Goal: Task Accomplishment & Management: Manage account settings

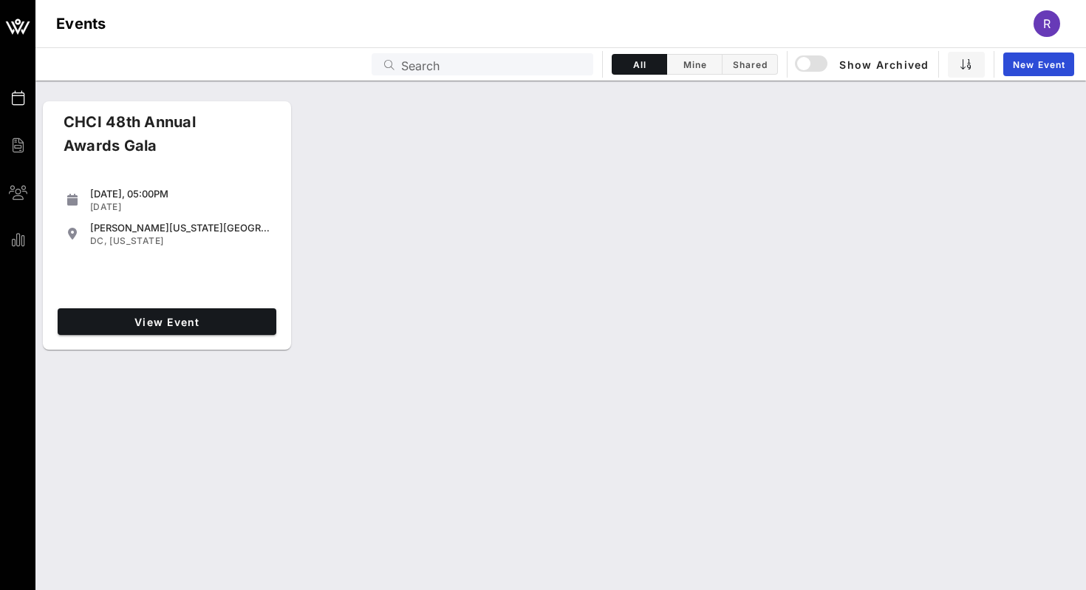
click at [143, 302] on div "View Event" at bounding box center [167, 321] width 231 height 38
click at [144, 321] on span "View Event" at bounding box center [167, 321] width 207 height 13
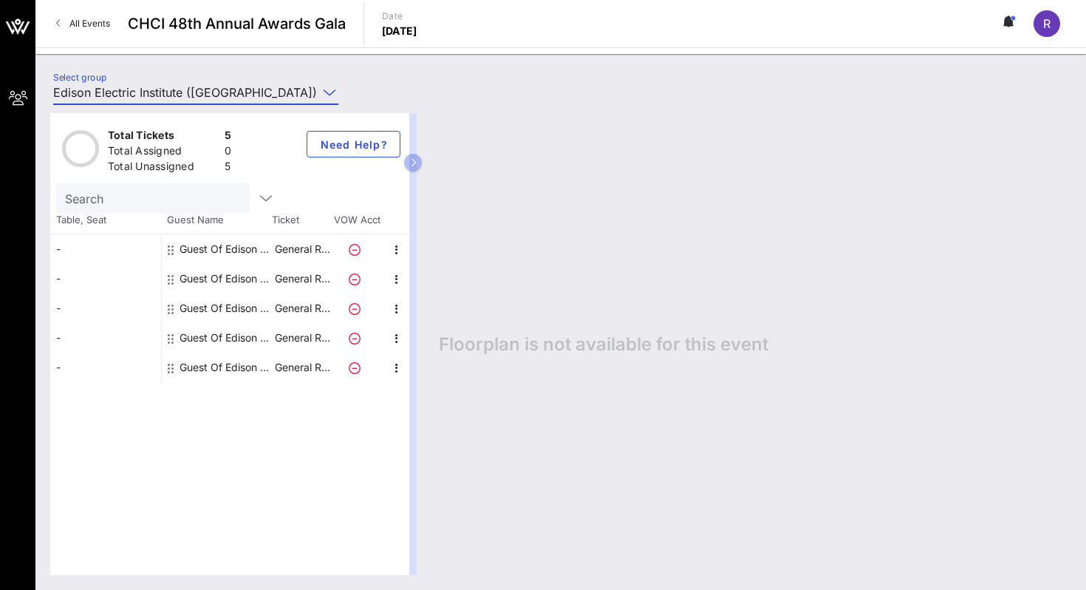
click at [250, 95] on input "Edison Electric Institute ([GEOGRAPHIC_DATA]) [[PERSON_NAME], [EMAIL_ADDRESS][D…" at bounding box center [185, 93] width 264 height 24
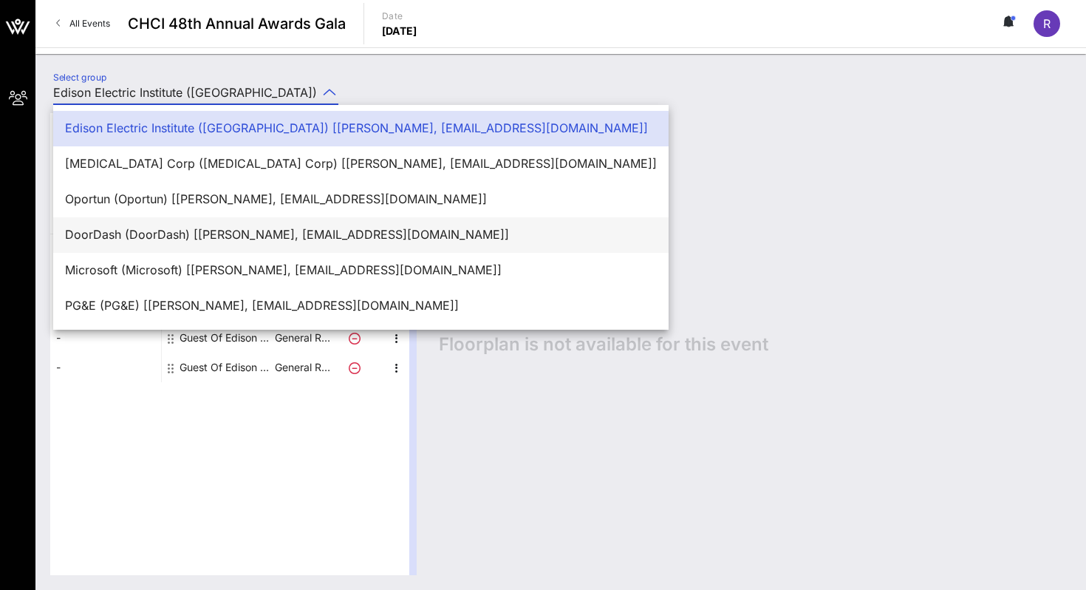
click at [177, 232] on div "DoorDash (DoorDash) [[PERSON_NAME], [EMAIL_ADDRESS][DOMAIN_NAME]]" at bounding box center [361, 235] width 592 height 14
type input "DoorDash (DoorDash) [[PERSON_NAME], [EMAIL_ADDRESS][DOMAIN_NAME]]"
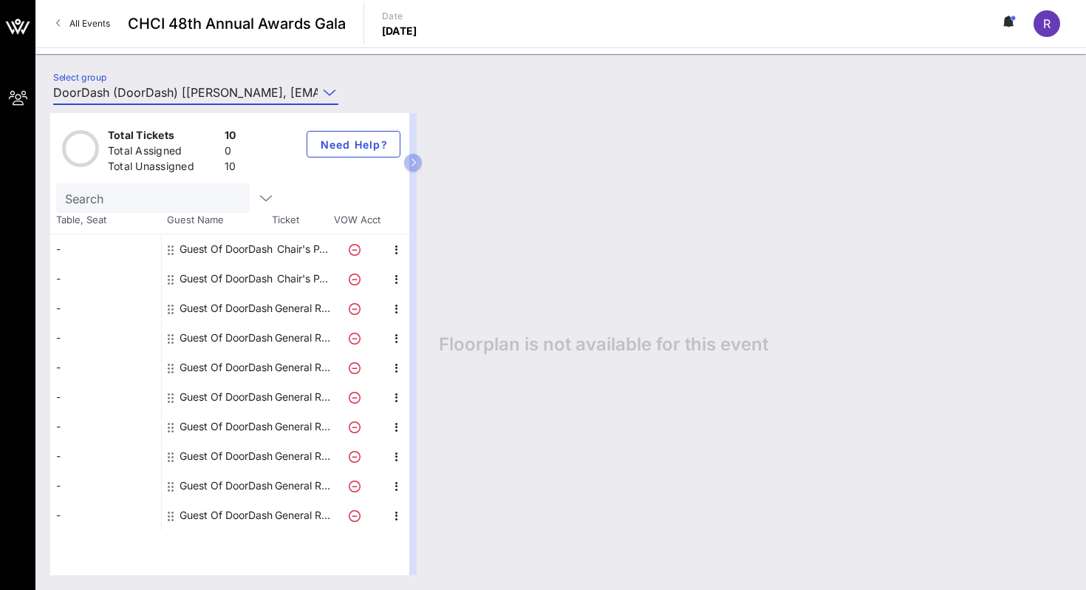
click at [242, 248] on div "Guest Of DoorDash" at bounding box center [226, 249] width 93 height 30
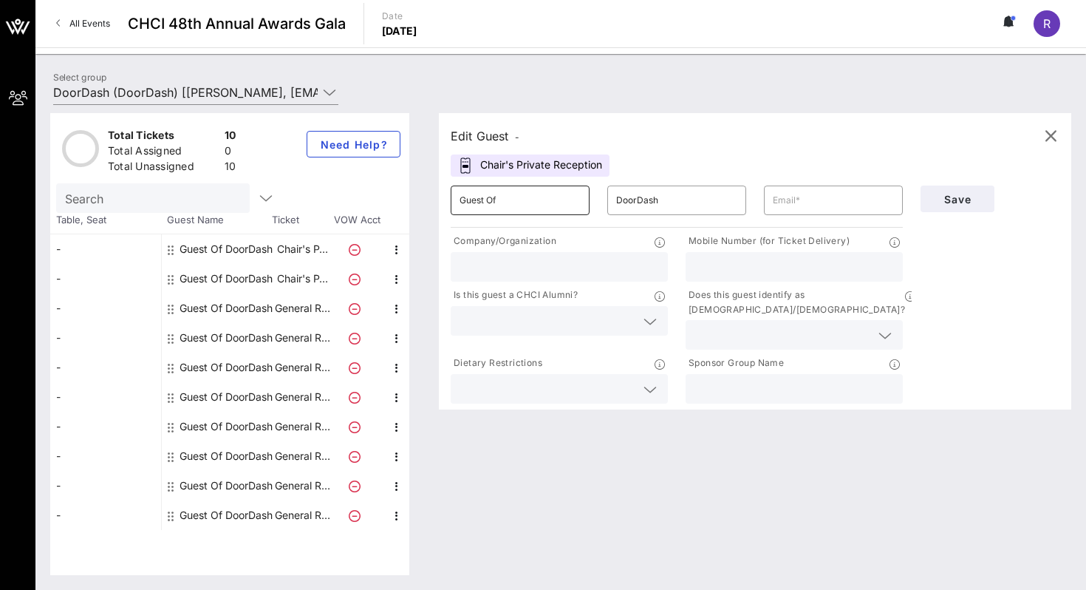
click at [515, 201] on input "Guest Of" at bounding box center [520, 200] width 121 height 24
type input "G"
type input "Katherine"
type input "Rodriguez"
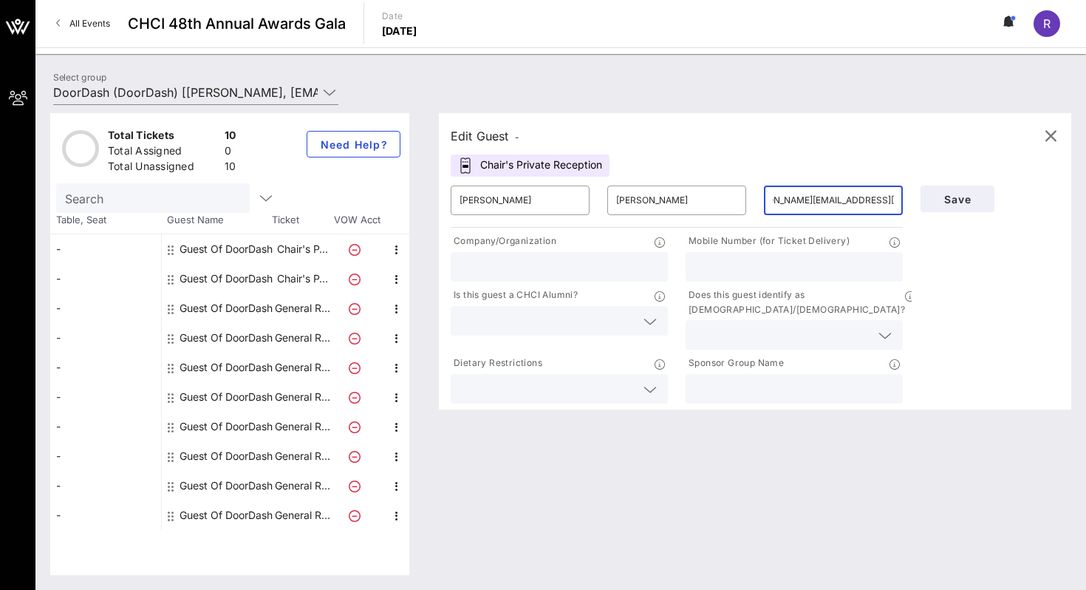
type input "katherine.rodriguez@doordash.com"
click at [537, 265] on input "text" at bounding box center [559, 266] width 199 height 19
type input "DoorDash"
type input "(407) 687-7607"
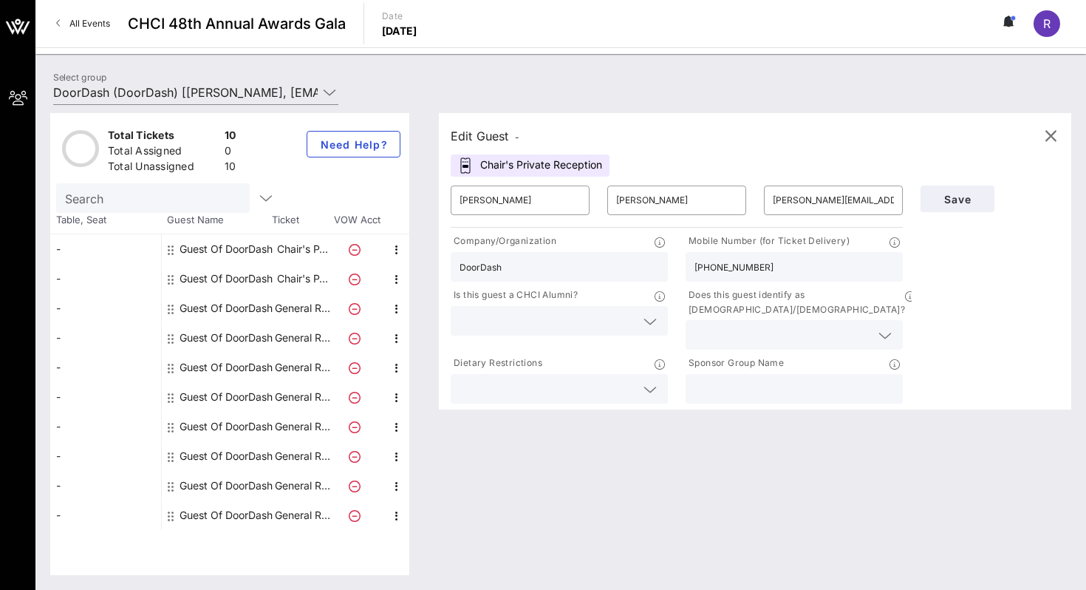
click at [538, 311] on input "text" at bounding box center [548, 320] width 176 height 19
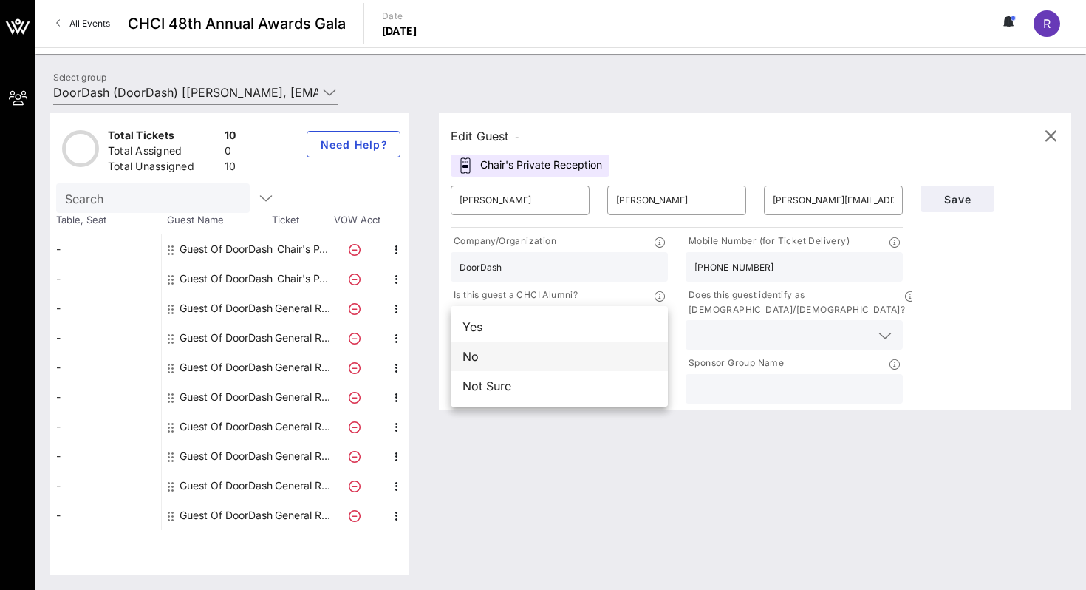
click at [517, 344] on div "No" at bounding box center [559, 356] width 217 height 30
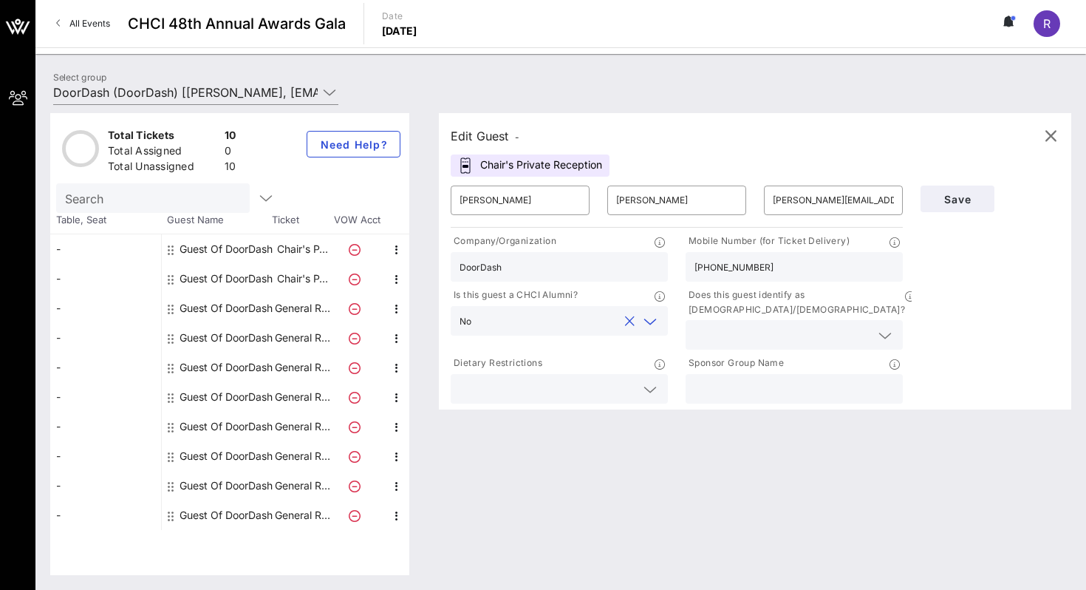
click at [741, 325] on input "text" at bounding box center [782, 334] width 176 height 19
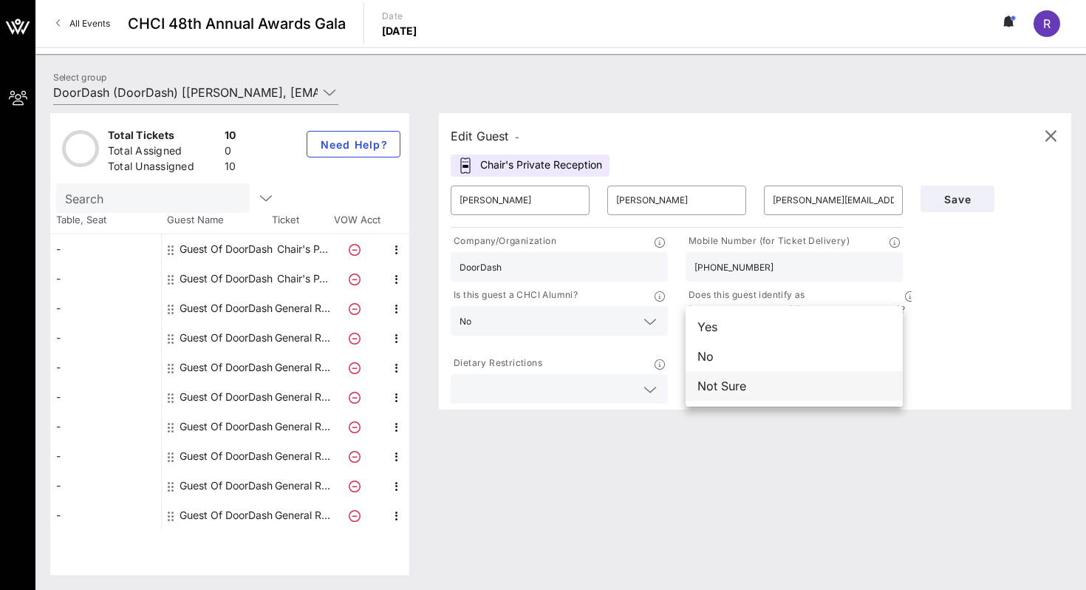
click at [725, 386] on div "Not Sure" at bounding box center [794, 386] width 217 height 30
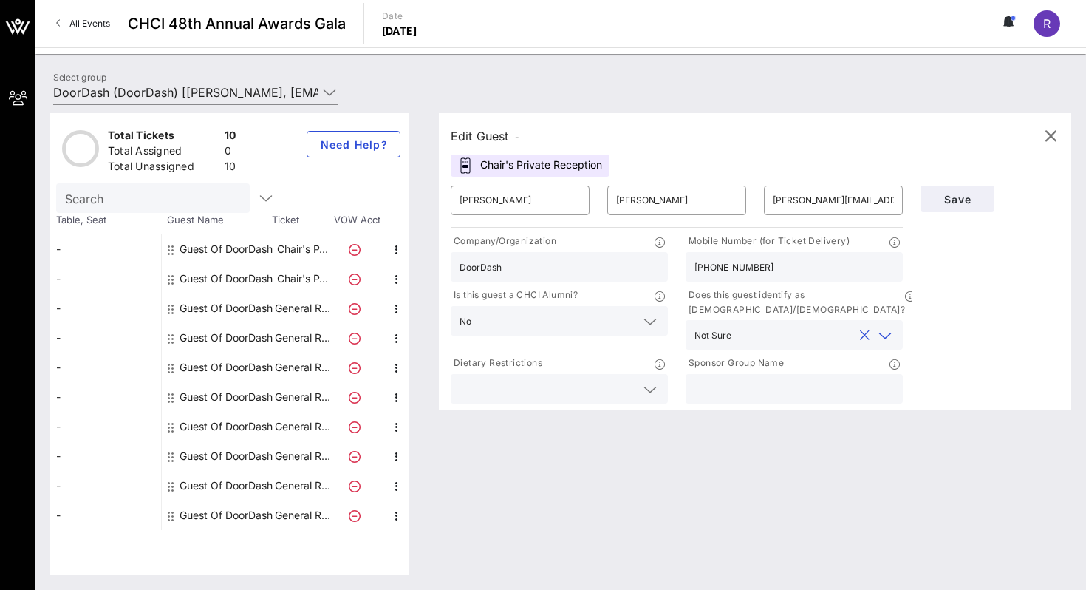
click at [638, 380] on div at bounding box center [648, 389] width 21 height 18
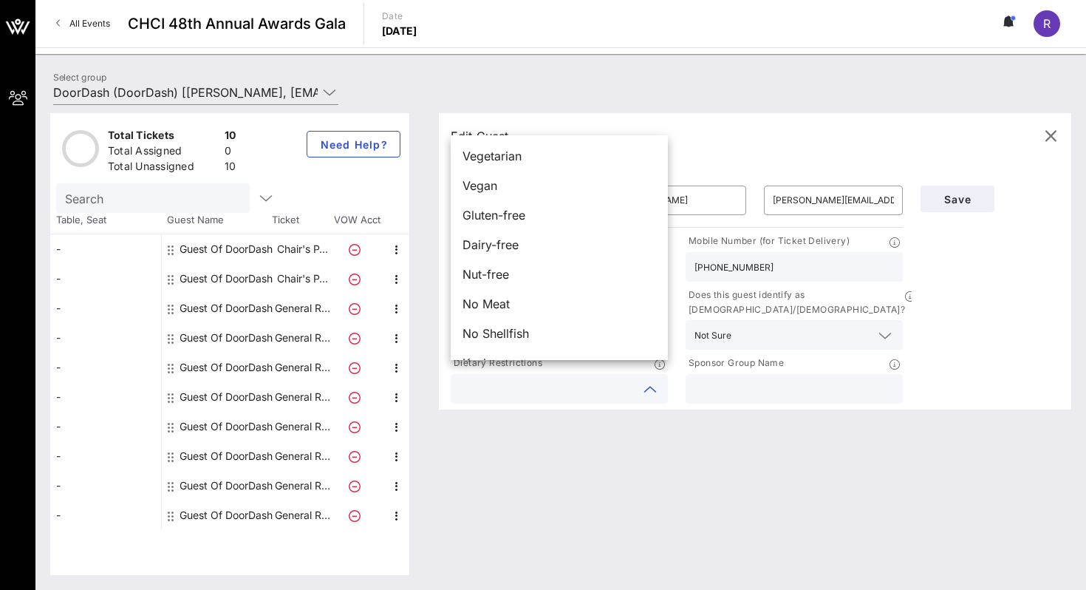
click at [724, 379] on input "text" at bounding box center [793, 388] width 199 height 19
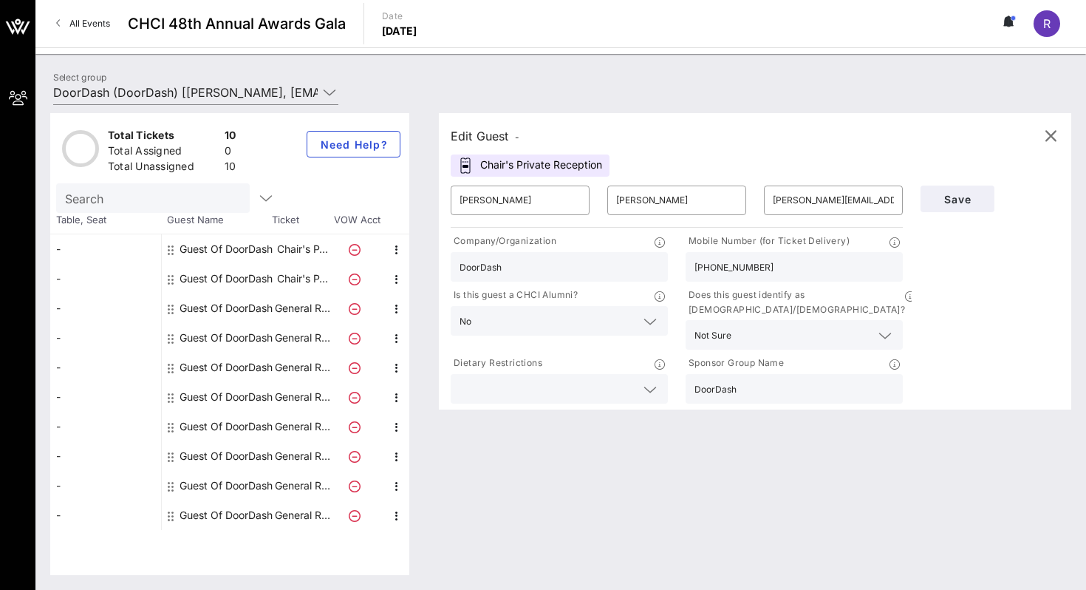
type input "DoorDash"
click at [889, 355] on div "Sponsor Group Name" at bounding box center [794, 364] width 217 height 18
click at [898, 359] on icon at bounding box center [894, 364] width 10 height 10
click at [830, 435] on div "Edit Guest - Chair's Private Reception ​ Katherine ​ Rodriguez ​ katherine.rodr…" at bounding box center [747, 344] width 647 height 462
click at [853, 205] on input "katherine.rodriguez@doordash.com" at bounding box center [833, 200] width 121 height 24
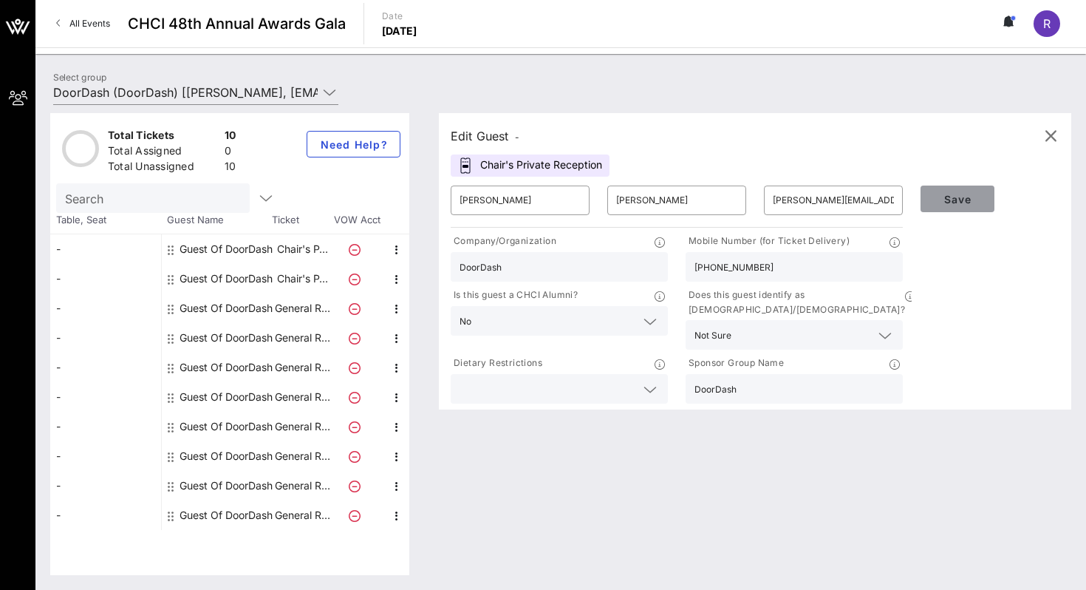
click at [963, 194] on span "Save" at bounding box center [957, 199] width 50 height 13
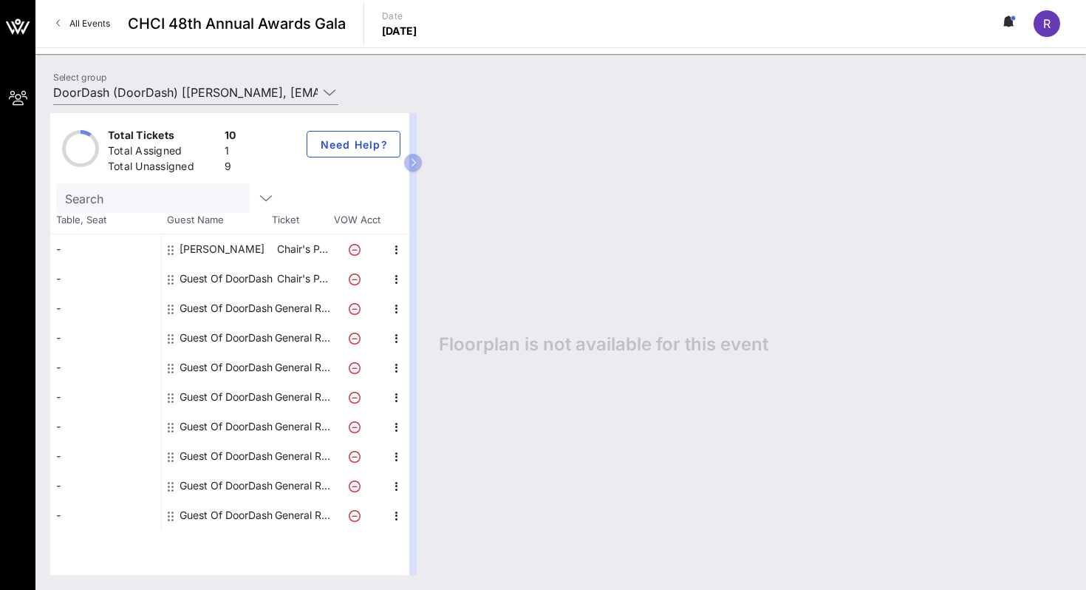
click at [194, 248] on div "Katherine Rodriguez" at bounding box center [222, 249] width 85 height 30
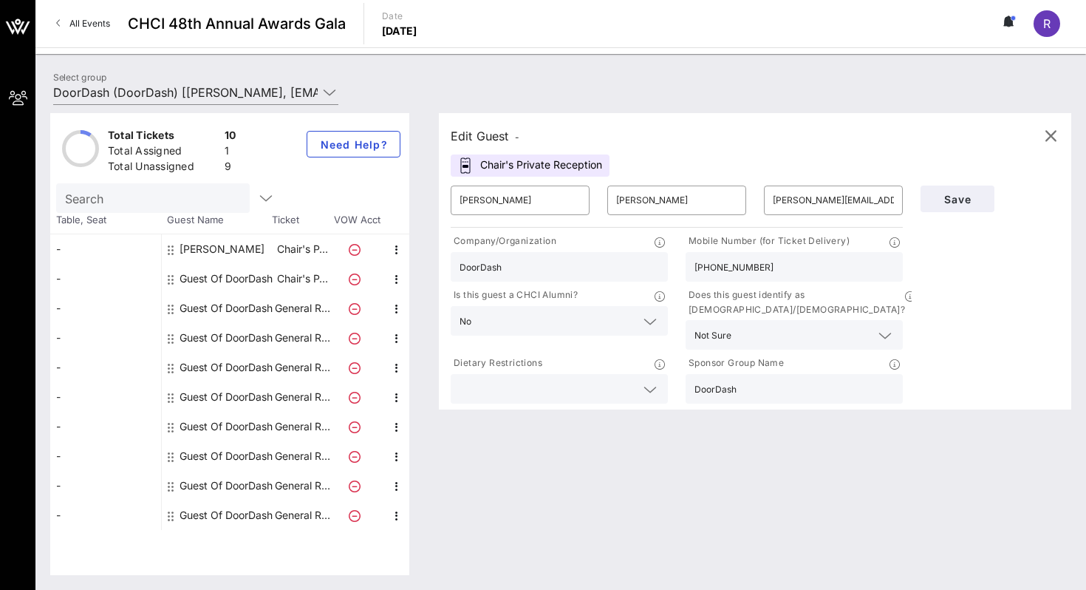
click at [194, 279] on div "Guest Of DoorDash" at bounding box center [226, 279] width 93 height 30
type input "Guest Of"
type input "DoorDash"
click at [229, 311] on div "Guest Of DoorDash" at bounding box center [226, 308] width 93 height 30
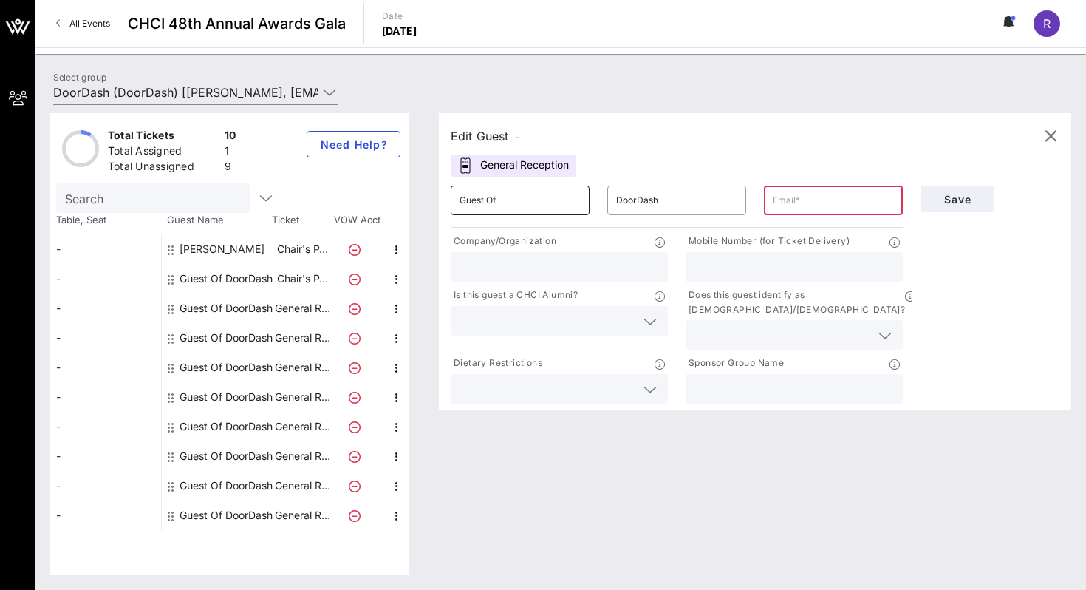
click at [527, 202] on input "Guest Of" at bounding box center [520, 200] width 121 height 24
type input "Jose"
type input "Mercado"
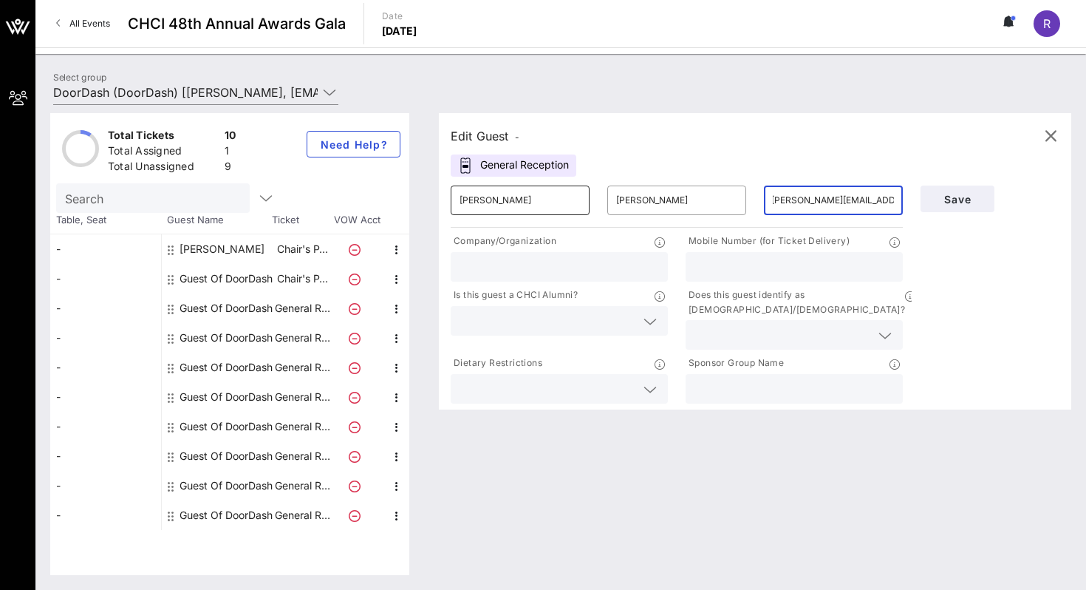
scroll to position [0, 10]
type input "jose.mercado2@doordash.com"
click at [532, 248] on p "Company/Organization" at bounding box center [504, 241] width 106 height 16
click at [530, 259] on input "text" at bounding box center [559, 266] width 199 height 19
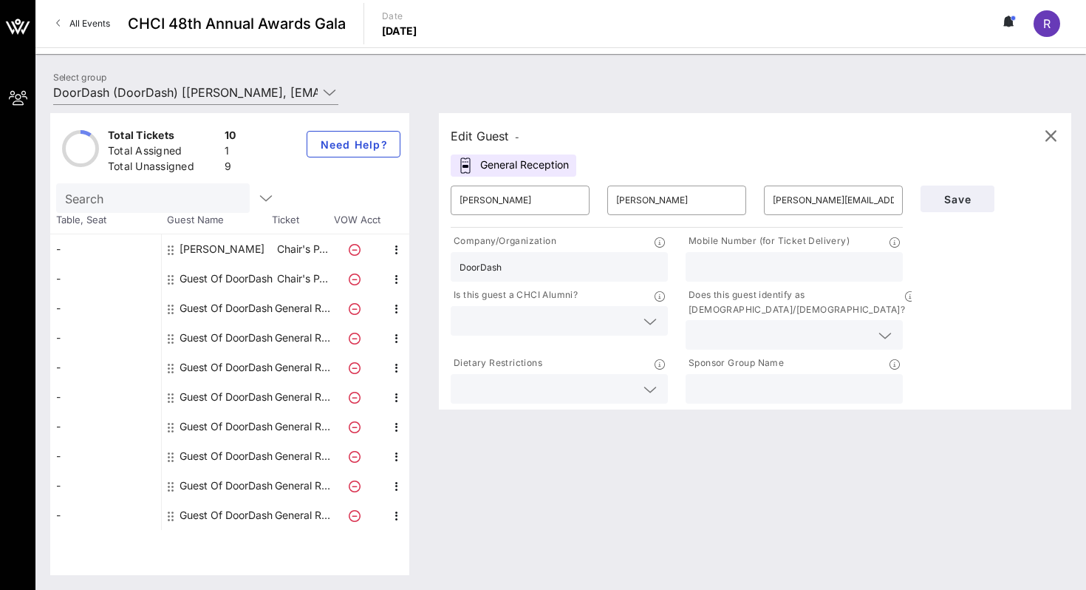
type input "DoorDash"
type input "(916) 662-4727"
click at [516, 327] on input "text" at bounding box center [548, 320] width 176 height 19
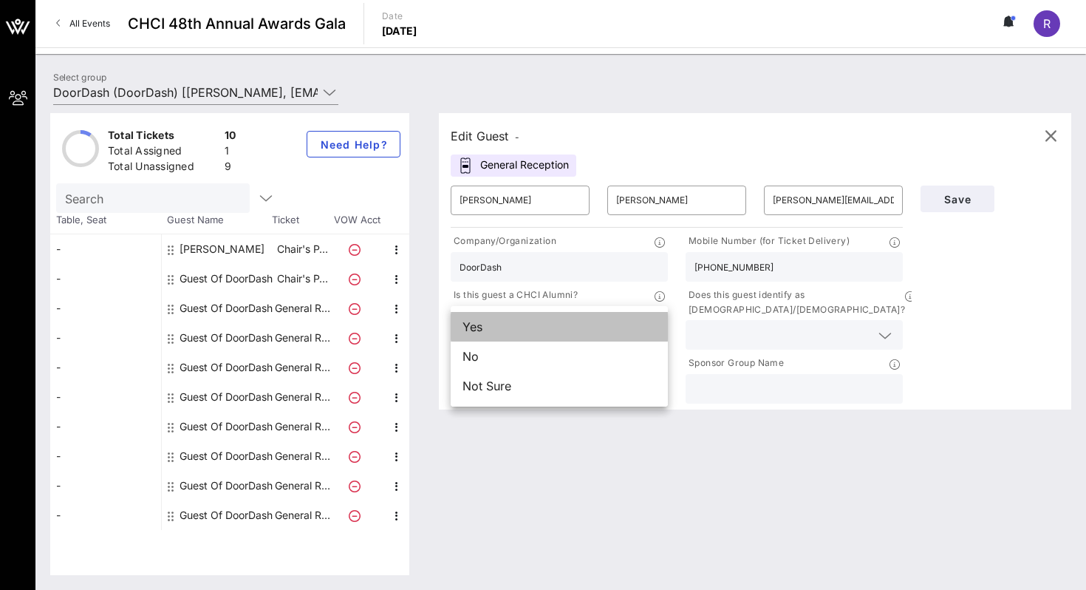
click at [511, 330] on div "Yes" at bounding box center [559, 327] width 217 height 30
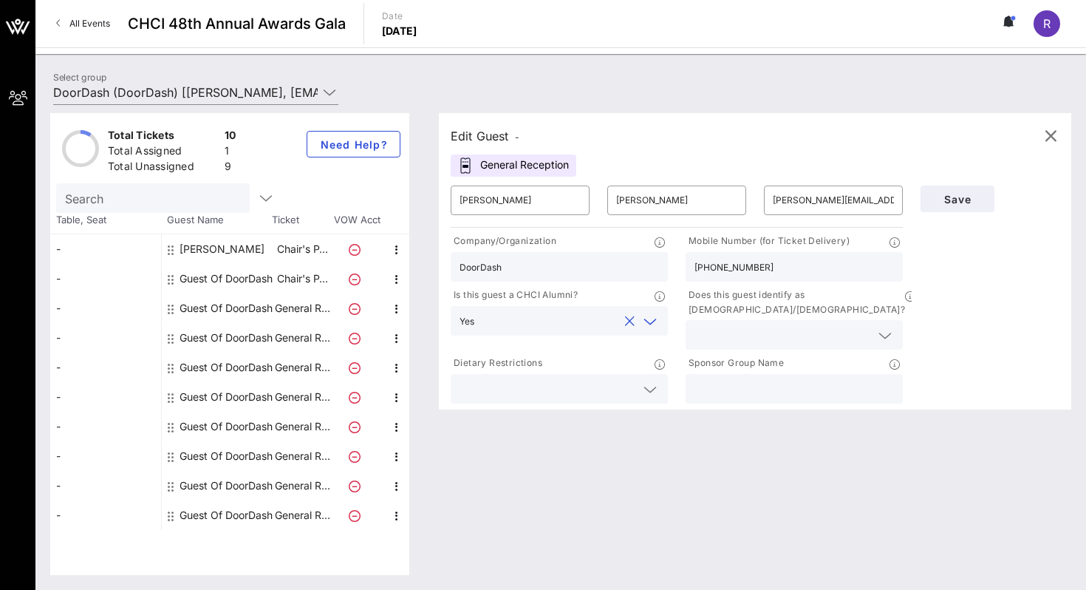
click at [761, 325] on input "text" at bounding box center [782, 334] width 176 height 19
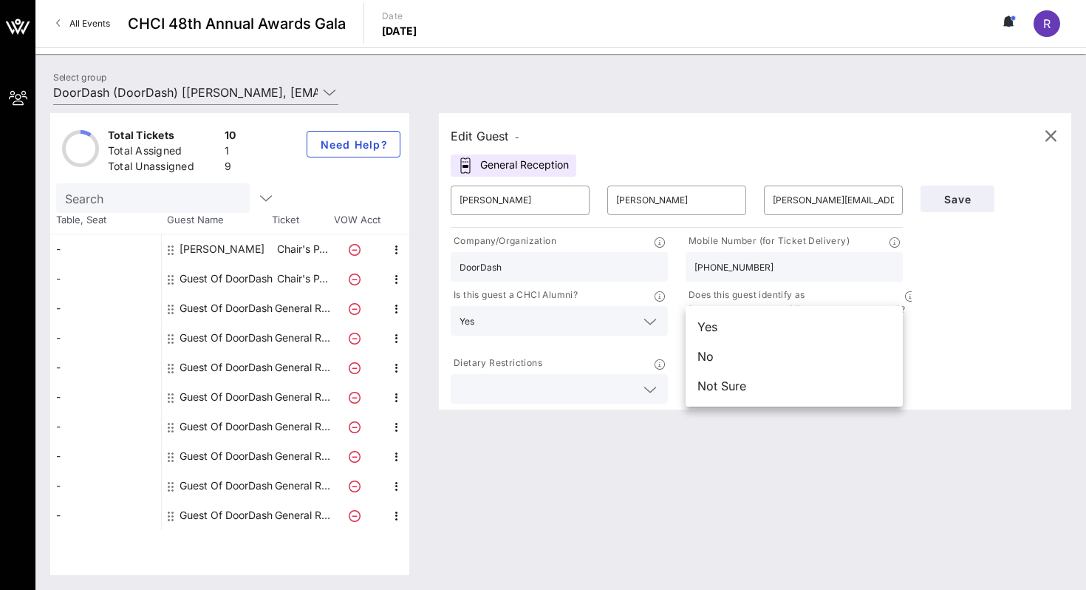
click at [761, 324] on div "Yes" at bounding box center [794, 327] width 217 height 30
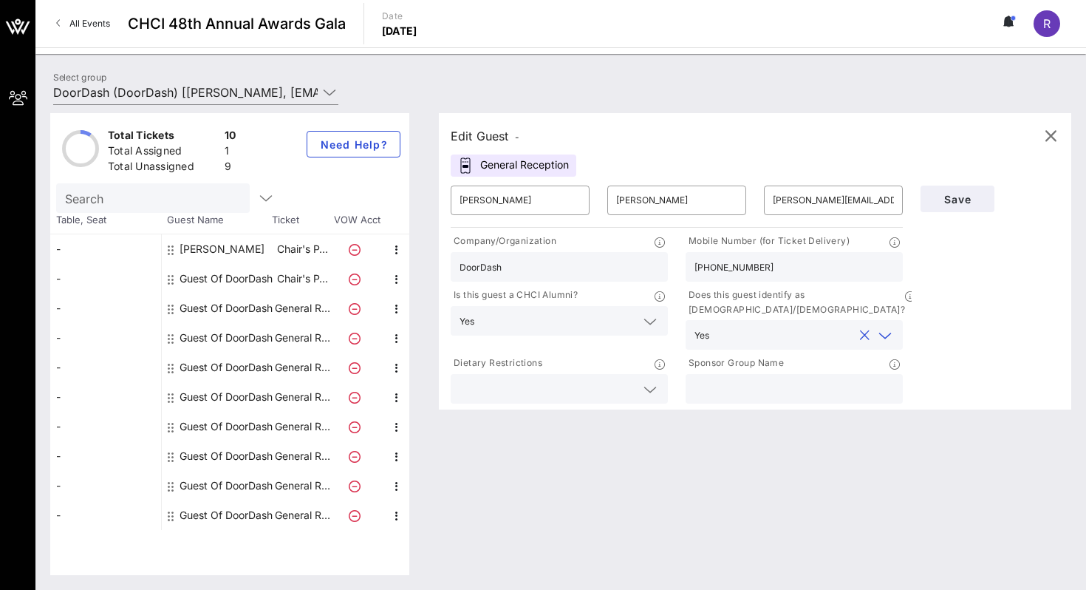
click at [760, 379] on input "text" at bounding box center [793, 388] width 199 height 19
type input "DoorDash"
click at [704, 455] on div "Edit Guest - General Reception ​ Jose ​ Mercado ​ jose.mercado2@doordash.com Co…" at bounding box center [747, 344] width 647 height 462
click at [883, 201] on input "jose.mercado2@doordash.com" at bounding box center [833, 200] width 121 height 24
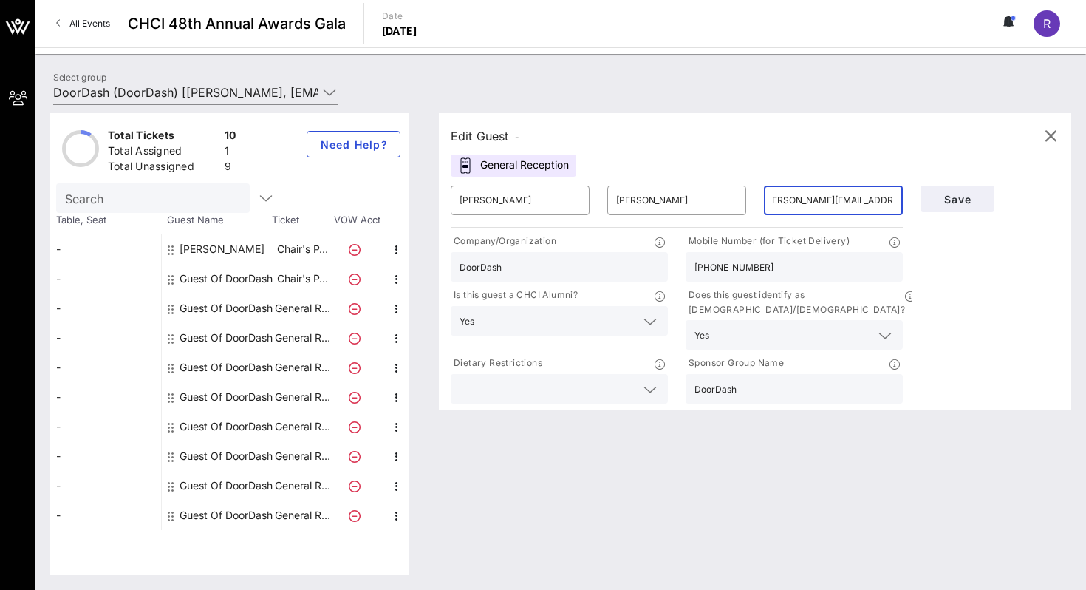
click at [893, 198] on input "jose.mercado2@doordash.com" at bounding box center [833, 200] width 121 height 24
click at [952, 198] on span "Save" at bounding box center [957, 199] width 50 height 13
click at [854, 191] on input "jose.mercado2@doordash.com" at bounding box center [833, 200] width 121 height 24
click at [963, 207] on button "Save" at bounding box center [958, 198] width 74 height 27
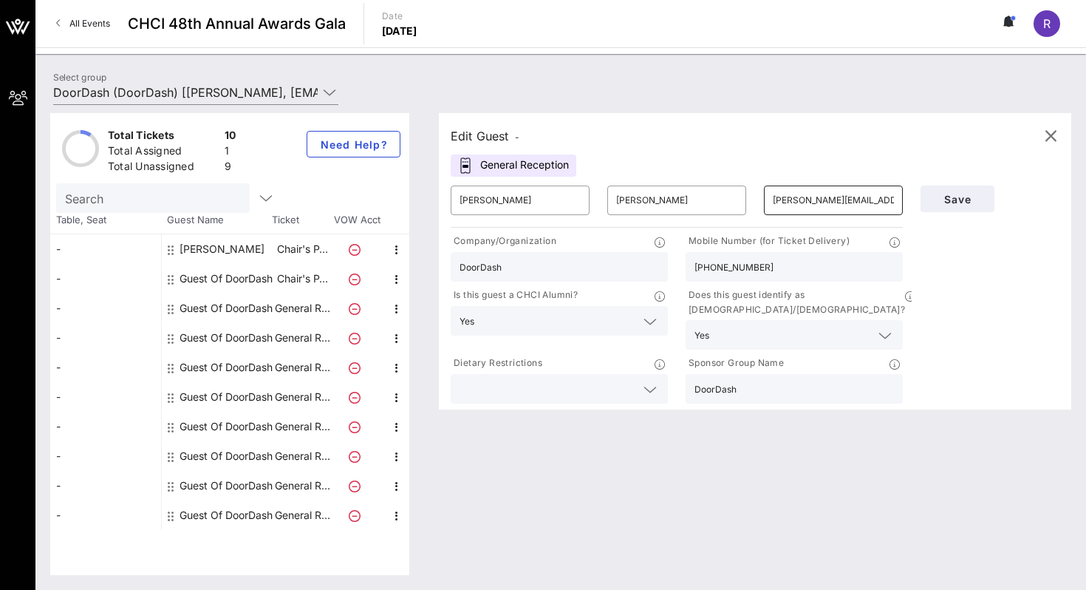
click at [878, 196] on input "jose.mercado2@doordash.com" at bounding box center [833, 200] width 121 height 24
click at [1047, 134] on icon "button" at bounding box center [1051, 136] width 18 height 18
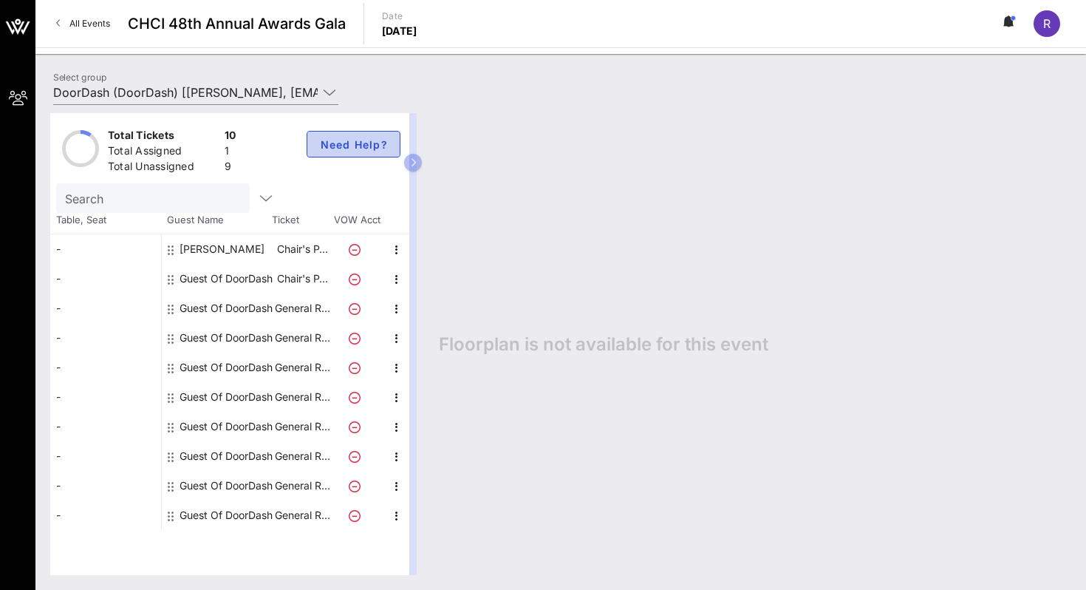
click at [344, 145] on span "Need Help?" at bounding box center [353, 144] width 69 height 13
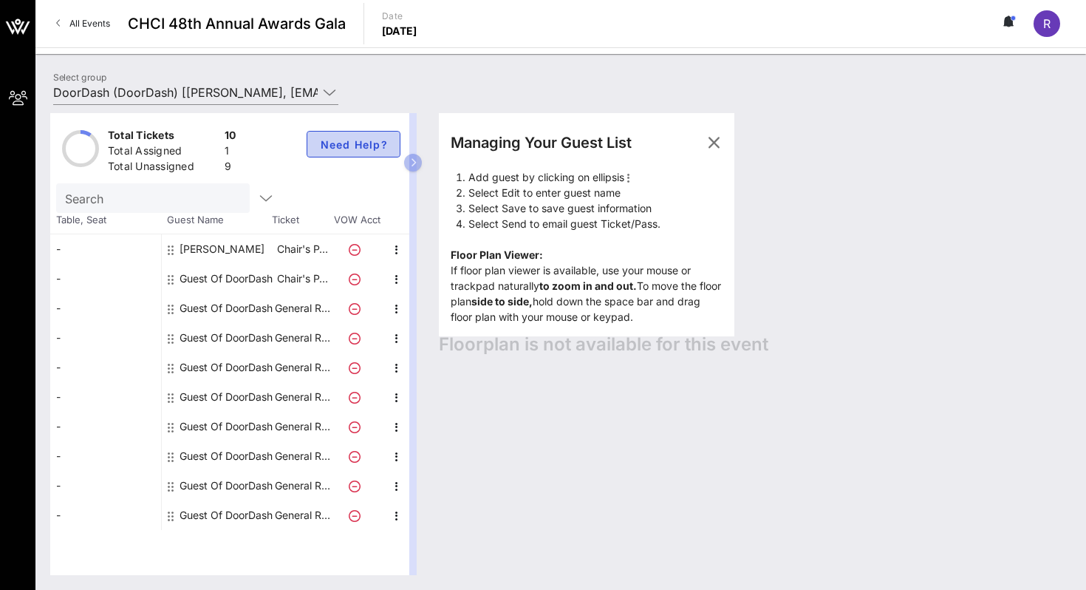
click at [353, 154] on button "Need Help?" at bounding box center [354, 144] width 94 height 27
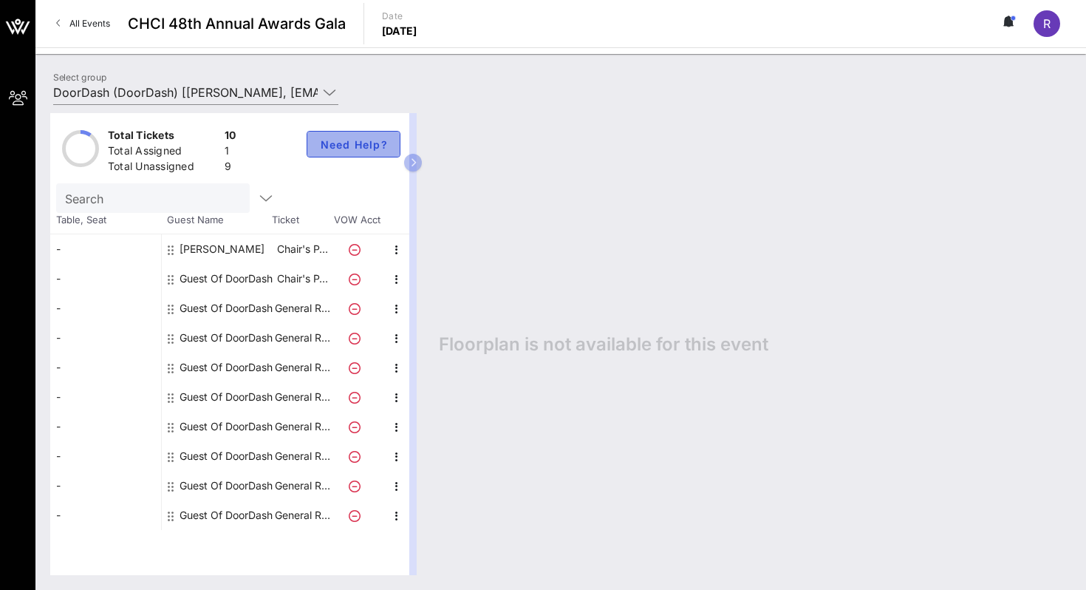
click at [358, 151] on button "Need Help?" at bounding box center [354, 144] width 94 height 27
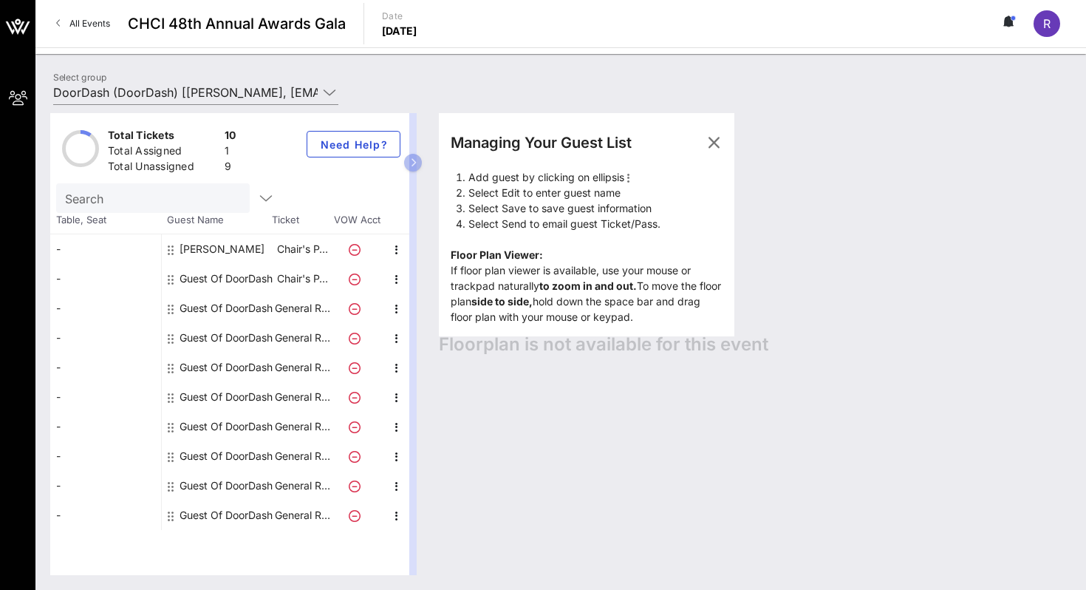
click at [574, 397] on div "Managing Your Guest List Add guest by clicking on ellipsis Select Edit to enter…" at bounding box center [747, 344] width 647 height 462
click at [700, 138] on span "button" at bounding box center [713, 143] width 35 height 18
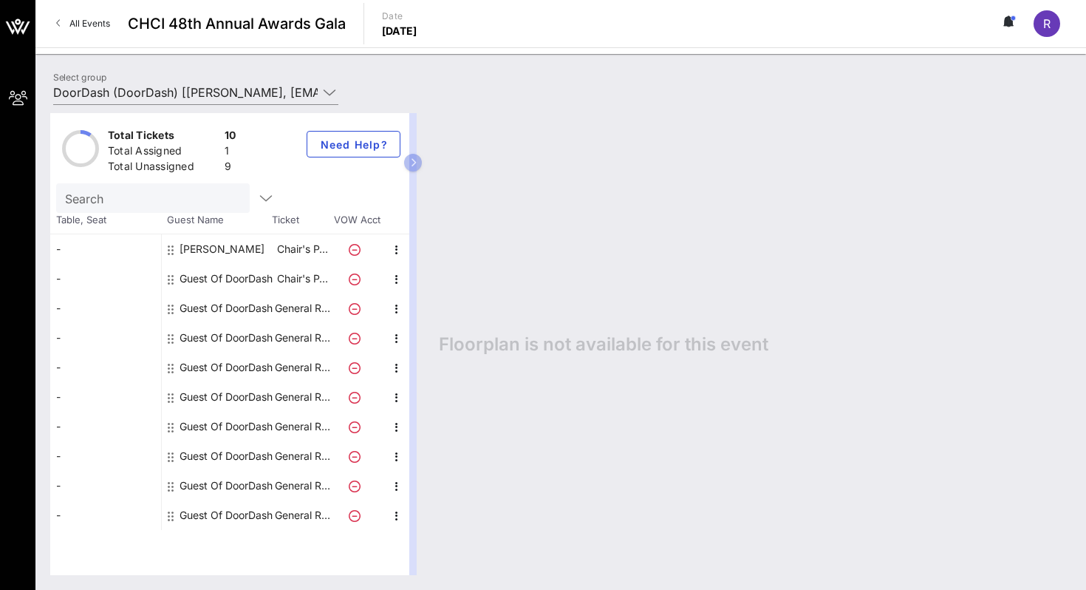
click at [64, 30] on link "All Events" at bounding box center [83, 24] width 72 height 24
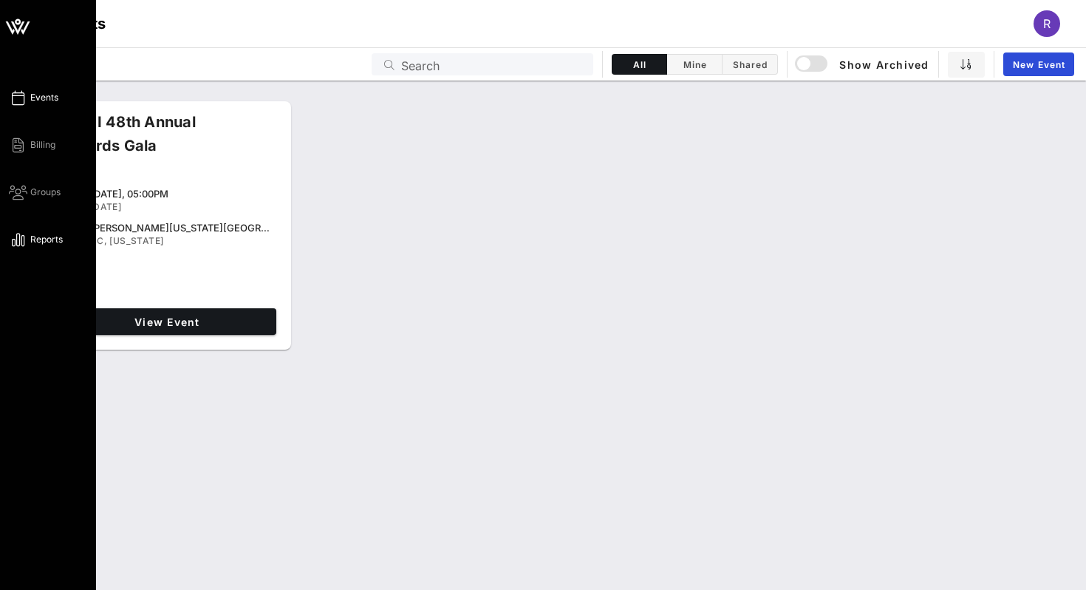
click at [22, 241] on icon at bounding box center [18, 240] width 18 height 2
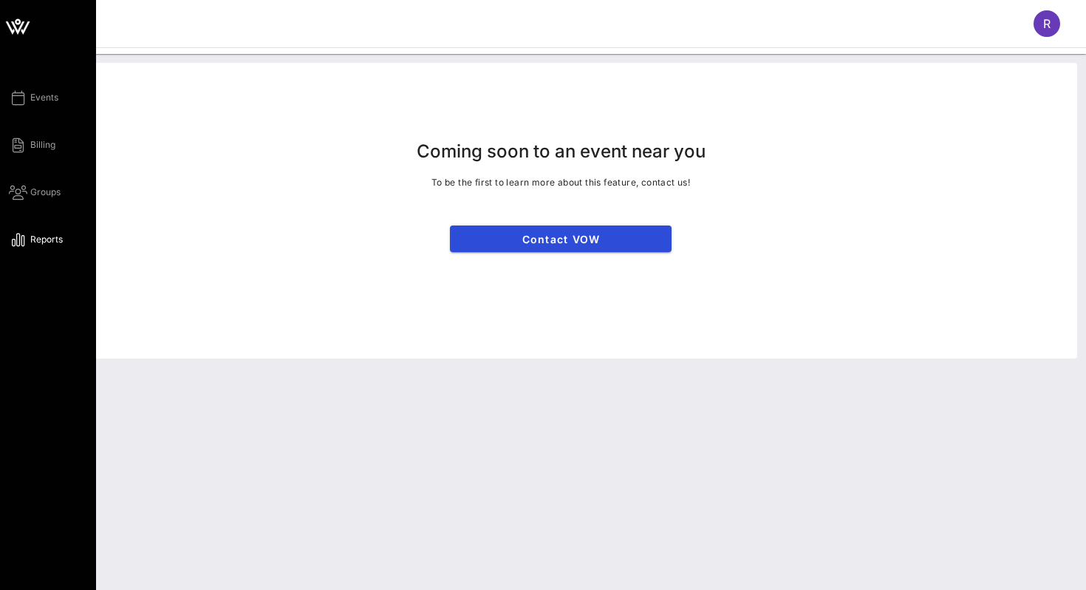
click at [47, 108] on div "Events Billing Groups Reports" at bounding box center [52, 169] width 87 height 160
click at [45, 96] on span "Events" at bounding box center [44, 97] width 28 height 13
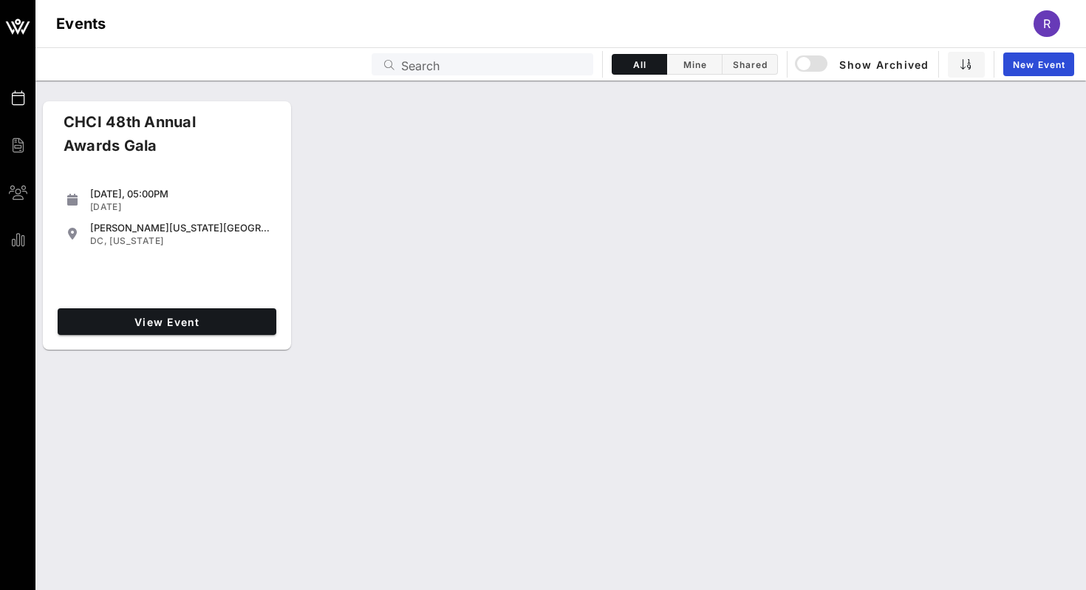
click at [194, 304] on div "View Event" at bounding box center [167, 321] width 231 height 38
click at [193, 326] on span "View Event" at bounding box center [167, 321] width 207 height 13
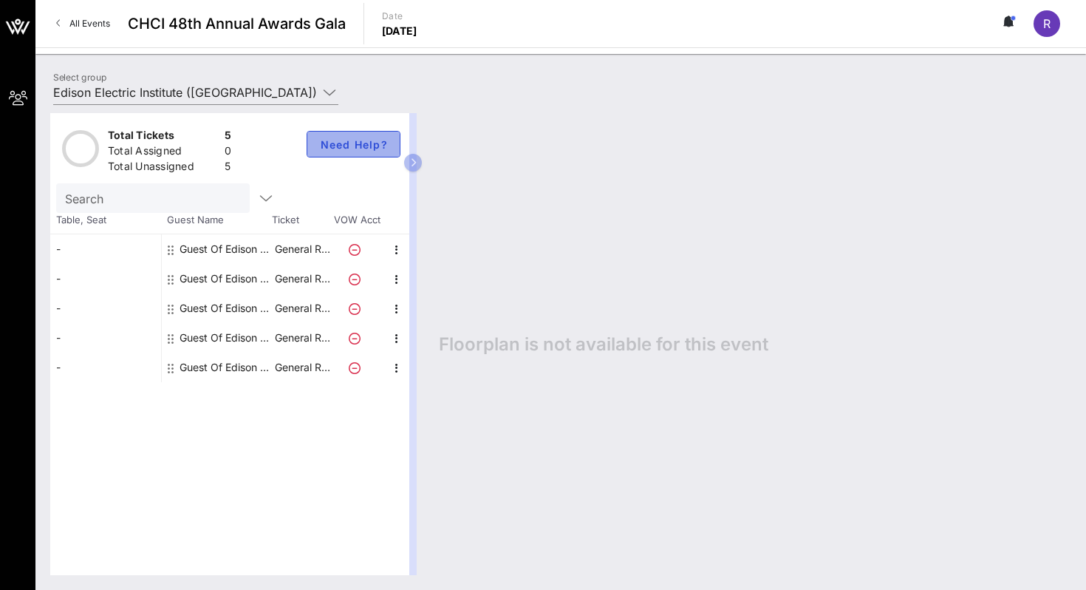
click at [340, 151] on button "Need Help?" at bounding box center [354, 144] width 94 height 27
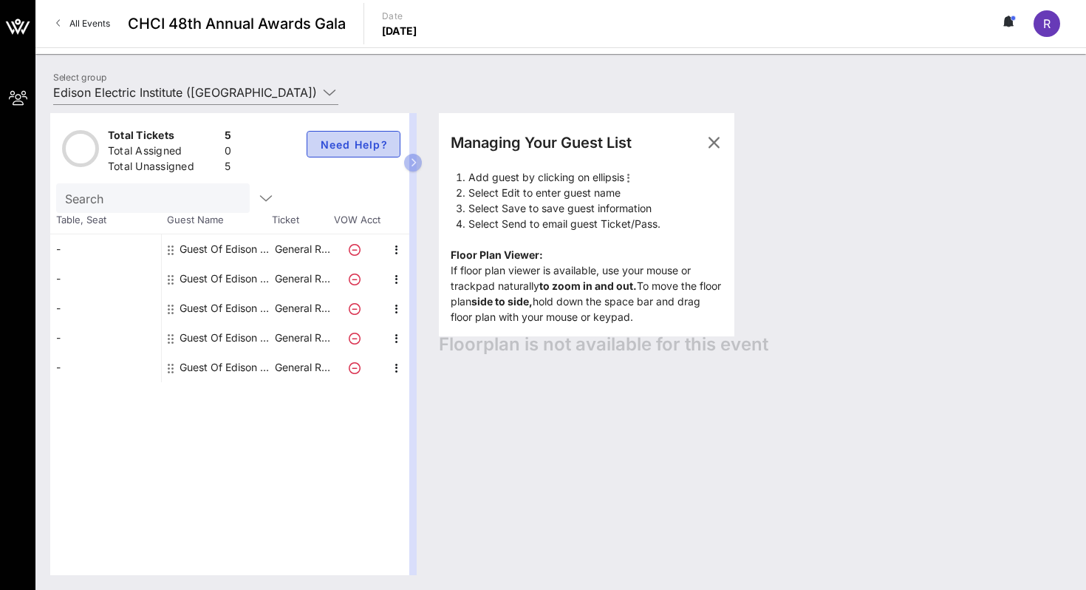
click at [339, 148] on span "Need Help?" at bounding box center [353, 144] width 69 height 13
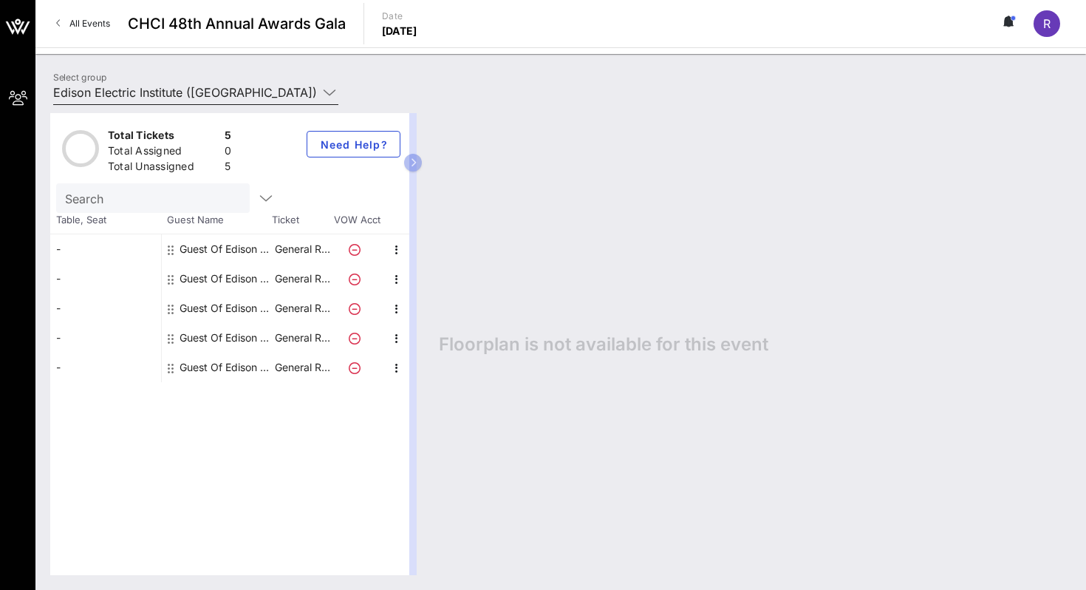
click at [305, 81] on input "Edison Electric Institute ([GEOGRAPHIC_DATA]) [[PERSON_NAME], [EMAIL_ADDRESS][D…" at bounding box center [185, 93] width 264 height 24
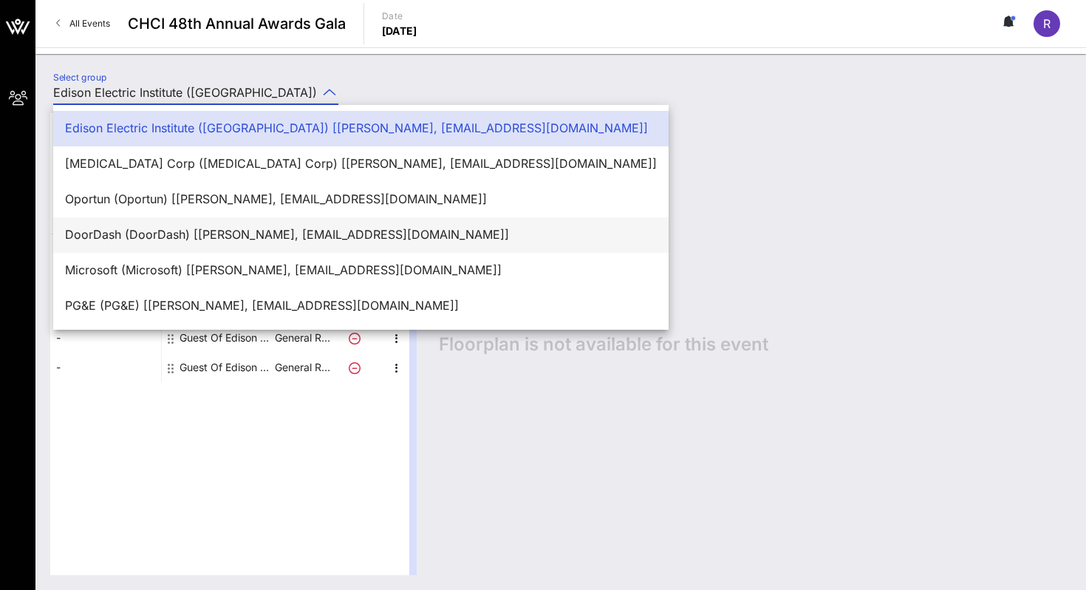
click at [253, 245] on div "DoorDash (DoorDash) [Rita C, rcastanon@dpcreativestrategies.com]" at bounding box center [361, 235] width 592 height 32
type input "DoorDash (DoorDash) [Rita C, rcastanon@dpcreativestrategies.com]"
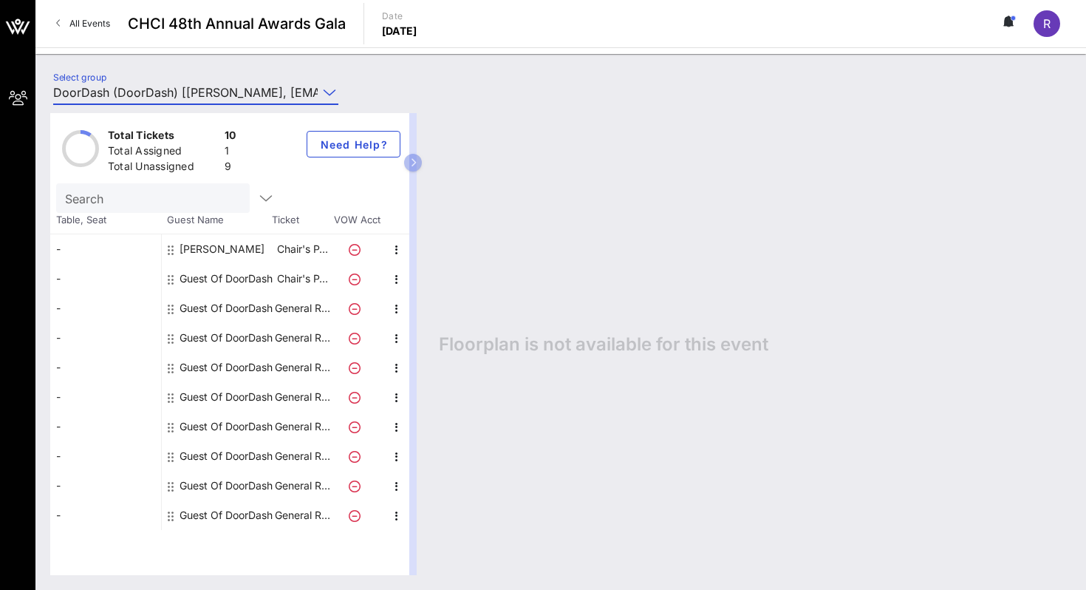
click at [355, 336] on icon at bounding box center [355, 338] width 12 height 12
click at [1009, 19] on icon at bounding box center [1010, 21] width 4 height 9
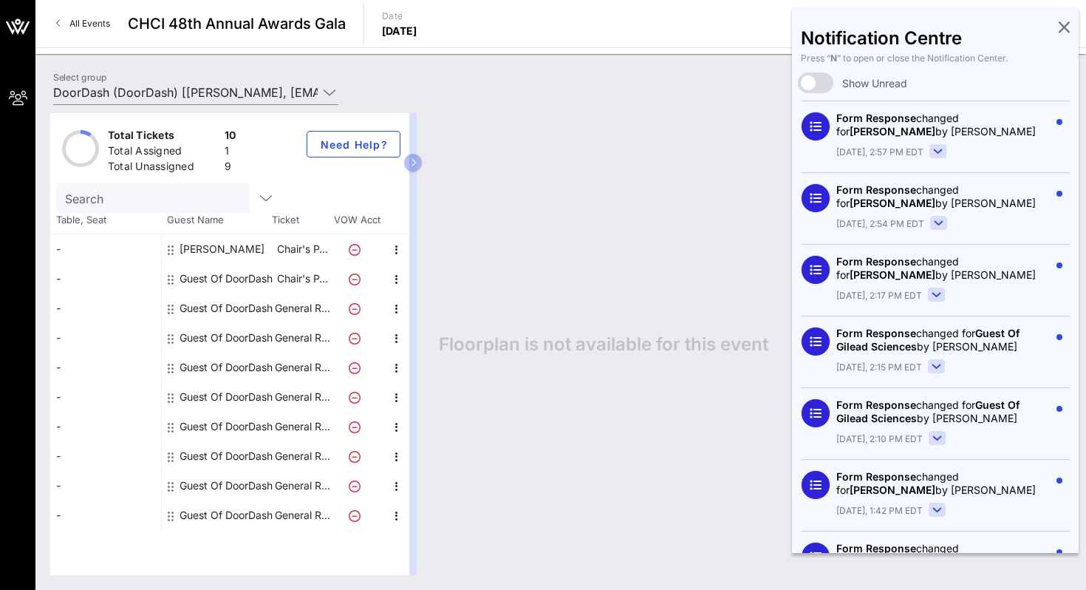
click at [933, 147] on rect at bounding box center [938, 151] width 16 height 13
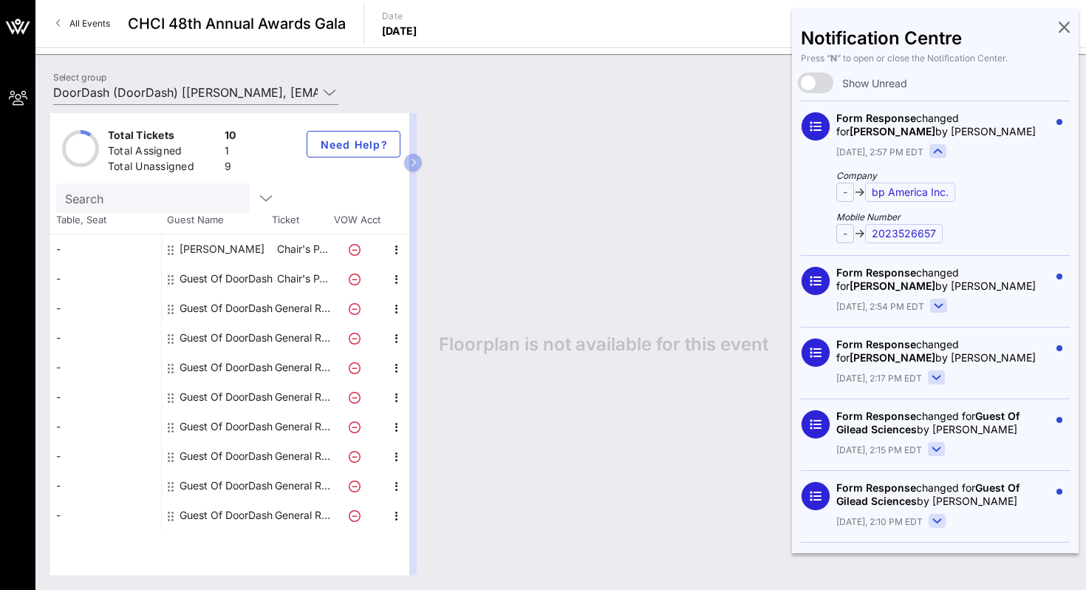
click at [935, 149] on icon at bounding box center [938, 151] width 8 height 4
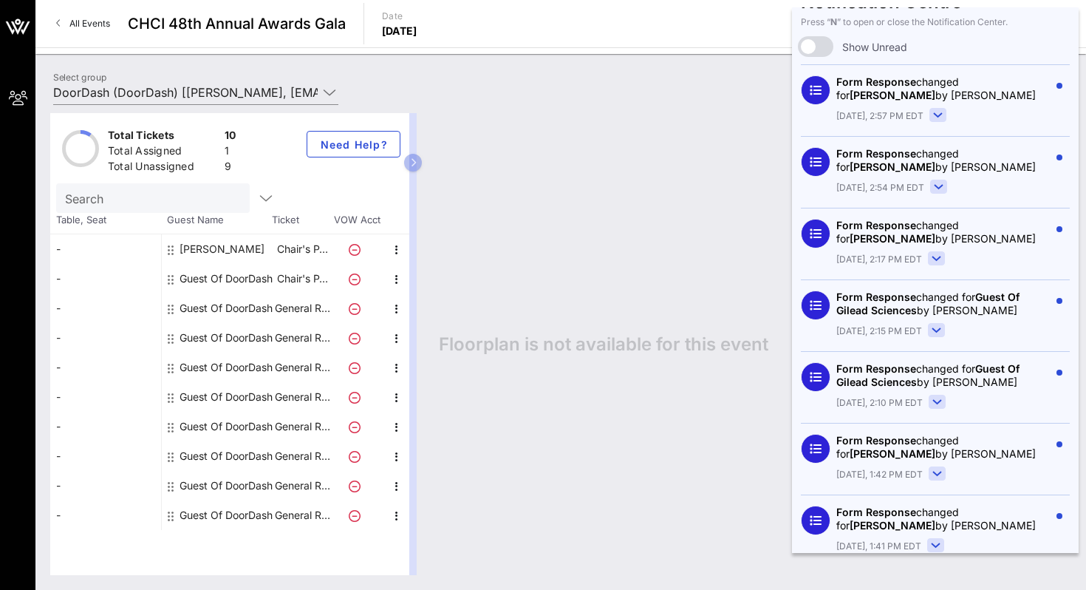
scroll to position [33, 0]
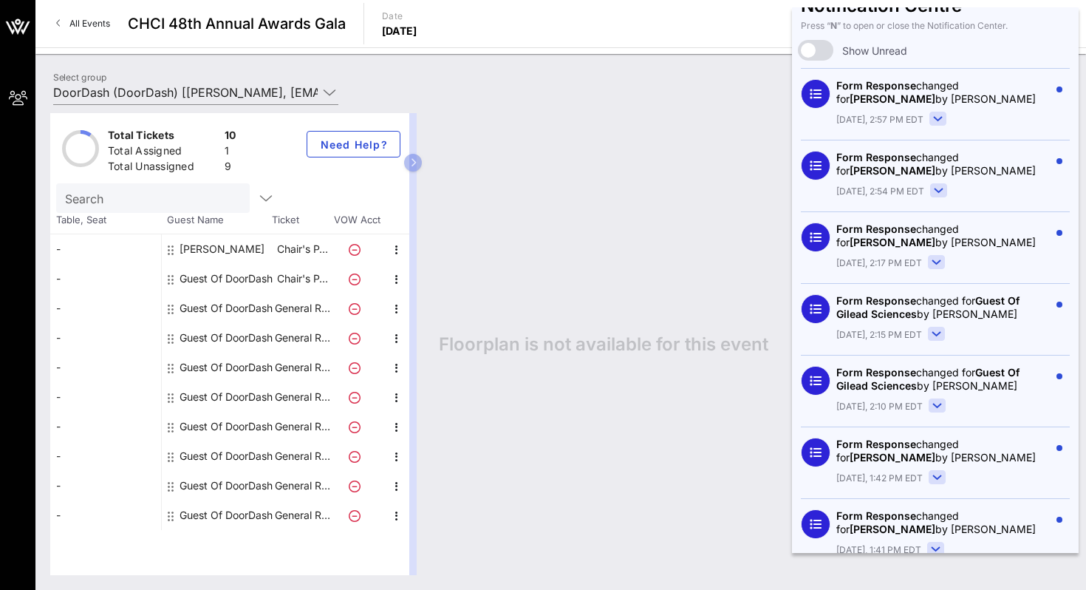
click at [938, 194] on rect at bounding box center [939, 190] width 16 height 13
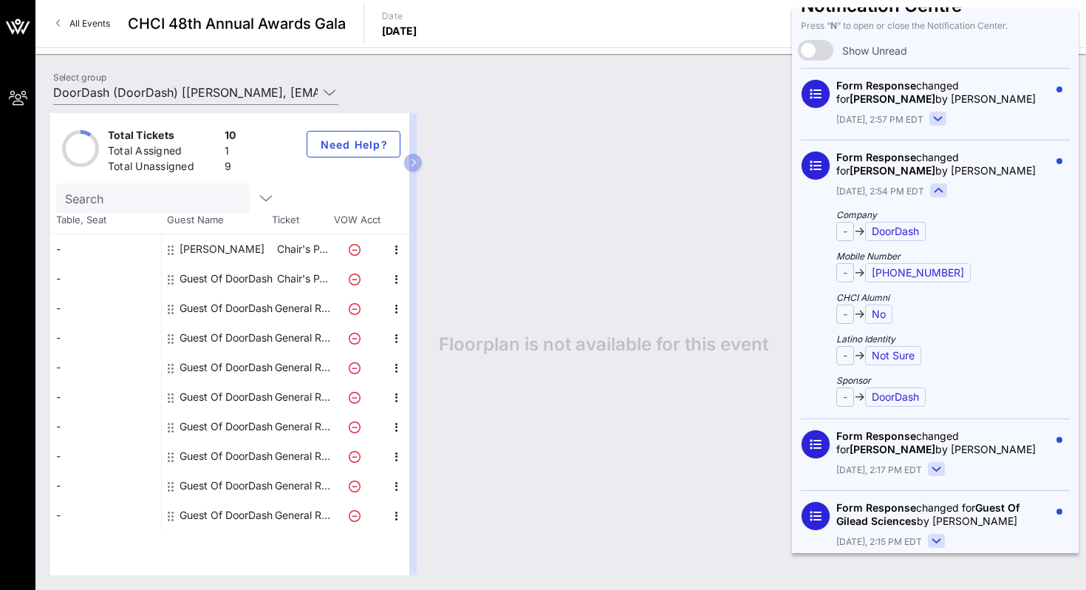
click at [938, 194] on rect at bounding box center [939, 190] width 16 height 13
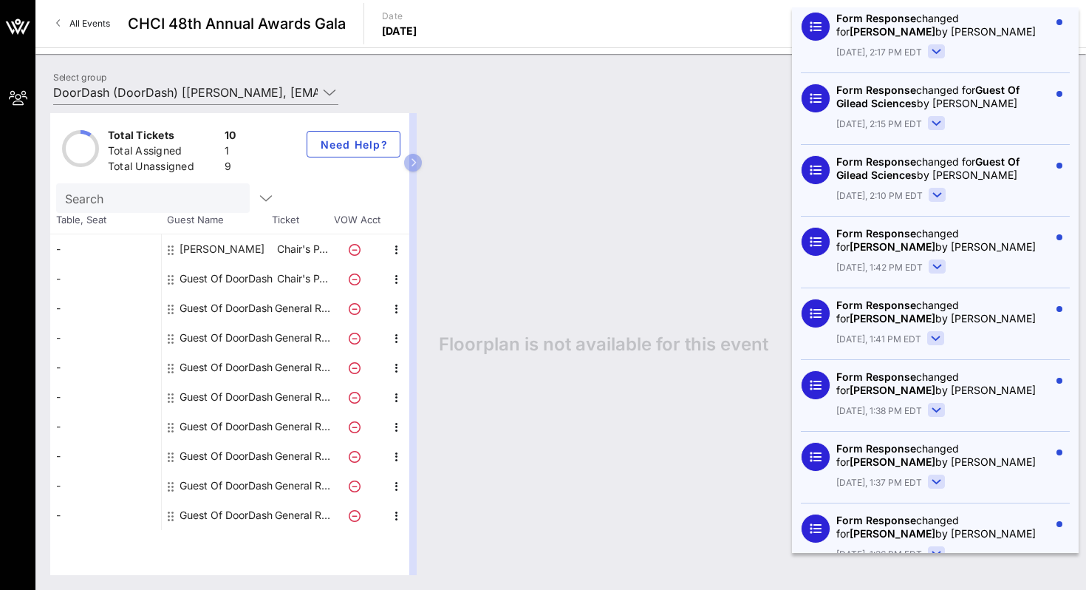
scroll to position [0, 0]
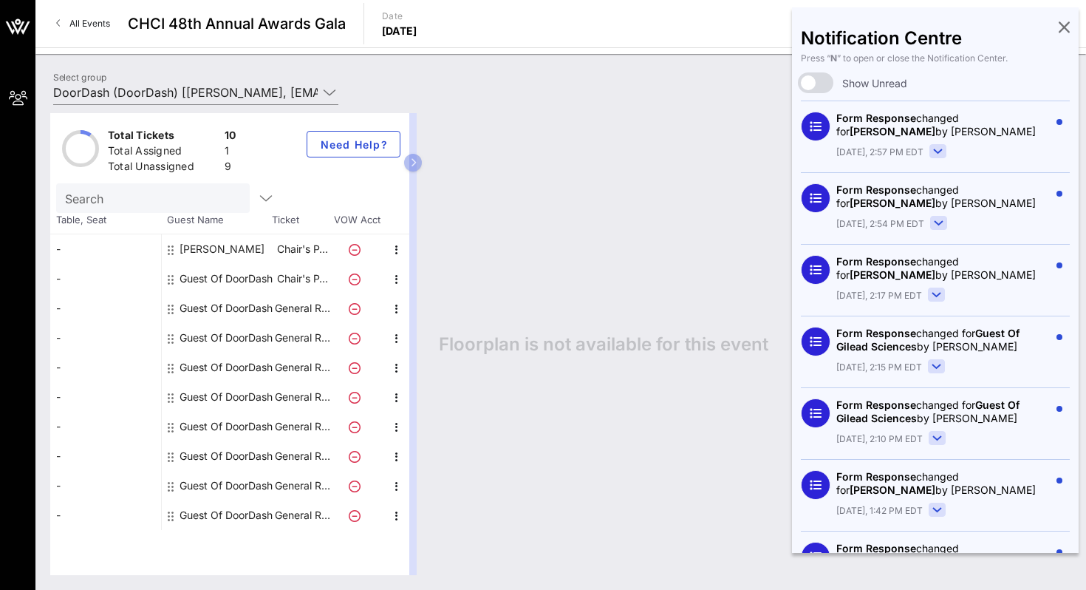
click at [1066, 17] on button at bounding box center [1064, 25] width 11 height 18
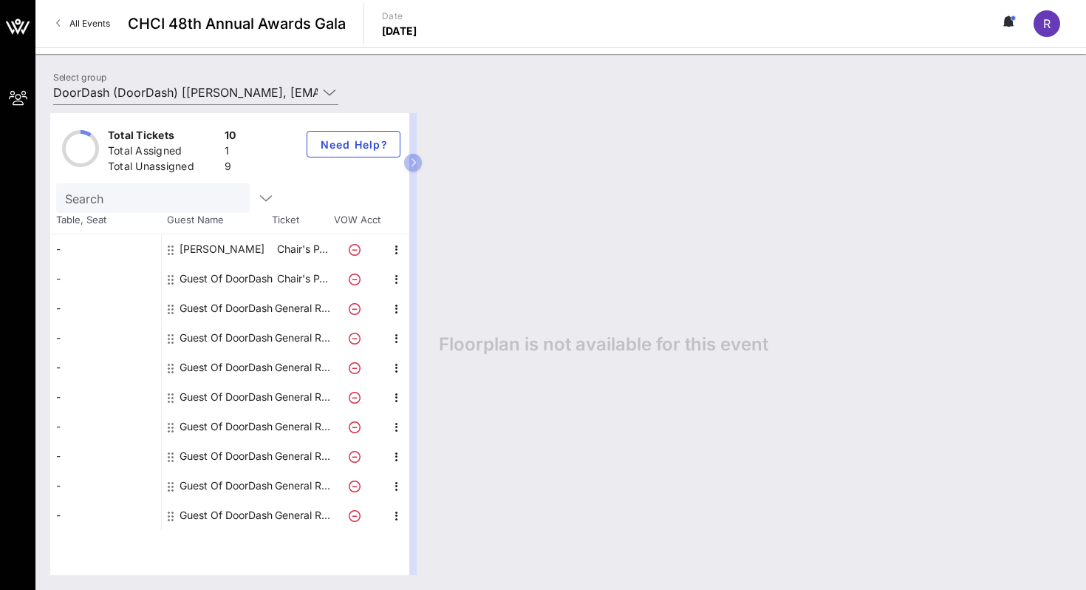
click at [1045, 30] on span "R" at bounding box center [1046, 23] width 7 height 15
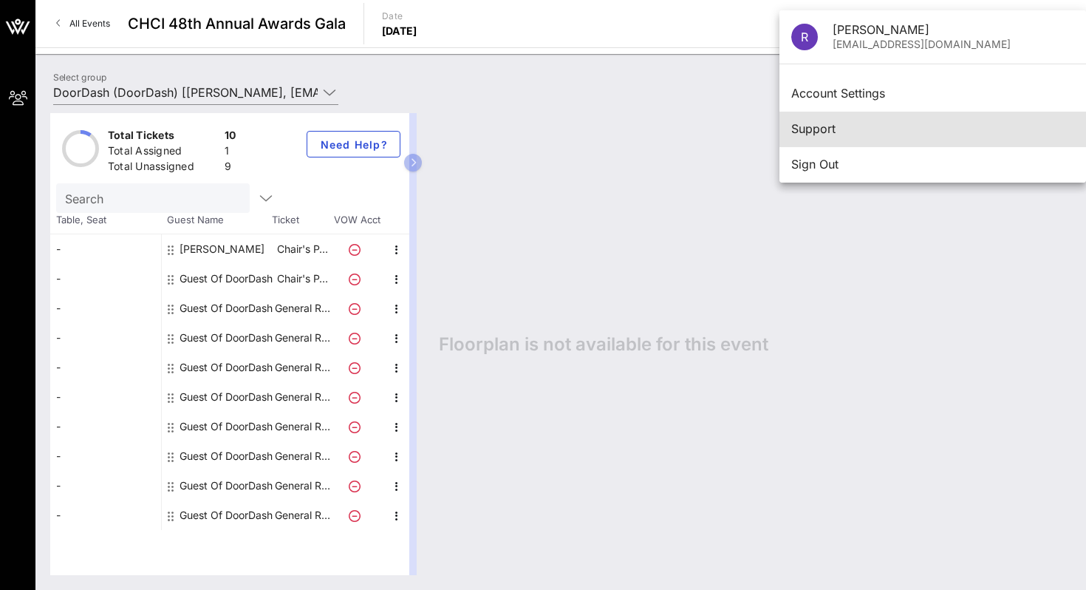
click at [810, 128] on div "Support" at bounding box center [932, 129] width 283 height 14
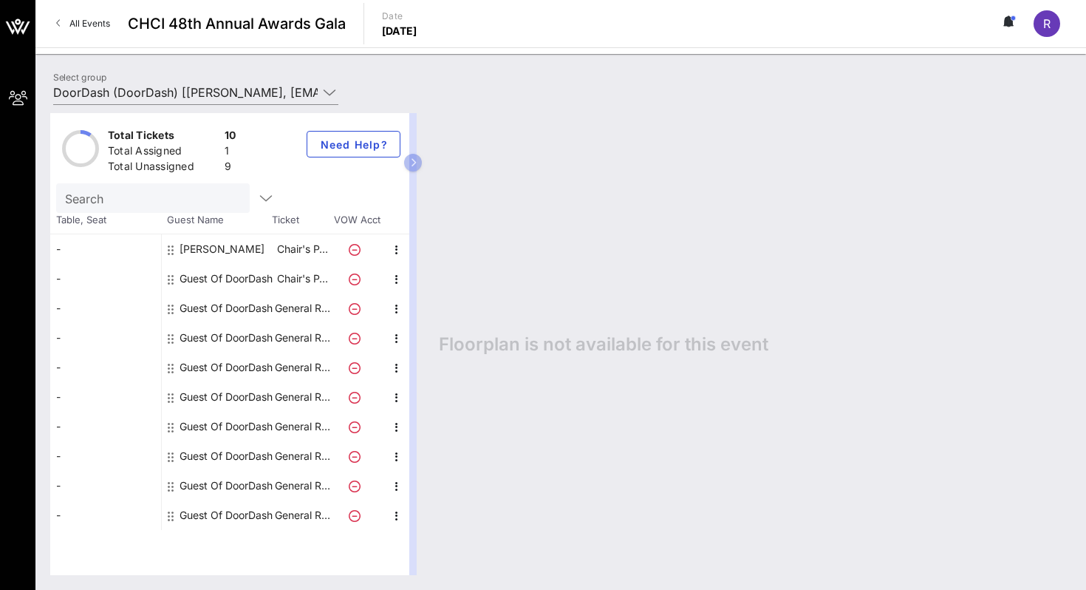
click at [1010, 19] on icon at bounding box center [1010, 21] width 4 height 9
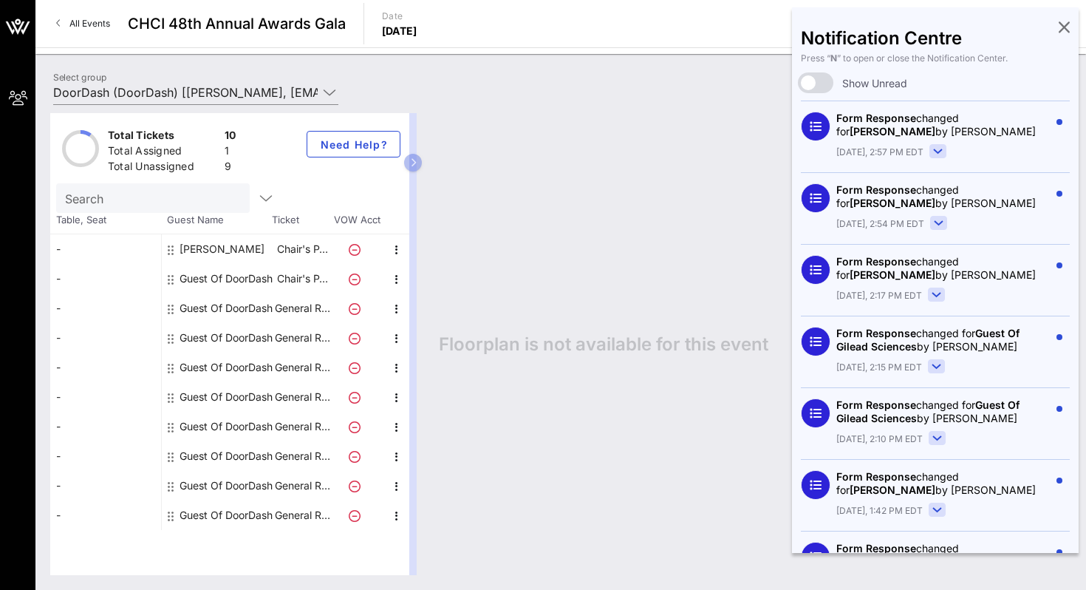
click at [940, 148] on rect at bounding box center [938, 151] width 16 height 13
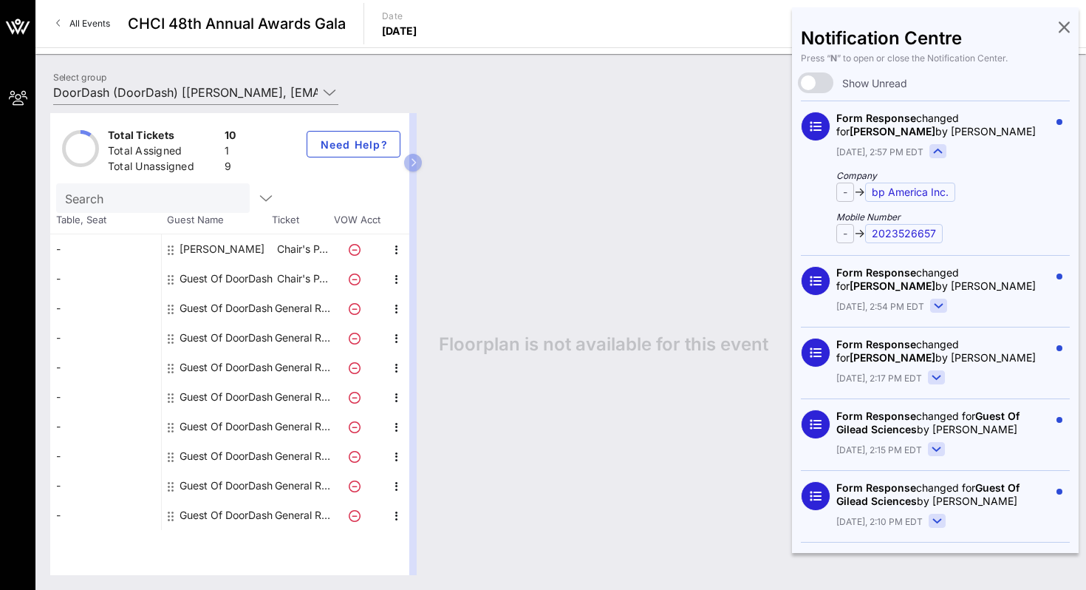
click at [940, 148] on rect at bounding box center [938, 151] width 16 height 13
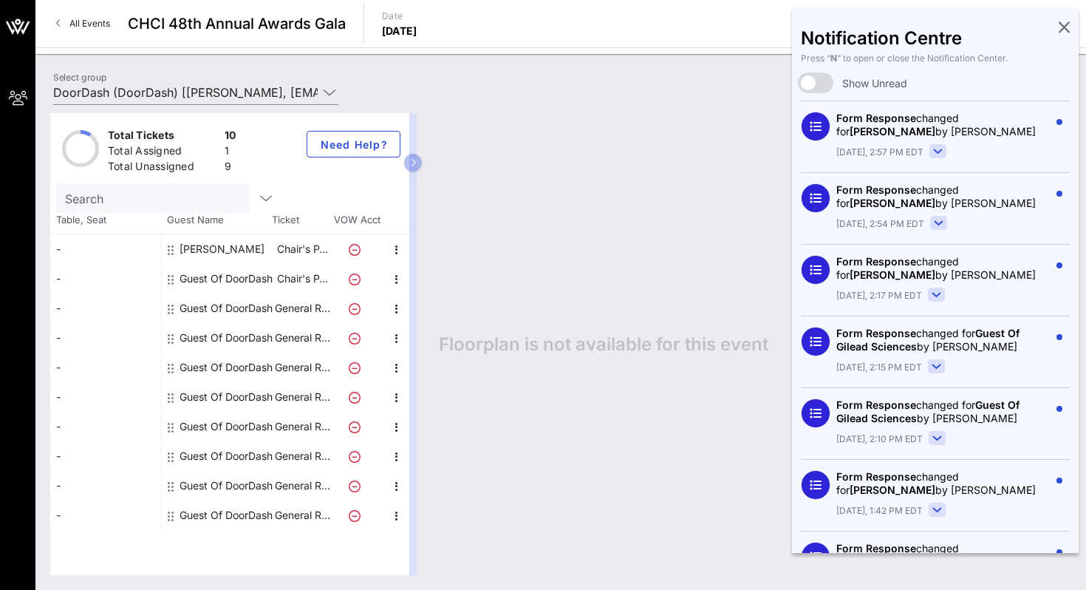
click at [1060, 28] on icon at bounding box center [1064, 26] width 11 height 3
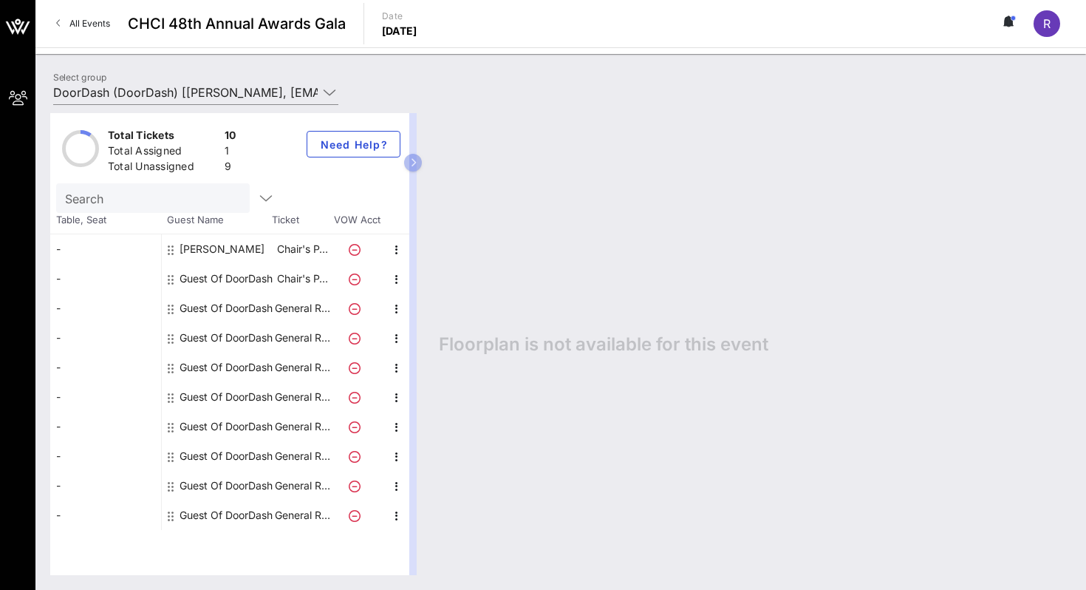
click at [66, 30] on link "All Events" at bounding box center [83, 24] width 72 height 24
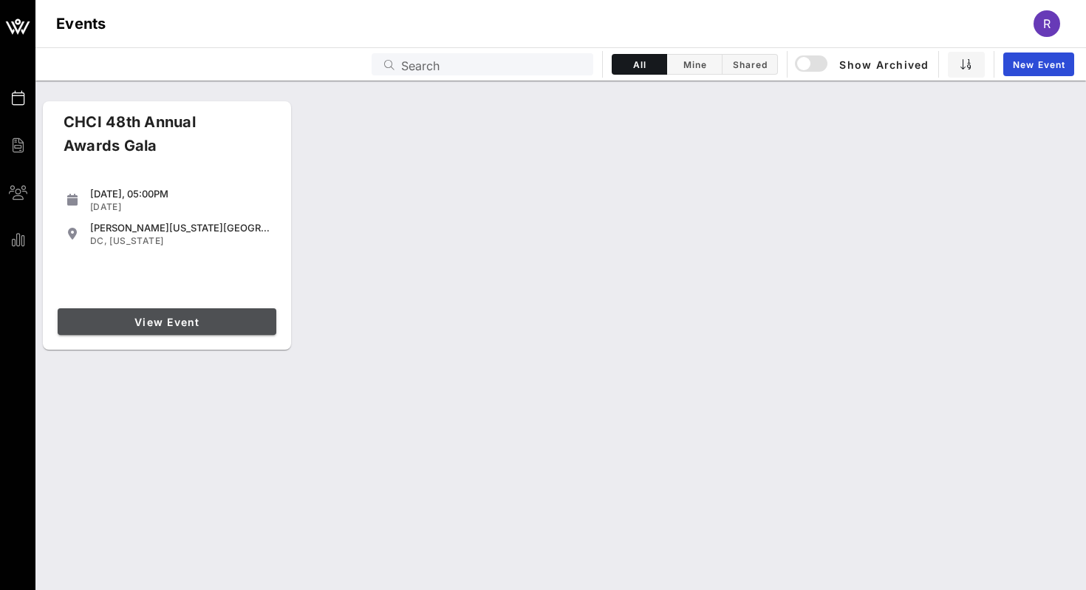
click at [185, 318] on span "View Event" at bounding box center [167, 321] width 207 height 13
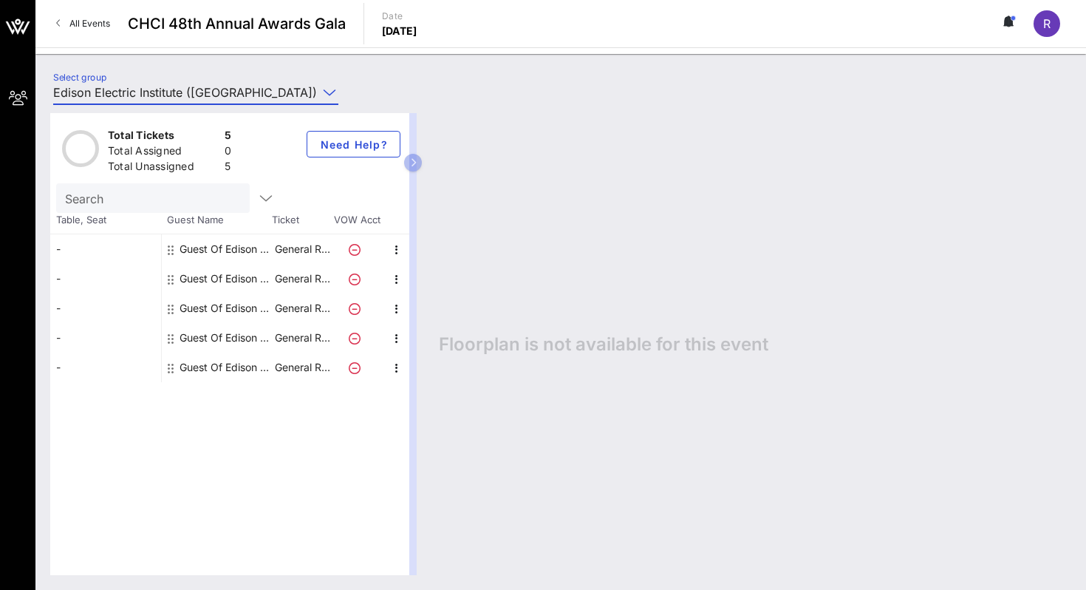
click at [203, 90] on input "Edison Electric Institute ([GEOGRAPHIC_DATA]) [[PERSON_NAME], [EMAIL_ADDRESS][D…" at bounding box center [185, 93] width 264 height 24
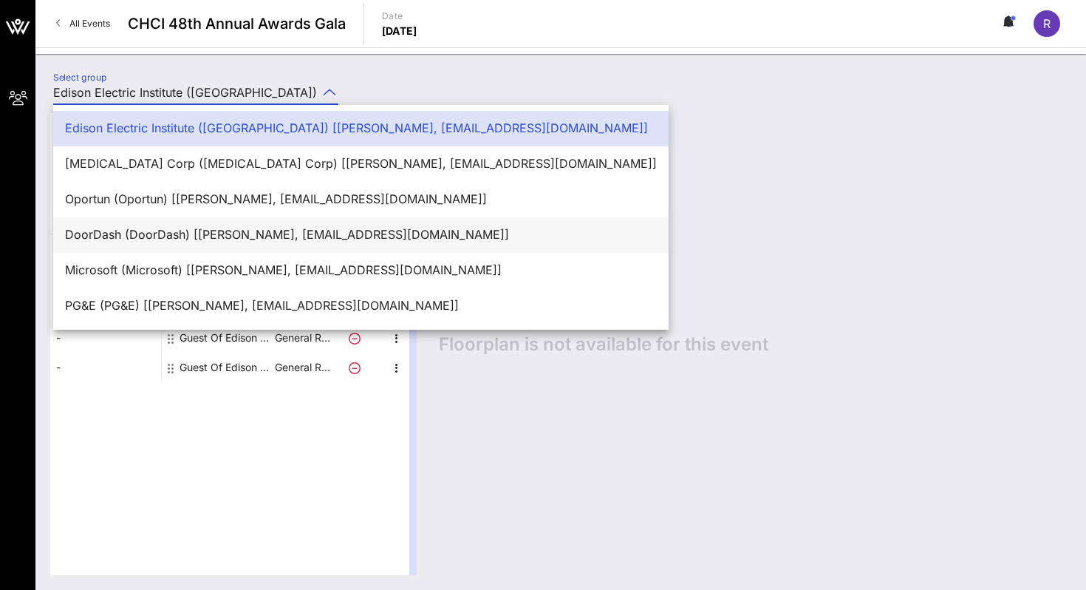
click at [169, 230] on div "DoorDash (DoorDash) [Rita C, rcastanon@dpcreativestrategies.com]" at bounding box center [361, 235] width 592 height 14
type input "DoorDash (DoorDash) [Rita C, rcastanon@dpcreativestrategies.com]"
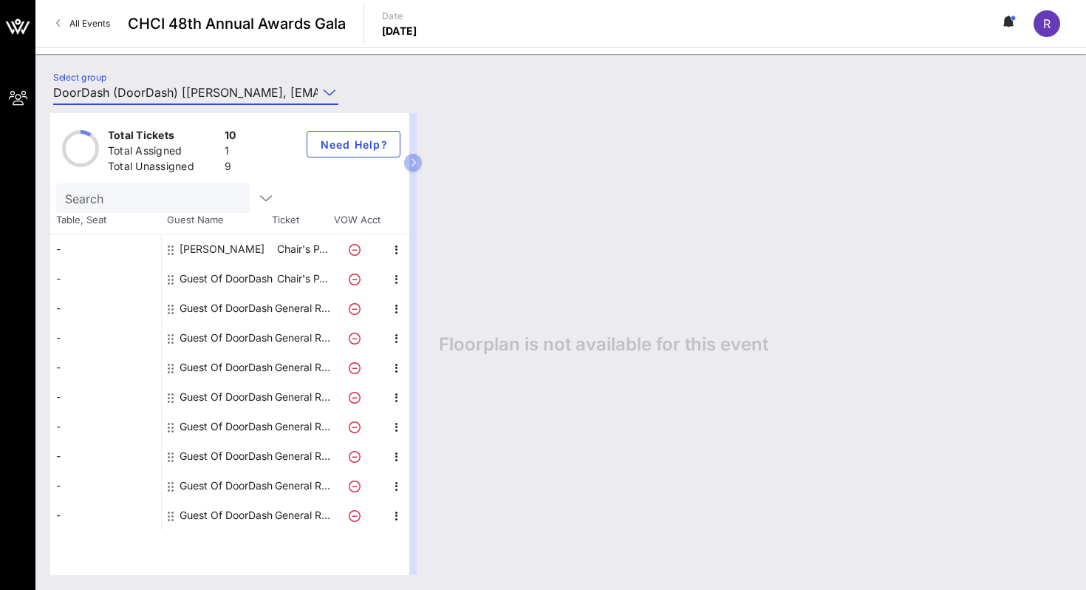
click at [1017, 38] on div "All Events CHCI 48th Annual Awards Gala Date Thursday, Sep. 18, 2025 R" at bounding box center [560, 23] width 1051 height 47
click at [1014, 25] on icon at bounding box center [1009, 22] width 13 height 12
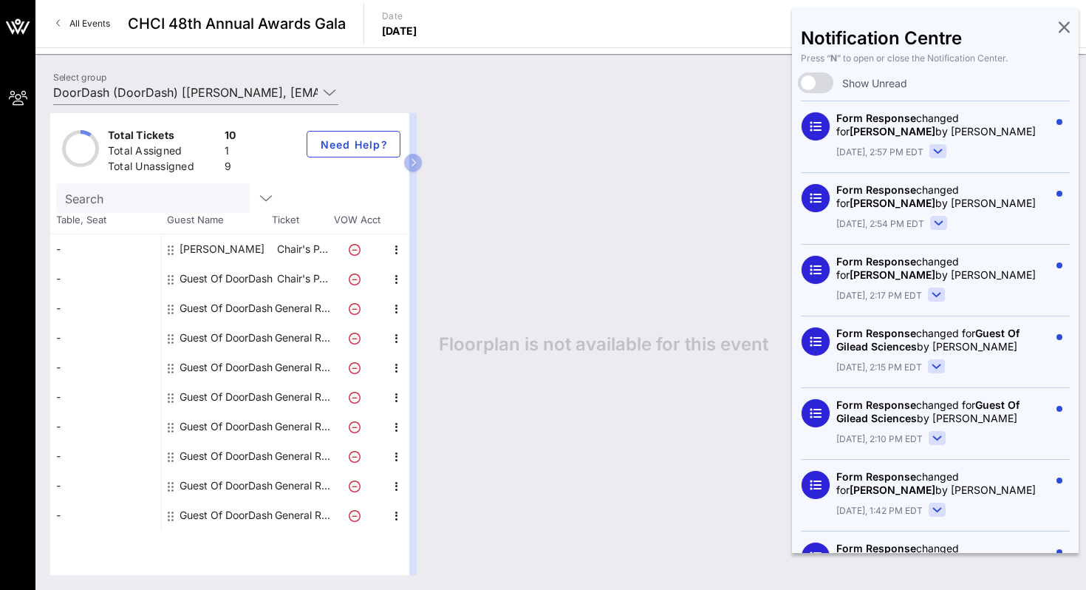
click at [1032, 111] on div "Form Response changed for Rachael Caines by Tabetha Jay Today, 2:57 PM EDT" at bounding box center [935, 136] width 269 height 72
click at [929, 144] on icon at bounding box center [937, 151] width 17 height 14
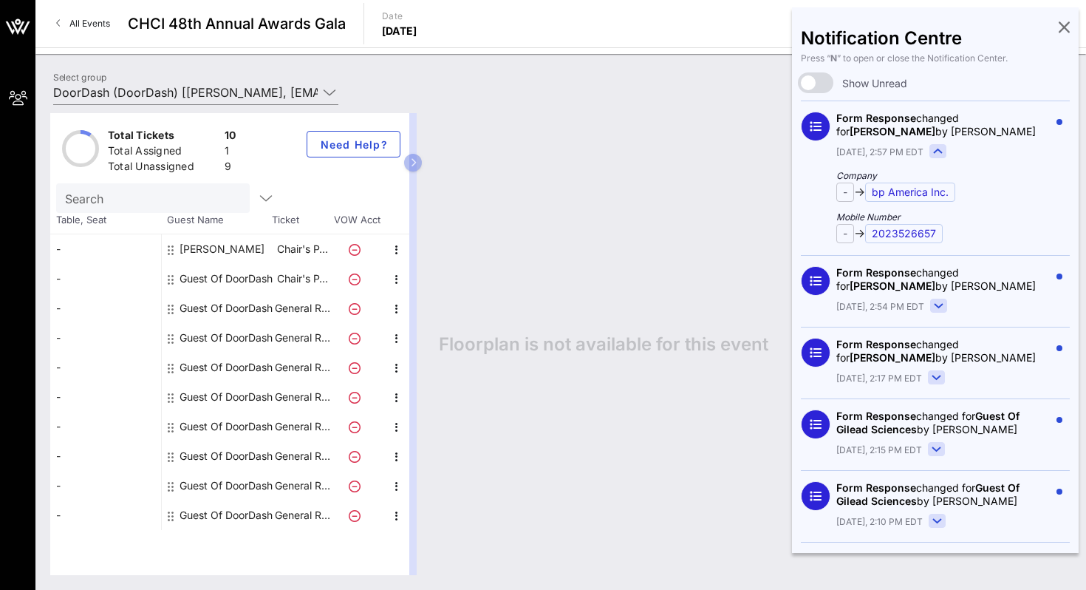
click at [1063, 28] on icon at bounding box center [1064, 26] width 11 height 3
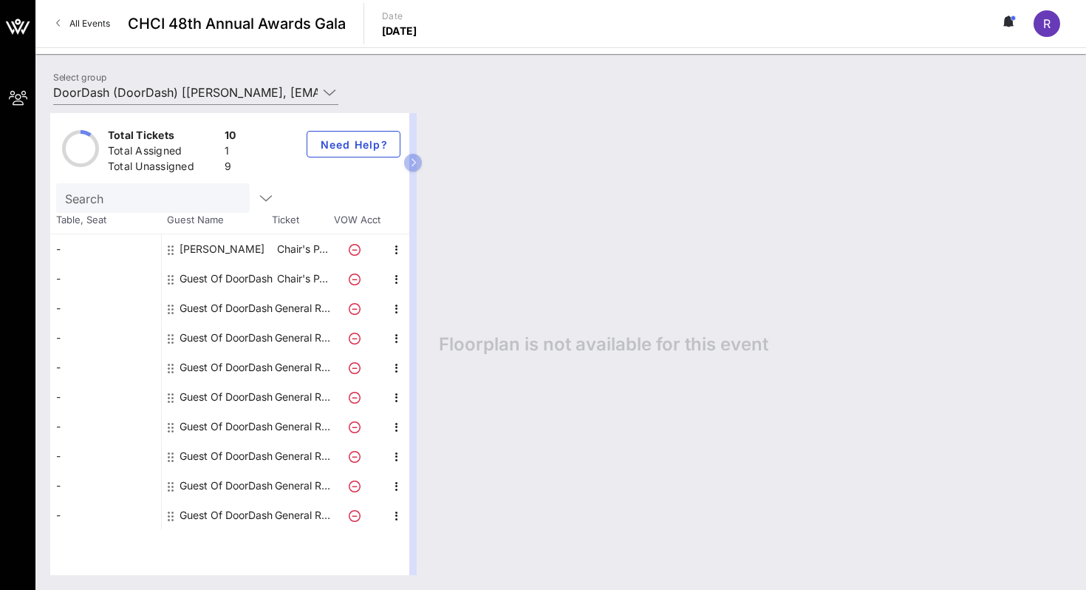
click at [1005, 27] on icon at bounding box center [1009, 22] width 13 height 12
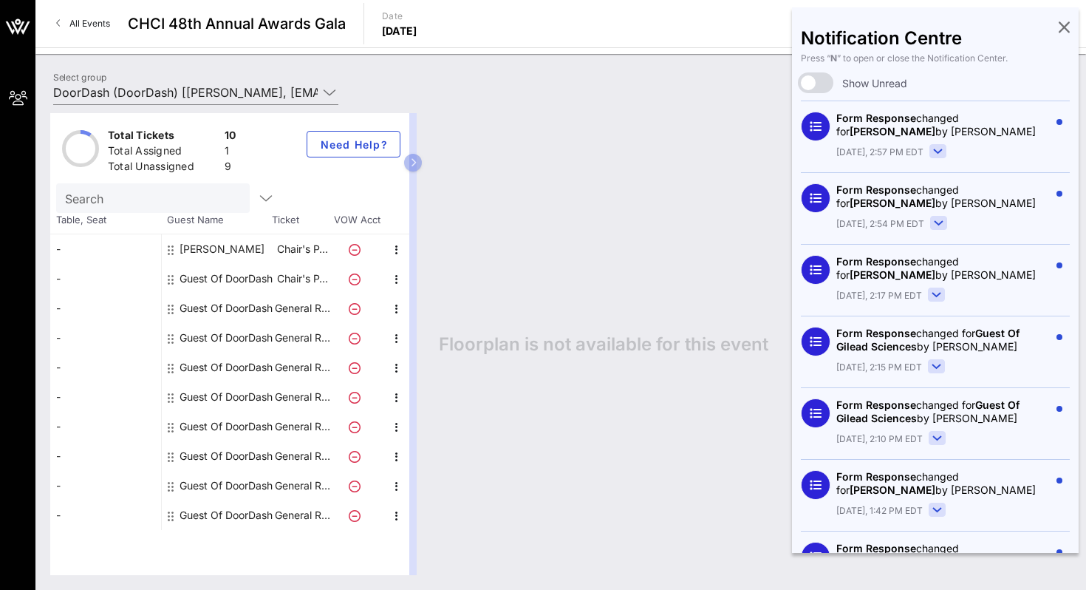
click at [1059, 28] on icon at bounding box center [1064, 26] width 11 height 3
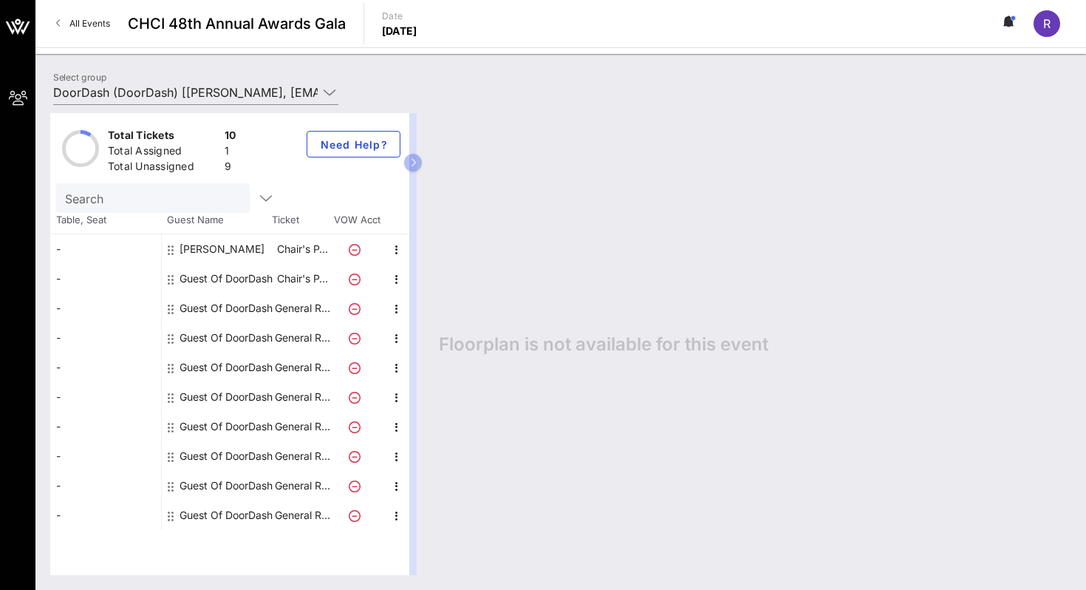
click at [575, 242] on div "Floorplan is not available for this event" at bounding box center [747, 344] width 647 height 462
click at [511, 241] on div "Floorplan is not available for this event" at bounding box center [747, 344] width 647 height 462
click at [497, 252] on div "Floorplan is not available for this event" at bounding box center [747, 344] width 647 height 462
click at [395, 285] on icon "button" at bounding box center [397, 279] width 18 height 18
click at [487, 247] on div "Floorplan is not available for this event" at bounding box center [747, 344] width 647 height 462
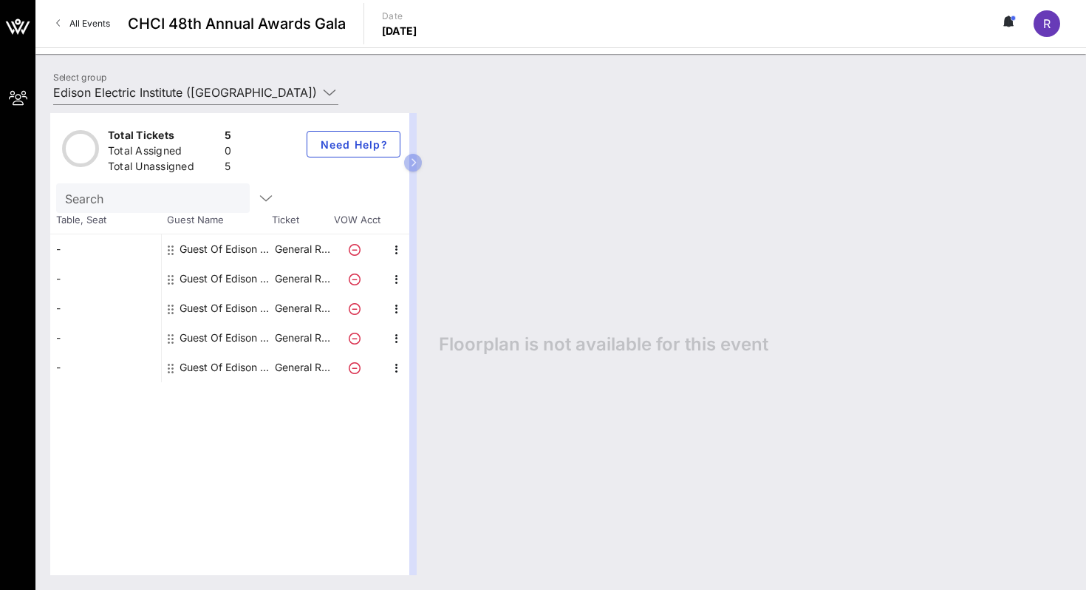
click at [199, 102] on div "Total Tickets 5 Total Assigned 0 Total Unassigned 5 Need Help? Search Table, Se…" at bounding box center [560, 343] width 1051 height 491
click at [197, 78] on div "Select group Edison Electric Institute (Edison Electric Institute) [Rita C, rca…" at bounding box center [195, 96] width 303 height 49
click at [196, 85] on input "Edison Electric Institute ([GEOGRAPHIC_DATA]) [[PERSON_NAME], [EMAIL_ADDRESS][D…" at bounding box center [185, 93] width 264 height 24
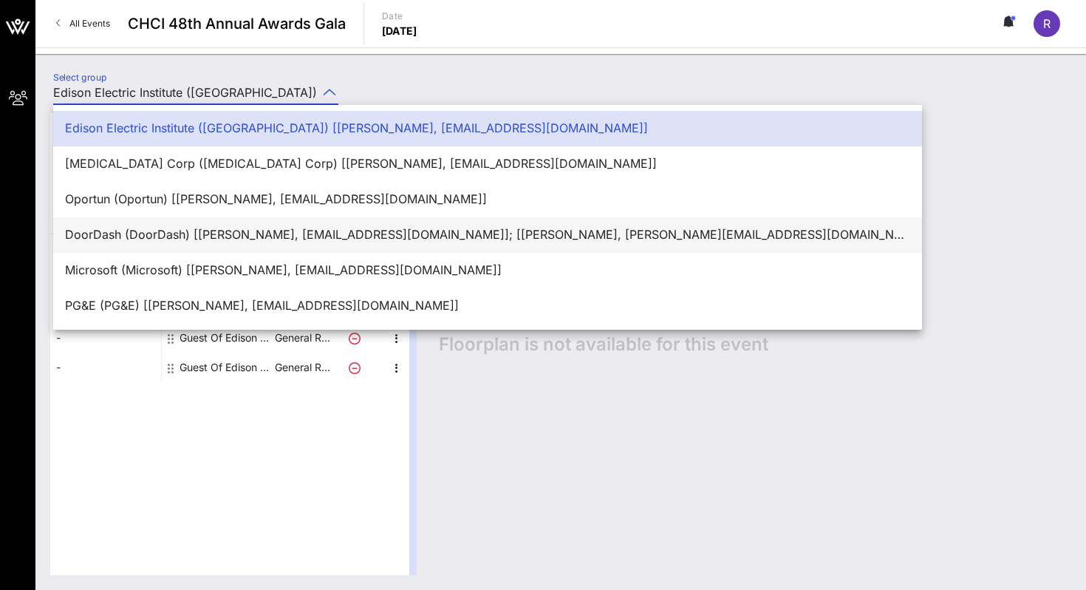
click at [168, 228] on div "DoorDash (DoorDash) [Rita C, rcastanon@dpcreativestrategies.com]; [Jose Mercado…" at bounding box center [487, 235] width 845 height 14
type input "DoorDash (DoorDash) [Rita C, rcastanon@dpcreativestrategies.com]; [Jose Mercado…"
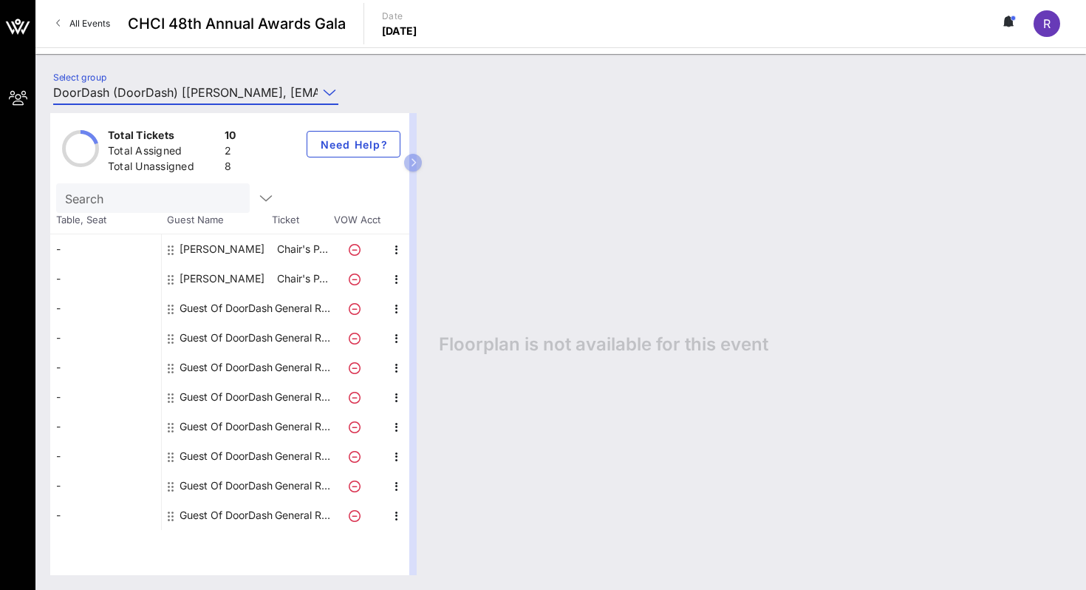
click at [197, 79] on div "Select group DoorDash (DoorDash) [Rita C, rcastanon@dpcreativestrategies.com]; …" at bounding box center [195, 96] width 303 height 49
click at [187, 97] on input "DoorDash (DoorDash) [[PERSON_NAME], [EMAIL_ADDRESS][DOMAIN_NAME]]; [[PERSON_NAM…" at bounding box center [185, 93] width 264 height 24
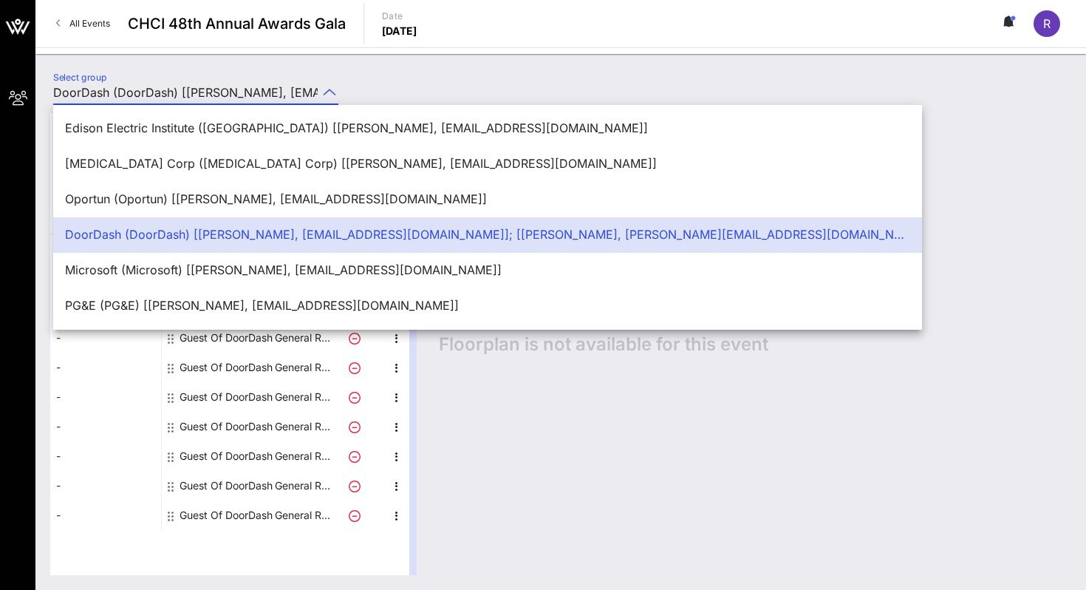
click at [300, 93] on input "DoorDash (DoorDash) [[PERSON_NAME], [EMAIL_ADDRESS][DOMAIN_NAME]]; [[PERSON_NAM…" at bounding box center [185, 93] width 264 height 24
click at [349, 91] on div "Select group DoorDash (DoorDash) [Rita C, rcastanon@dpcreativestrategies.com]; …" at bounding box center [203, 95] width 318 height 52
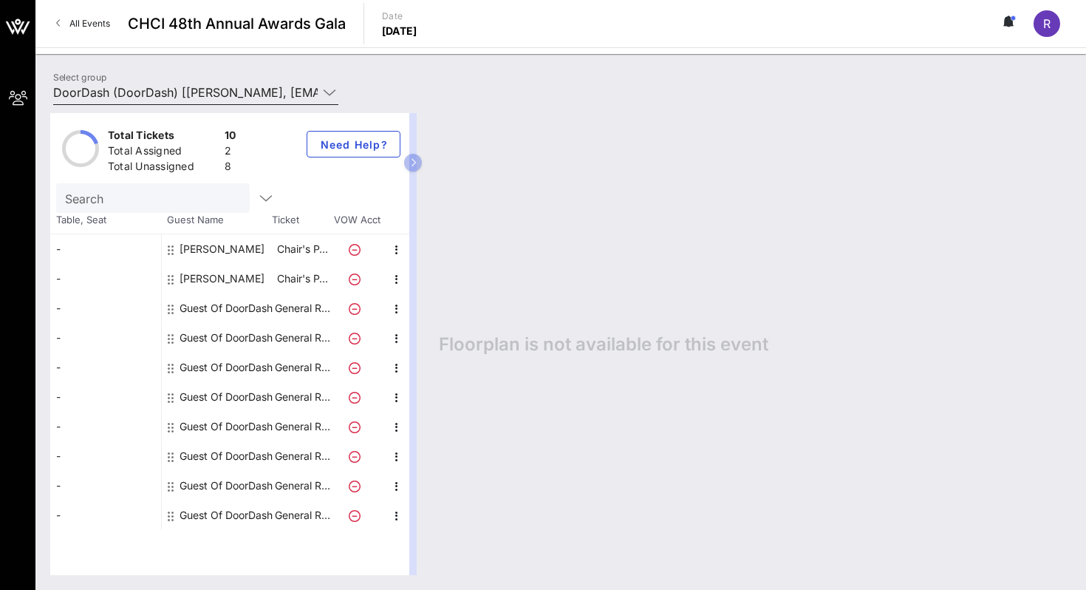
click at [327, 91] on icon at bounding box center [329, 92] width 13 height 18
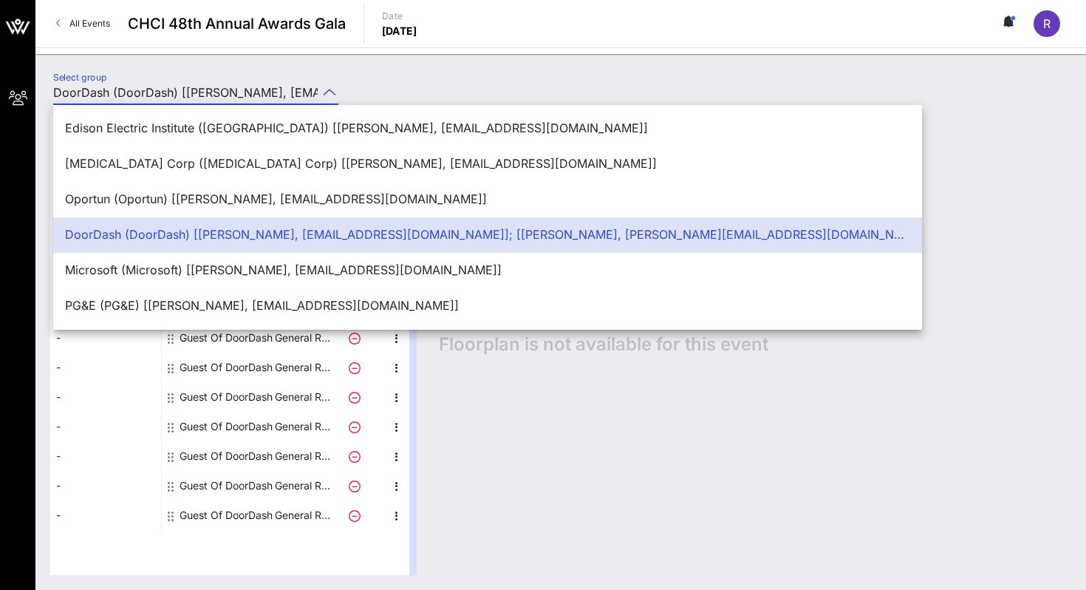
click at [416, 102] on div "Total Tickets 10 Total Assigned 2 Total Unassigned 8 Need Help? Search Table, S…" at bounding box center [560, 343] width 1051 height 491
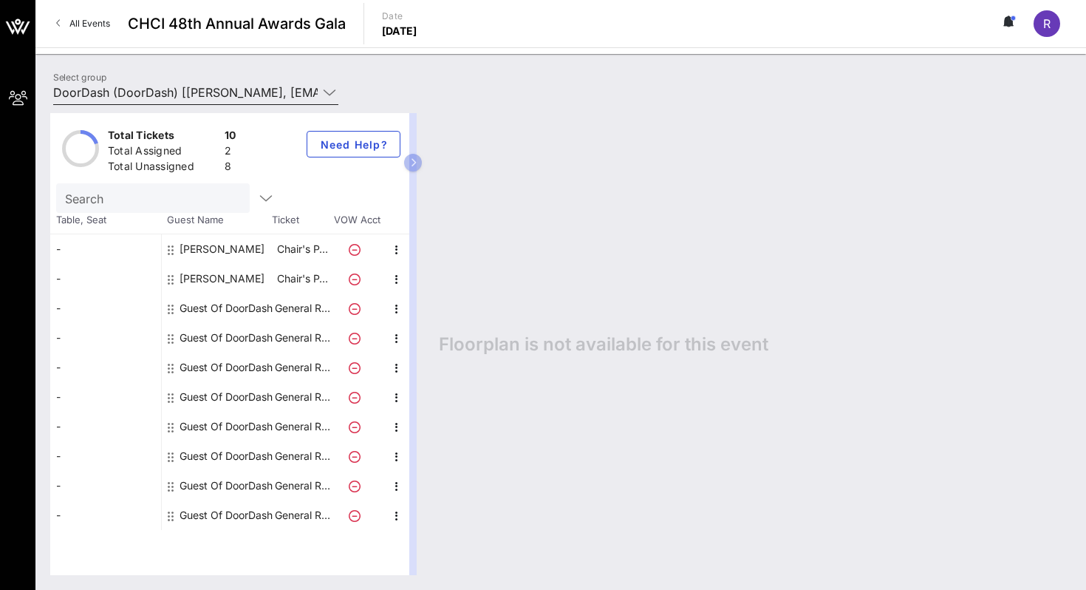
click at [329, 89] on icon at bounding box center [329, 92] width 13 height 18
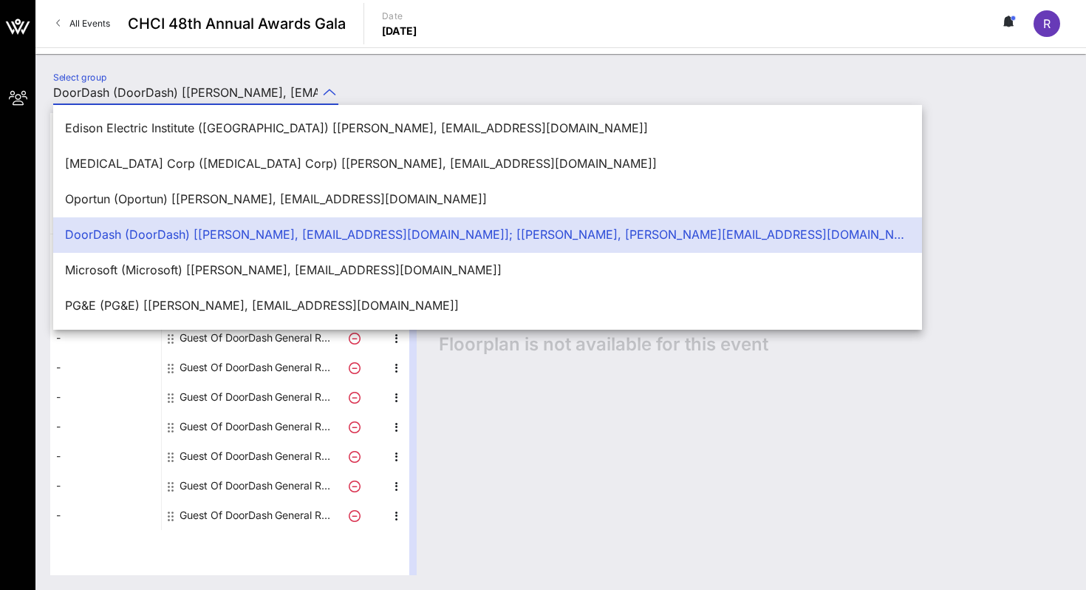
click at [357, 84] on div "Select group DoorDash (DoorDash) [Rita C, rcastanon@dpcreativestrategies.com]; …" at bounding box center [203, 95] width 318 height 52
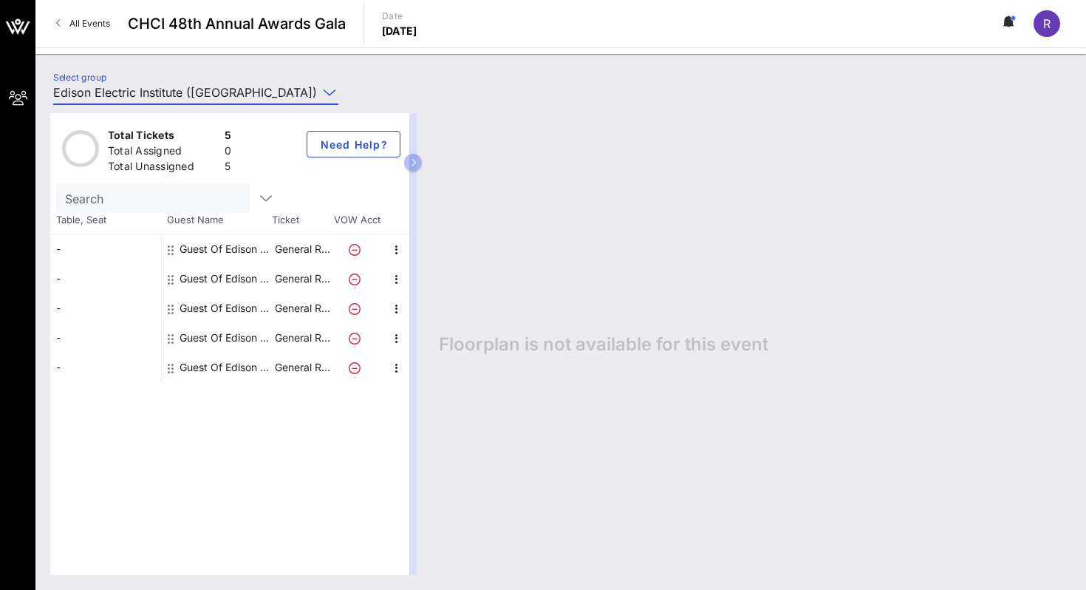
click at [215, 83] on input "Edison Electric Institute ([GEOGRAPHIC_DATA]) [[PERSON_NAME], [EMAIL_ADDRESS][D…" at bounding box center [185, 93] width 264 height 24
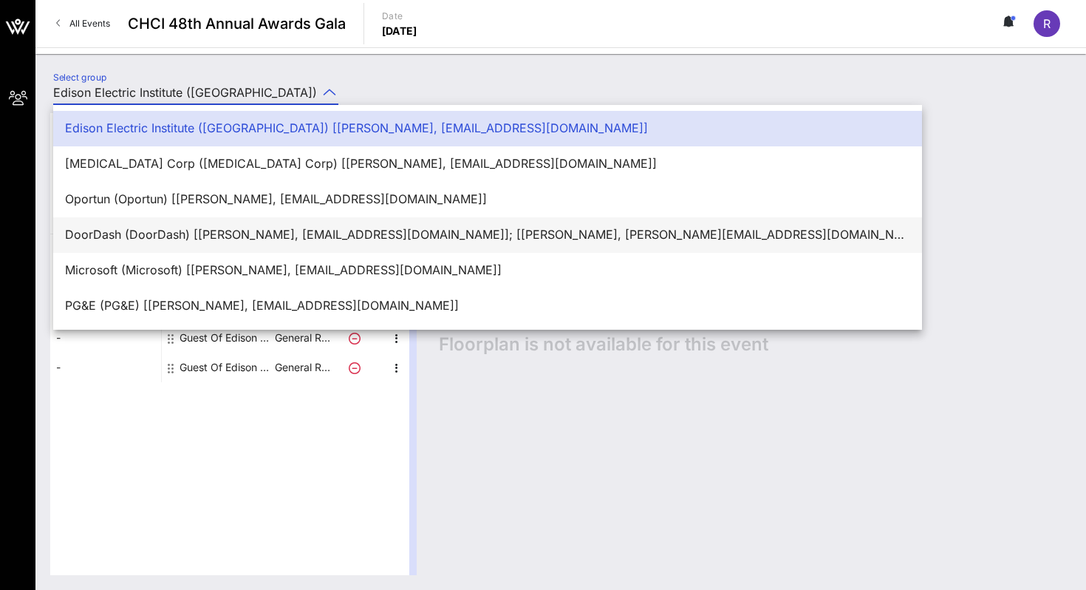
click at [152, 228] on div "DoorDash (DoorDash) [Rita C, rcastanon@dpcreativestrategies.com]; [Jose Mercado…" at bounding box center [487, 235] width 845 height 14
type input "DoorDash (DoorDash) [Rita C, rcastanon@dpcreativestrategies.com]; [Jose Mercado…"
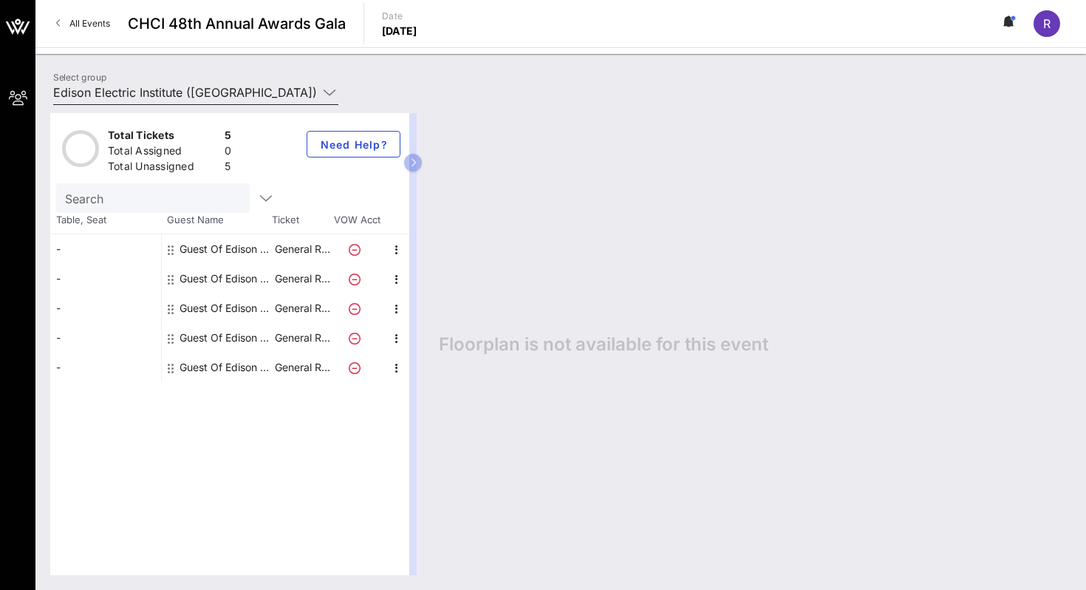
click at [327, 80] on div "Select group Edison Electric Institute (Edison Electric Institute) [Rita C, rca…" at bounding box center [195, 96] width 303 height 49
click at [319, 92] on div at bounding box center [328, 92] width 21 height 18
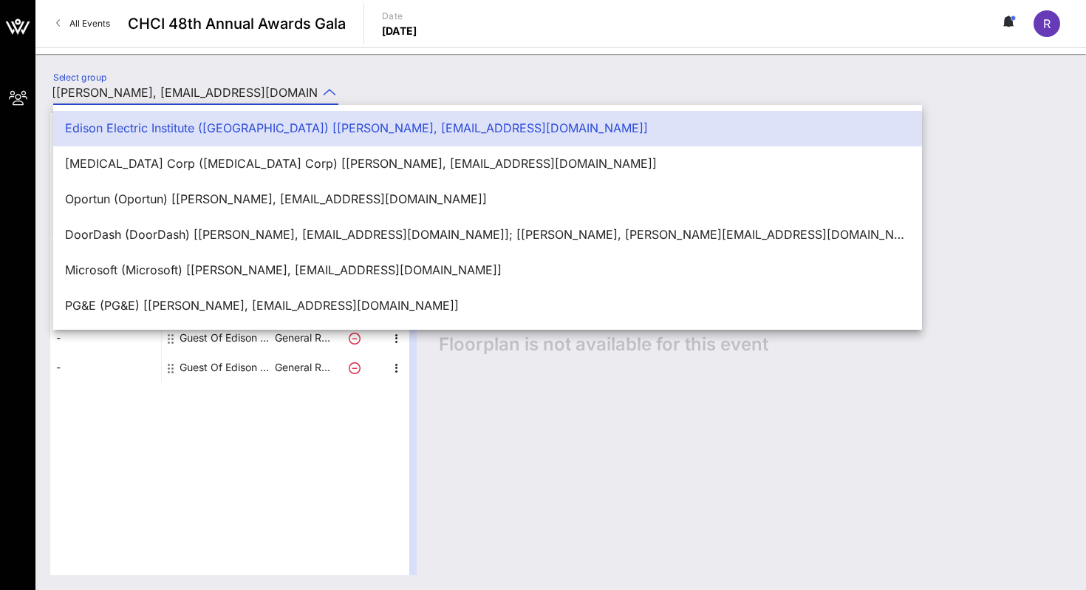
click at [418, 60] on div "Select group Edison Electric Institute (Edison Electric Institute) [Rita C, rca…" at bounding box center [560, 322] width 1051 height 536
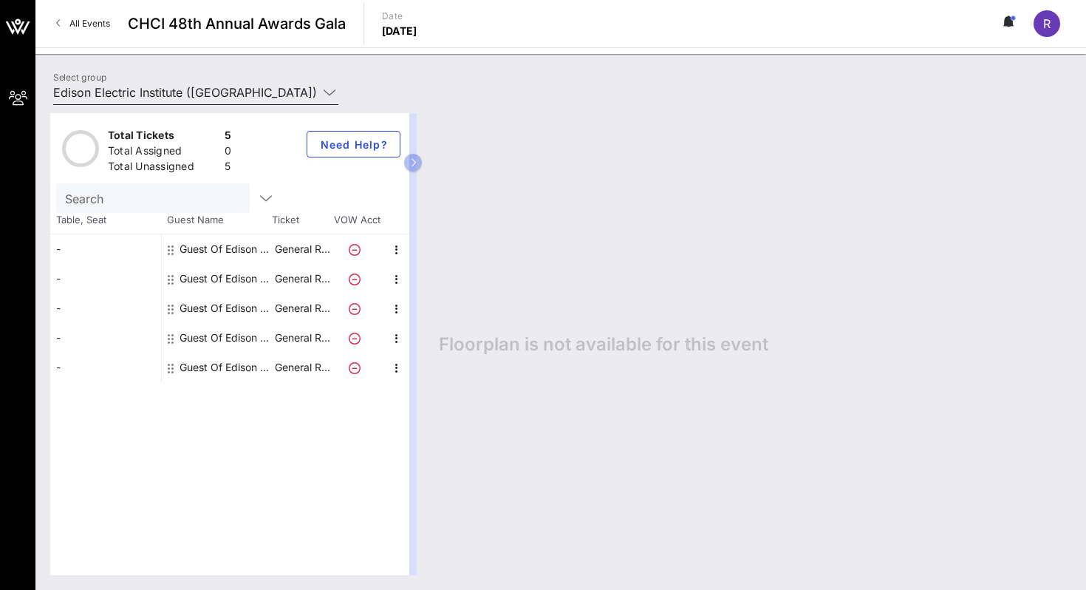
click at [302, 92] on input "Edison Electric Institute ([GEOGRAPHIC_DATA]) [[PERSON_NAME], [EMAIL_ADDRESS][D…" at bounding box center [185, 93] width 264 height 24
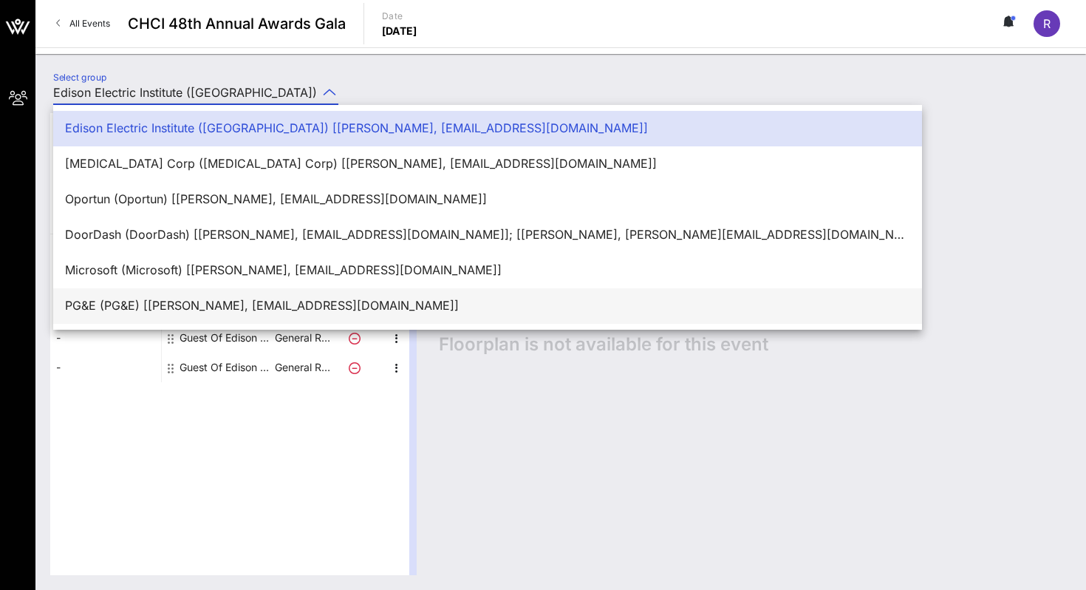
click at [206, 293] on div "PG&E (PG&E) [[PERSON_NAME], [EMAIL_ADDRESS][DOMAIN_NAME]]" at bounding box center [487, 306] width 845 height 32
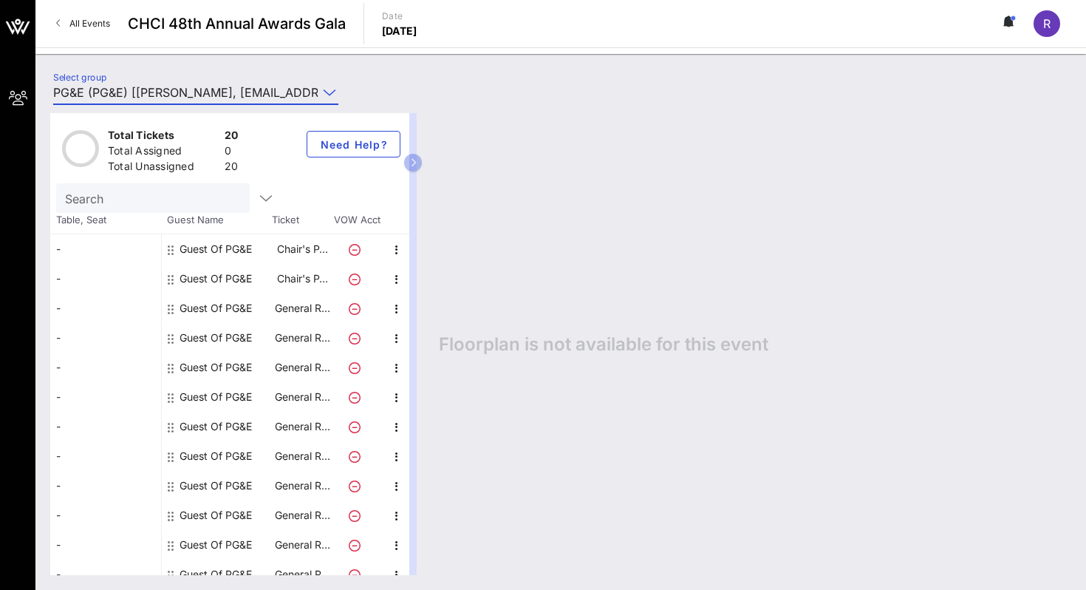
click at [233, 81] on input "PG&E (PG&E) [Rita C, rcastanon@dpcreativestrategies.com]" at bounding box center [185, 93] width 264 height 24
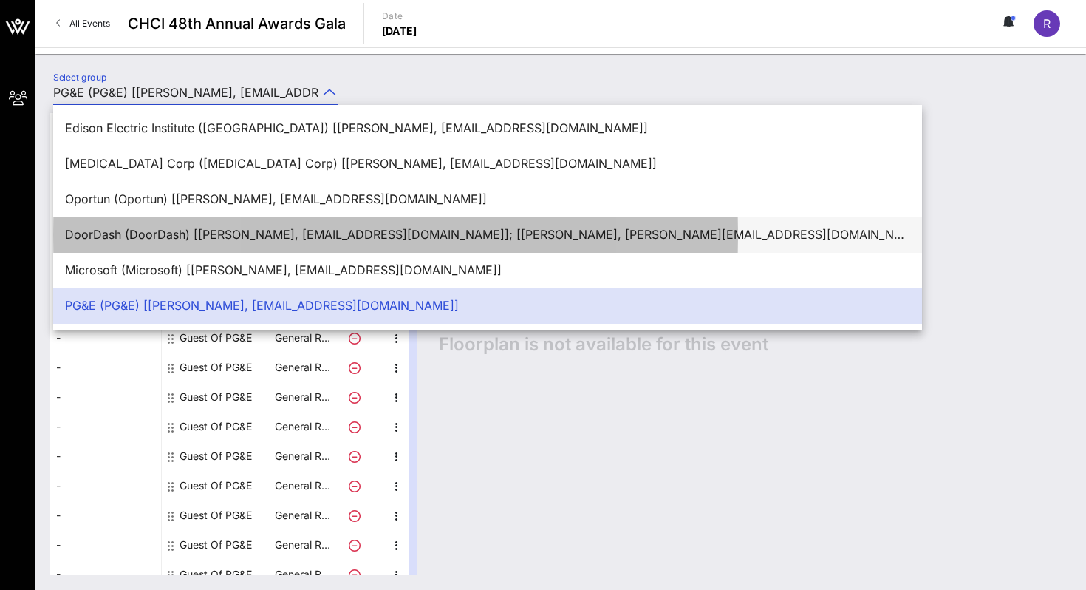
click at [197, 228] on div "DoorDash (DoorDash) [[PERSON_NAME], [EMAIL_ADDRESS][DOMAIN_NAME]]; [[PERSON_NAM…" at bounding box center [487, 235] width 845 height 14
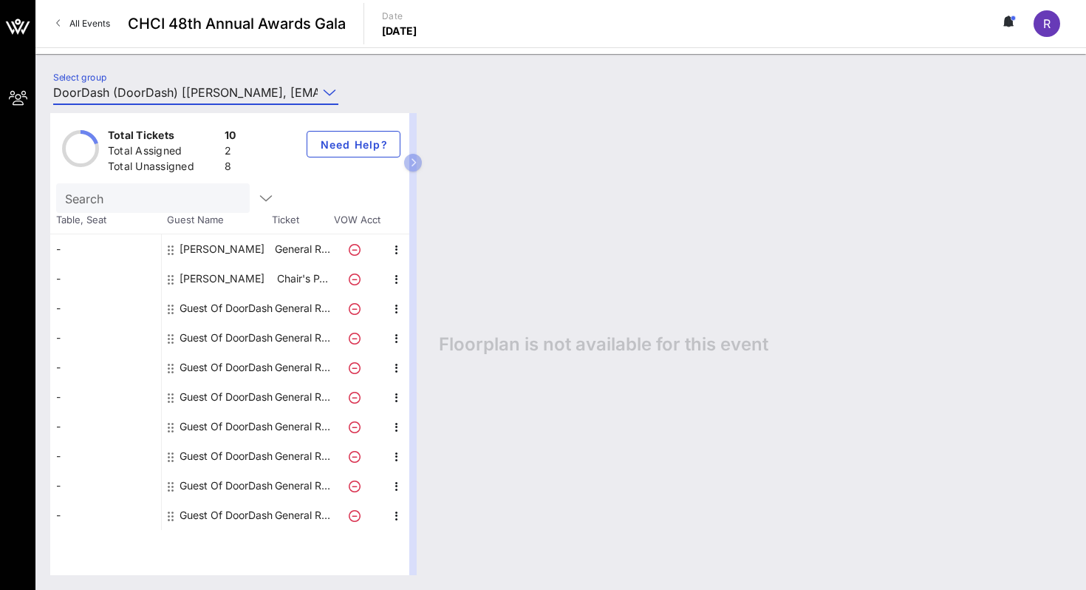
click at [502, 242] on div "Floorplan is not available for this event" at bounding box center [747, 344] width 647 height 462
click at [315, 84] on input "DoorDash (DoorDash) [[PERSON_NAME], [EMAIL_ADDRESS][DOMAIN_NAME]]; [[PERSON_NAM…" at bounding box center [185, 93] width 264 height 24
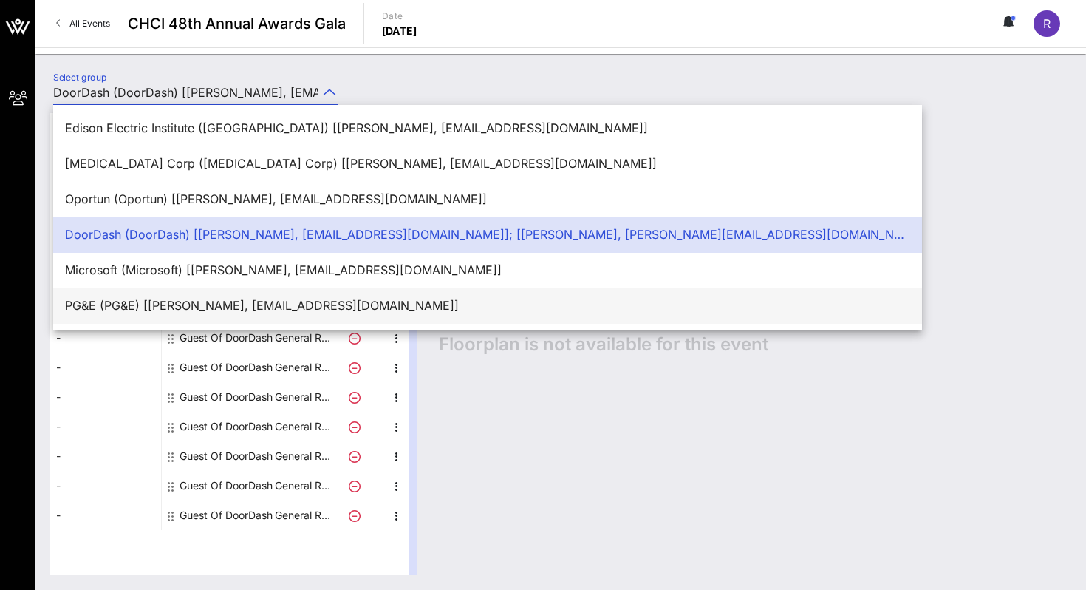
click at [223, 298] on div "PG&E (PG&E) [Rita C, rcastanon@dpcreativestrategies.com]" at bounding box center [487, 306] width 845 height 32
type input "PG&E (PG&E) [Rita C, rcastanon@dpcreativestrategies.com]"
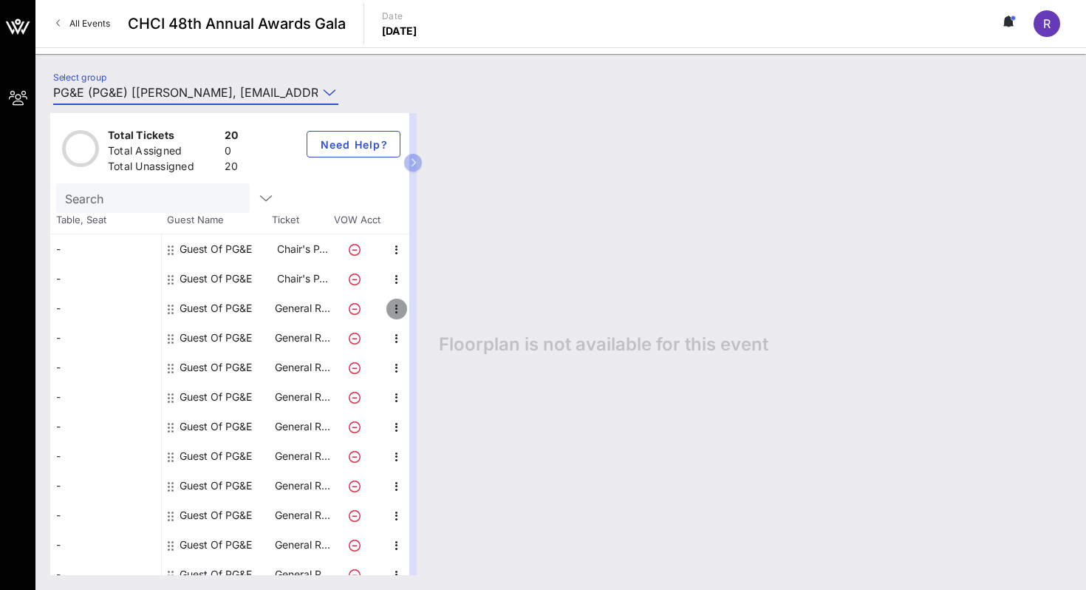
click at [393, 305] on icon "button" at bounding box center [397, 309] width 18 height 18
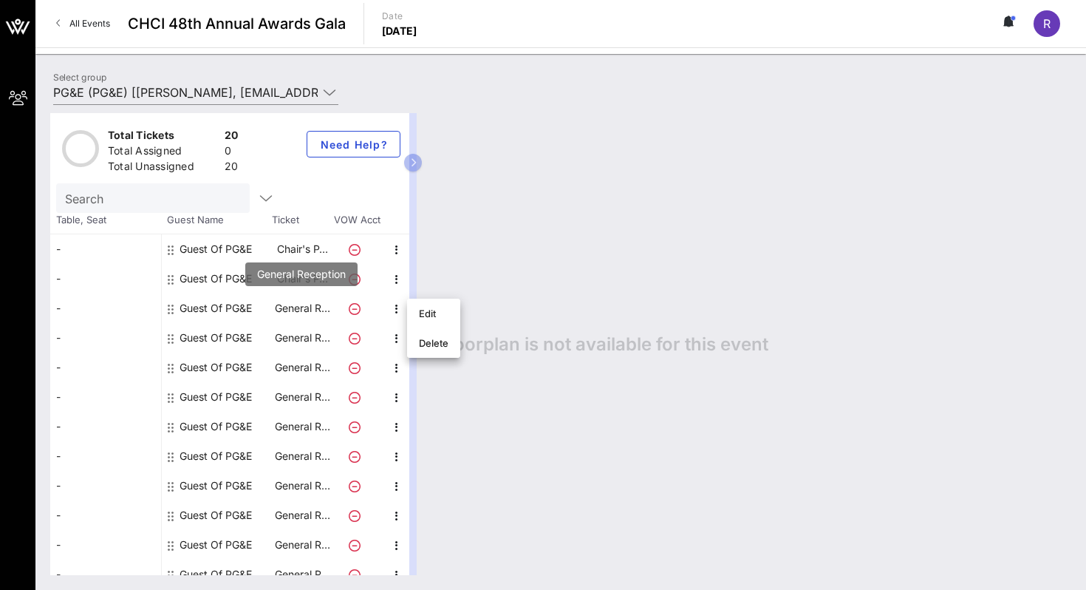
click at [314, 318] on p "General R…" at bounding box center [302, 308] width 59 height 30
click at [399, 304] on icon "button" at bounding box center [397, 309] width 18 height 18
click at [425, 313] on div "Edit" at bounding box center [434, 313] width 30 height 12
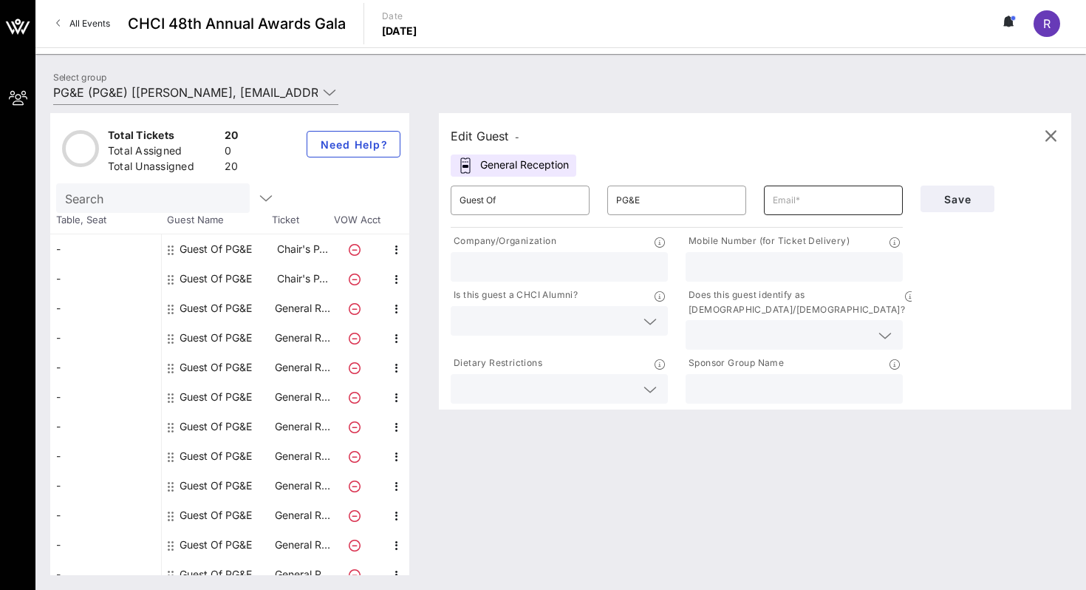
click at [791, 192] on input "text" at bounding box center [833, 200] width 121 height 24
click at [765, 154] on div "Edit Guest - General Reception ​ Guest Of ​ PG&E ​ Company/Organization Mobile …" at bounding box center [755, 261] width 632 height 296
click at [808, 176] on div "Edit Guest - General Reception ​ Guest Of ​ PG&E ​ Company/Organization Mobile …" at bounding box center [755, 261] width 632 height 296
click at [799, 194] on input "text" at bounding box center [833, 200] width 121 height 24
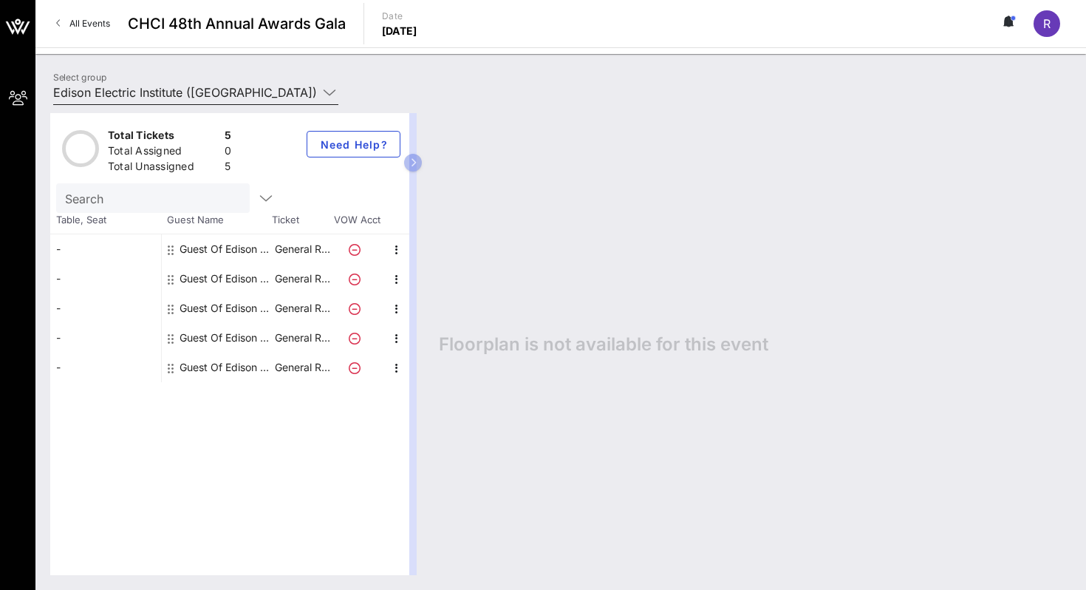
click at [279, 87] on input "Edison Electric Institute ([GEOGRAPHIC_DATA]) [[PERSON_NAME], [EMAIL_ADDRESS][D…" at bounding box center [185, 93] width 264 height 24
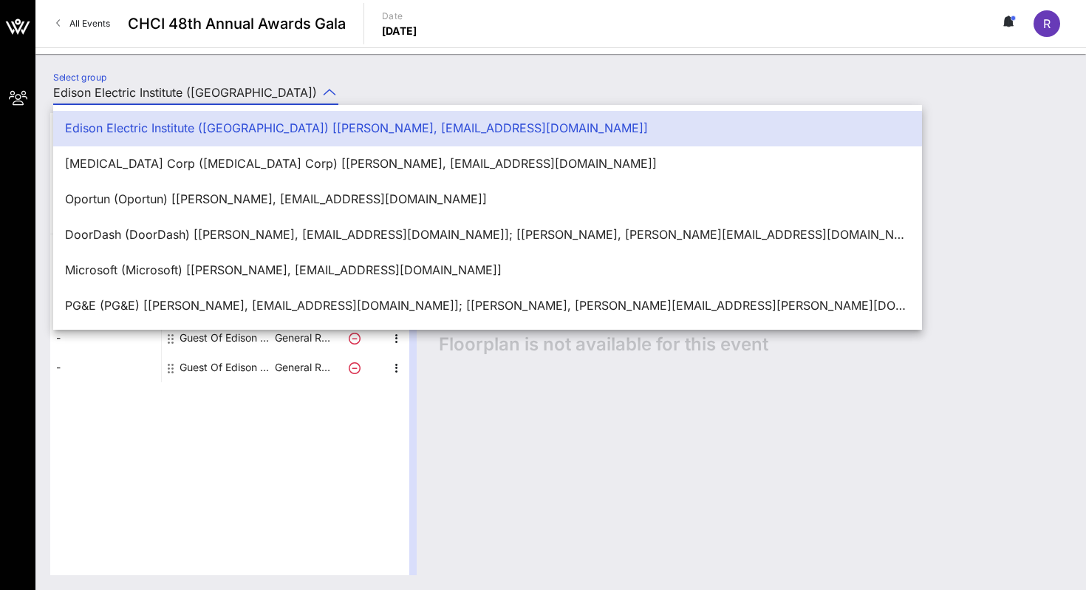
click at [318, 89] on div at bounding box center [328, 92] width 21 height 18
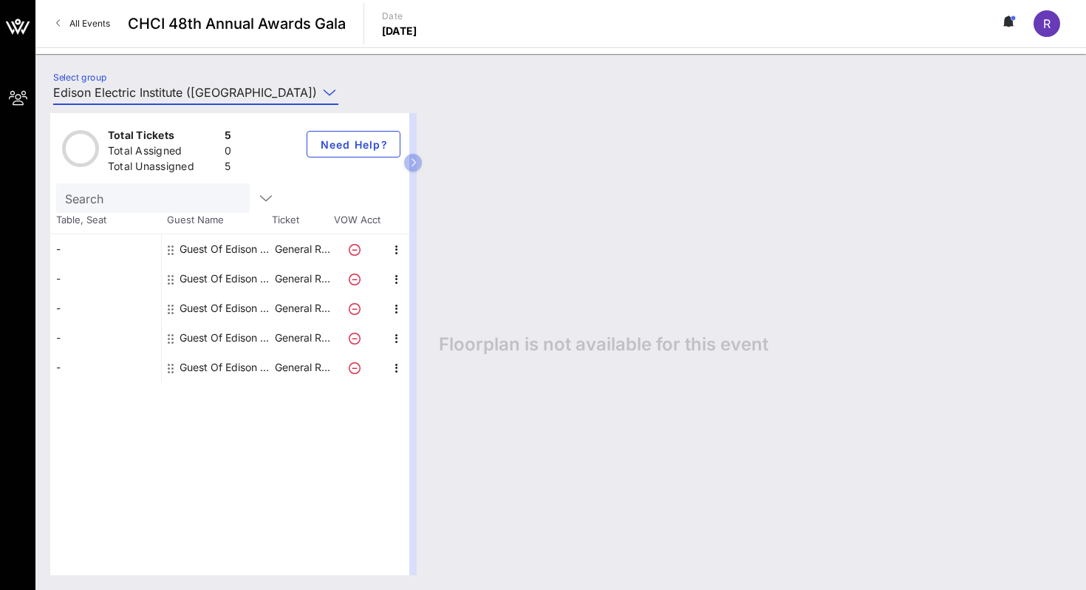
click at [375, 95] on div "Select group Edison Electric Institute ([GEOGRAPHIC_DATA]) [[PERSON_NAME], [EMA…" at bounding box center [560, 95] width 1033 height 52
click at [327, 86] on icon at bounding box center [329, 92] width 13 height 18
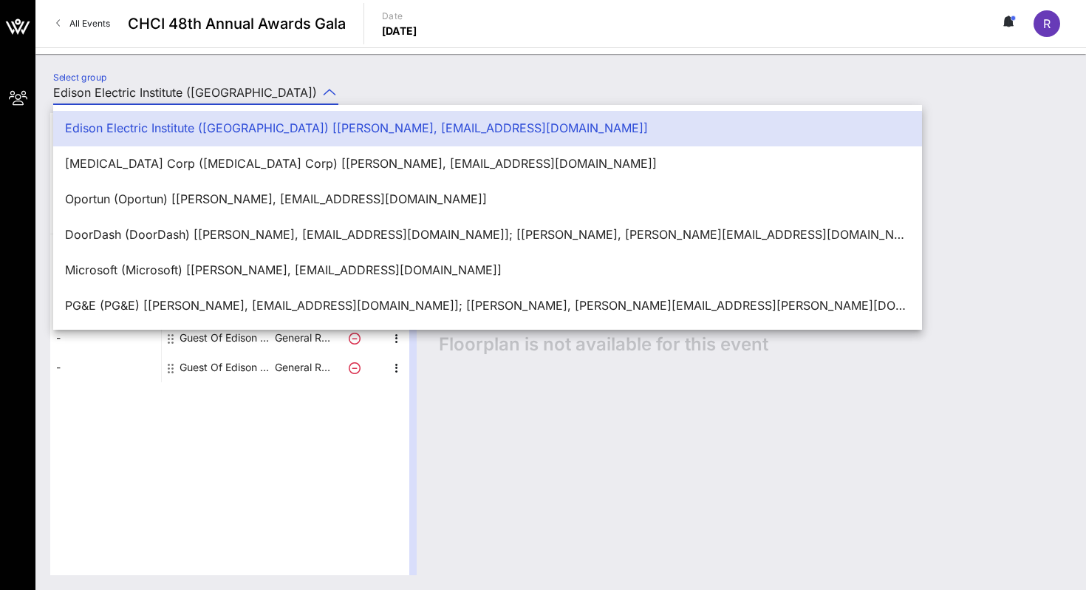
click at [363, 89] on div "Select group Edison Electric Institute ([GEOGRAPHIC_DATA]) [[PERSON_NAME], [EMA…" at bounding box center [560, 95] width 1033 height 52
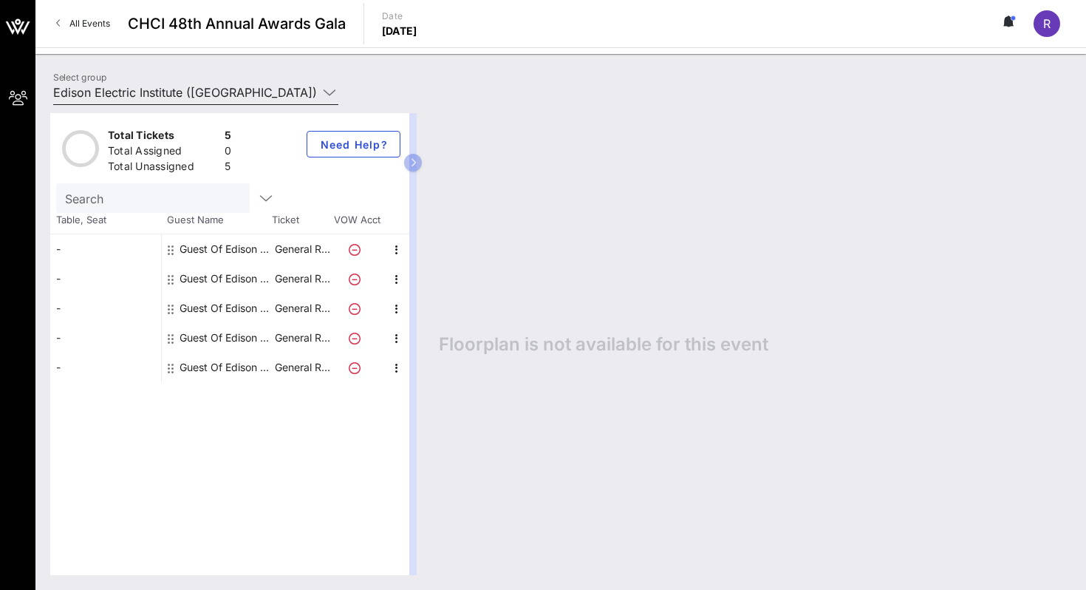
click at [326, 89] on icon at bounding box center [329, 92] width 13 height 18
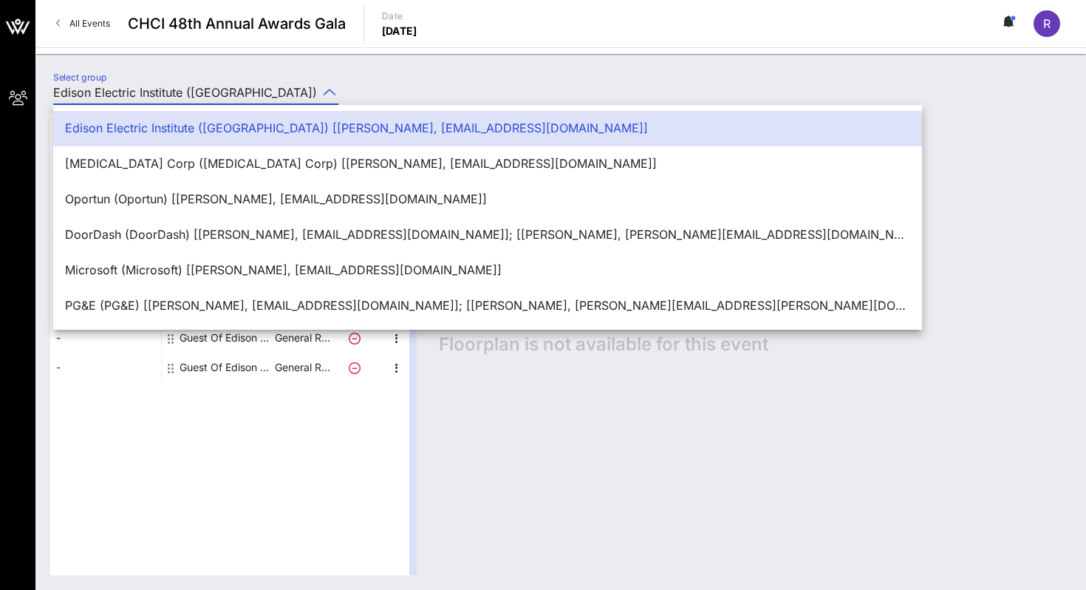
click at [350, 91] on div "Select group Edison Electric Institute ([GEOGRAPHIC_DATA]) [[PERSON_NAME], [EMA…" at bounding box center [203, 95] width 318 height 52
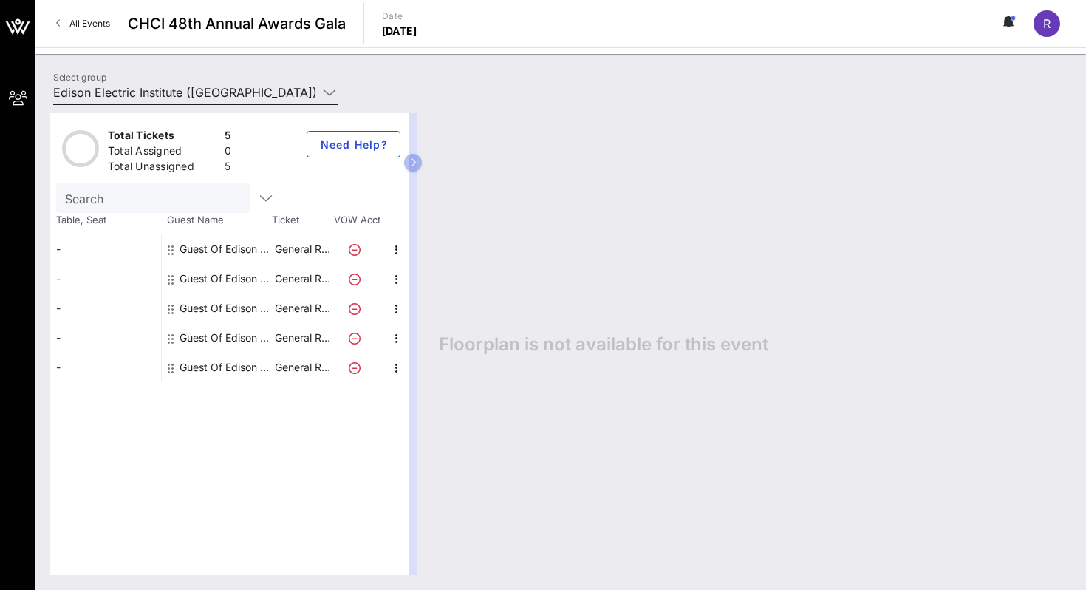
click at [328, 89] on icon at bounding box center [329, 92] width 13 height 18
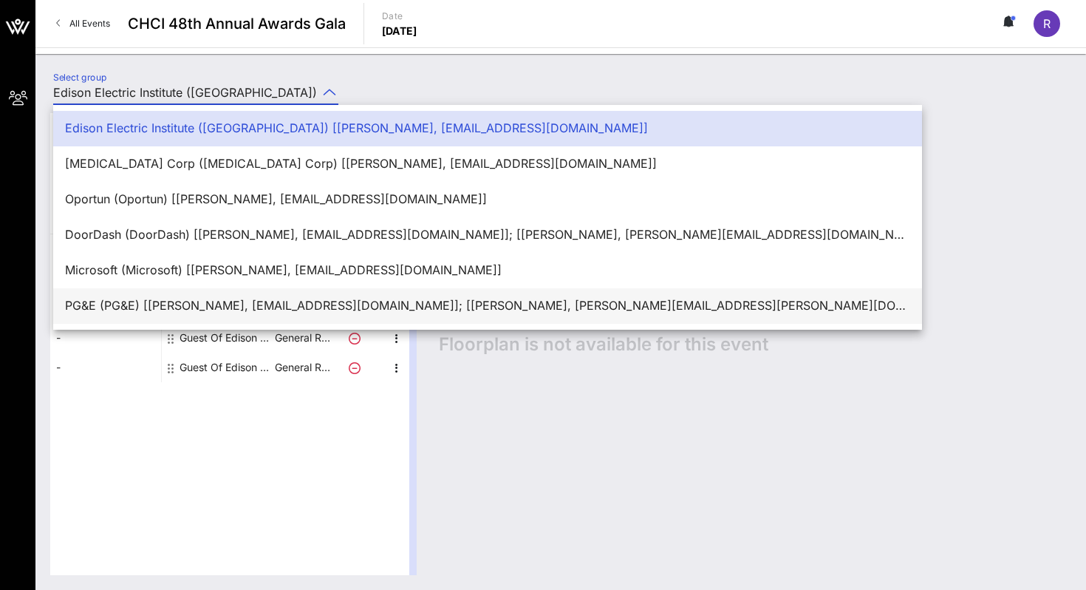
click at [225, 301] on div "PG&E (PG&E) [[PERSON_NAME], [EMAIL_ADDRESS][DOMAIN_NAME]]; [[PERSON_NAME], [PER…" at bounding box center [487, 305] width 845 height 14
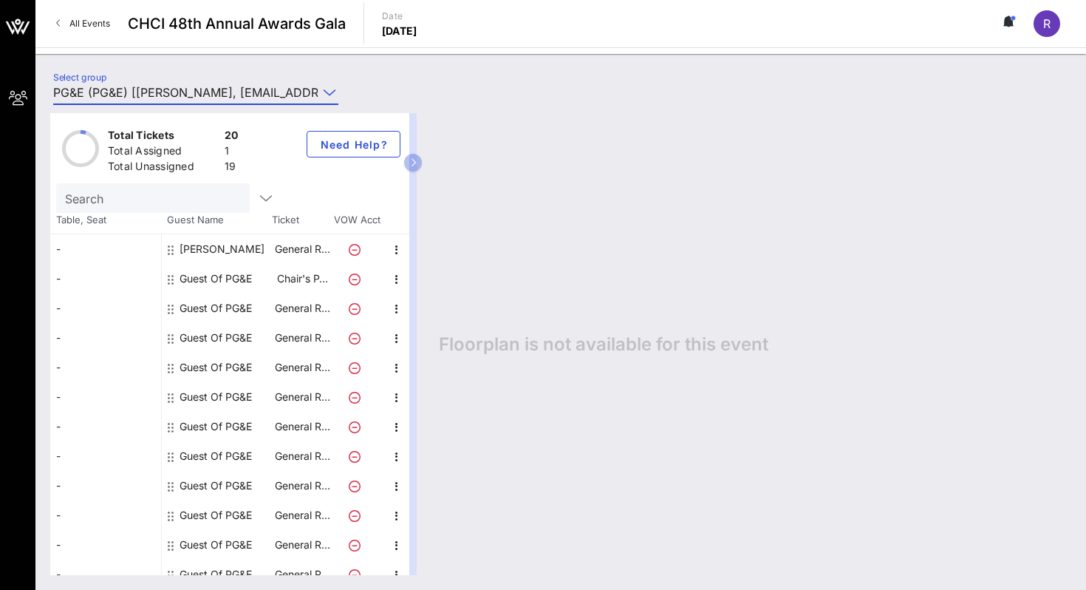
click at [281, 102] on div "Total Tickets 20 Total Assigned 1 Total Unassigned 19 Need Help? Search Table, …" at bounding box center [560, 343] width 1051 height 491
click at [270, 89] on input "PG&E (PG&E) [[PERSON_NAME], [EMAIL_ADDRESS][DOMAIN_NAME]]; [[PERSON_NAME], [PER…" at bounding box center [185, 93] width 264 height 24
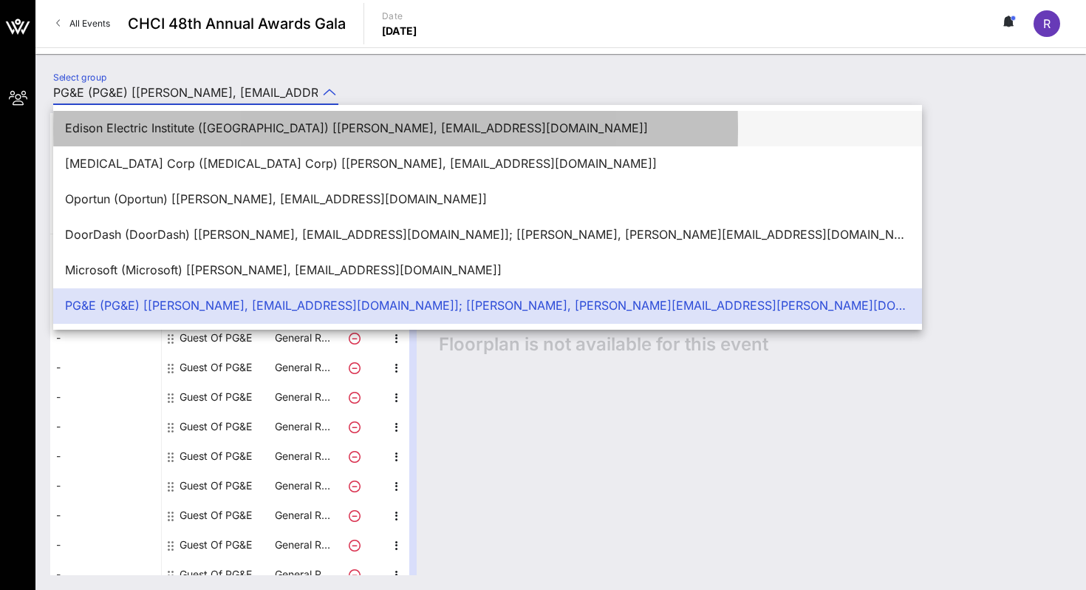
click at [360, 132] on div "Edison Electric Institute ([GEOGRAPHIC_DATA]) [[PERSON_NAME], [EMAIL_ADDRESS][D…" at bounding box center [487, 128] width 845 height 14
type input "Edison Electric Institute ([GEOGRAPHIC_DATA]) [[PERSON_NAME], [EMAIL_ADDRESS][D…"
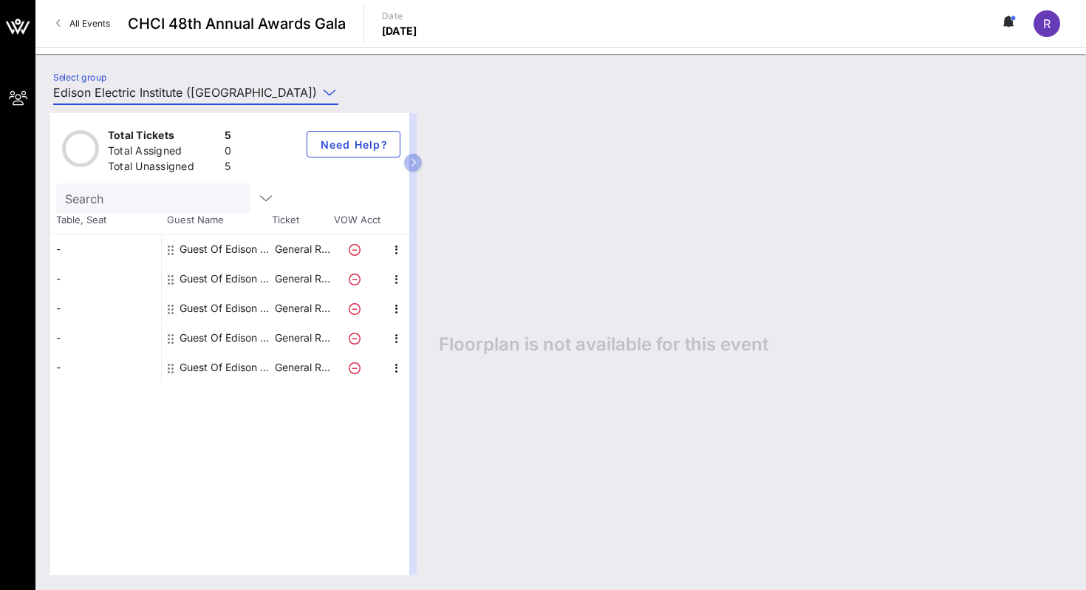
click at [389, 99] on div "Total Tickets 5 Total Assigned 0 Total Unassigned 5 Need Help? Search Table, Se…" at bounding box center [560, 343] width 1051 height 491
click at [334, 82] on div "Select group Edison Electric Institute ([GEOGRAPHIC_DATA]) [[PERSON_NAME], [EMA…" at bounding box center [195, 93] width 285 height 24
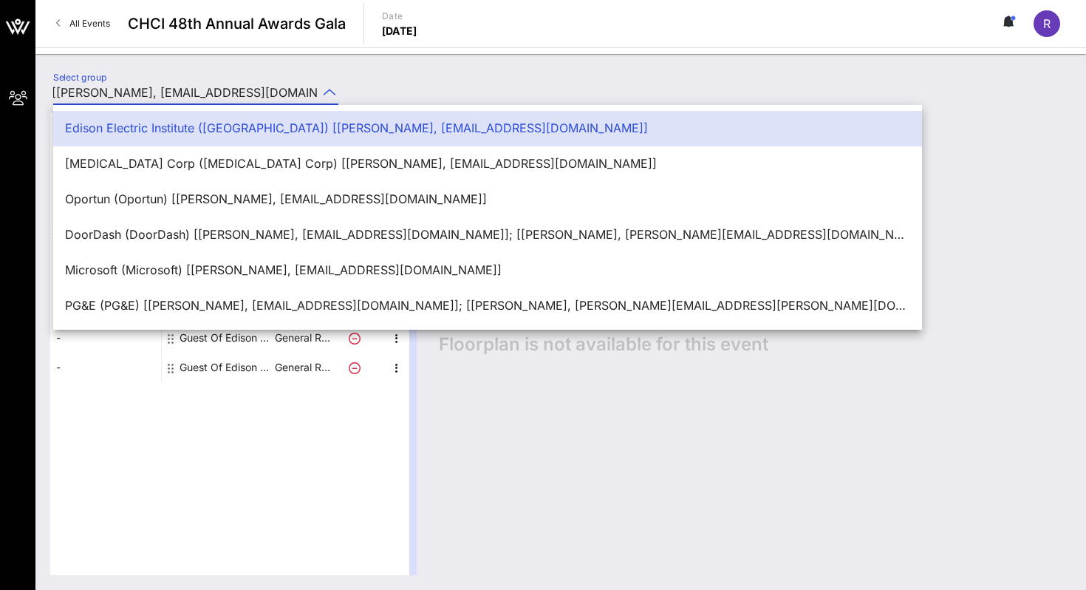
click at [195, 102] on div "Total Tickets 5 Total Assigned 0 Total Unassigned 5 Need Help? Search Table, Se…" at bounding box center [560, 343] width 1051 height 491
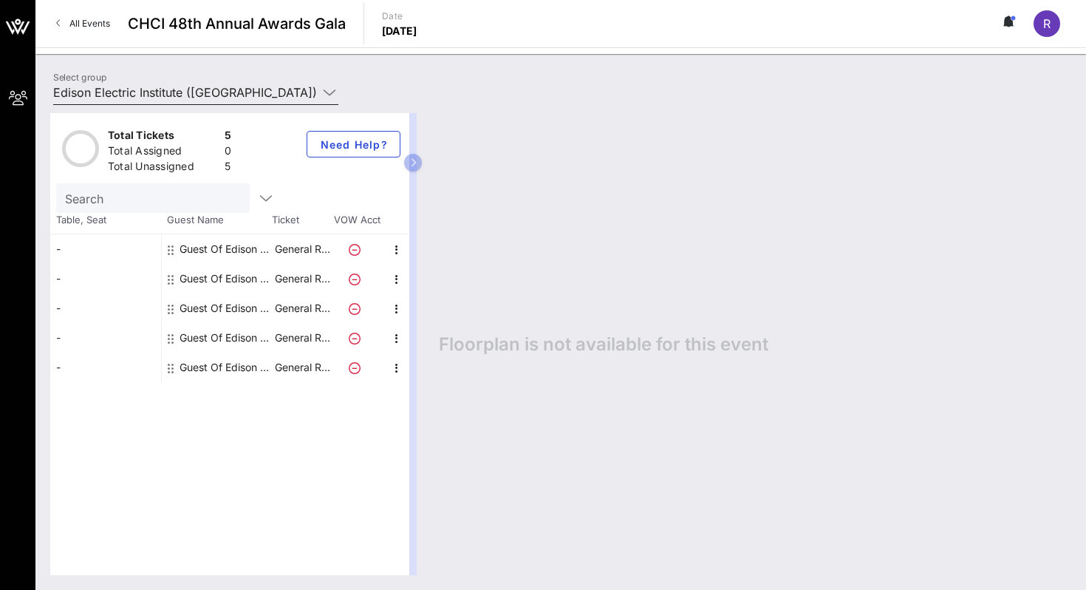
click at [198, 90] on input "Edison Electric Institute ([GEOGRAPHIC_DATA]) [[PERSON_NAME], [EMAIL_ADDRESS][D…" at bounding box center [185, 93] width 264 height 24
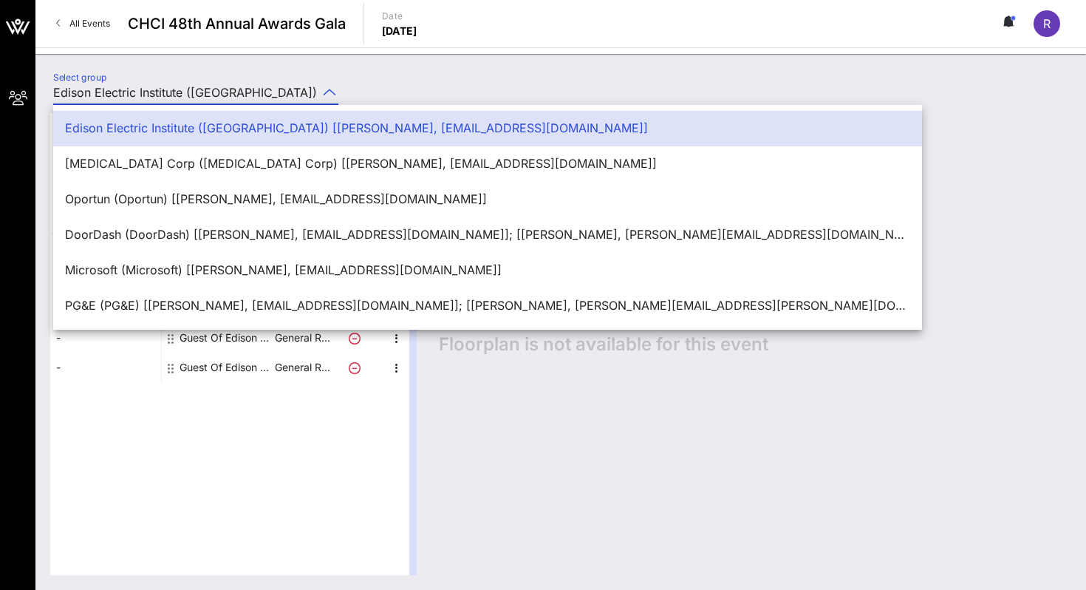
click at [385, 77] on div "Select group Edison Electric Institute (Edison Electric Institute) [Rita C, rca…" at bounding box center [560, 95] width 1033 height 52
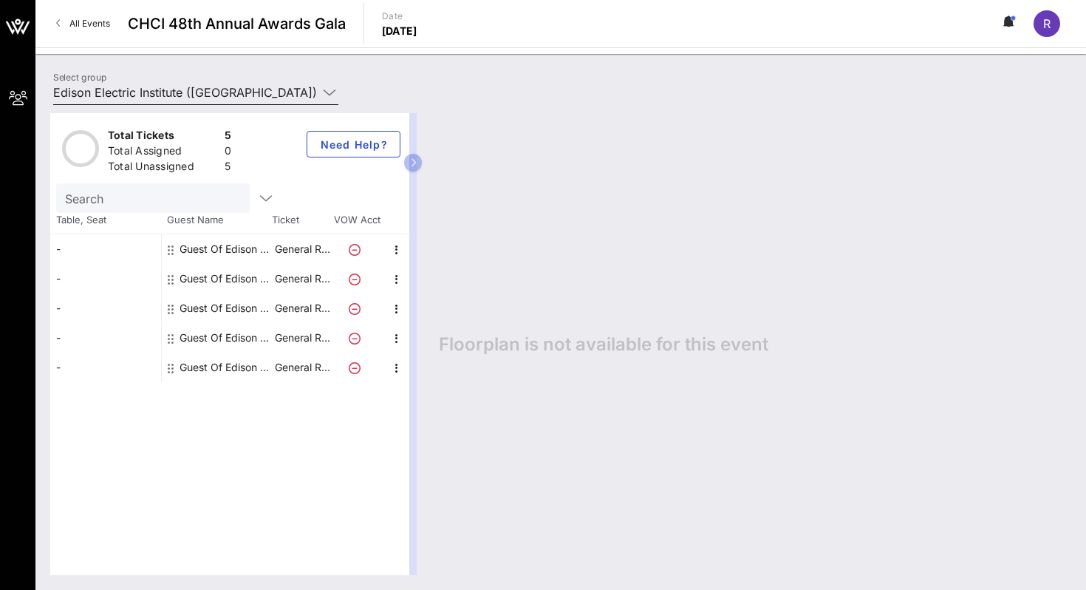
click at [311, 95] on input "Edison Electric Institute ([GEOGRAPHIC_DATA]) [[PERSON_NAME], [EMAIL_ADDRESS][D…" at bounding box center [185, 93] width 264 height 24
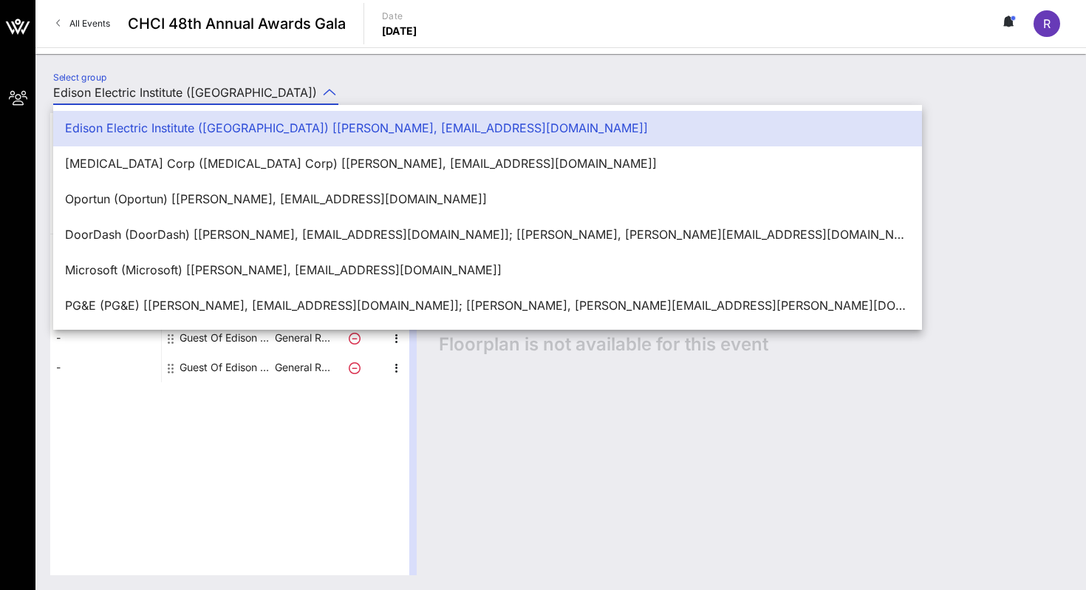
click at [417, 86] on div "Select group Edison Electric Institute (Edison Electric Institute) [Rita C, rca…" at bounding box center [560, 95] width 1033 height 52
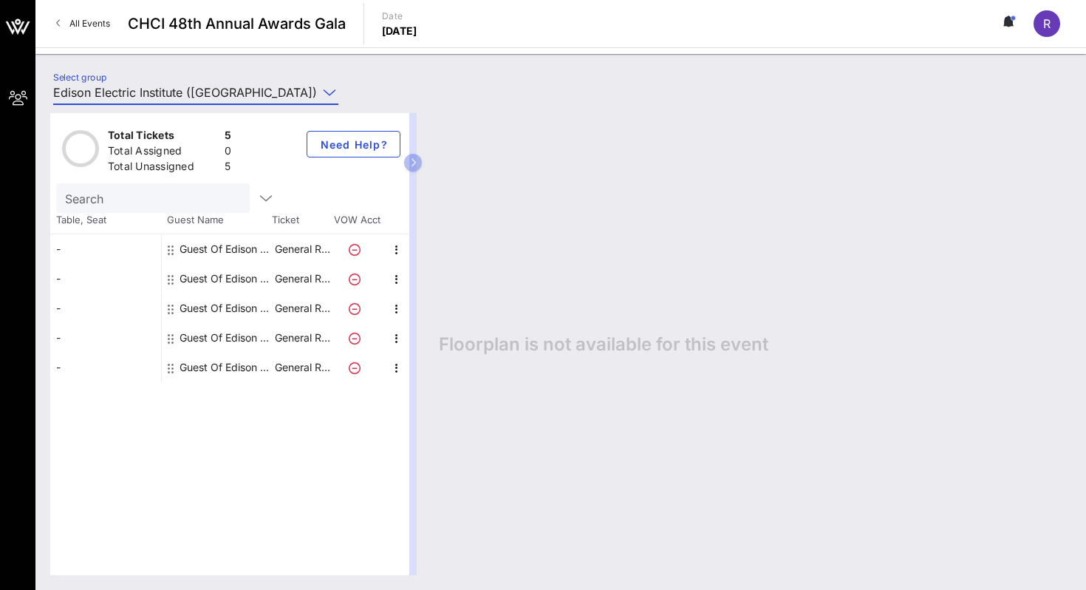
click at [295, 89] on input "Edison Electric Institute ([GEOGRAPHIC_DATA]) [[PERSON_NAME], [EMAIL_ADDRESS][D…" at bounding box center [185, 93] width 264 height 24
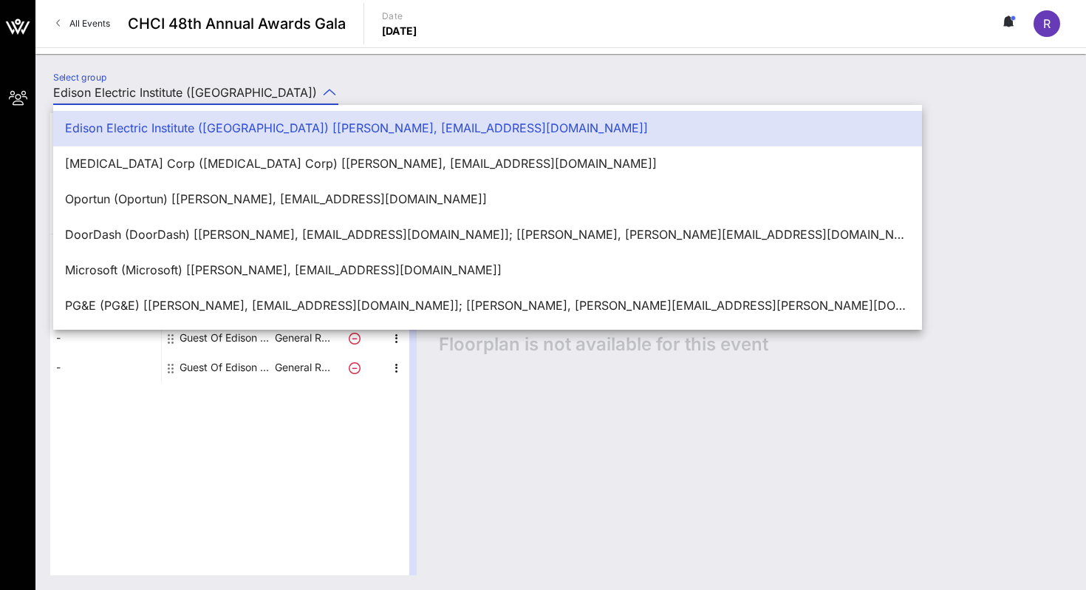
click at [352, 97] on div "Select group Edison Electric Institute (Edison Electric Institute) [Rita C, rca…" at bounding box center [203, 95] width 318 height 52
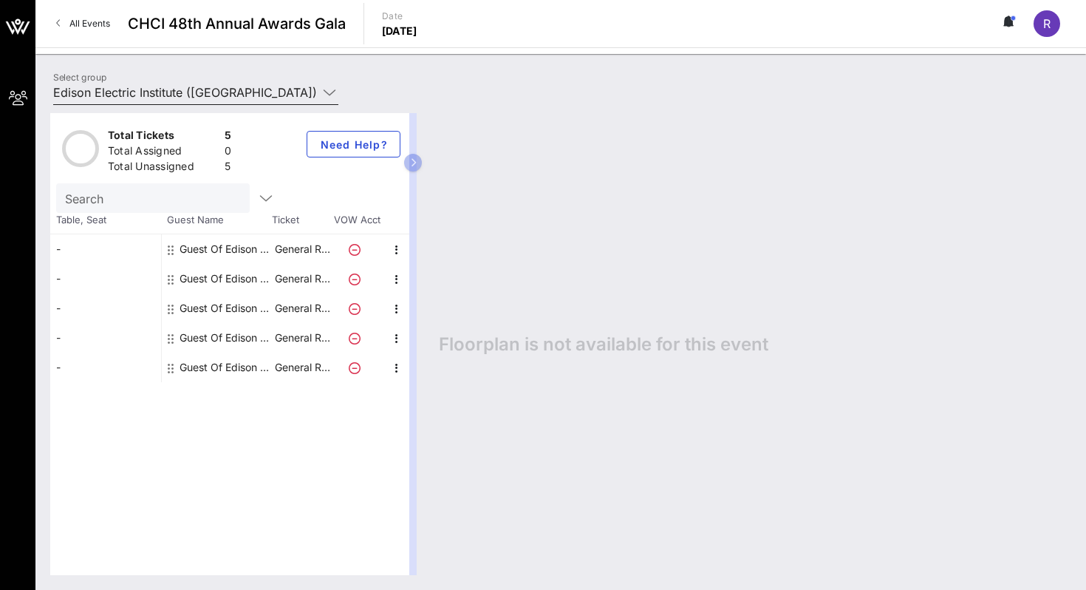
click at [323, 97] on icon at bounding box center [329, 92] width 13 height 18
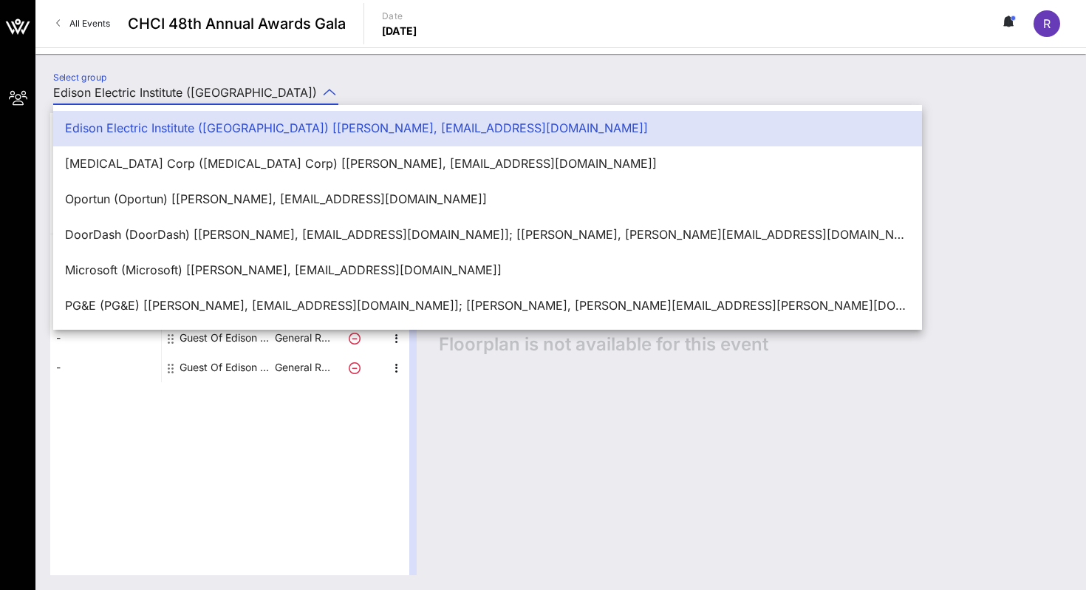
click at [373, 89] on div "Select group Edison Electric Institute (Edison Electric Institute) [Rita C, rca…" at bounding box center [560, 95] width 1033 height 52
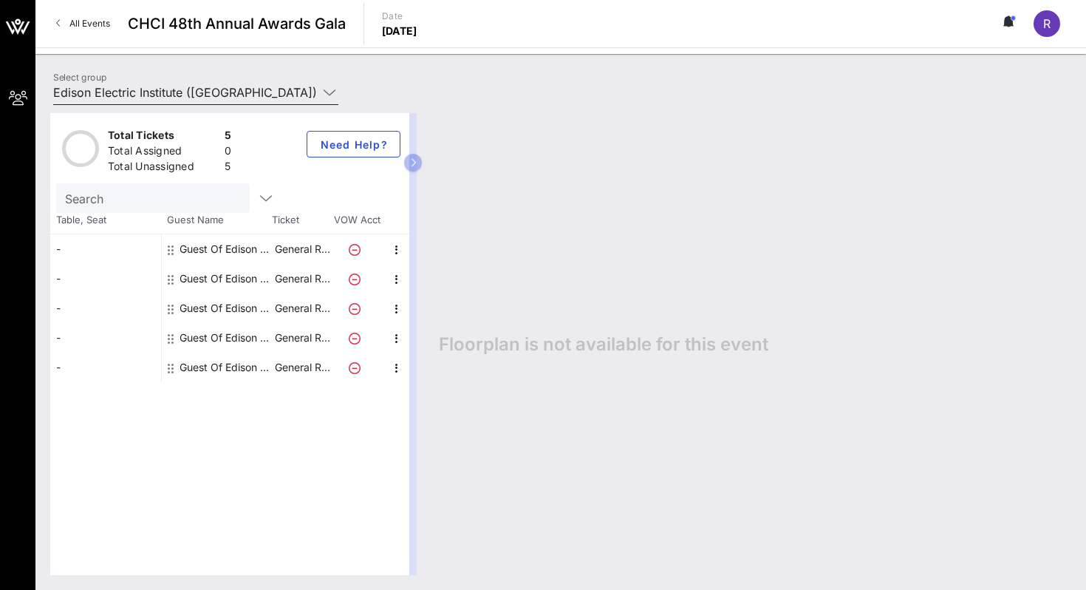
click at [331, 89] on icon at bounding box center [329, 92] width 13 height 18
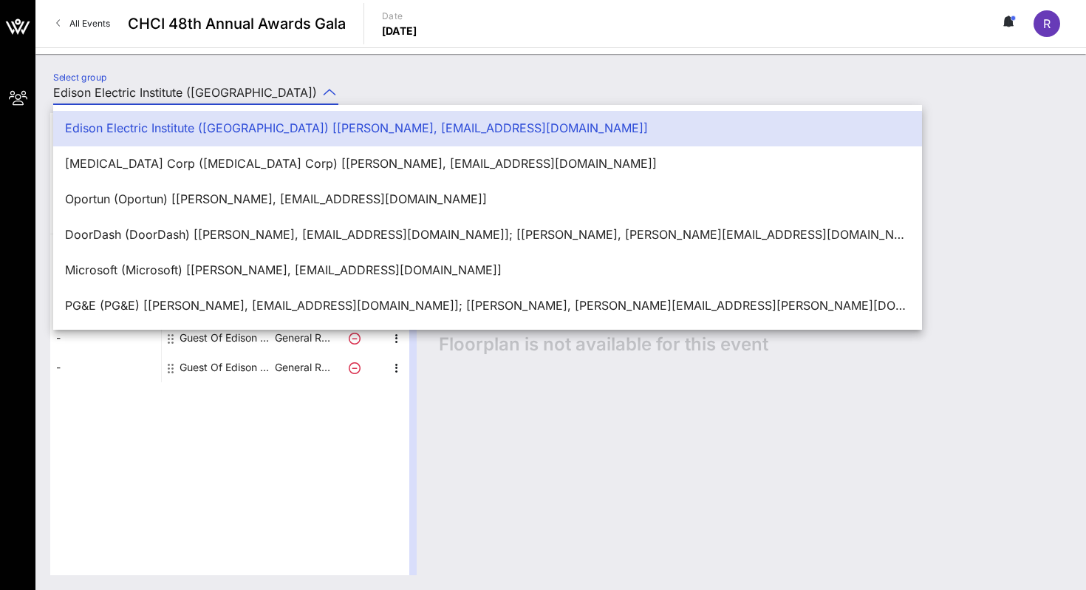
click at [374, 69] on div "Select group Edison Electric Institute (Edison Electric Institute) [Rita C, rca…" at bounding box center [560, 95] width 1033 height 52
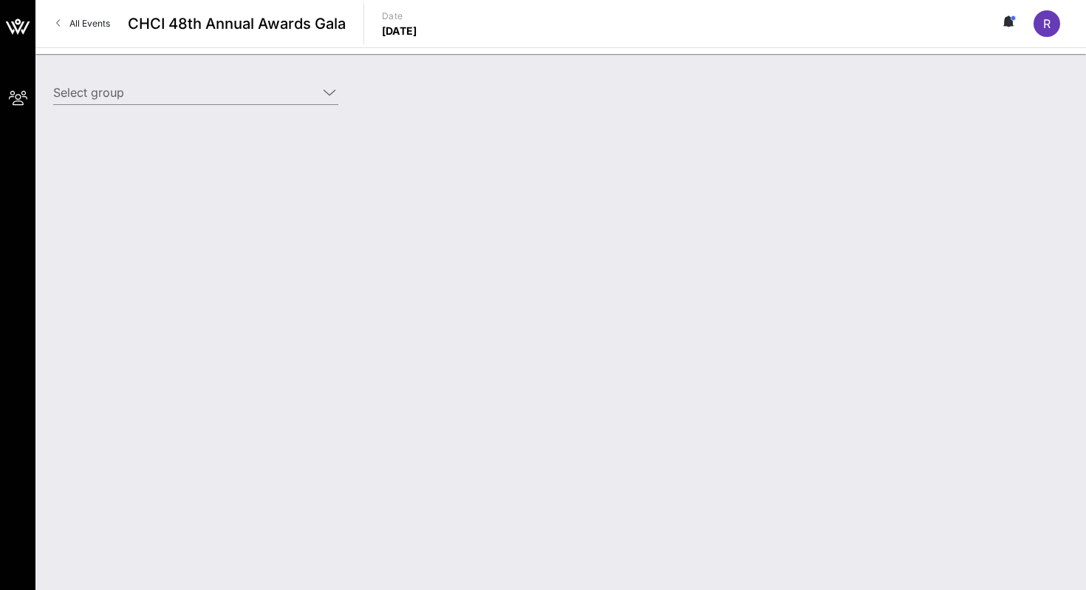
type input "Edison Electric Institute ([GEOGRAPHIC_DATA]) [[PERSON_NAME], [EMAIL_ADDRESS][D…"
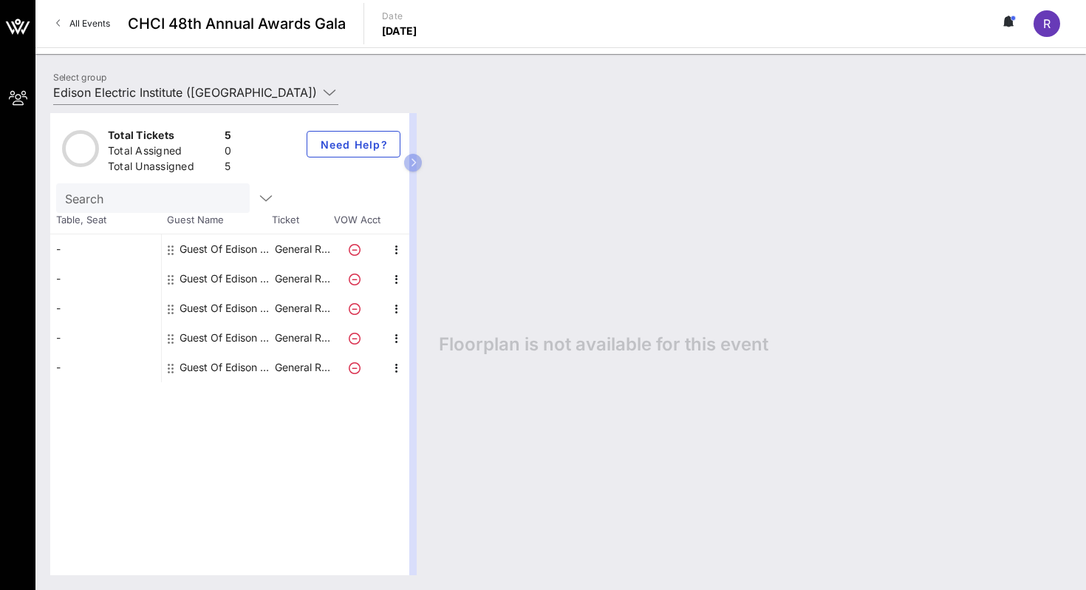
click at [316, 102] on div "Total Tickets 5 Total Assigned 0 Total Unassigned 5 Need Help? Search Table, Se…" at bounding box center [560, 343] width 1051 height 491
click at [318, 92] on div at bounding box center [328, 92] width 21 height 18
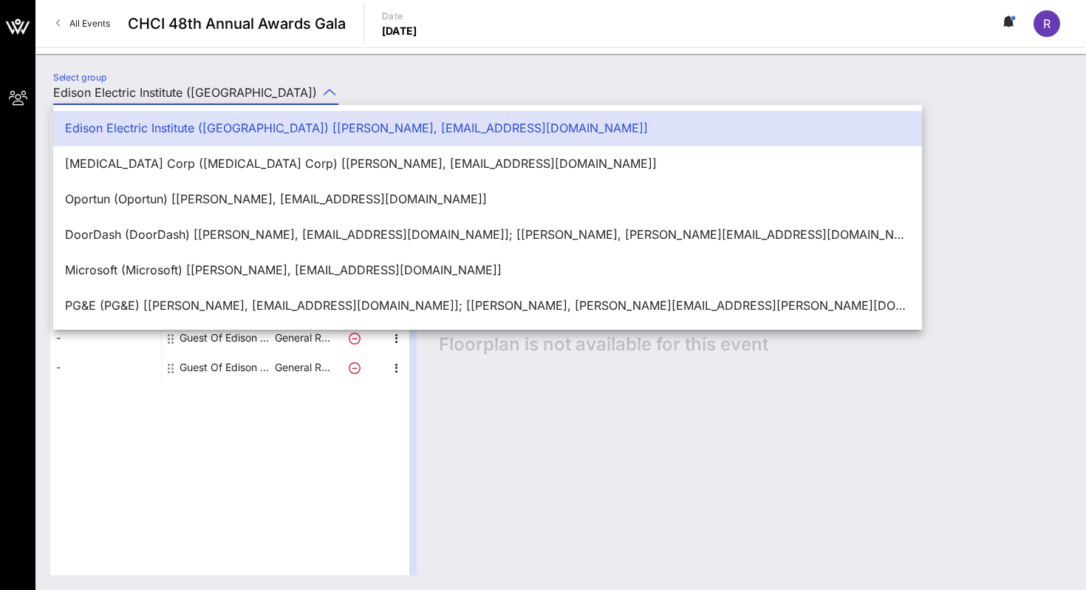
scroll to position [0, 269]
click at [365, 83] on div "Select group Edison Electric Institute ([GEOGRAPHIC_DATA]) [[PERSON_NAME], [EMA…" at bounding box center [560, 95] width 1033 height 52
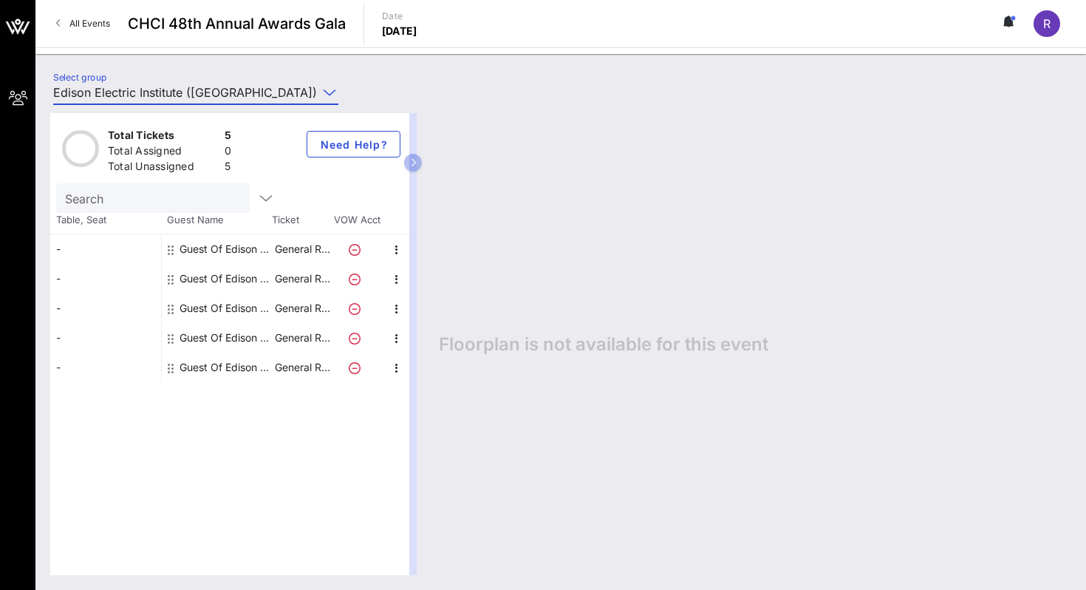
click at [301, 81] on input "Edison Electric Institute ([GEOGRAPHIC_DATA]) [[PERSON_NAME], [EMAIL_ADDRESS][D…" at bounding box center [185, 93] width 264 height 24
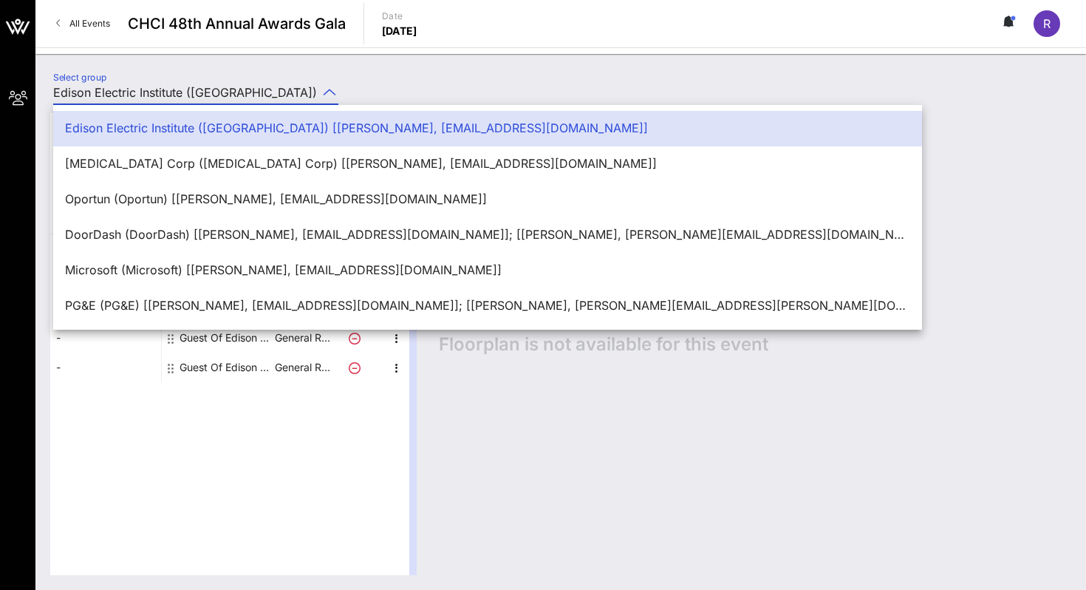
click at [754, 103] on div "Total Tickets 5 Total Assigned 0 Total Unassigned 5 Need Help? Search Table, Se…" at bounding box center [560, 343] width 1051 height 491
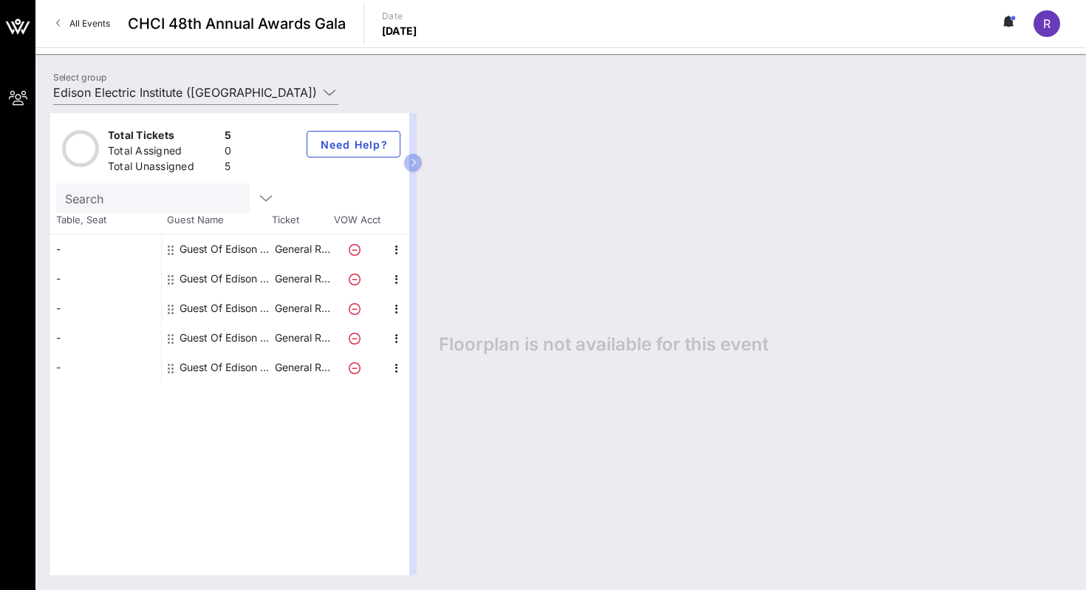
click at [259, 98] on div "Total Tickets 5 Total Assigned 0 Total Unassigned 5 Need Help? Search Table, Se…" at bounding box center [560, 343] width 1051 height 491
click at [256, 92] on input "Edison Electric Institute ([GEOGRAPHIC_DATA]) [[PERSON_NAME], [EMAIL_ADDRESS][D…" at bounding box center [185, 93] width 264 height 24
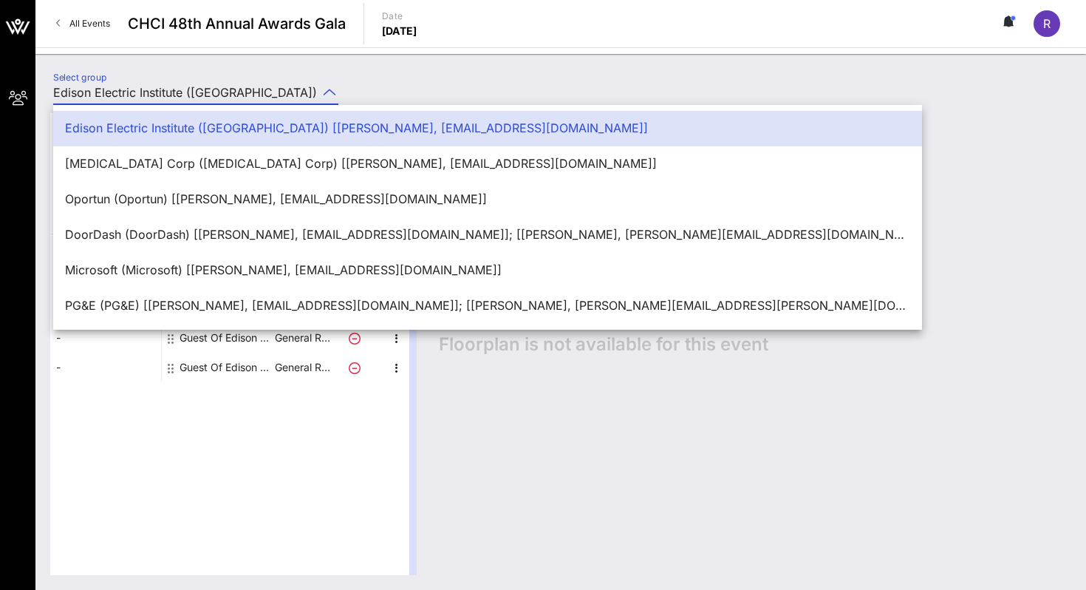
click at [243, 81] on input "Edison Electric Institute ([GEOGRAPHIC_DATA]) [[PERSON_NAME], [EMAIL_ADDRESS][D…" at bounding box center [185, 93] width 264 height 24
click at [366, 87] on div "Select group Edison Electric Institute (Edison Electric Institute) [Rita C, rca…" at bounding box center [560, 95] width 1033 height 52
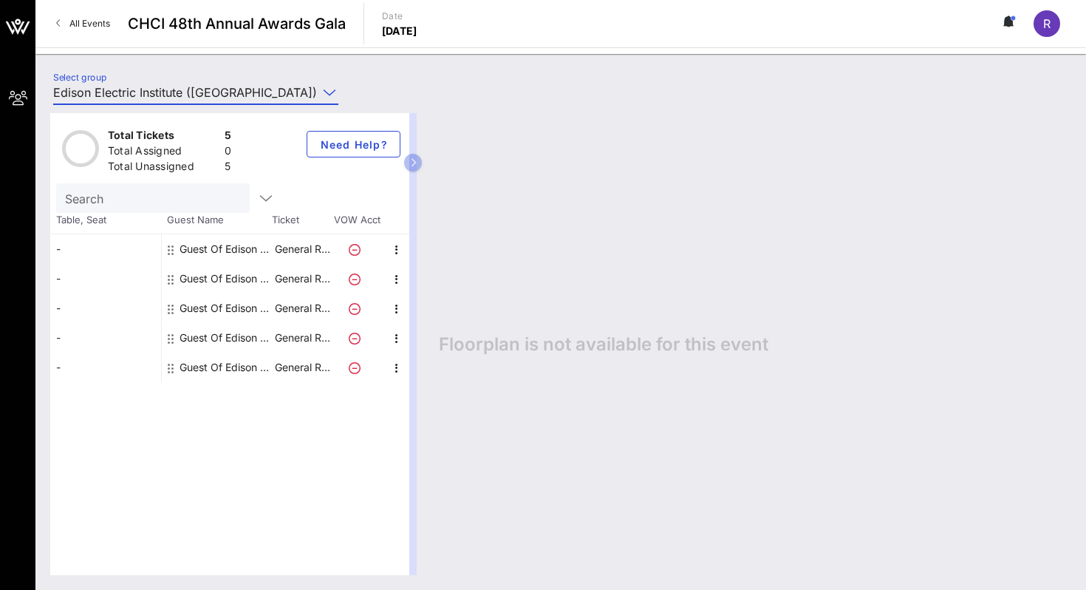
click at [305, 89] on input "Edison Electric Institute ([GEOGRAPHIC_DATA]) [[PERSON_NAME], [EMAIL_ADDRESS][D…" at bounding box center [185, 93] width 264 height 24
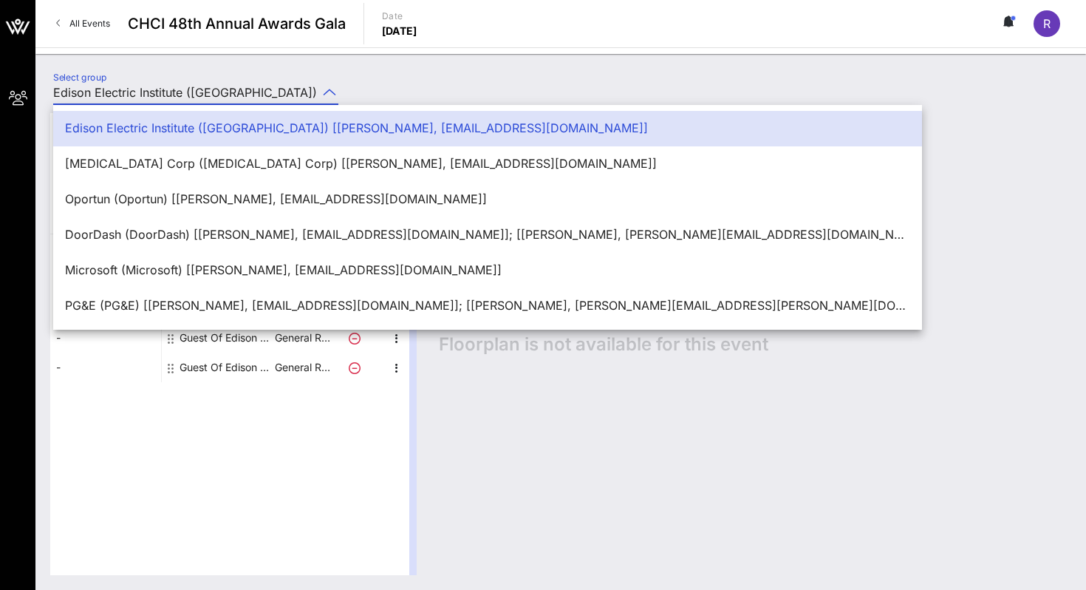
click at [397, 88] on div "Select group Edison Electric Institute (Edison Electric Institute) [Rita C, rca…" at bounding box center [560, 95] width 1033 height 52
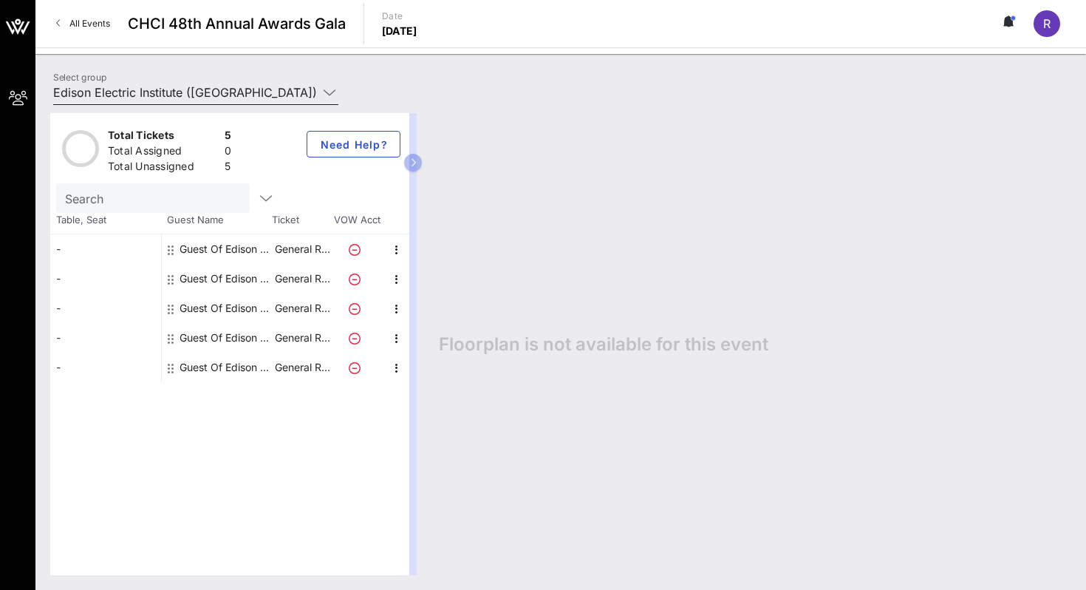
click at [208, 86] on input "Edison Electric Institute ([GEOGRAPHIC_DATA]) [[PERSON_NAME], [EMAIL_ADDRESS][D…" at bounding box center [185, 93] width 264 height 24
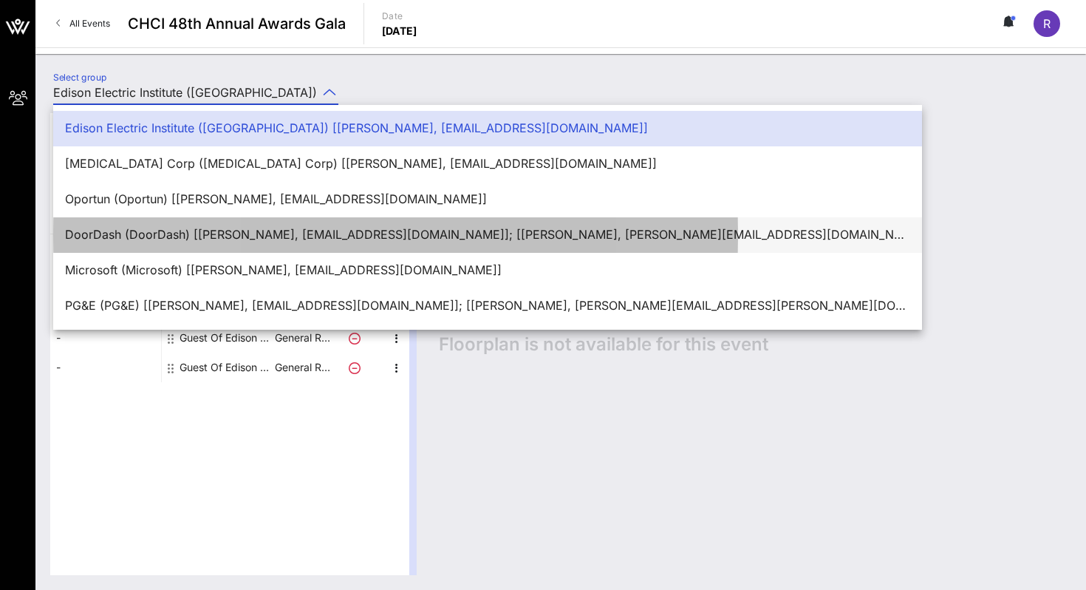
click at [205, 231] on div "DoorDash (DoorDash) [[PERSON_NAME], [EMAIL_ADDRESS][DOMAIN_NAME]]; [[PERSON_NAM…" at bounding box center [487, 235] width 845 height 14
type input "DoorDash (DoorDash) [[PERSON_NAME], [EMAIL_ADDRESS][DOMAIN_NAME]]; [[PERSON_NAM…"
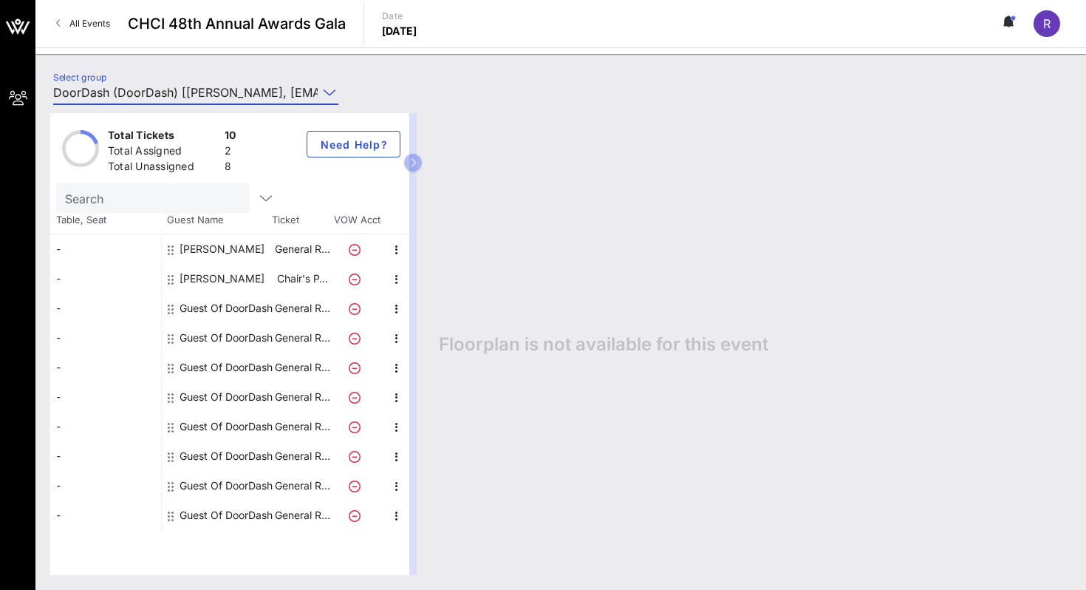
click at [209, 100] on div "Total Tickets 10 Total Assigned 2 Total Unassigned 8 Need Help? Search Table, S…" at bounding box center [560, 343] width 1051 height 491
click at [202, 89] on input "DoorDash (DoorDash) [[PERSON_NAME], [EMAIL_ADDRESS][DOMAIN_NAME]]; [[PERSON_NAM…" at bounding box center [185, 93] width 264 height 24
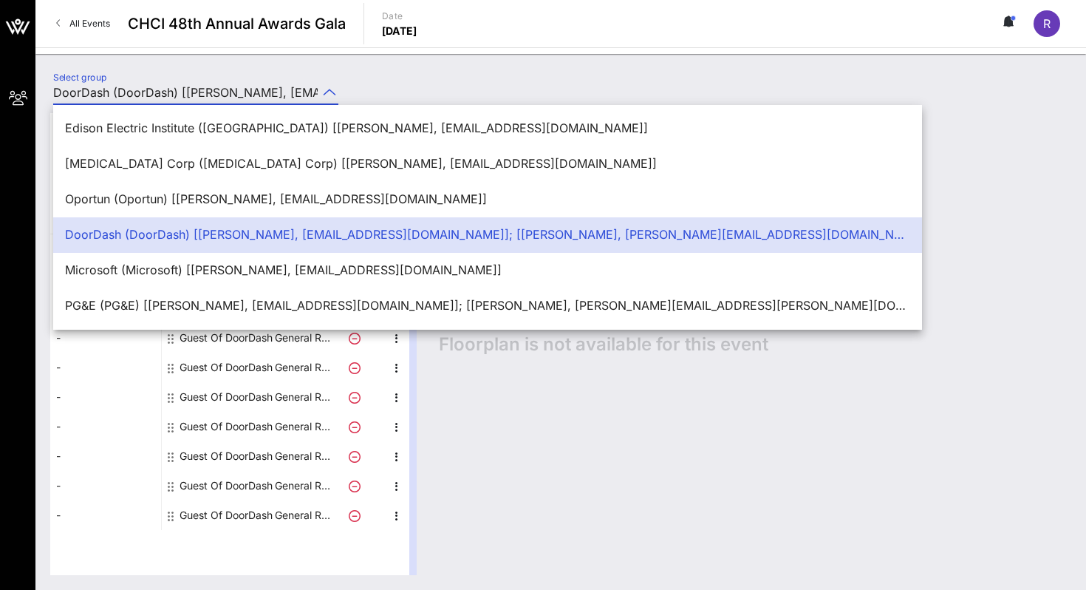
click at [276, 75] on div "Select group DoorDash (DoorDash) [Rita C, rcastanon@dpcreativestrategies.com]; …" at bounding box center [195, 96] width 303 height 49
click at [321, 86] on div at bounding box center [330, 92] width 18 height 18
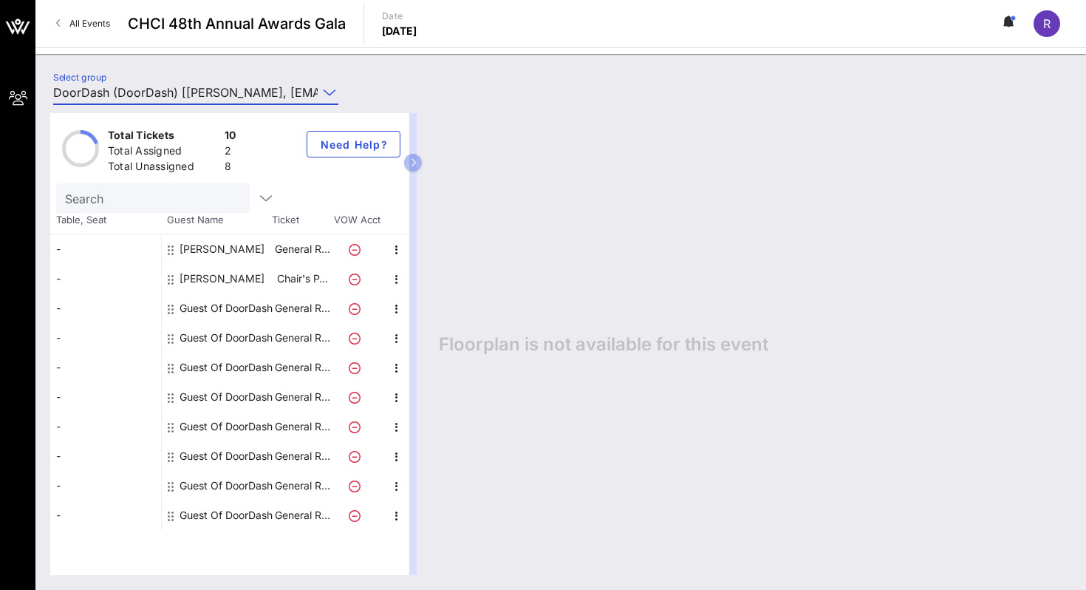
click at [325, 86] on icon at bounding box center [329, 92] width 13 height 18
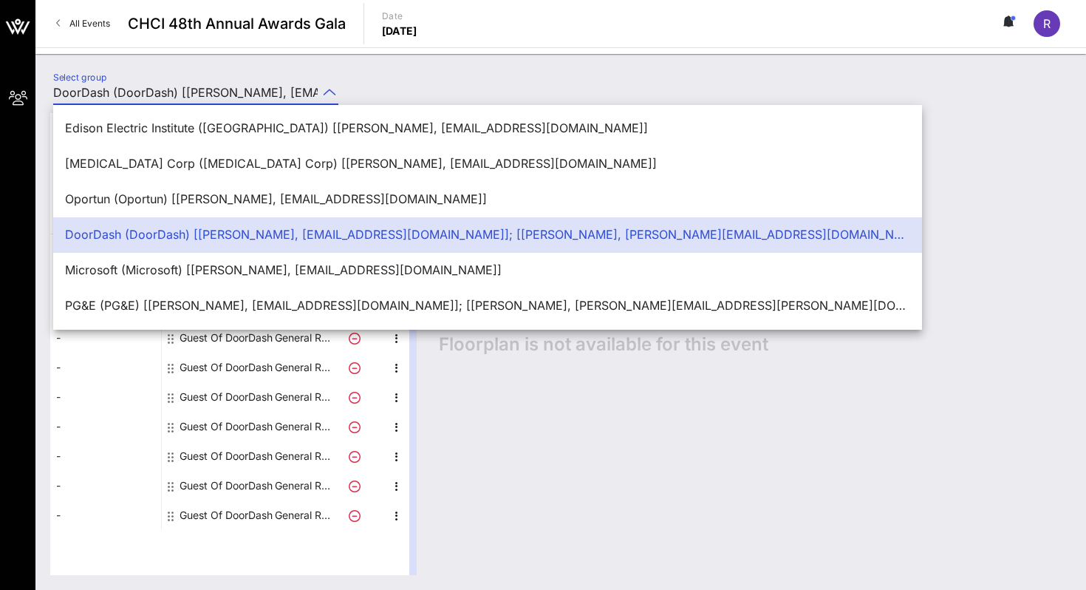
click at [354, 81] on div "Select group DoorDash (DoorDash) [Rita C, rcastanon@dpcreativestrategies.com]; …" at bounding box center [203, 95] width 318 height 52
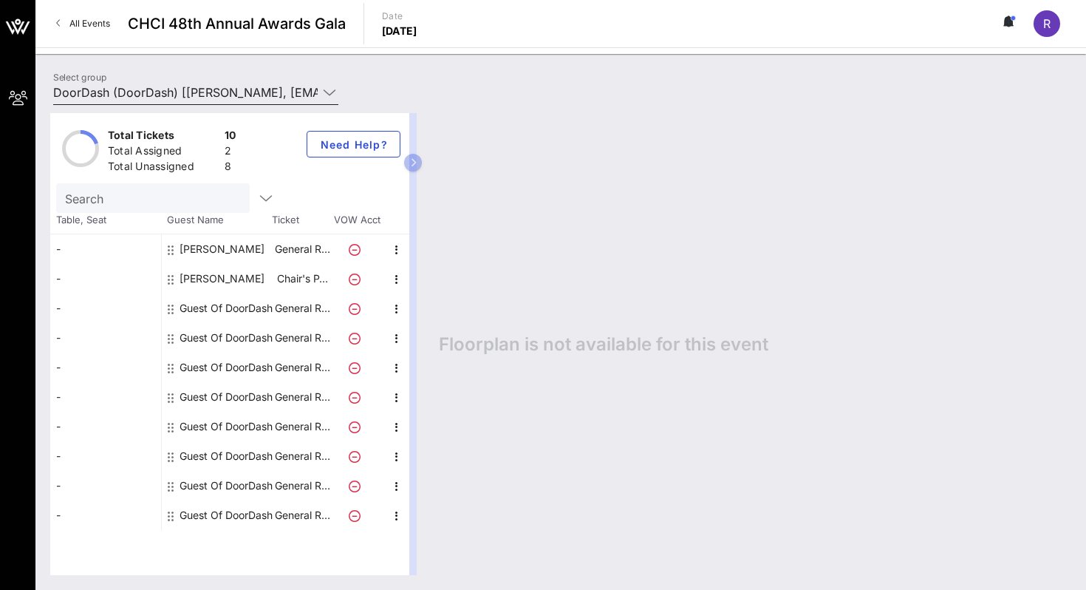
click at [309, 92] on input "DoorDash (DoorDash) [[PERSON_NAME], [EMAIL_ADDRESS][DOMAIN_NAME]]; [[PERSON_NAM…" at bounding box center [185, 93] width 264 height 24
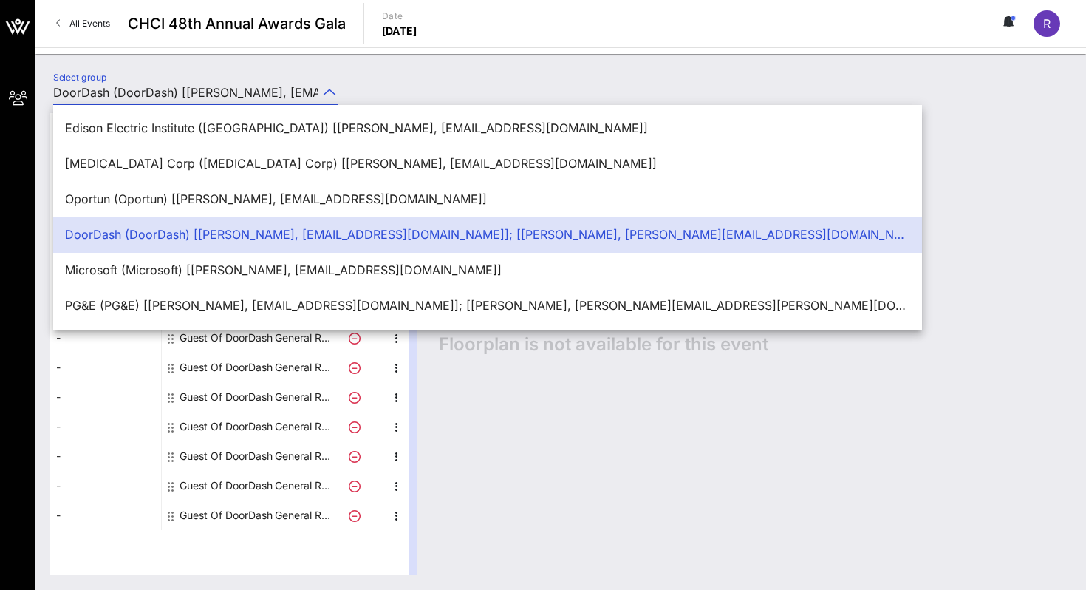
click at [309, 92] on input "DoorDash (DoorDash) [[PERSON_NAME], [EMAIL_ADDRESS][DOMAIN_NAME]]; [[PERSON_NAM…" at bounding box center [185, 93] width 264 height 24
click at [372, 83] on div "Select group DoorDash (DoorDash) [Rita C, rcastanon@dpcreativestrategies.com]; …" at bounding box center [560, 95] width 1033 height 52
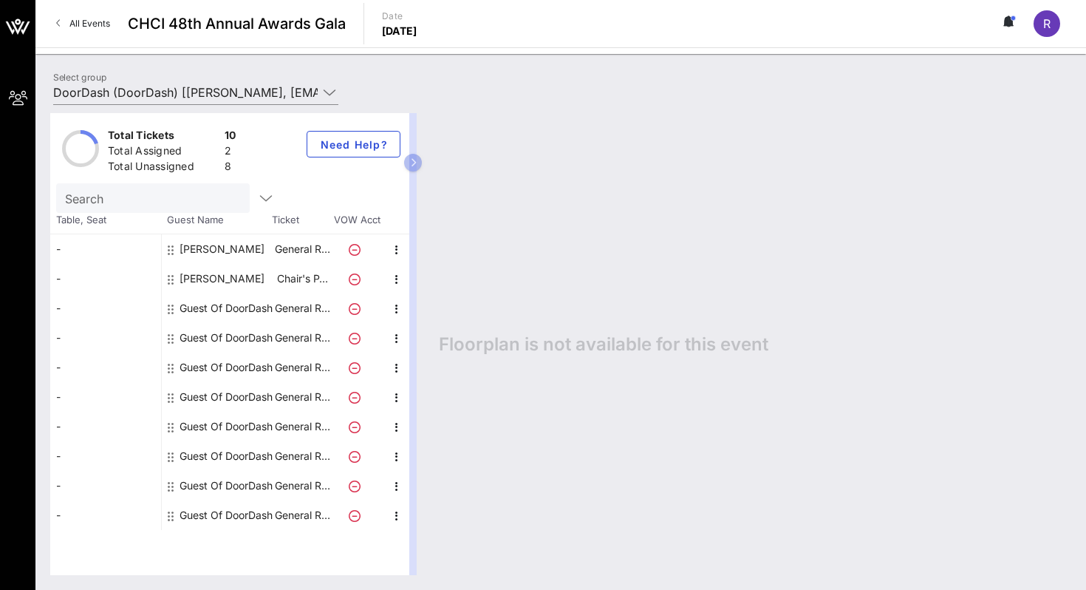
click at [355, 309] on icon at bounding box center [355, 309] width 12 height 12
click at [321, 306] on p "General R…" at bounding box center [302, 308] width 59 height 30
click at [281, 306] on p "General R…" at bounding box center [302, 308] width 59 height 30
click at [190, 321] on div "Guest Of DoorDash" at bounding box center [226, 308] width 93 height 30
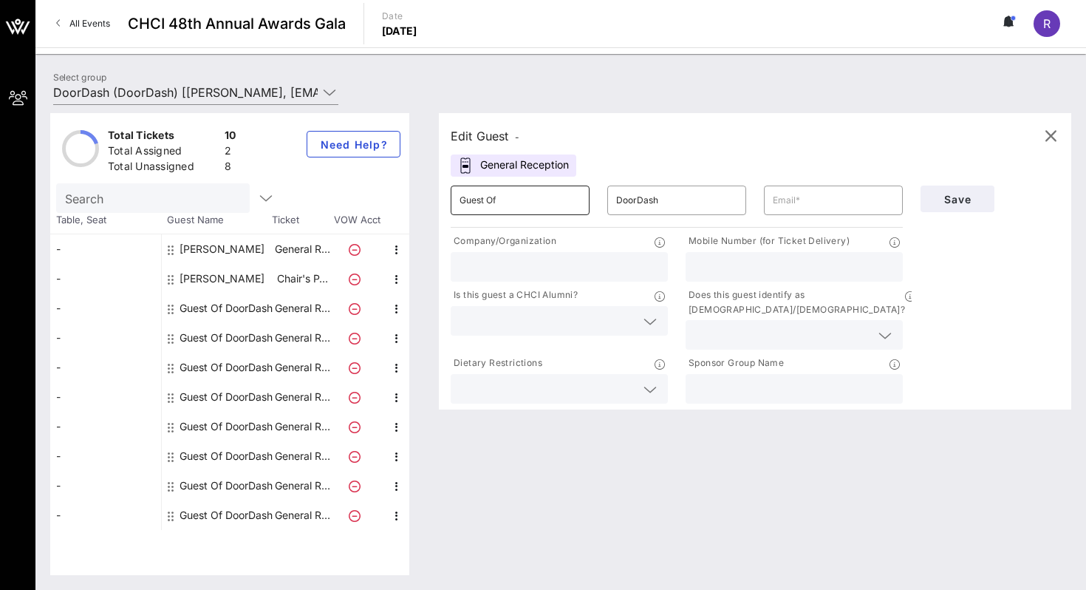
click at [556, 197] on input "Guest Of" at bounding box center [520, 200] width 121 height 24
type input "Daquiri"
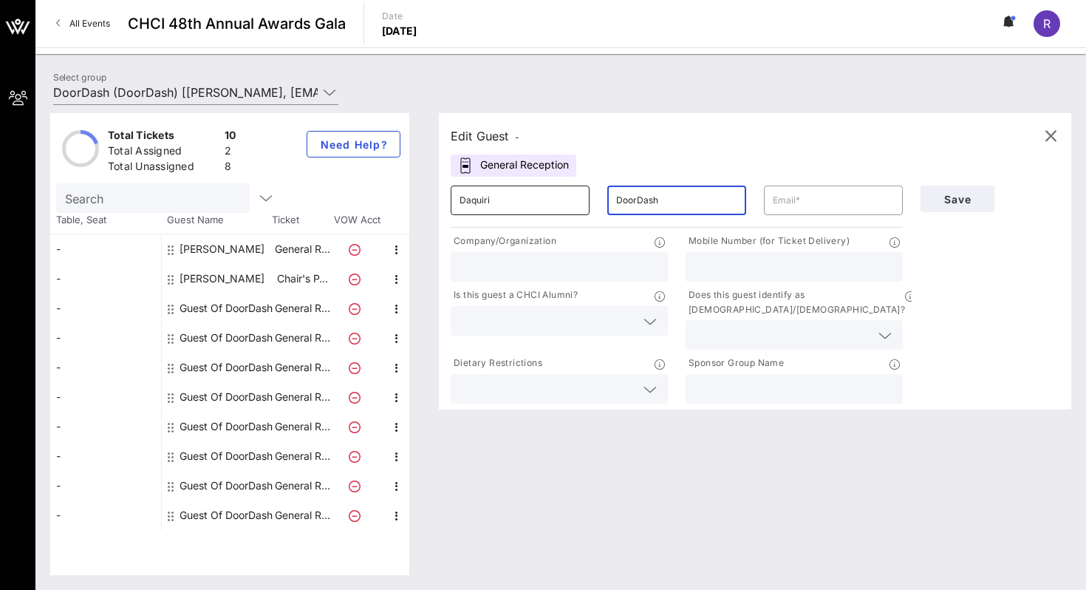
type input "M"
type input "Ryan Mercado Esq."
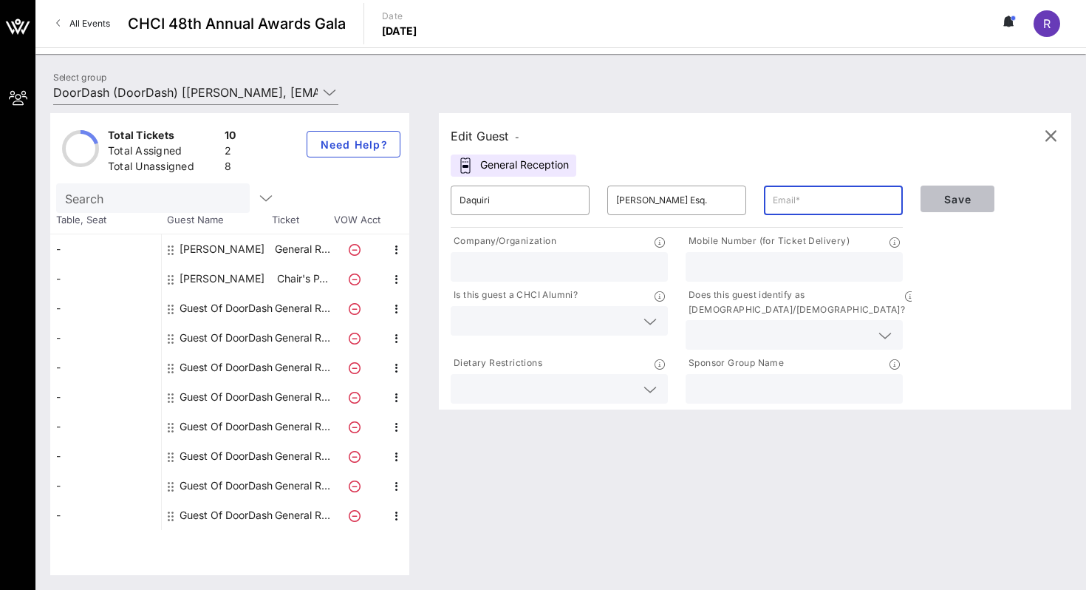
click at [955, 193] on span "Save" at bounding box center [957, 199] width 50 height 13
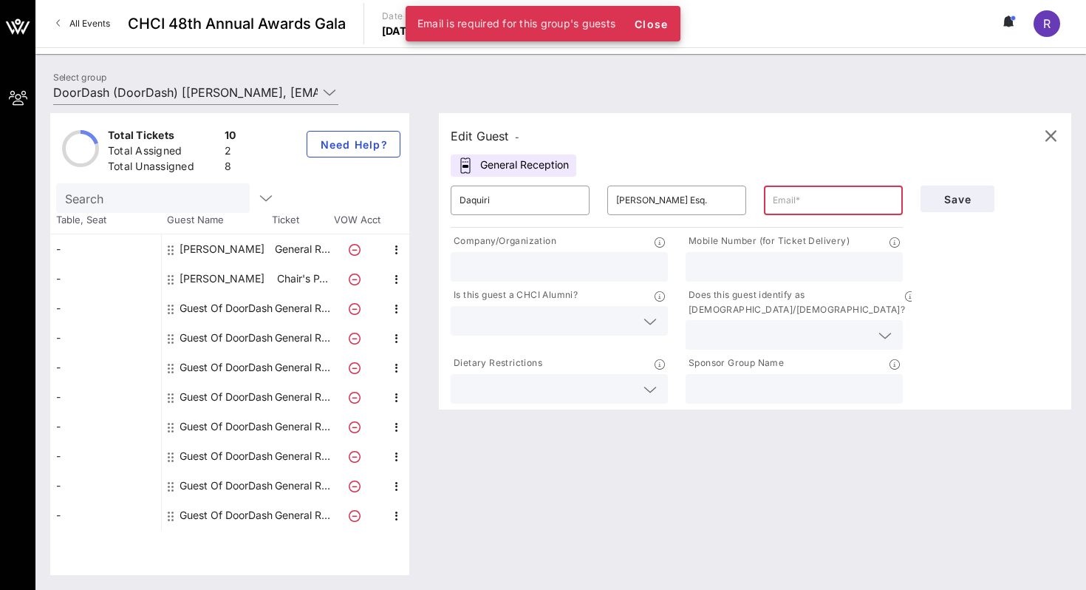
click at [847, 210] on input "text" at bounding box center [833, 200] width 121 height 24
click at [818, 172] on div "Edit Guest - General Reception ​ Daquiri ​ Ryan Mercado Esq. ​ Company/Organiza…" at bounding box center [755, 261] width 632 height 296
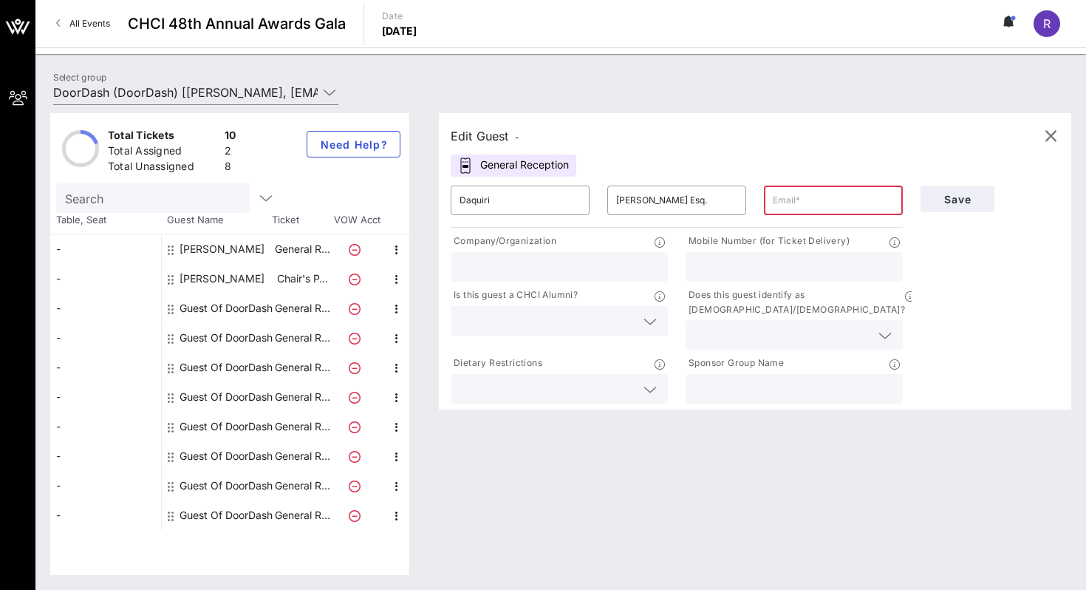
click at [800, 200] on input "text" at bounding box center [833, 200] width 121 height 24
type input "daiquiri@exitoandco.com"
click at [626, 267] on input "text" at bounding box center [559, 266] width 199 height 19
type input "C"
type input "Exito & Co."
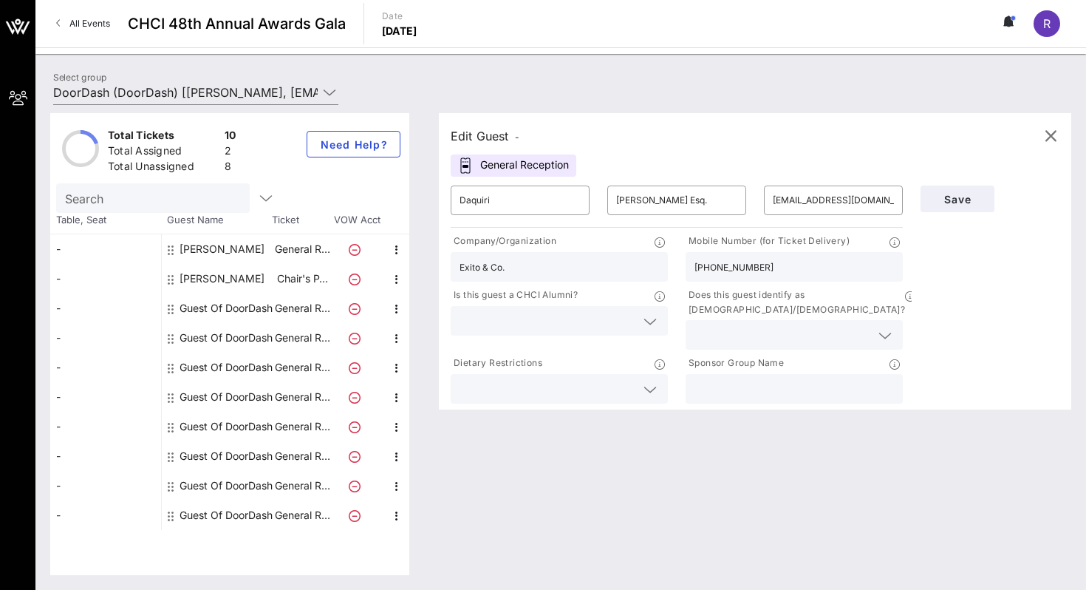
type input "(972) 963-0827"
click at [600, 331] on div at bounding box center [559, 321] width 199 height 30
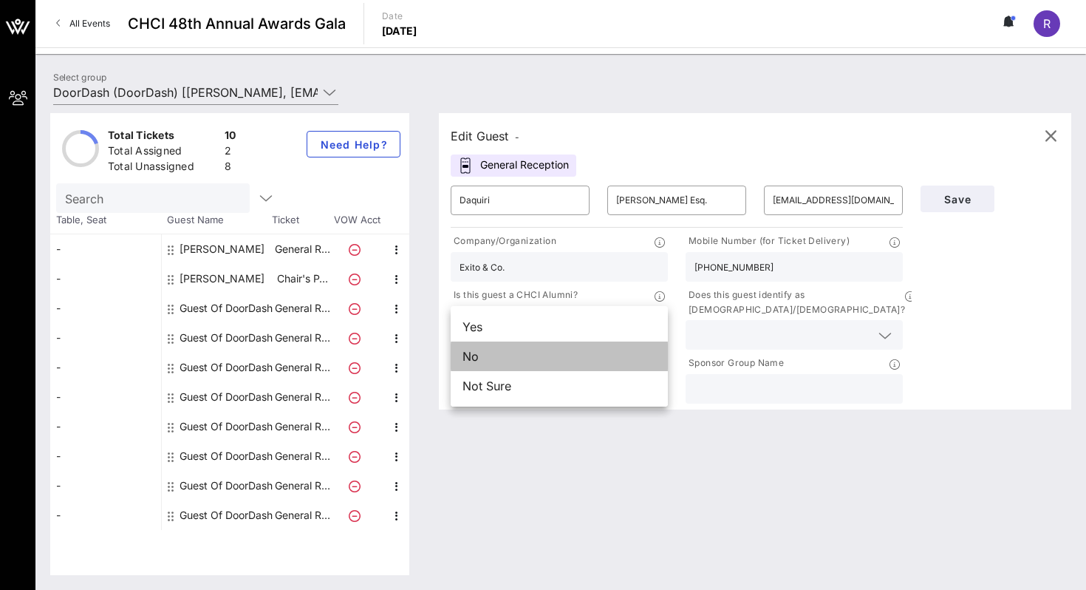
click at [590, 348] on div "No" at bounding box center [559, 356] width 217 height 30
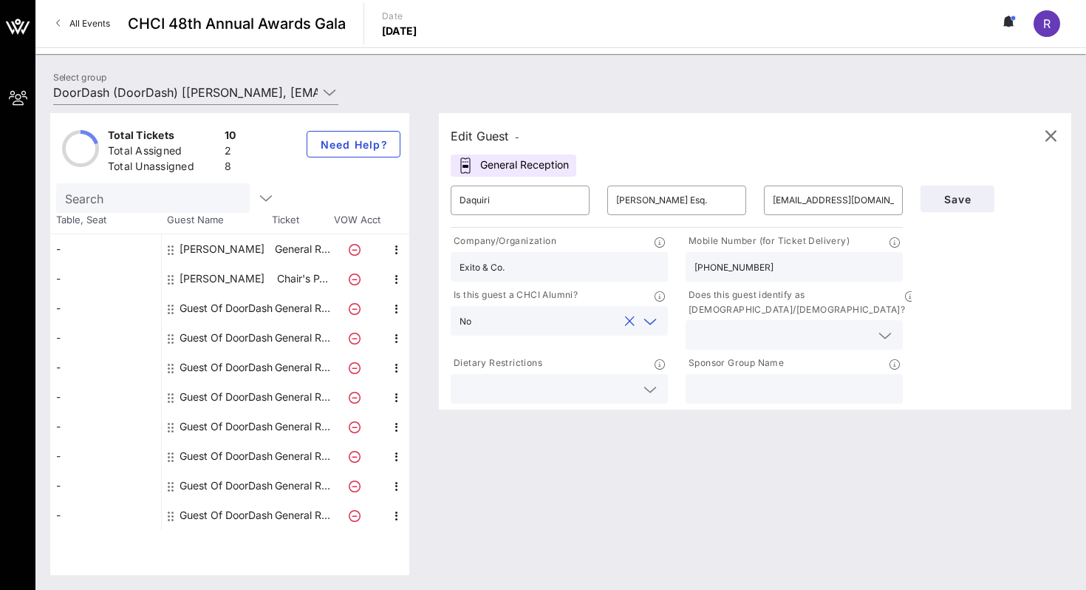
click at [713, 325] on input "text" at bounding box center [782, 334] width 176 height 19
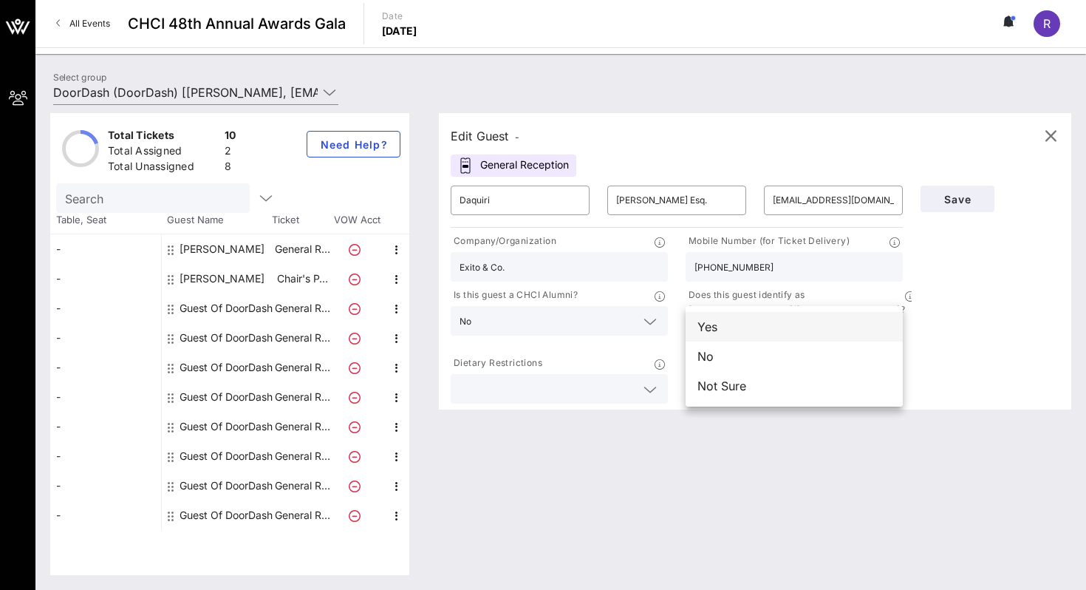
click at [711, 336] on div "Yes" at bounding box center [794, 327] width 217 height 30
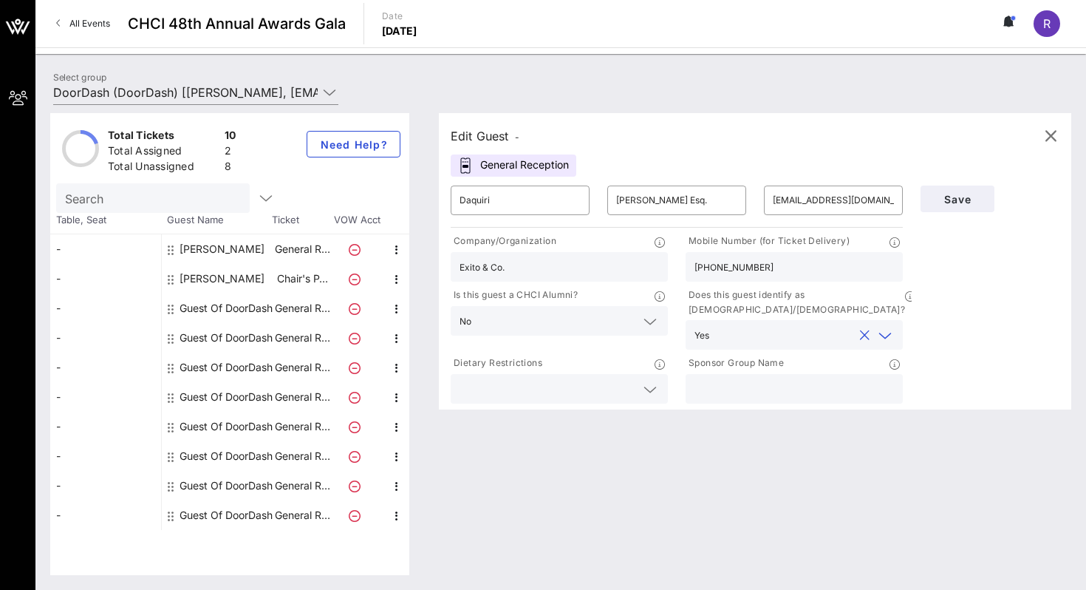
click at [608, 379] on input "text" at bounding box center [548, 388] width 176 height 19
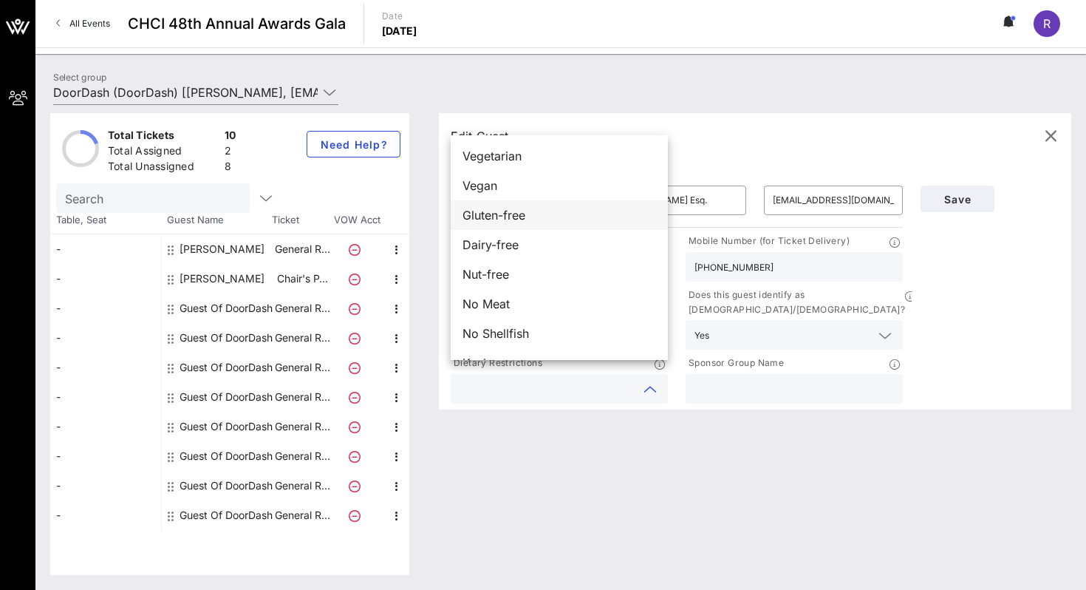
click at [598, 217] on div "Gluten-free" at bounding box center [559, 215] width 217 height 30
click at [728, 379] on input "text" at bounding box center [793, 388] width 199 height 19
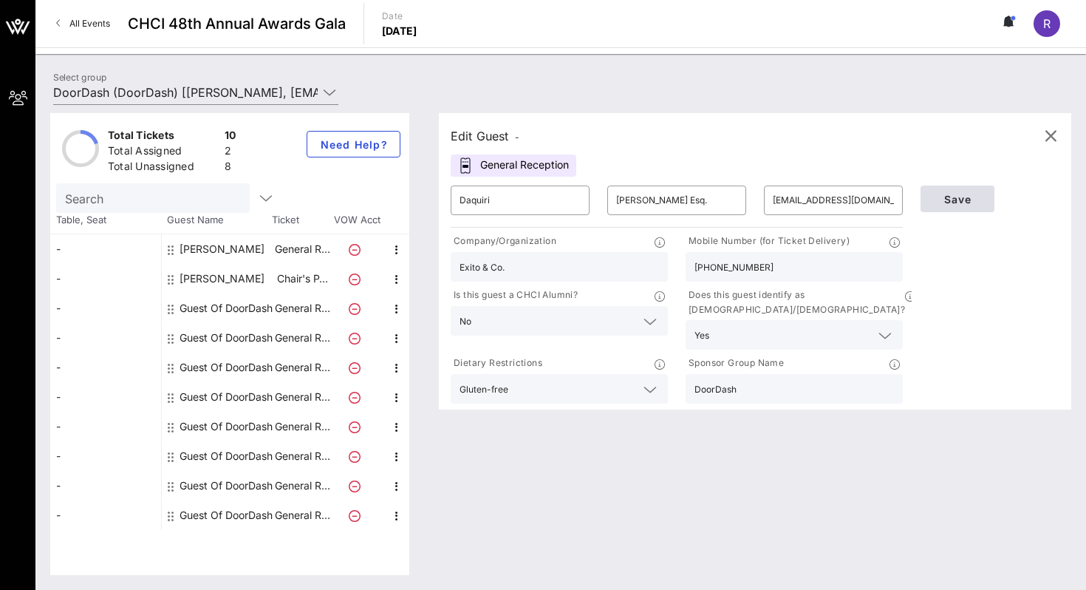
type input "DoorDash"
click at [957, 199] on span "Save" at bounding box center [957, 199] width 50 height 13
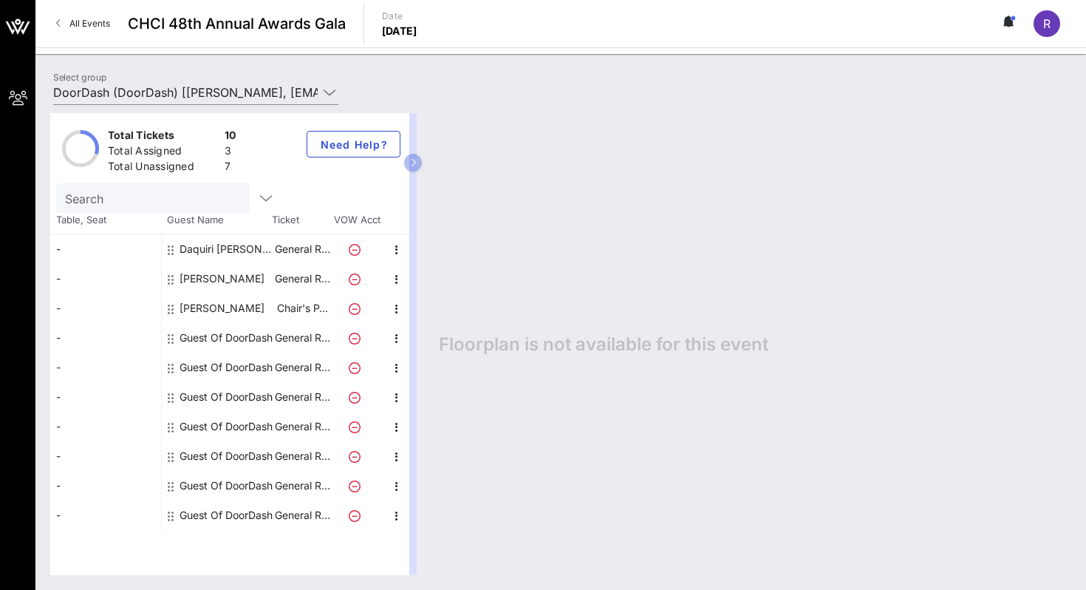
click at [652, 359] on div "Floorplan is not available for this event" at bounding box center [747, 344] width 647 height 462
click at [251, 98] on input "DoorDash (DoorDash) [[PERSON_NAME], [EMAIL_ADDRESS][DOMAIN_NAME]]; [[PERSON_NAM…" at bounding box center [185, 93] width 264 height 24
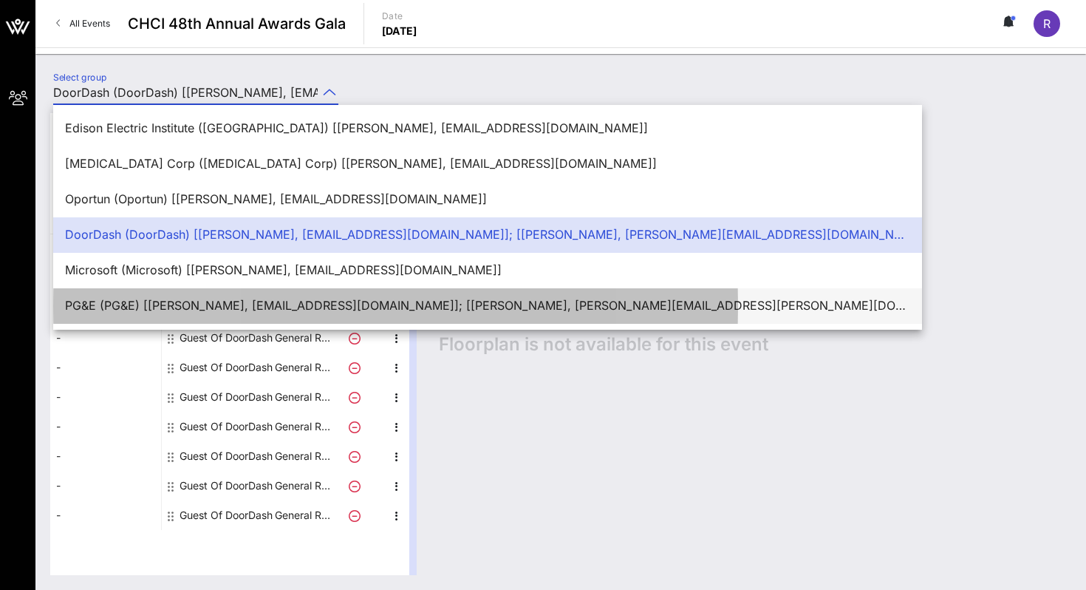
click at [221, 301] on div "PG&E (PG&E) [[PERSON_NAME], [EMAIL_ADDRESS][DOMAIN_NAME]]; [[PERSON_NAME], [PER…" at bounding box center [487, 305] width 845 height 14
type input "PG&E (PG&E) [[PERSON_NAME], [EMAIL_ADDRESS][DOMAIN_NAME]]; [[PERSON_NAME], [PER…"
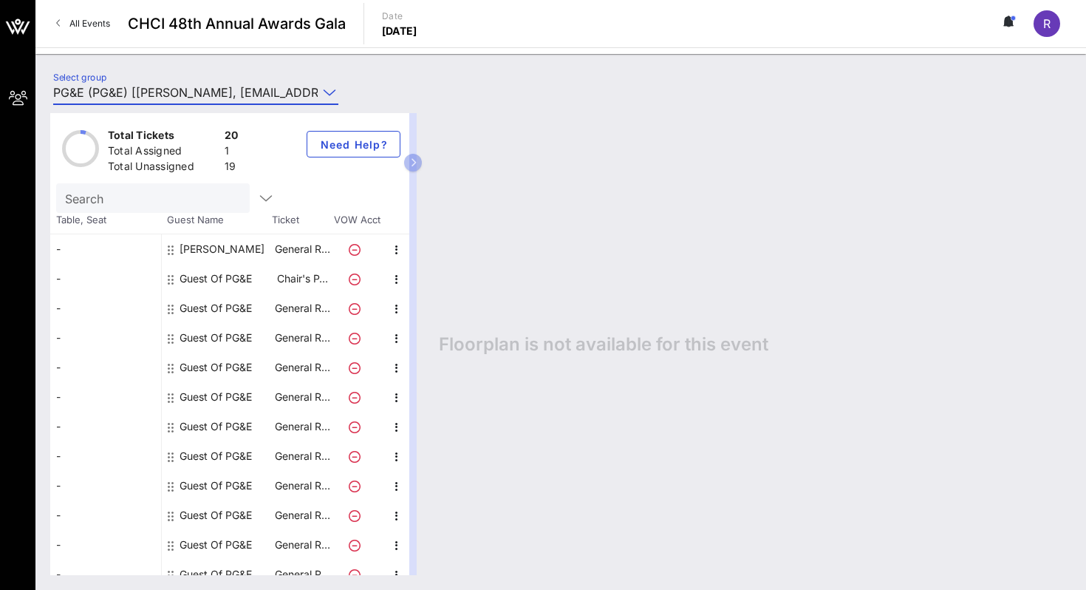
click at [237, 277] on div "Guest Of PG&E" at bounding box center [216, 279] width 72 height 30
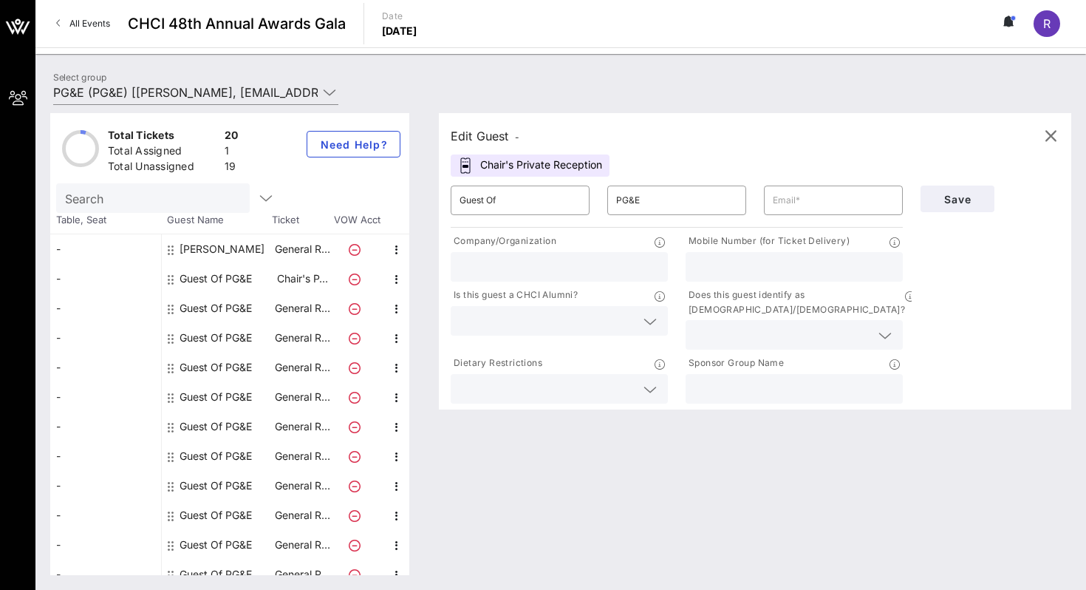
click at [432, 93] on div "Select group PG&E (PG&E) [[PERSON_NAME], [EMAIL_ADDRESS][DOMAIN_NAME]]; [[PERSO…" at bounding box center [560, 95] width 1033 height 52
click at [1048, 134] on icon "button" at bounding box center [1051, 136] width 18 height 18
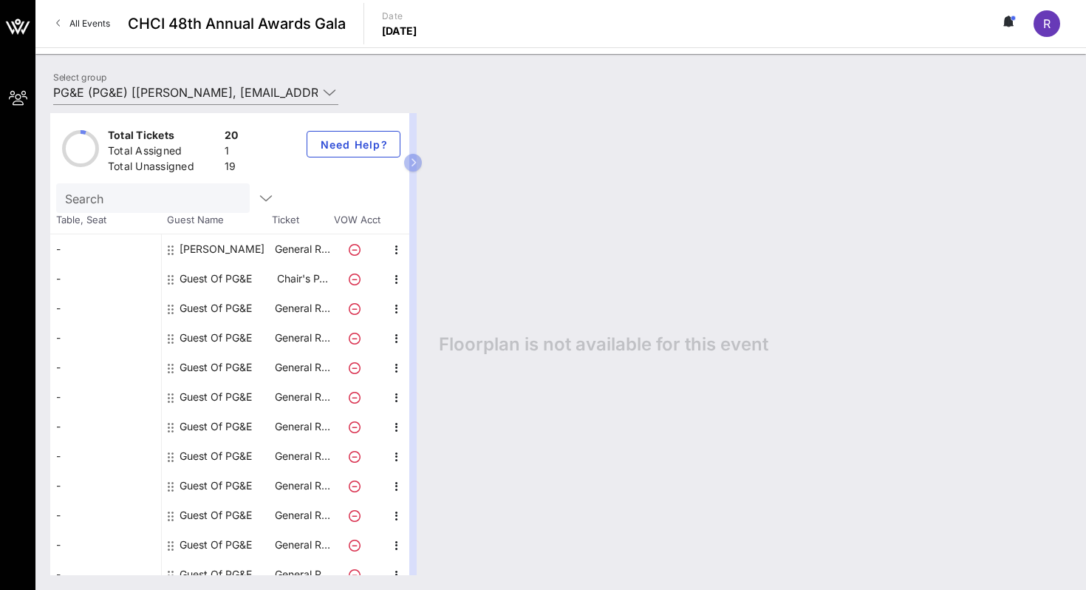
click at [837, 177] on div "Floorplan is not available for this event" at bounding box center [747, 344] width 647 height 462
click at [355, 308] on icon at bounding box center [355, 309] width 12 height 12
click at [355, 278] on icon at bounding box center [355, 279] width 12 height 12
click at [240, 279] on div "Guest Of PG&E" at bounding box center [216, 279] width 72 height 30
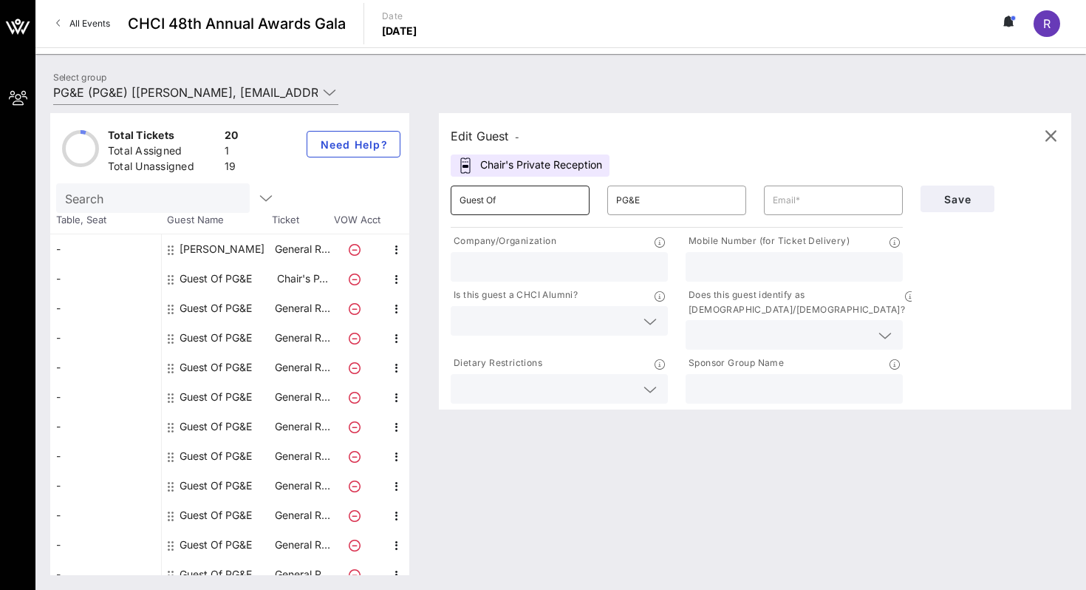
click at [493, 205] on input "Guest Of" at bounding box center [520, 200] width 121 height 24
drag, startPoint x: 533, startPoint y: 209, endPoint x: 452, endPoint y: 203, distance: 81.5
click at [451, 202] on div "​ Guest Of" at bounding box center [520, 200] width 139 height 30
type input "Greg"
type input "Rubio"
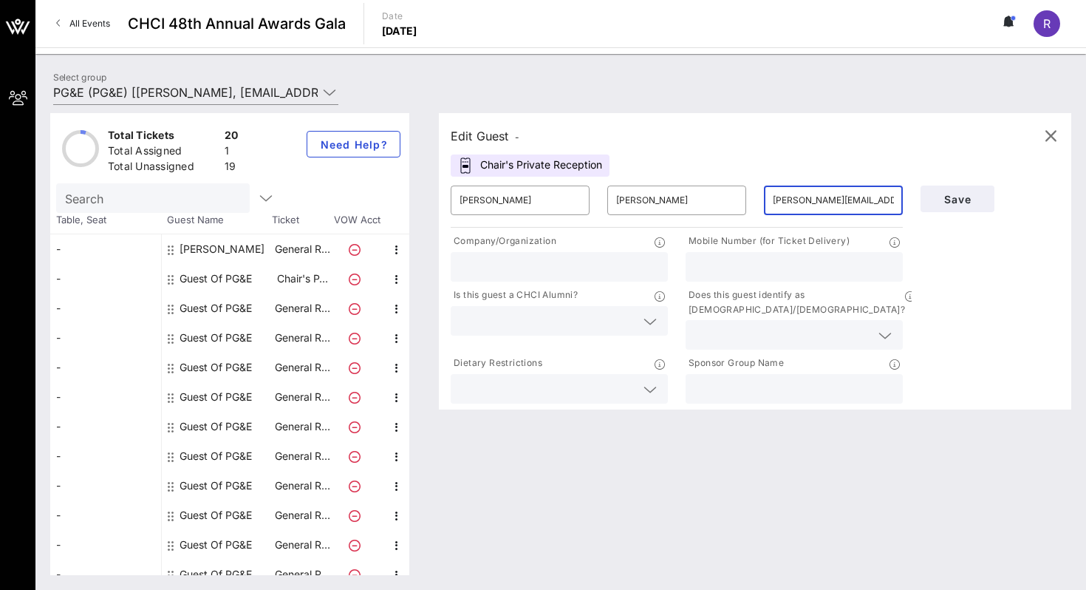
type input "greg.rubio@pge.com"
click at [536, 270] on input "text" at bounding box center [559, 266] width 199 height 19
click at [862, 213] on div "greg.rubio@pge.com" at bounding box center [833, 200] width 121 height 30
click at [863, 213] on div "greg.rubio@pge.com" at bounding box center [833, 200] width 121 height 30
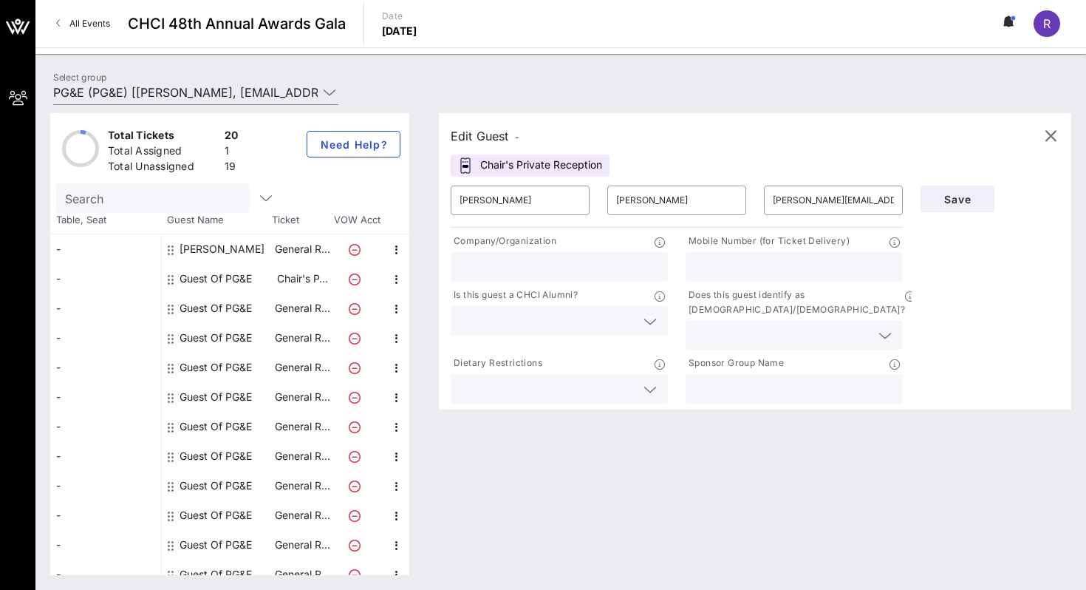
click at [618, 258] on input "text" at bounding box center [559, 266] width 199 height 19
type input "PG&E"
type input "(925) 204-5362"
click at [561, 313] on input "text" at bounding box center [548, 320] width 176 height 19
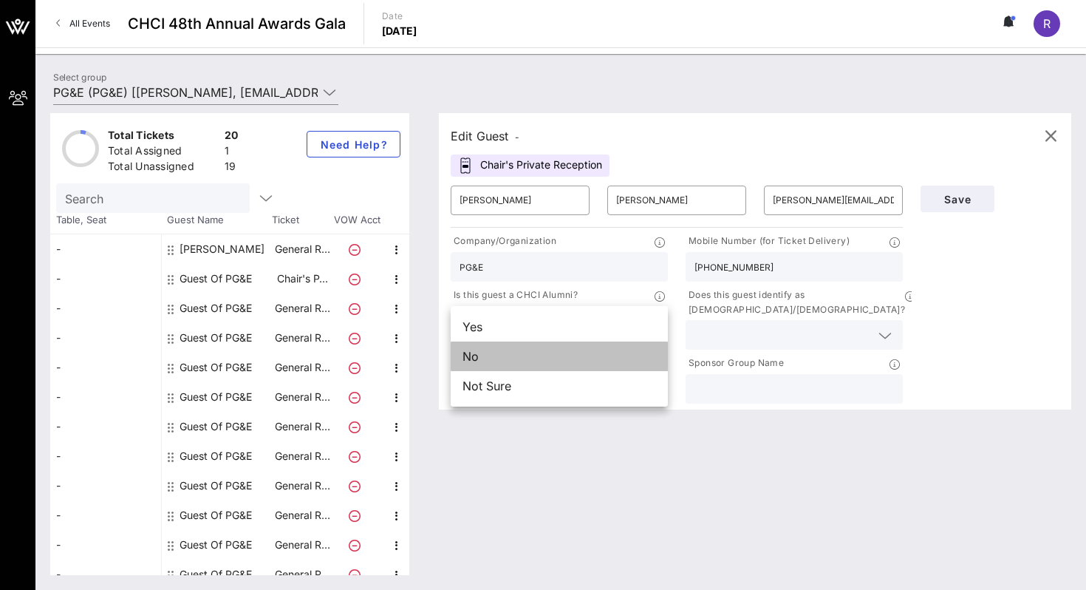
click at [536, 349] on div "No" at bounding box center [559, 356] width 217 height 30
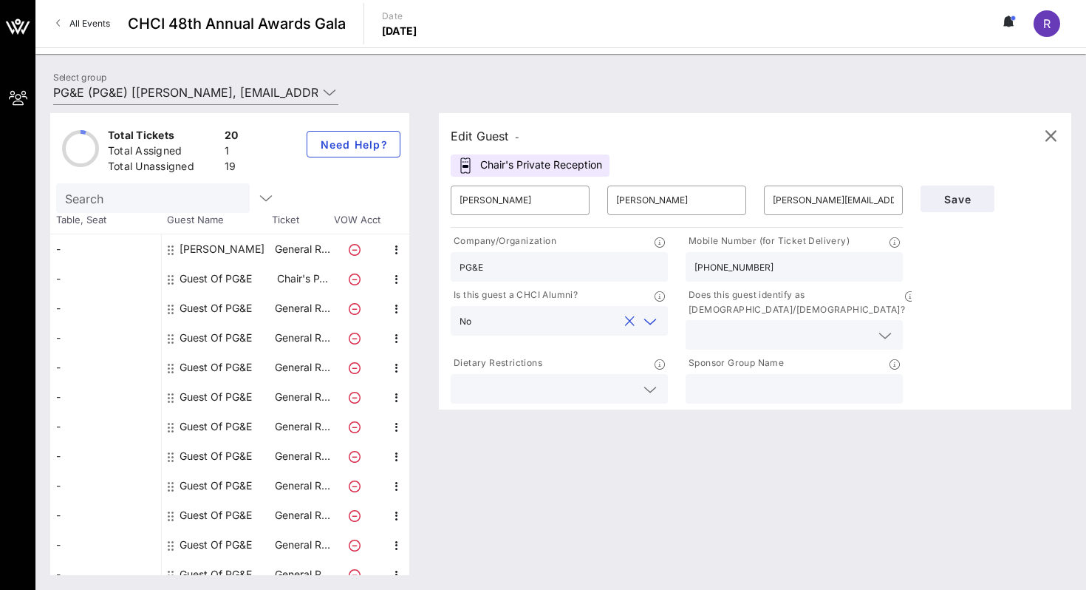
click at [757, 325] on input "text" at bounding box center [782, 334] width 176 height 19
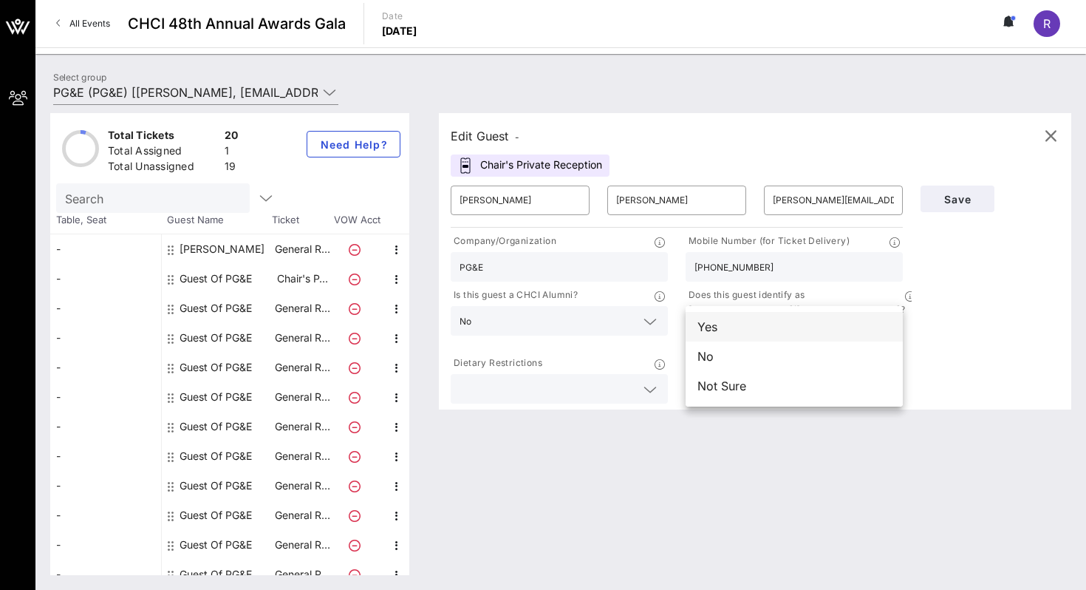
click at [745, 327] on div "Yes" at bounding box center [794, 327] width 217 height 30
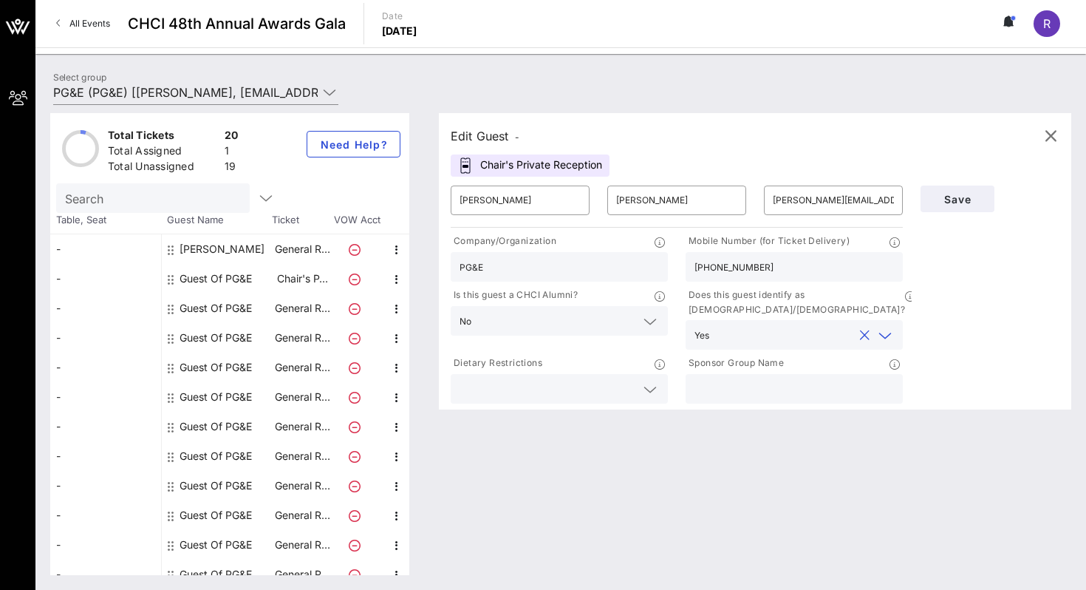
click at [632, 374] on div at bounding box center [559, 389] width 199 height 30
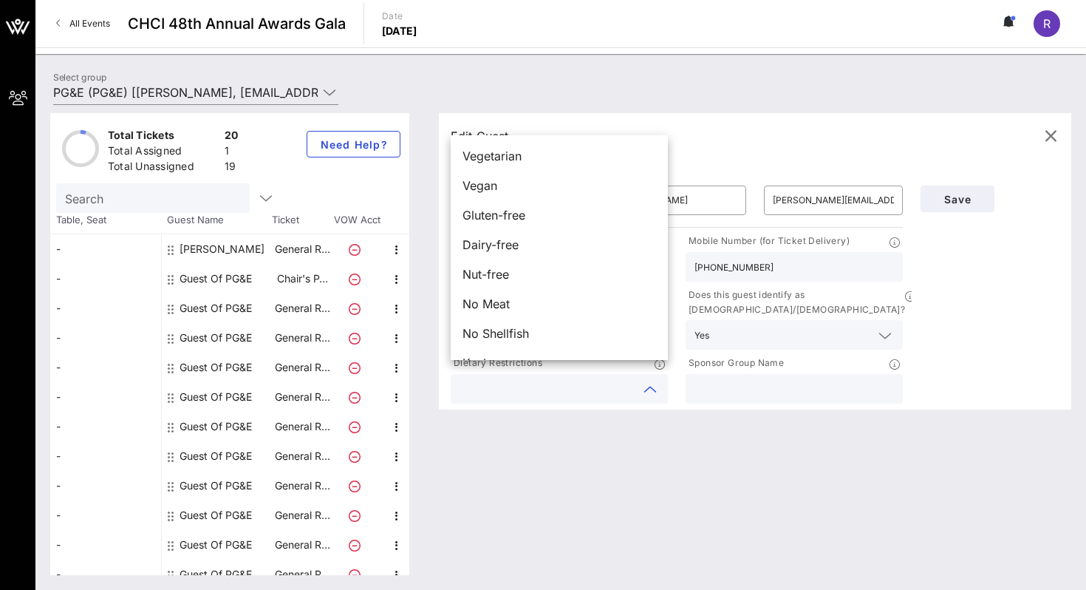
click at [670, 363] on div "Dietary Restrictions" at bounding box center [559, 379] width 235 height 54
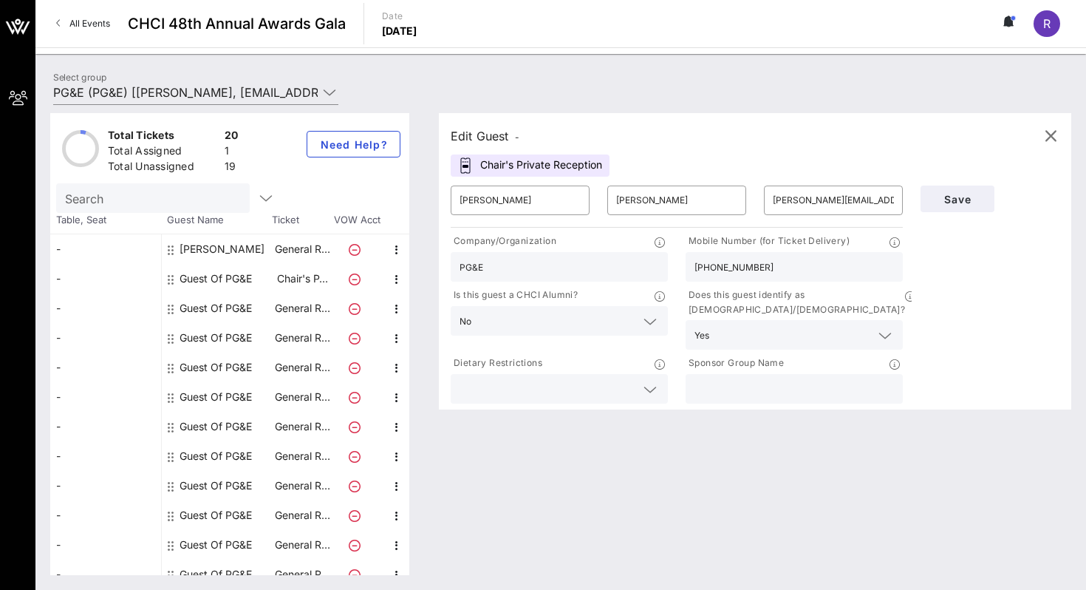
click at [705, 379] on input "text" at bounding box center [793, 388] width 199 height 19
type input "PG&E"
click at [968, 193] on span "Save" at bounding box center [957, 199] width 50 height 13
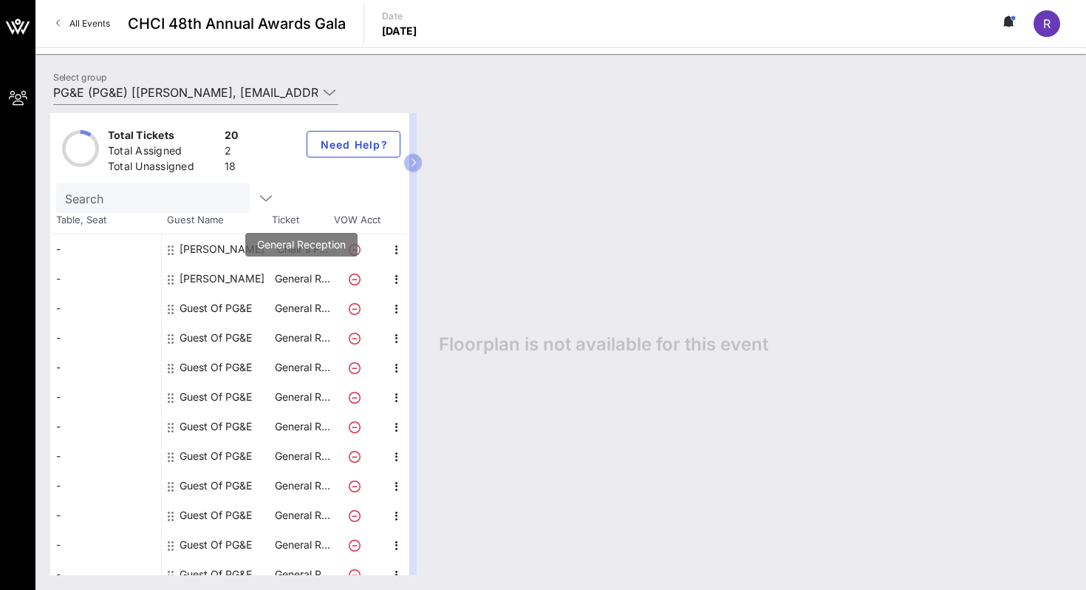
click at [303, 279] on p "General R…" at bounding box center [302, 279] width 59 height 30
click at [380, 149] on span "Need Help?" at bounding box center [353, 144] width 69 height 13
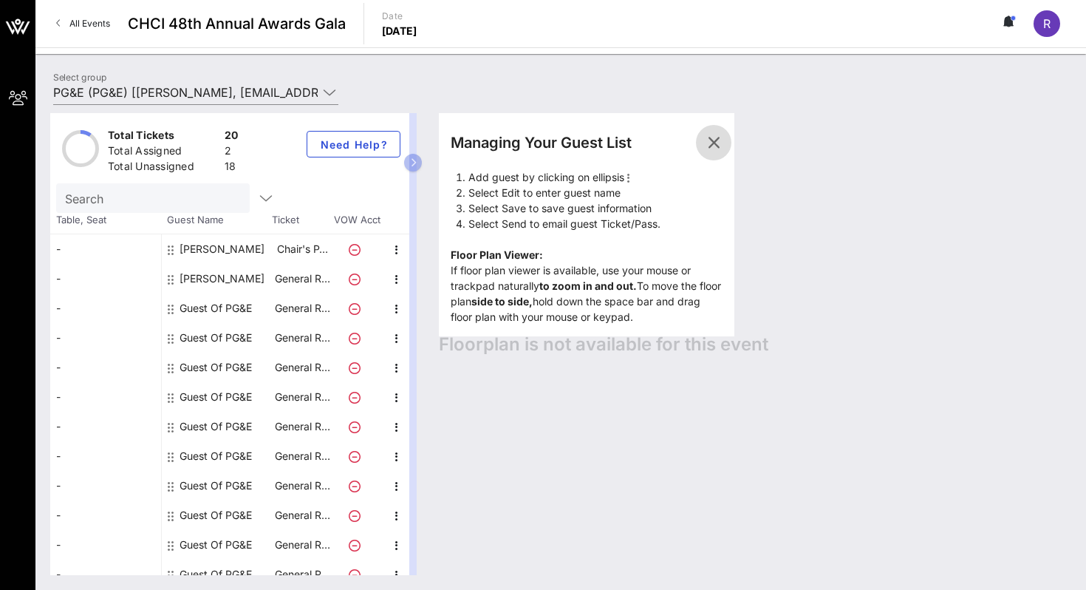
click at [708, 143] on icon "button" at bounding box center [714, 143] width 18 height 18
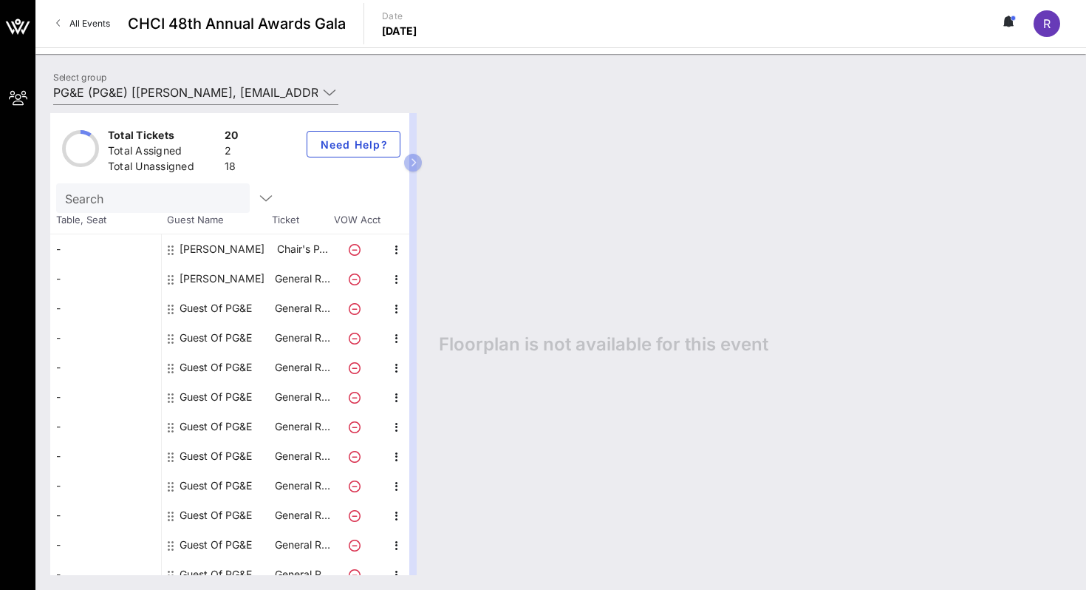
click at [227, 252] on div "[PERSON_NAME]" at bounding box center [222, 249] width 85 height 30
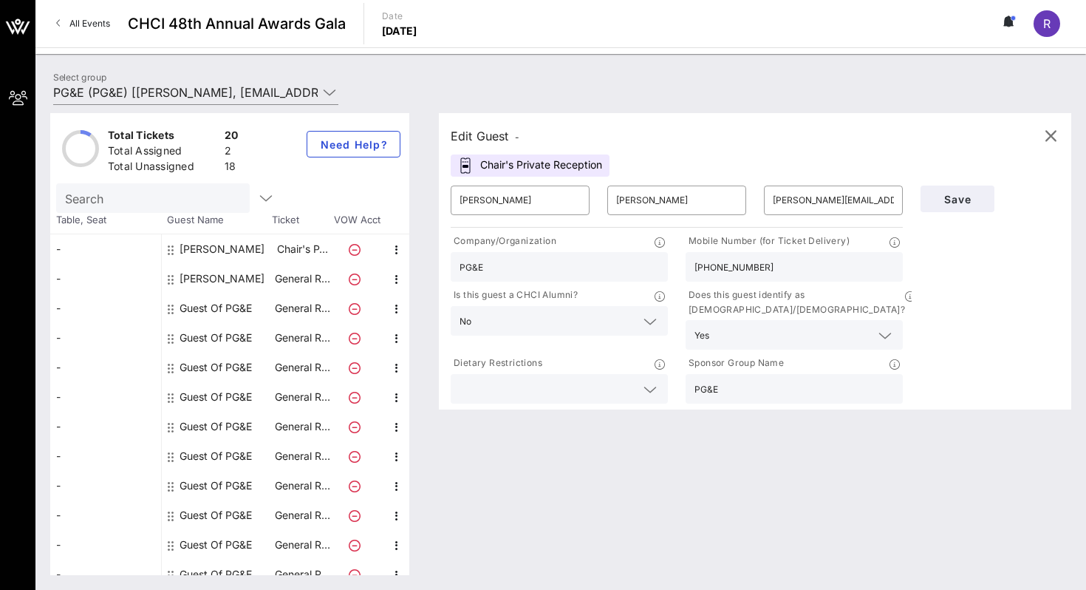
click at [235, 281] on div "[PERSON_NAME]" at bounding box center [222, 279] width 85 height 30
type input "Yvonne"
type input "McIntyre"
type input "yvonne.mcintyre@pge-corp.com"
click at [599, 463] on div "Edit Guest - General Reception ​ Yvonne ​ McIntyre ​ yvonne.mcintyre@pge-corp.c…" at bounding box center [747, 344] width 647 height 462
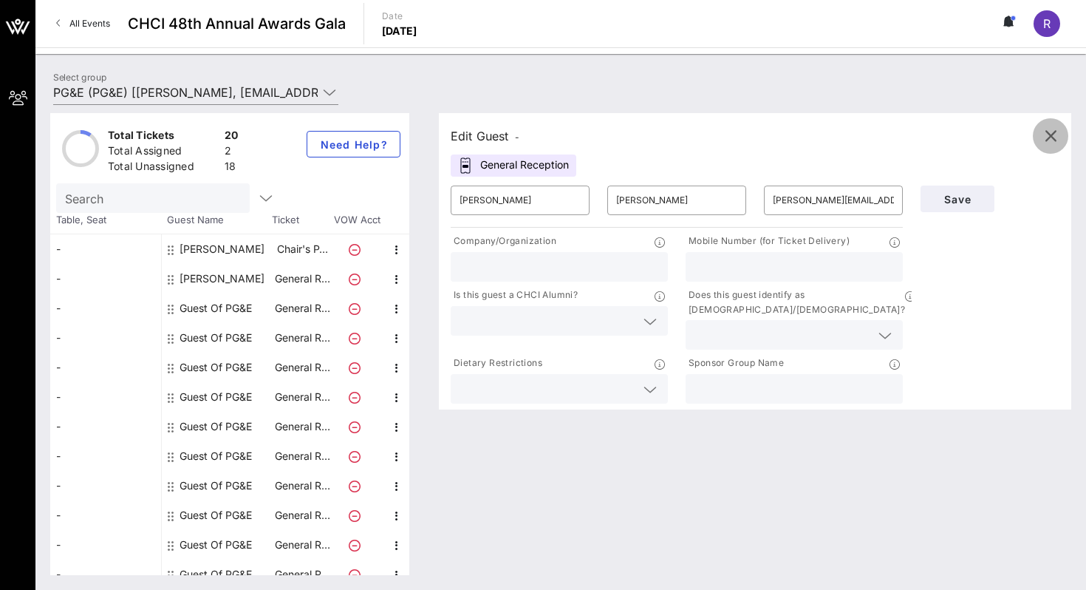
click at [1055, 127] on icon "button" at bounding box center [1051, 136] width 18 height 18
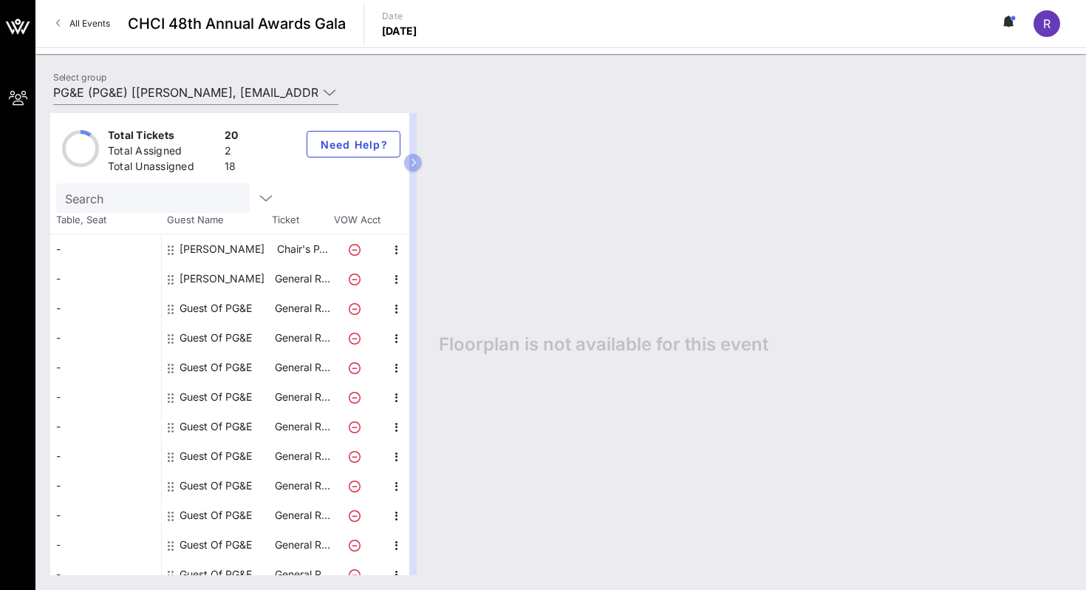
click at [1011, 30] on button at bounding box center [1009, 23] width 31 height 25
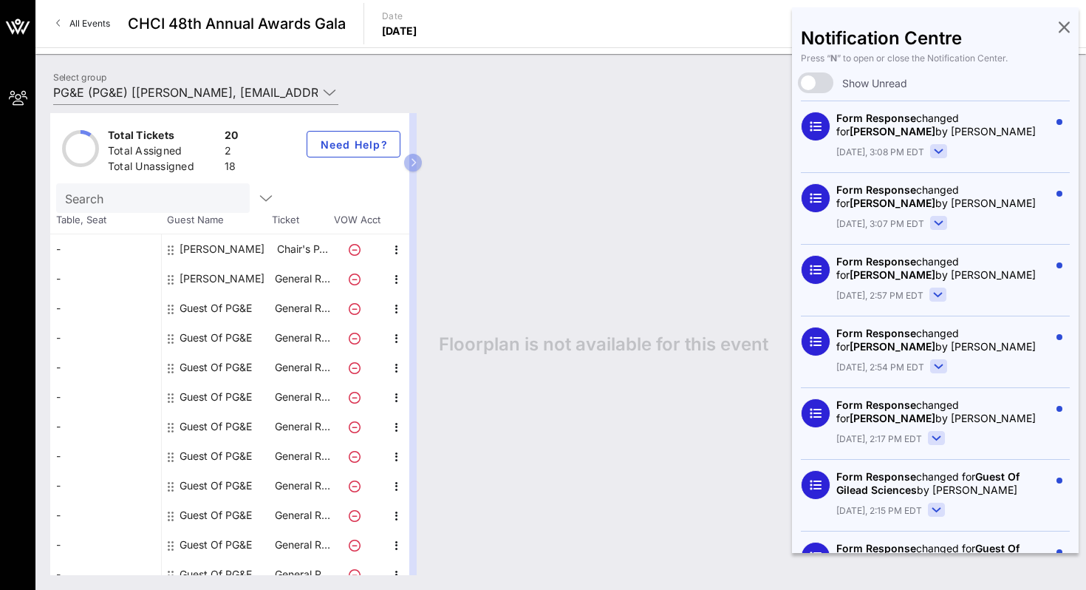
click at [1055, 28] on div "Notification Centre Press “ N ” to open or close the Notification Center. Show …" at bounding box center [935, 279] width 287 height 545
click at [1059, 28] on icon at bounding box center [1064, 26] width 11 height 3
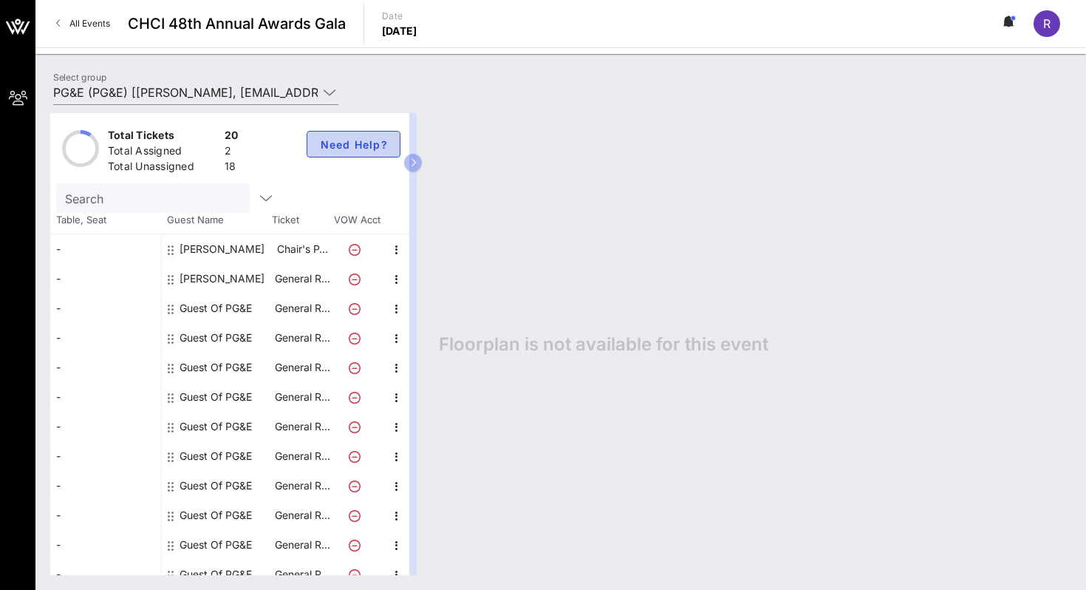
click at [372, 156] on button "Need Help?" at bounding box center [354, 144] width 94 height 27
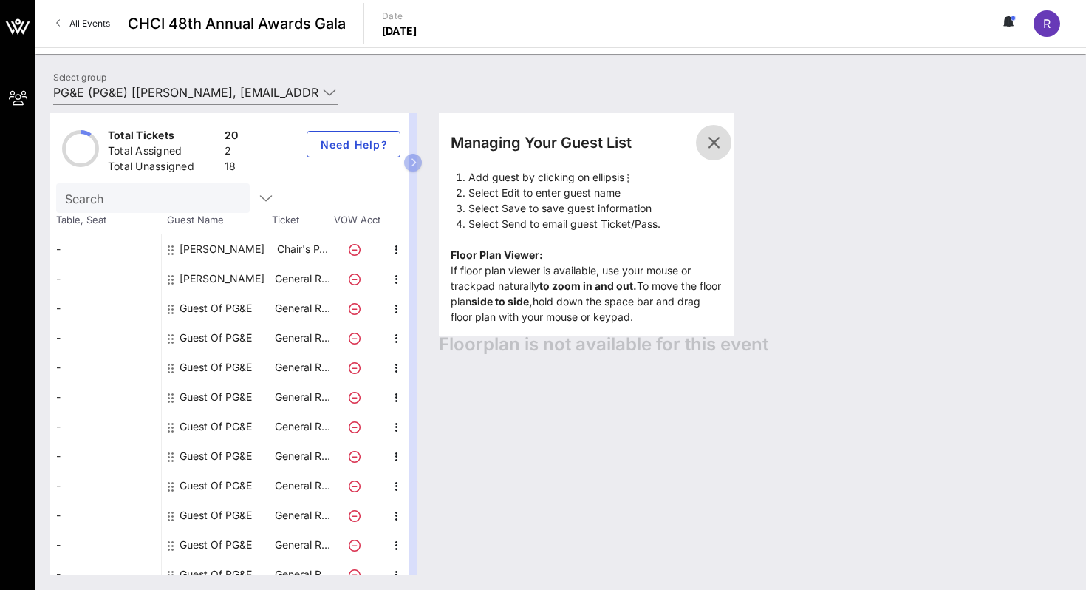
click at [706, 137] on icon "button" at bounding box center [714, 143] width 18 height 18
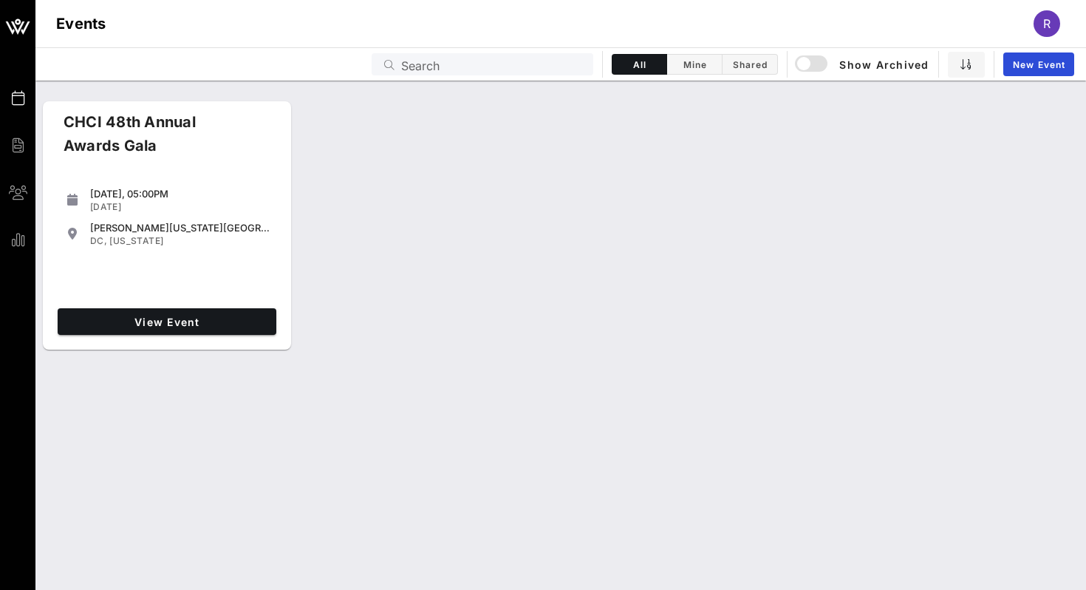
click at [197, 307] on div "View Event" at bounding box center [167, 321] width 231 height 38
click at [196, 321] on span "View Event" at bounding box center [167, 321] width 207 height 13
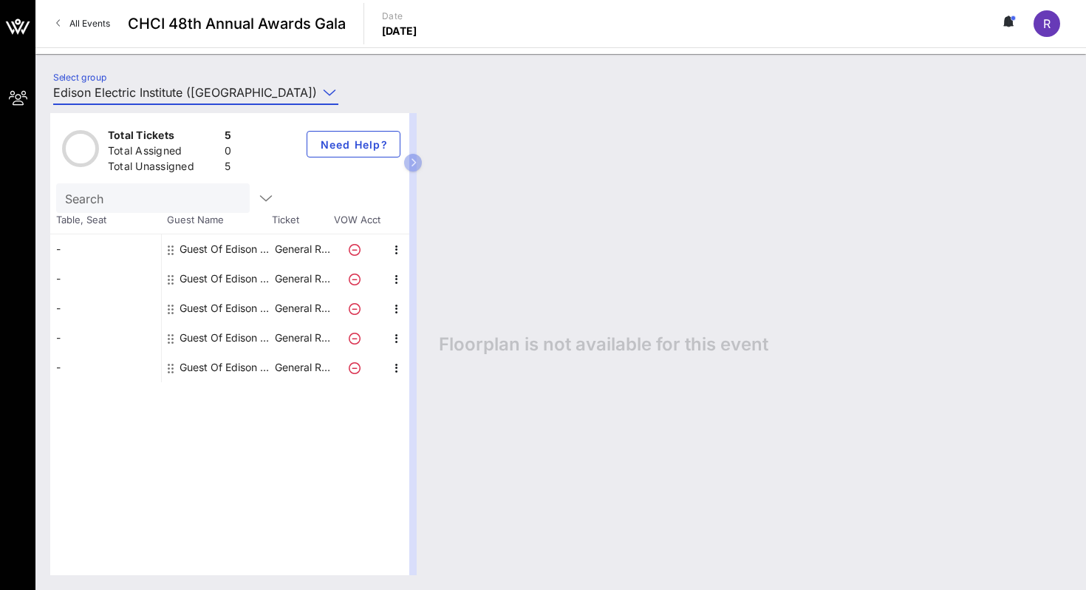
click at [197, 95] on input "Edison Electric Institute ([GEOGRAPHIC_DATA]) [[PERSON_NAME], [EMAIL_ADDRESS][D…" at bounding box center [185, 93] width 264 height 24
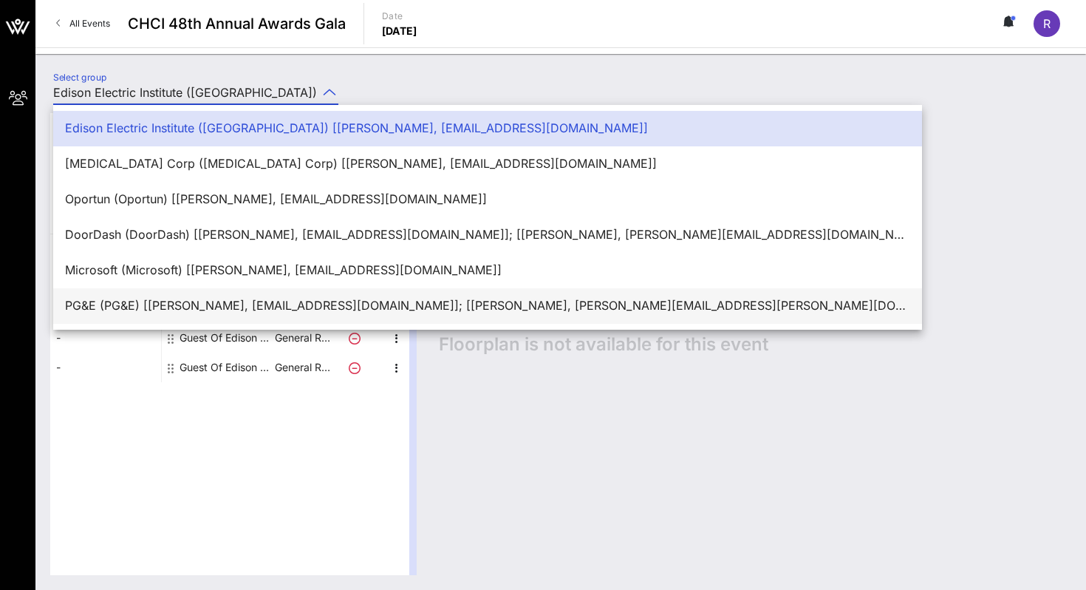
click at [185, 301] on div "PG&E (PG&E) [[PERSON_NAME], [EMAIL_ADDRESS][DOMAIN_NAME]]; [[PERSON_NAME], [PER…" at bounding box center [487, 305] width 845 height 14
type input "PG&E (PG&E) [[PERSON_NAME], [EMAIL_ADDRESS][DOMAIN_NAME]]; [[PERSON_NAME], [PER…"
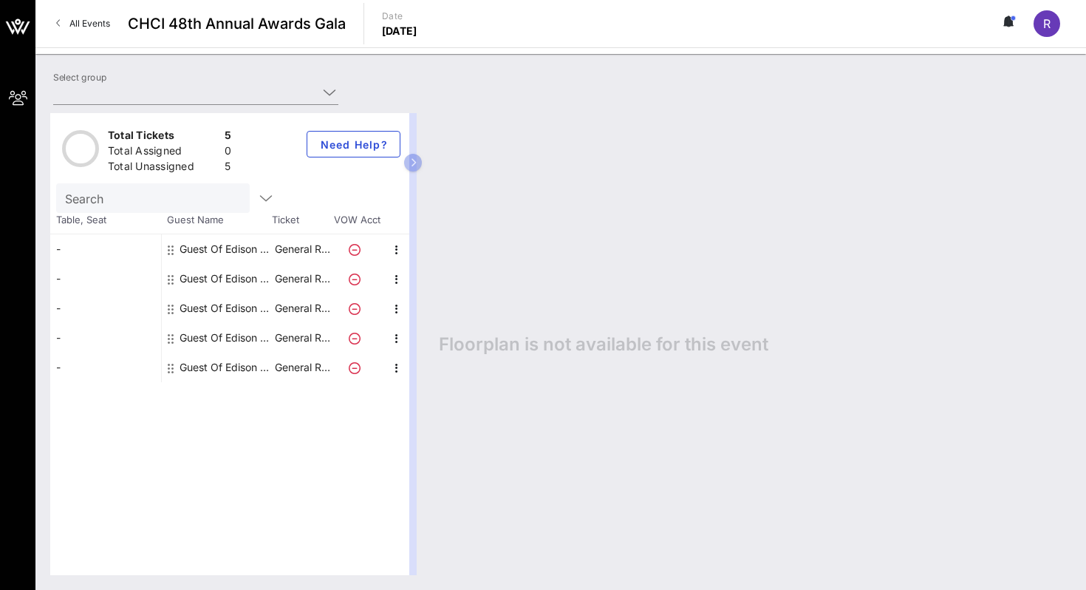
type input "Edison Electric Institute ([GEOGRAPHIC_DATA]) [[PERSON_NAME], [EMAIL_ADDRESS][D…"
click at [339, 250] on div at bounding box center [358, 249] width 52 height 30
click at [350, 250] on icon at bounding box center [355, 250] width 12 height 12
click at [358, 251] on icon at bounding box center [355, 250] width 12 height 12
click at [264, 247] on div "Guest Of Edison Electric Institute" at bounding box center [226, 249] width 93 height 30
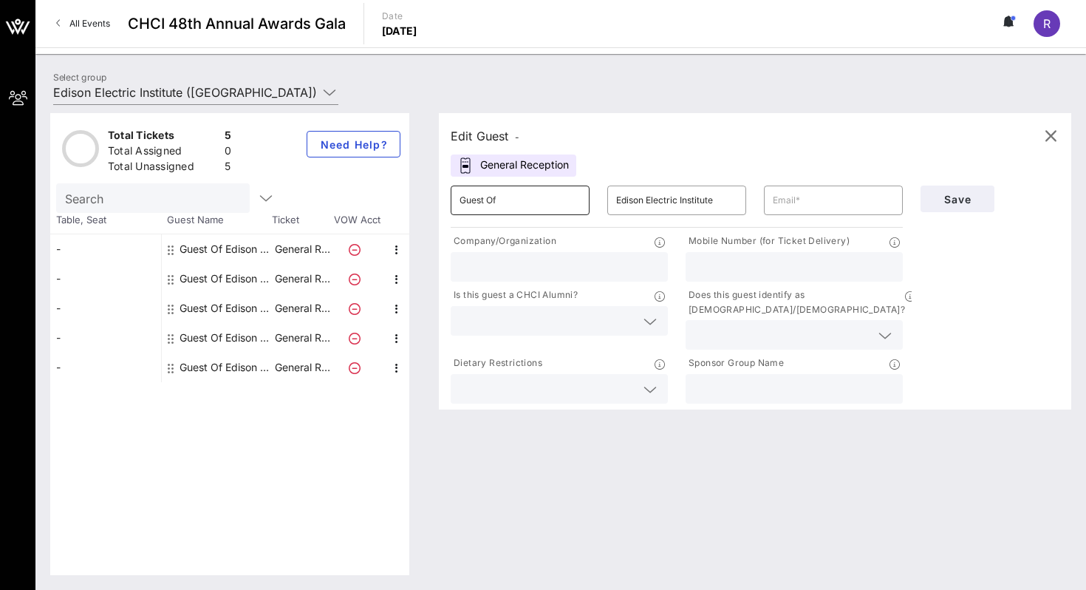
click at [499, 197] on input "Guest Of" at bounding box center [520, 200] width 121 height 24
type input "Kwame"
type input "[PERSON_NAME]"
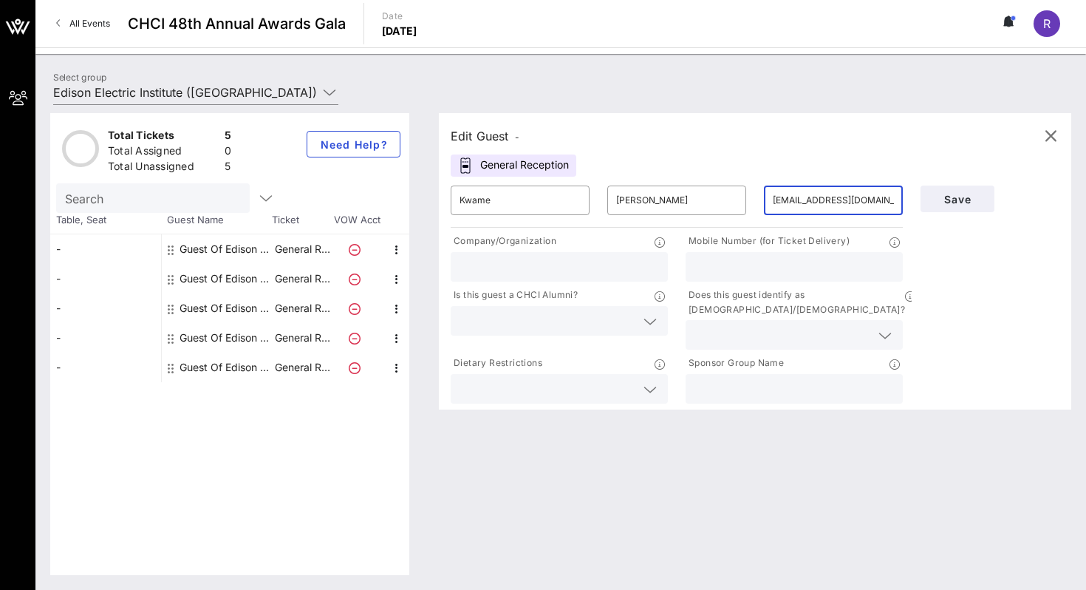
type input "[EMAIL_ADDRESS][DOMAIN_NAME]"
click at [630, 260] on input "text" at bounding box center [559, 266] width 199 height 19
type input "EEI"
type input "("
click at [534, 323] on input "text" at bounding box center [548, 320] width 176 height 19
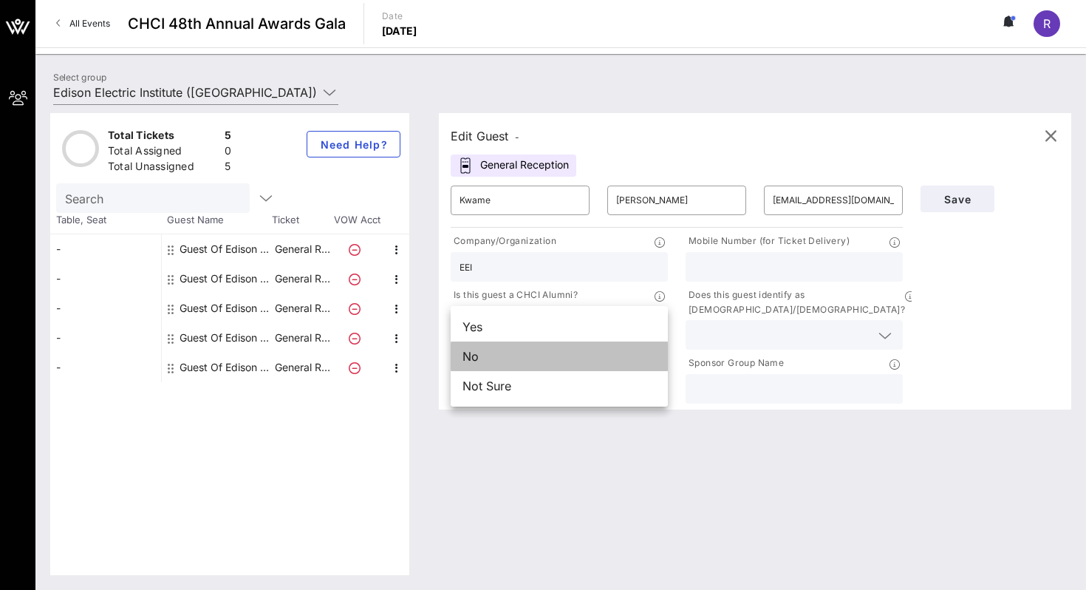
click at [530, 354] on div "No" at bounding box center [559, 356] width 217 height 30
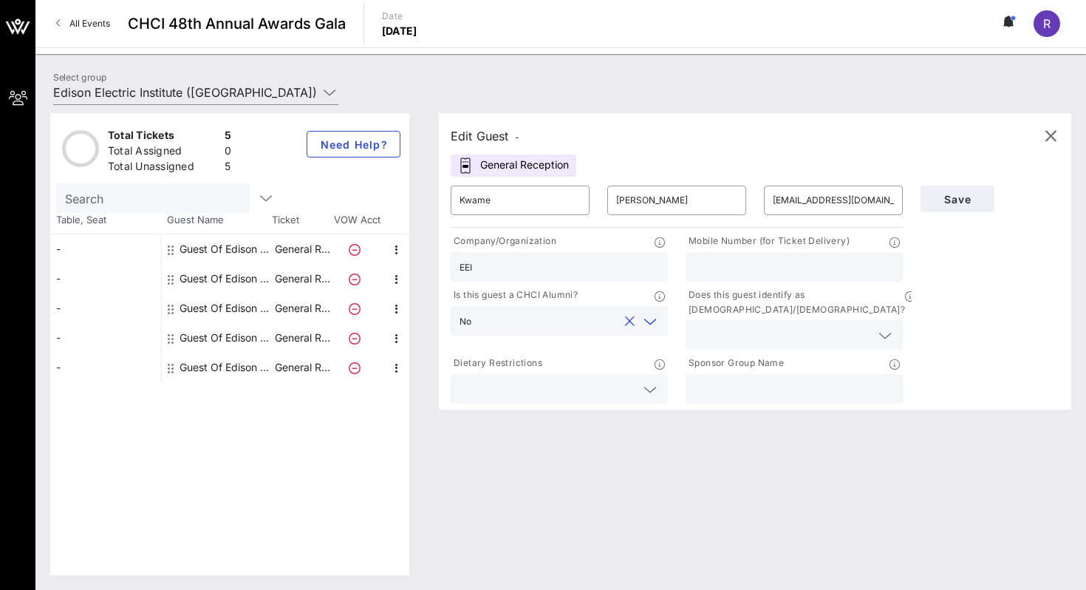
click at [758, 325] on input "text" at bounding box center [782, 334] width 176 height 19
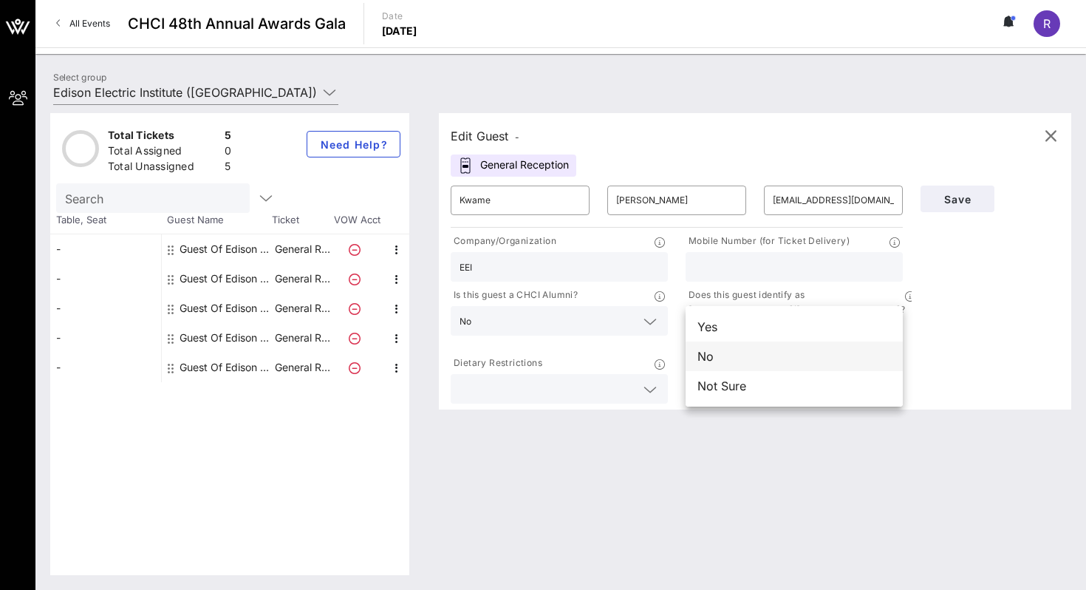
click at [736, 349] on div "No" at bounding box center [794, 356] width 217 height 30
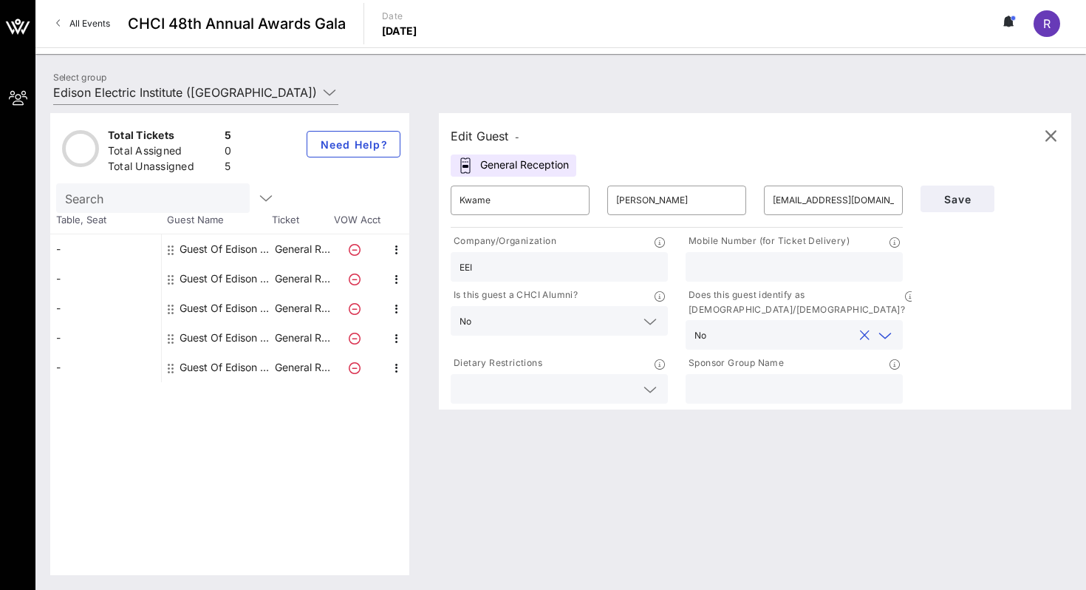
click at [629, 374] on div at bounding box center [559, 389] width 199 height 30
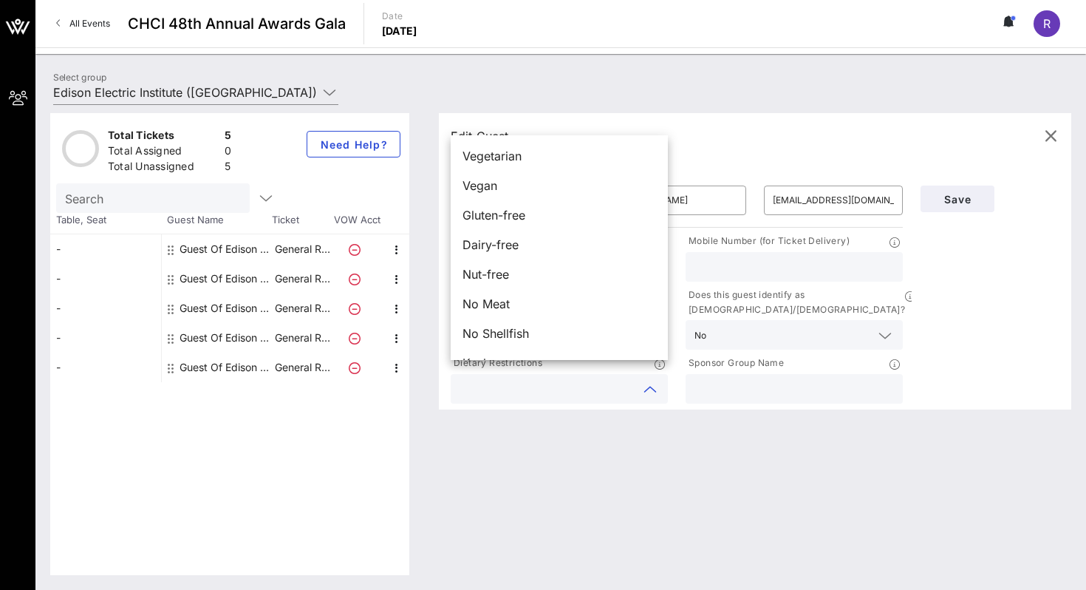
click at [765, 374] on div at bounding box center [793, 389] width 199 height 30
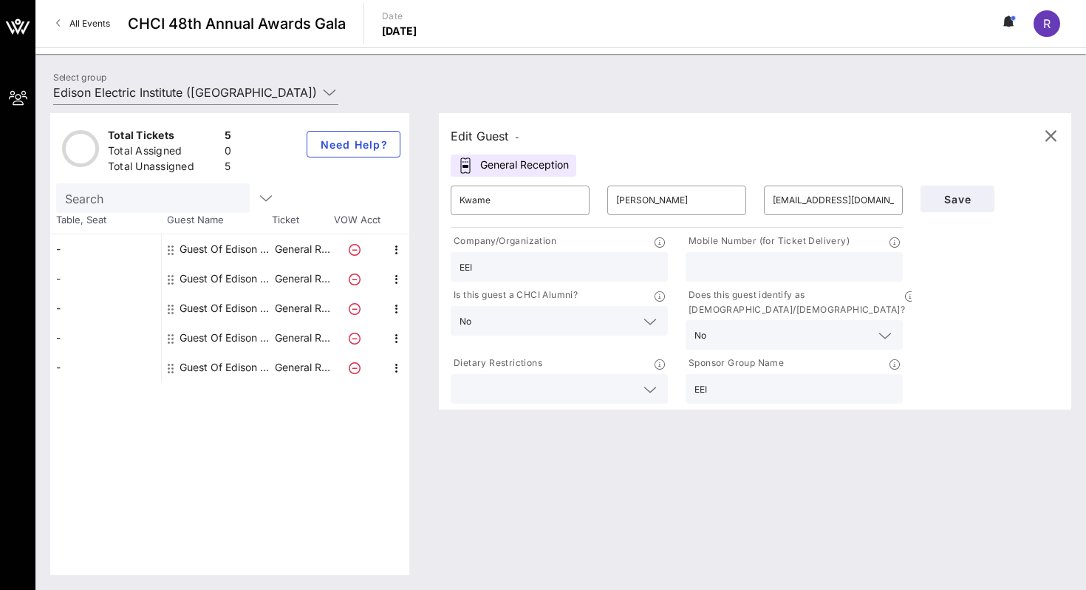
type input "EEI"
click at [845, 262] on input "text" at bounding box center [793, 266] width 199 height 19
click at [938, 262] on div "Save" at bounding box center [990, 292] width 157 height 230
click at [223, 91] on input "Edison Electric Institute ([GEOGRAPHIC_DATA]) [[PERSON_NAME], [EMAIL_ADDRESS][D…" at bounding box center [185, 93] width 264 height 24
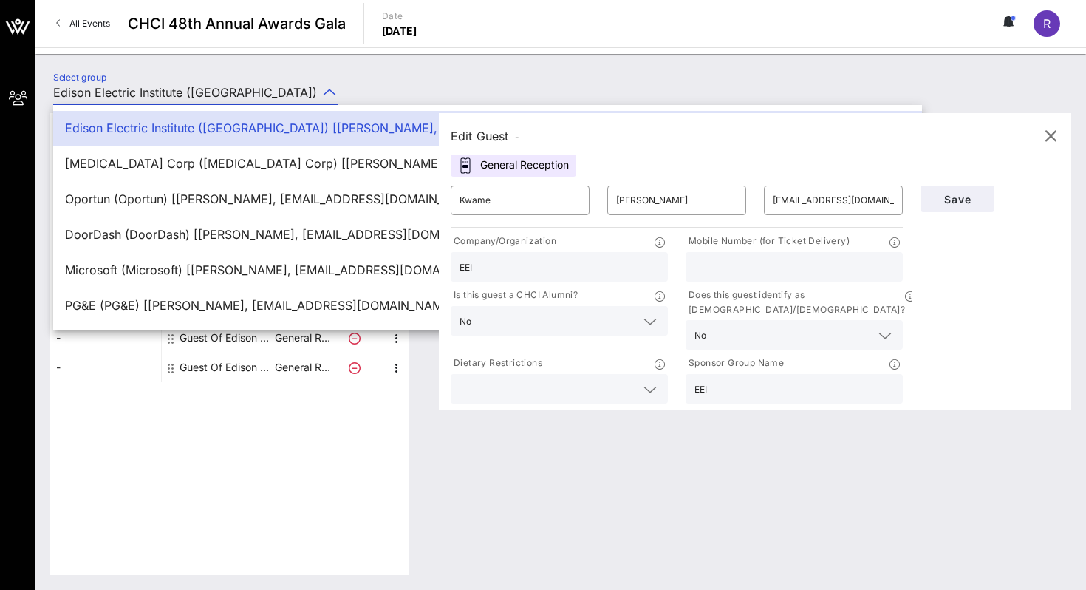
click at [223, 91] on input "Edison Electric Institute ([GEOGRAPHIC_DATA]) [[PERSON_NAME], [EMAIL_ADDRESS][D…" at bounding box center [185, 93] width 264 height 24
click at [247, 65] on div "Select group Edison Electric Institute ([GEOGRAPHIC_DATA]) [[PERSON_NAME], [EMA…" at bounding box center [560, 322] width 1051 height 536
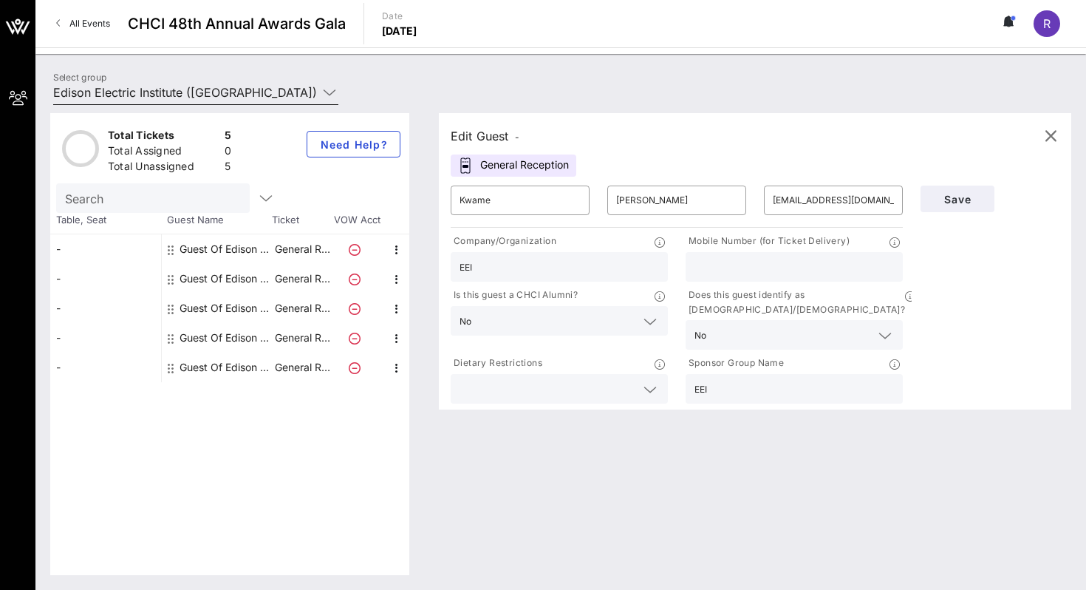
click at [293, 92] on input "Edison Electric Institute ([GEOGRAPHIC_DATA]) [[PERSON_NAME], [EMAIL_ADDRESS][D…" at bounding box center [185, 93] width 264 height 24
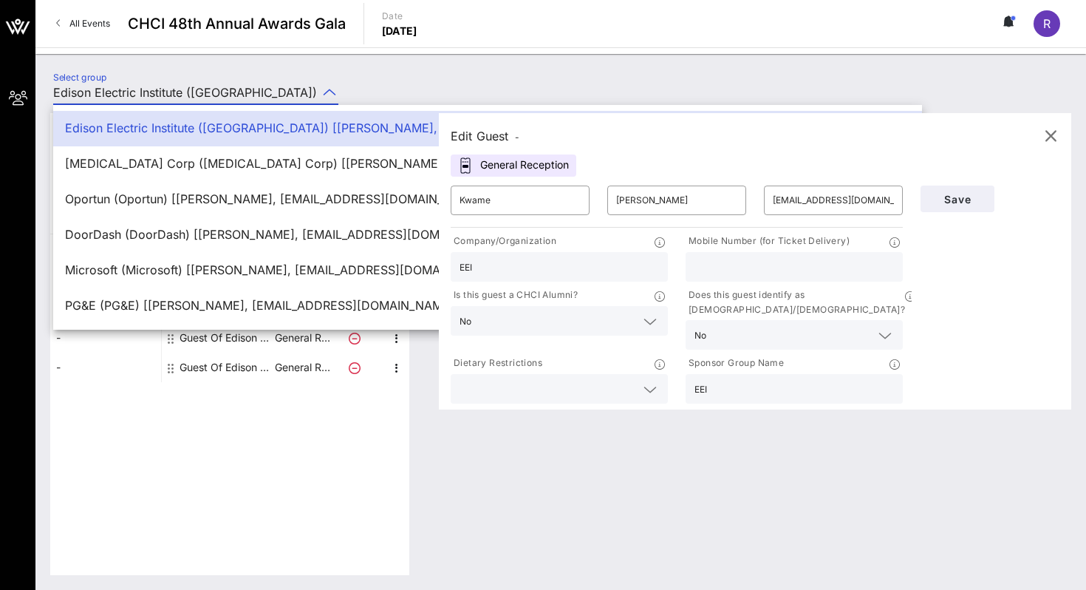
click at [369, 78] on div "Select group Edison Electric Institute ([GEOGRAPHIC_DATA]) [[PERSON_NAME], [EMA…" at bounding box center [560, 95] width 1033 height 52
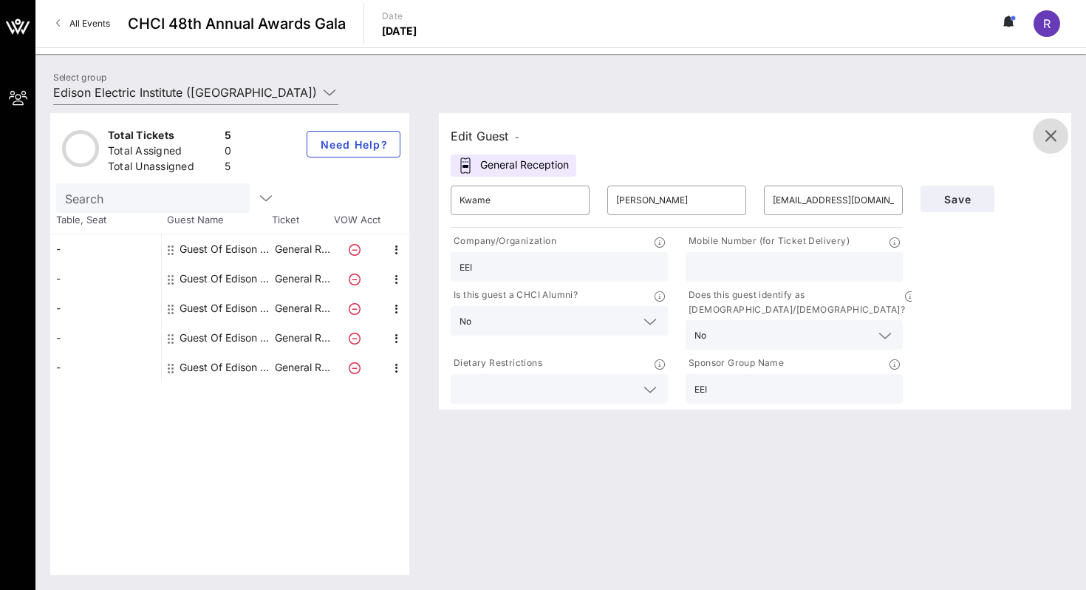
click at [1055, 130] on icon "button" at bounding box center [1051, 136] width 18 height 18
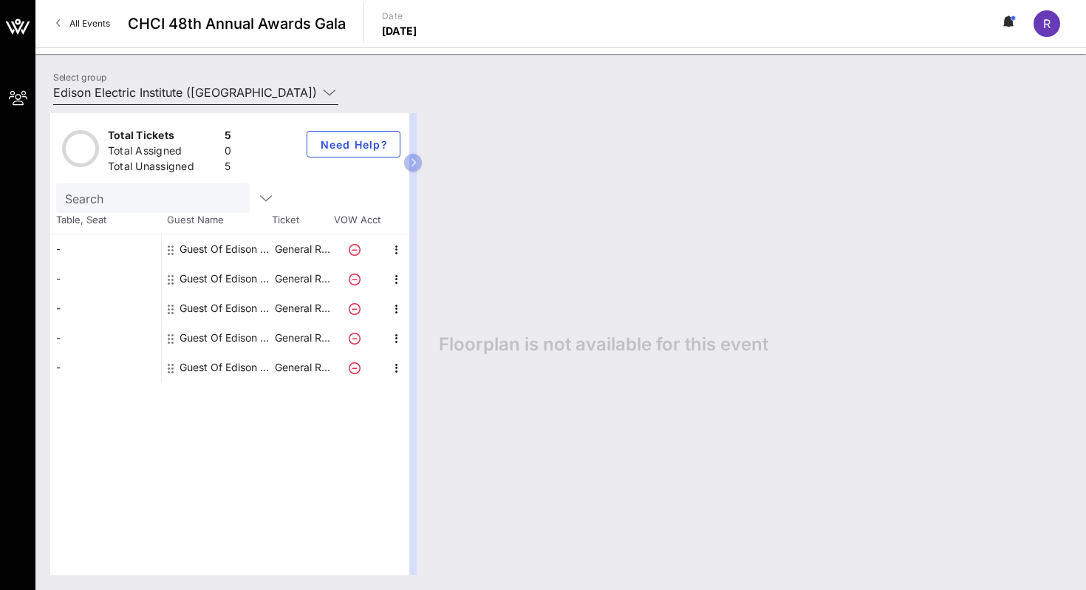
click at [199, 89] on input "Edison Electric Institute ([GEOGRAPHIC_DATA]) [[PERSON_NAME], [EMAIL_ADDRESS][D…" at bounding box center [185, 93] width 264 height 24
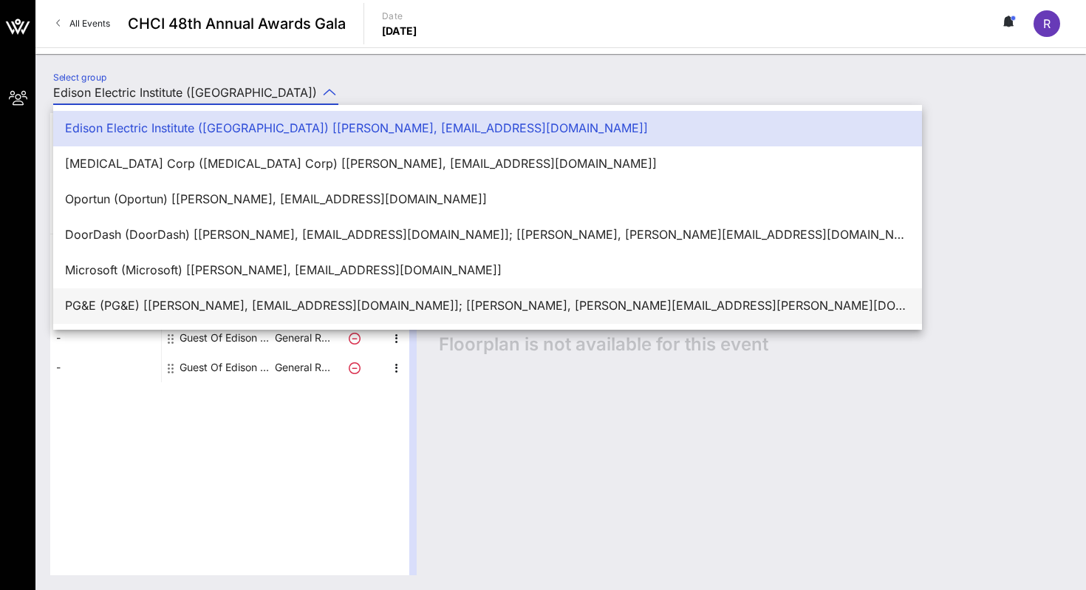
click at [190, 303] on div "PG&E (PG&E) [[PERSON_NAME], [EMAIL_ADDRESS][DOMAIN_NAME]]; [[PERSON_NAME], [PER…" at bounding box center [487, 305] width 845 height 14
type input "PG&E (PG&E) [[PERSON_NAME], [EMAIL_ADDRESS][DOMAIN_NAME]]; [[PERSON_NAME], [PER…"
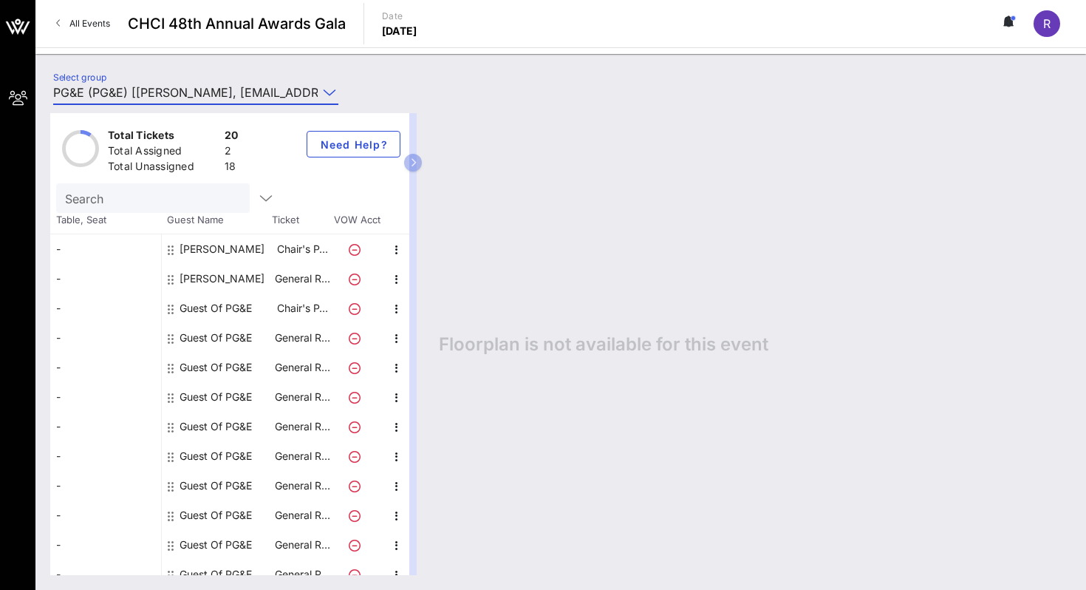
click at [231, 307] on div "Guest Of PG&E" at bounding box center [216, 308] width 72 height 30
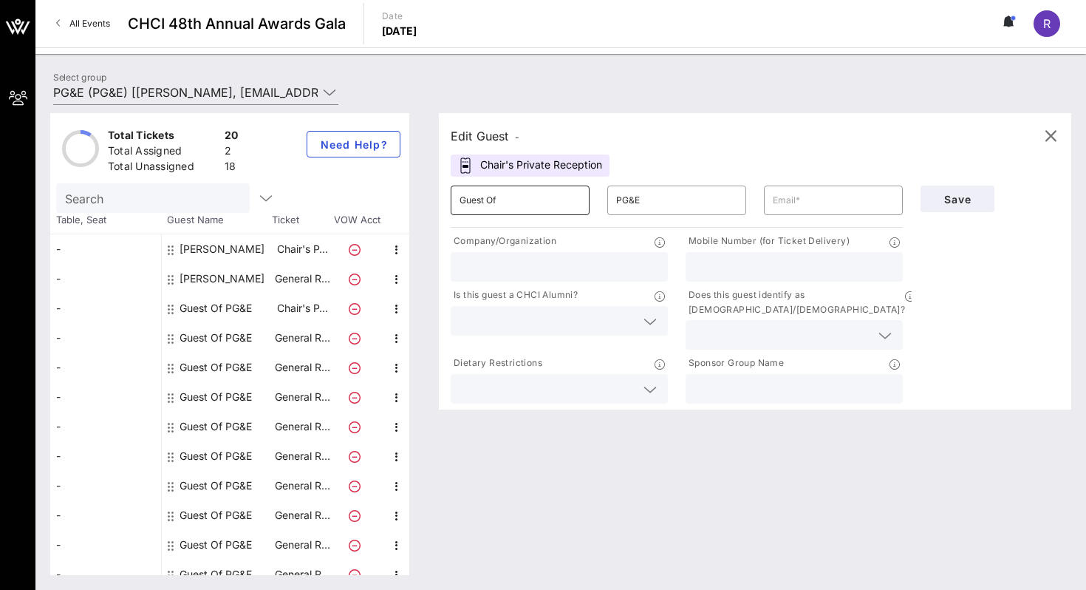
click at [555, 202] on input "Guest Of" at bounding box center [520, 200] width 121 height 24
type input "[PERSON_NAME]"
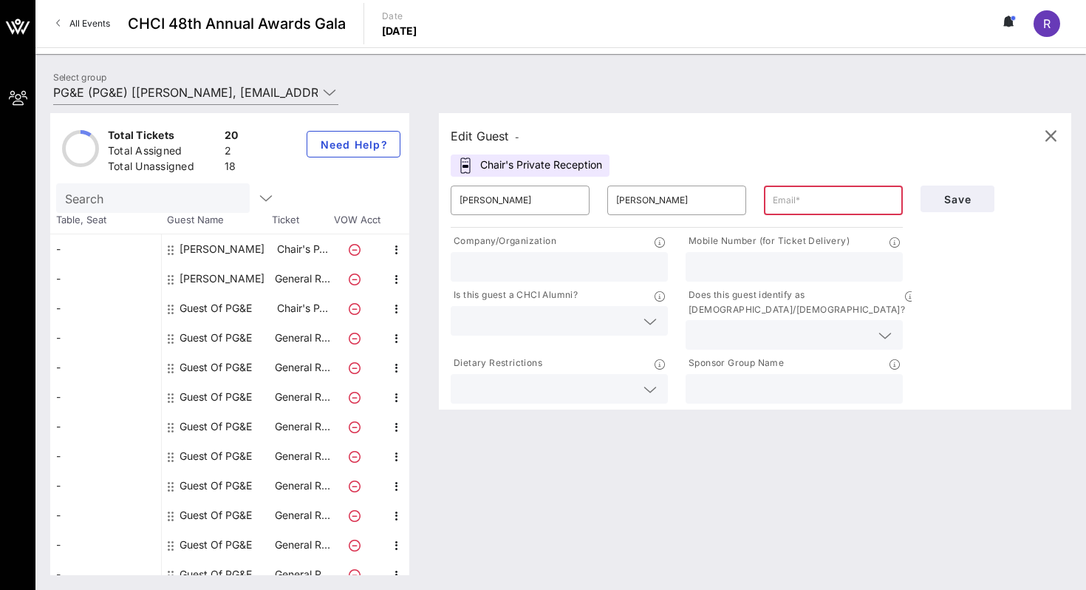
click at [838, 199] on input "text" at bounding box center [833, 200] width 121 height 24
paste input "[EMAIL_ADDRESS][DOMAIN_NAME]"
type input "[EMAIL_ADDRESS][DOMAIN_NAME]"
click at [595, 264] on input "text" at bounding box center [559, 266] width 199 height 19
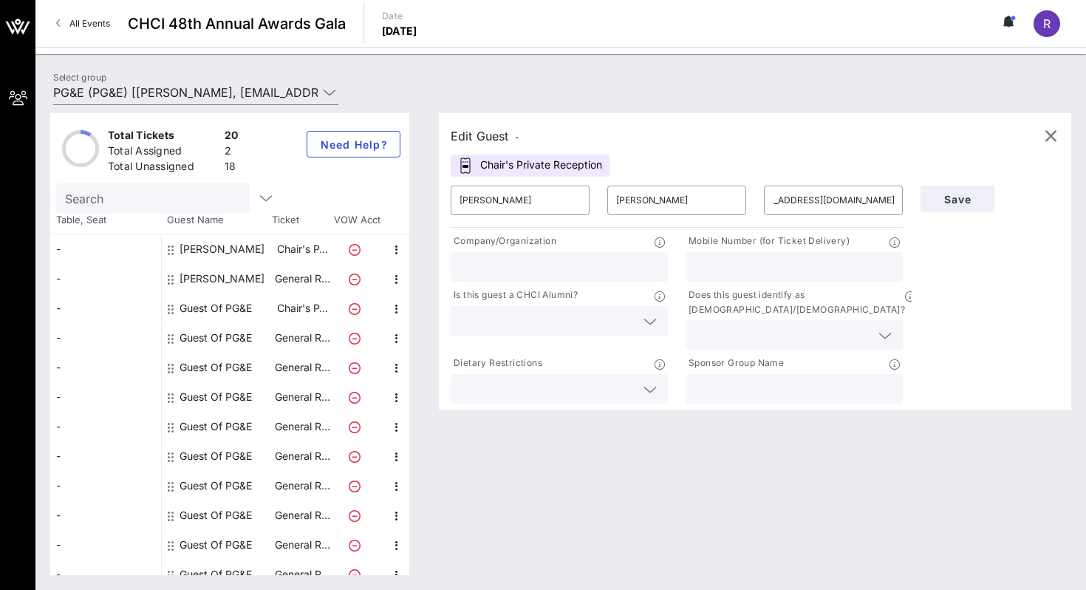
scroll to position [0, 0]
type input "D&P Creative Strategies"
type input "[PHONE_NUMBER]"
click at [508, 324] on input "text" at bounding box center [548, 320] width 176 height 19
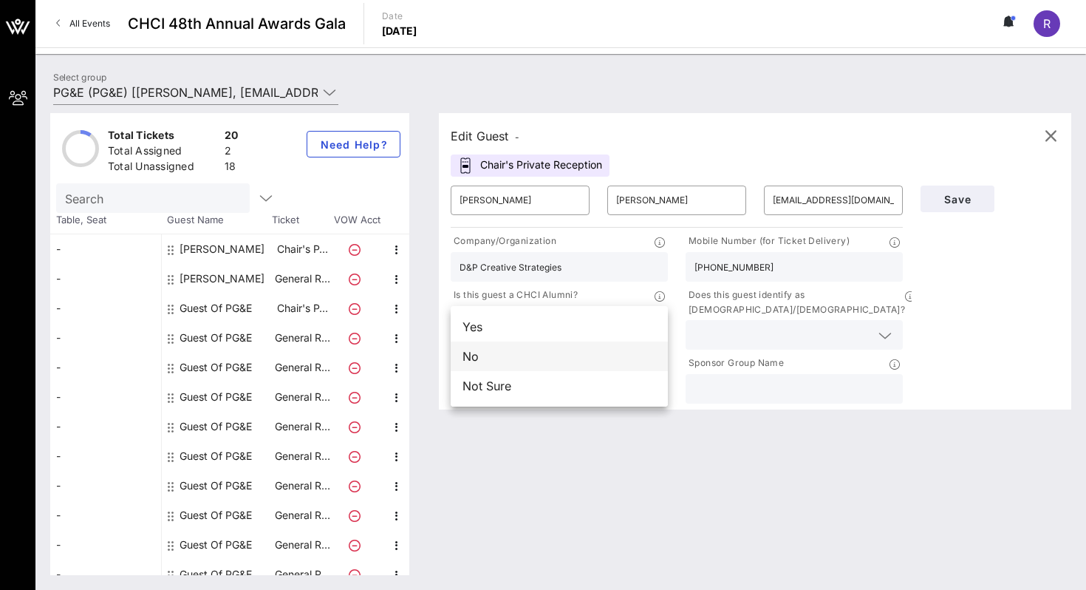
click at [501, 353] on div "No" at bounding box center [559, 356] width 217 height 30
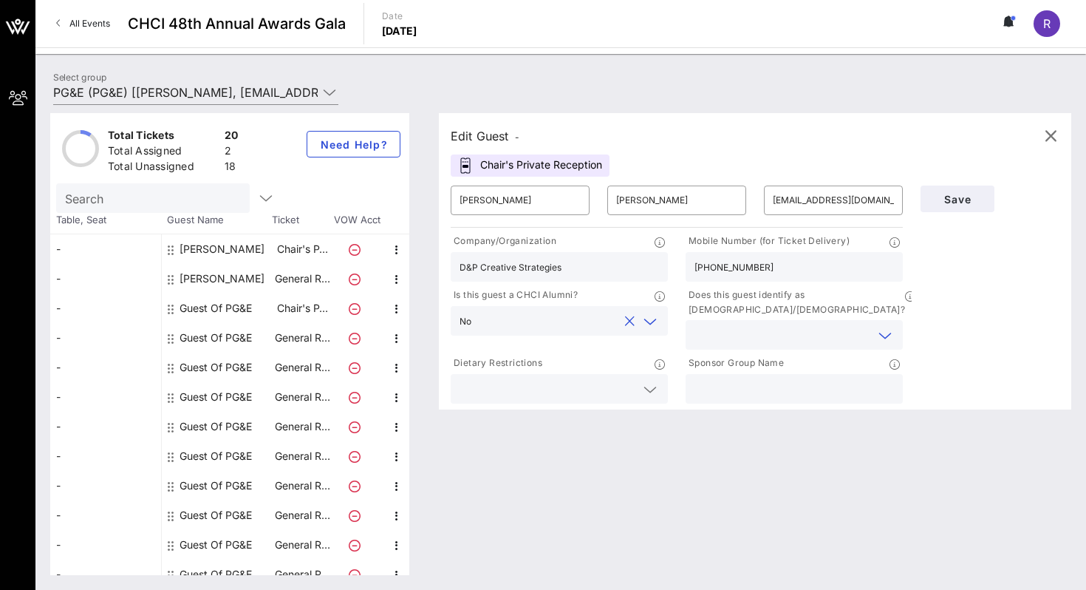
click at [752, 325] on input "text" at bounding box center [782, 334] width 176 height 19
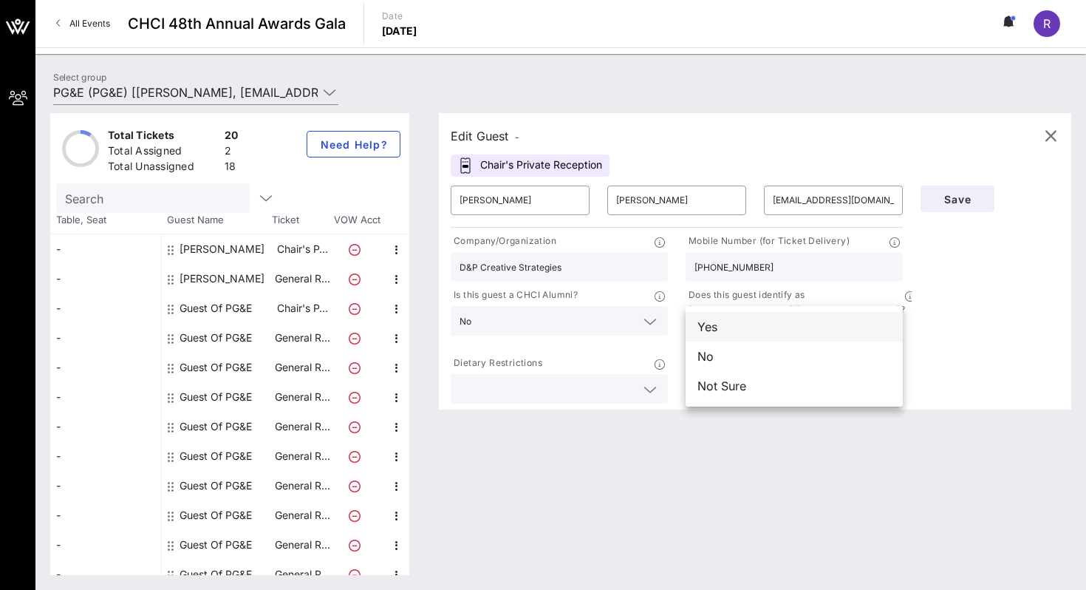
click at [707, 333] on div "Yes" at bounding box center [794, 327] width 217 height 30
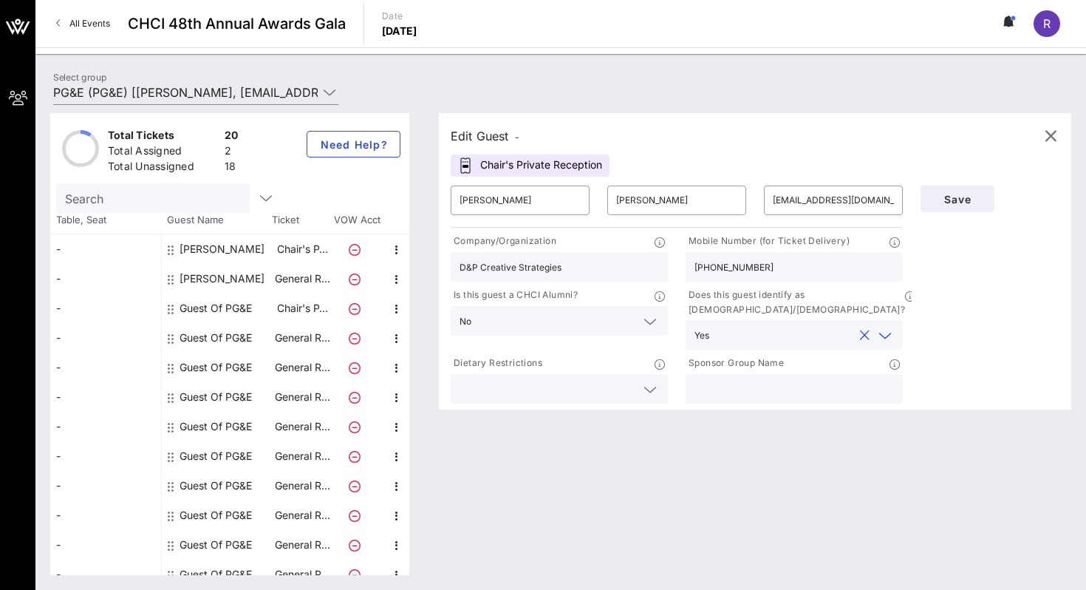
click at [754, 379] on input "text" at bounding box center [793, 388] width 199 height 19
type input "PG&E"
click at [777, 421] on div "Edit Guest - Chair's Private Reception ​ [PERSON_NAME] ​ [PERSON_NAME] ​ [EMAIL…" at bounding box center [747, 344] width 647 height 462
click at [977, 193] on span "Save" at bounding box center [957, 199] width 50 height 13
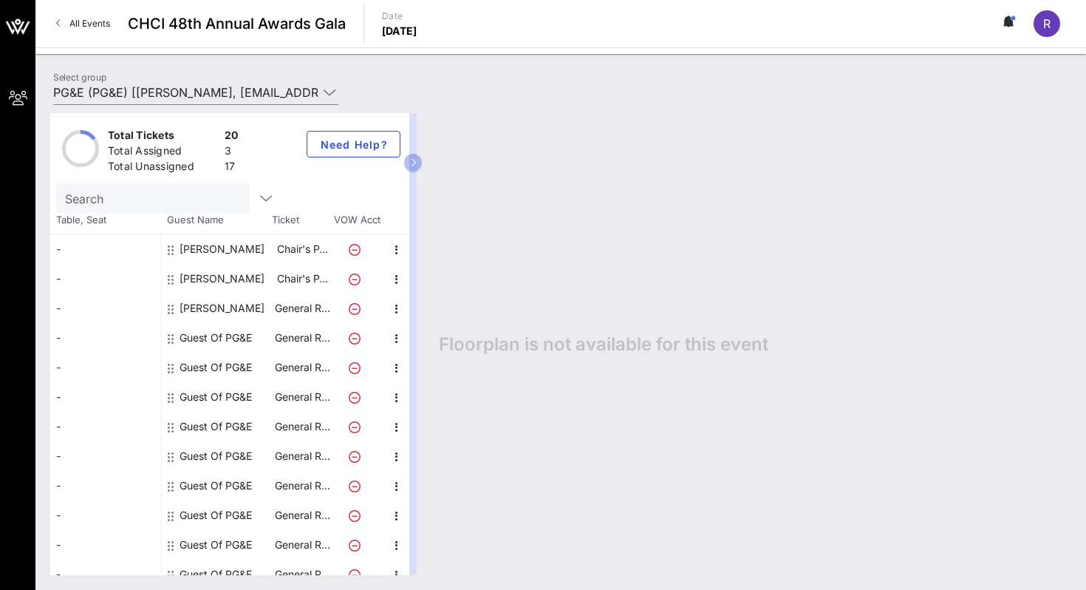
click at [193, 332] on div "Guest Of PG&E" at bounding box center [216, 338] width 72 height 30
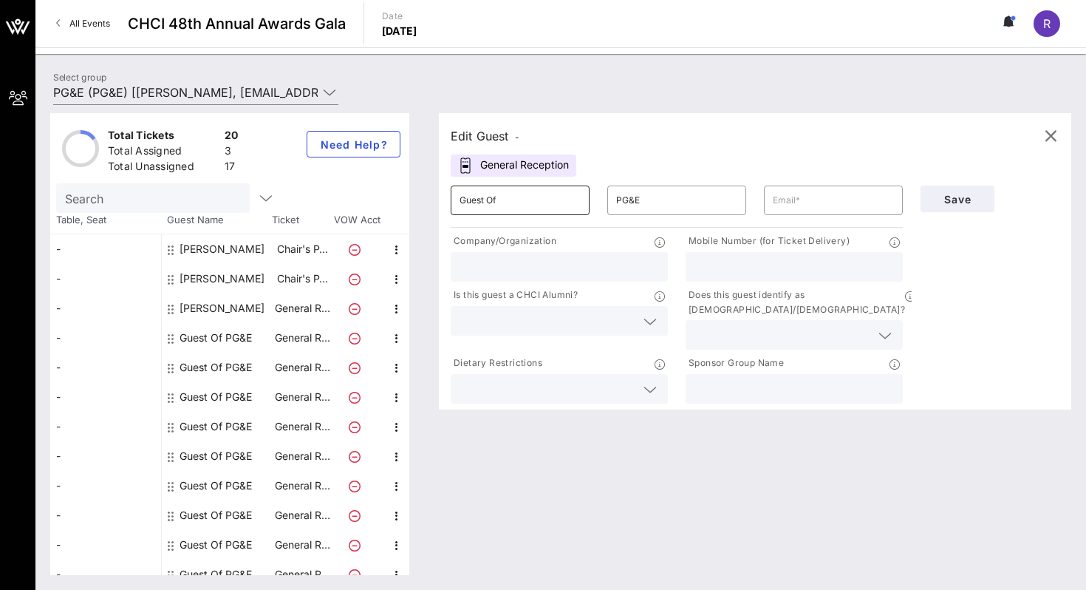
click at [538, 201] on input "Guest Of" at bounding box center [520, 200] width 121 height 24
type input "[PERSON_NAME]"
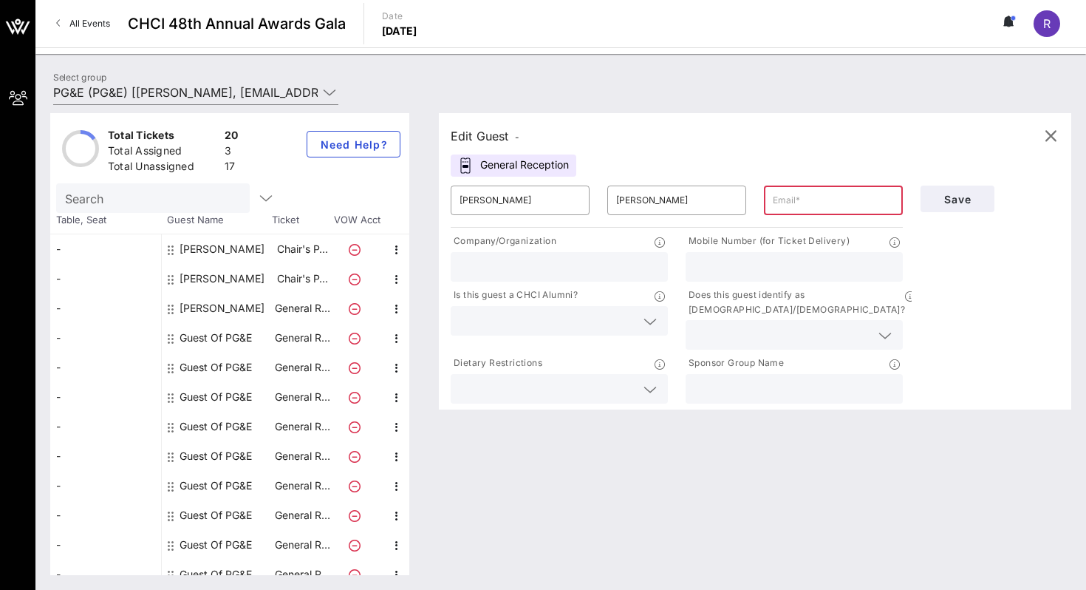
click at [791, 195] on input "text" at bounding box center [833, 200] width 121 height 24
paste input "[PERSON_NAME][EMAIL_ADDRESS][PERSON_NAME][DOMAIN_NAME]"
type input "[PERSON_NAME][EMAIL_ADDRESS][PERSON_NAME][DOMAIN_NAME]"
click at [556, 263] on input "text" at bounding box center [559, 266] width 199 height 19
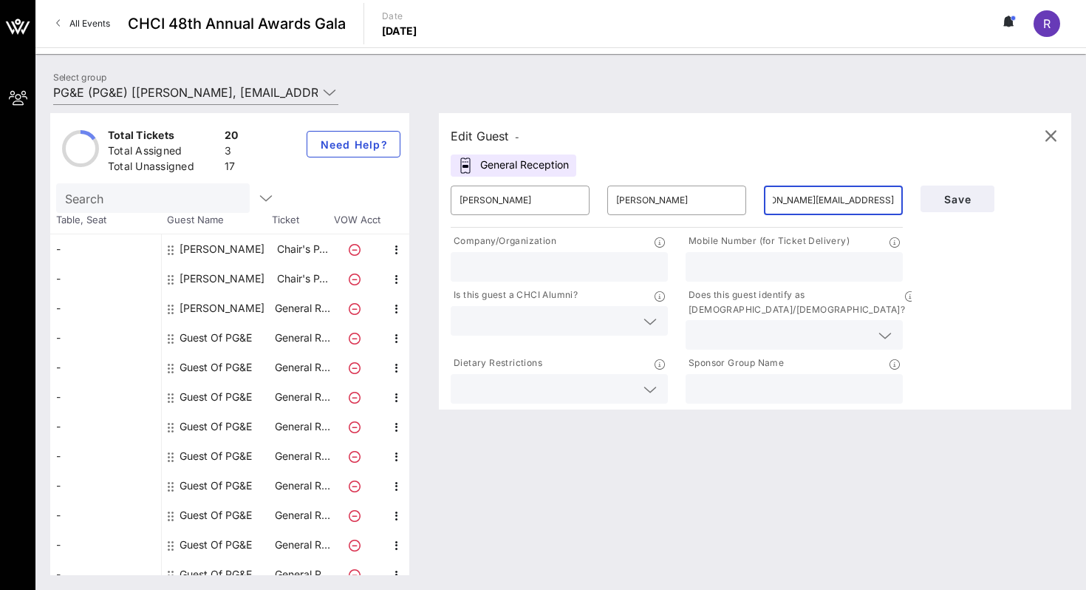
scroll to position [0, 0]
type input "Antenna Group"
click at [748, 268] on input "text" at bounding box center [793, 266] width 199 height 19
paste input "[PHONE_NUMBER]"
type input "[PHONE_NUMBER]"
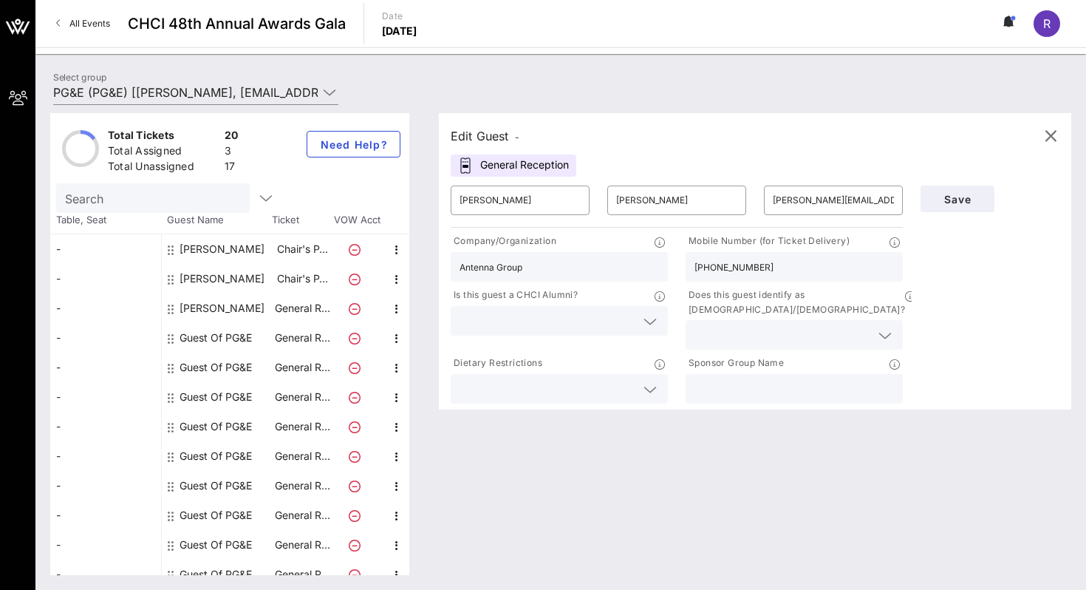
click at [621, 320] on input "text" at bounding box center [548, 320] width 176 height 19
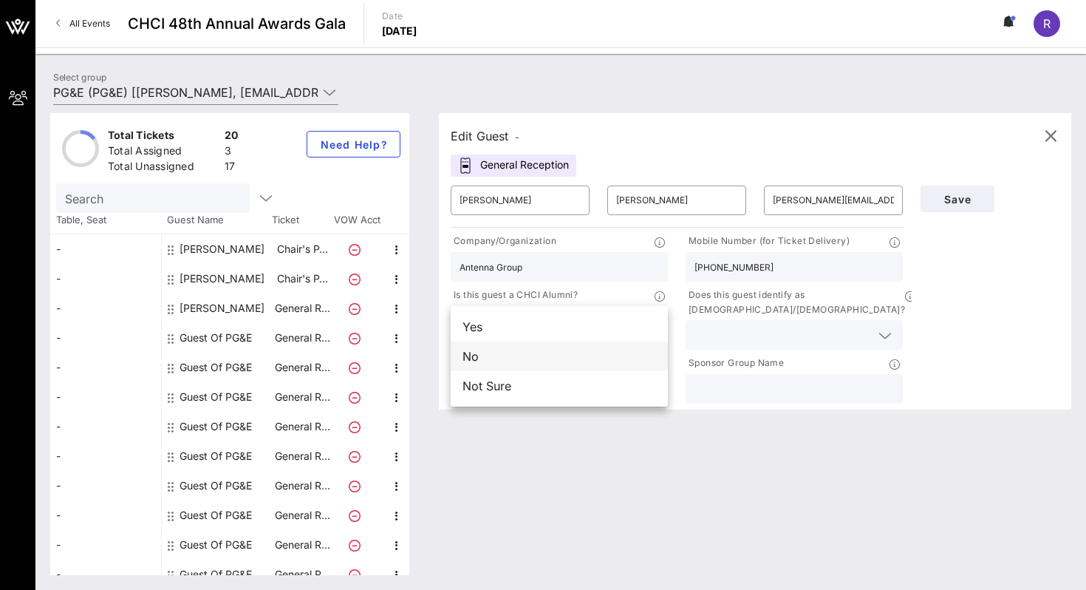
click at [569, 349] on div "No" at bounding box center [559, 356] width 217 height 30
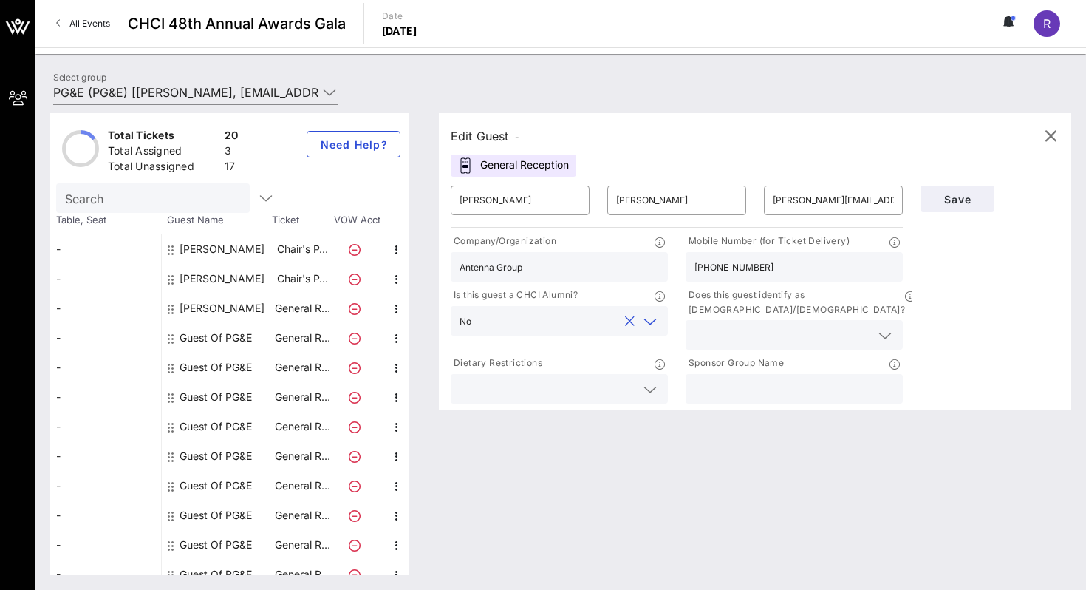
click at [765, 325] on input "text" at bounding box center [782, 334] width 176 height 19
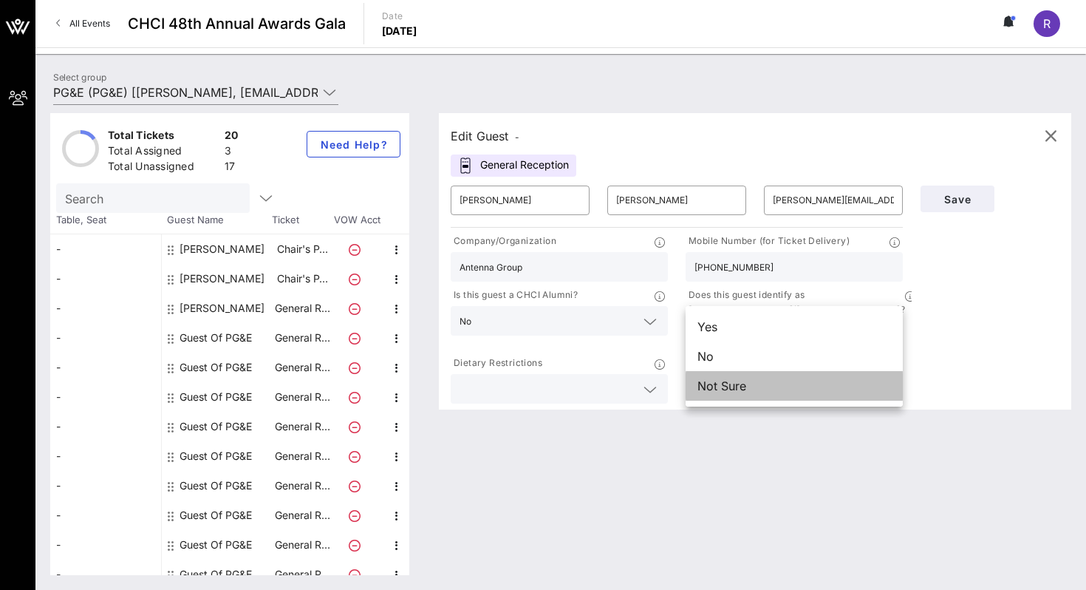
click at [728, 394] on div "Not Sure" at bounding box center [794, 386] width 217 height 30
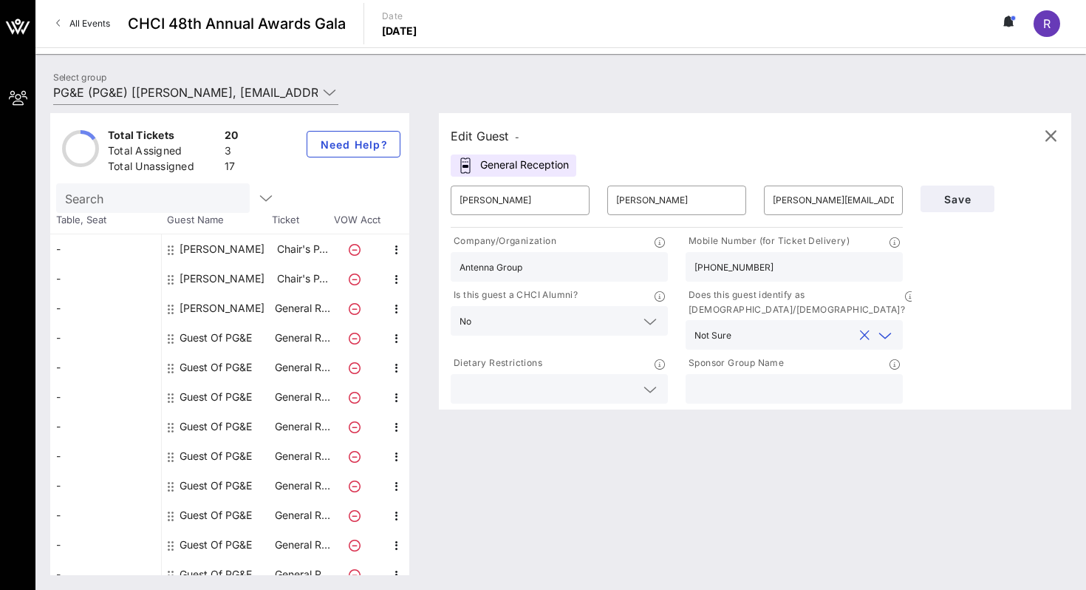
click at [613, 379] on input "text" at bounding box center [548, 388] width 176 height 19
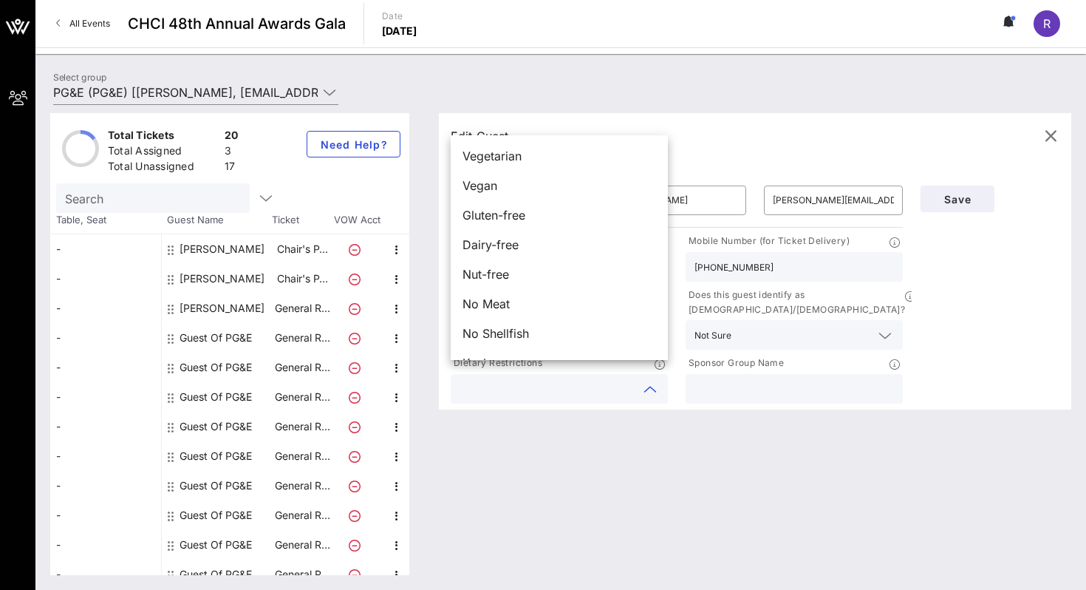
click at [750, 379] on input "text" at bounding box center [793, 388] width 199 height 19
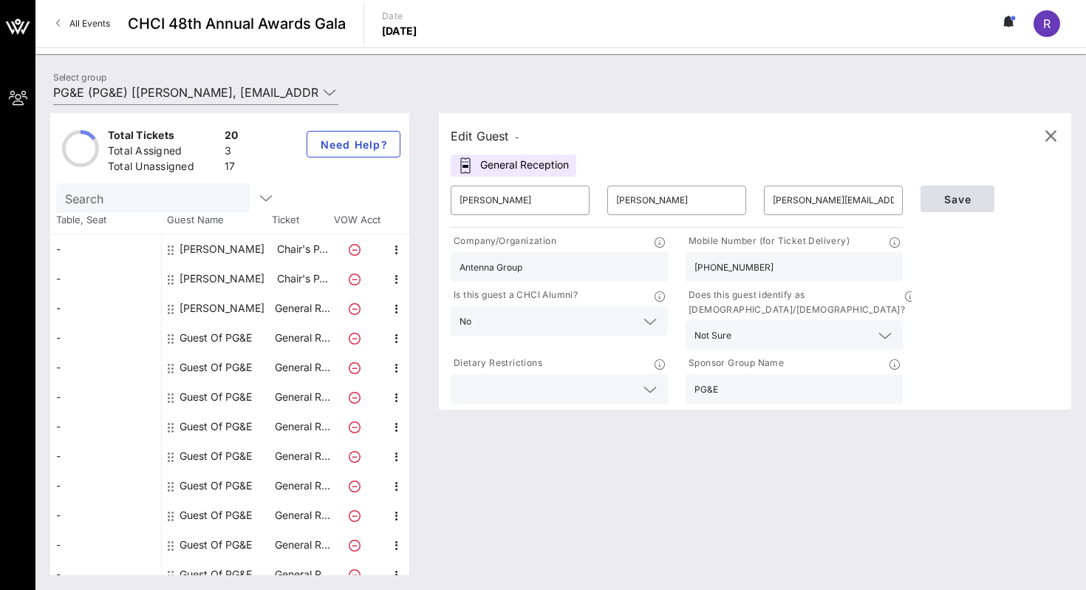
type input "PG&E"
click at [966, 197] on span "Save" at bounding box center [957, 199] width 50 height 13
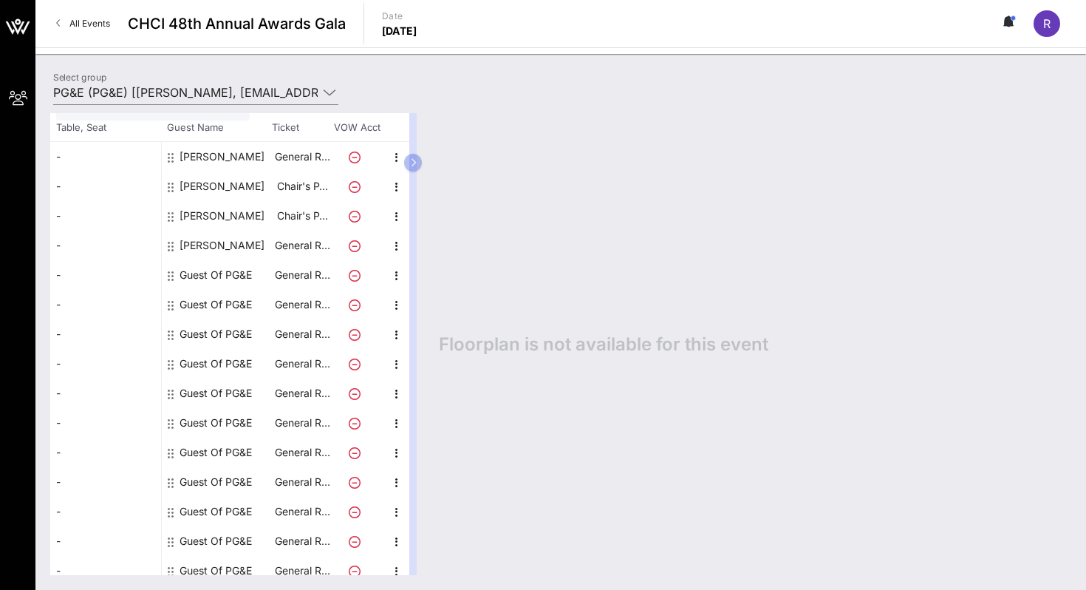
scroll to position [100, 0]
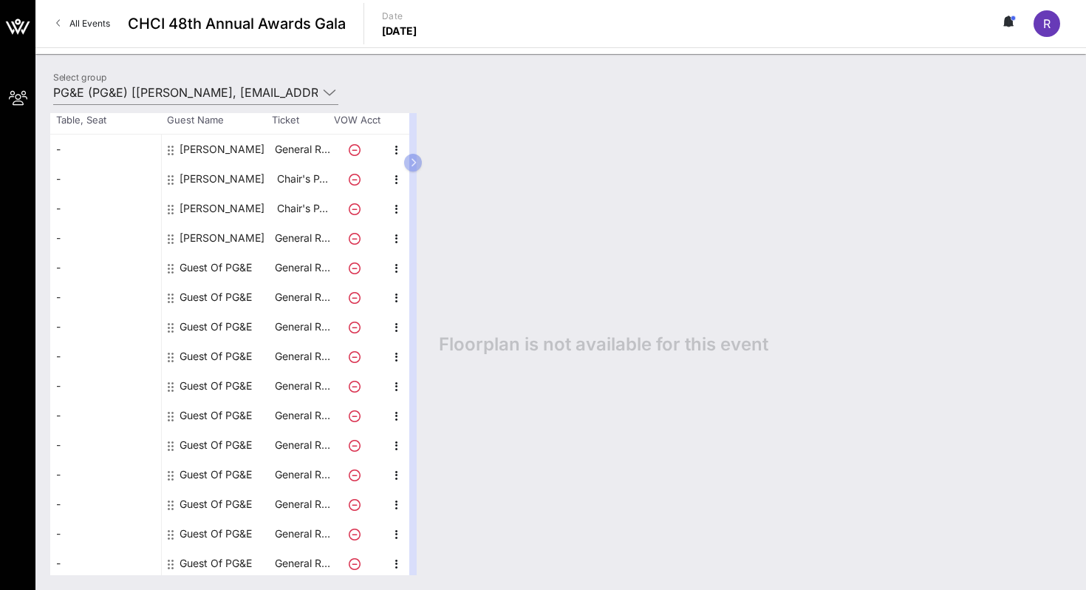
click at [231, 266] on div "Guest Of PG&E" at bounding box center [216, 268] width 72 height 30
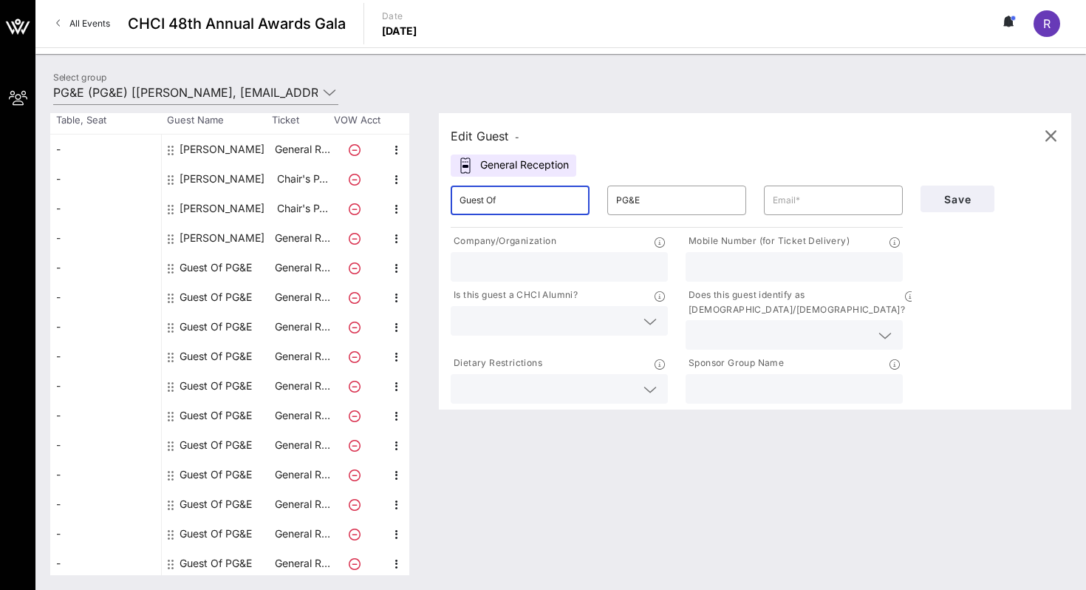
click at [542, 200] on input "Guest Of" at bounding box center [520, 200] width 121 height 24
type input "G"
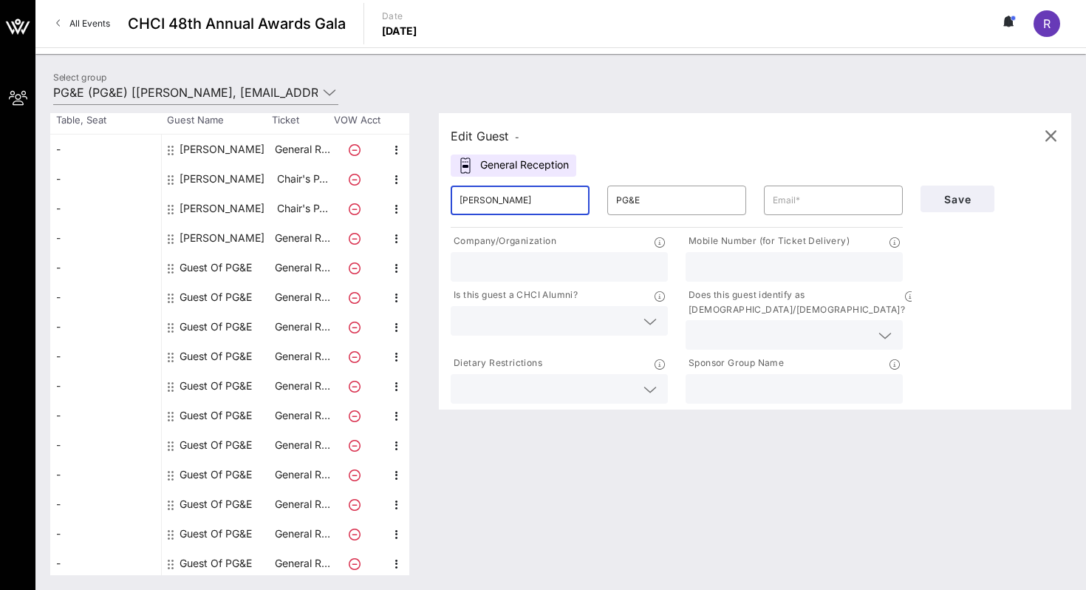
type input "[PERSON_NAME]"
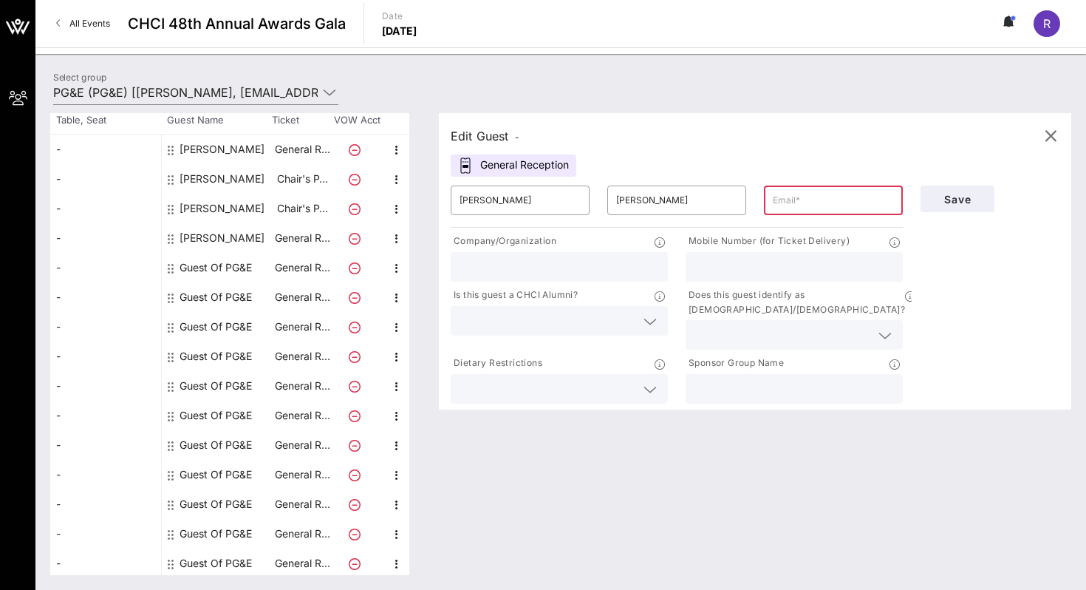
click at [810, 197] on input "text" at bounding box center [833, 200] width 121 height 24
paste input "[EMAIL_ADDRESS][DOMAIN_NAME]"
type input "[EMAIL_ADDRESS][DOMAIN_NAME]"
click at [590, 248] on div "Company/Organization" at bounding box center [559, 242] width 217 height 18
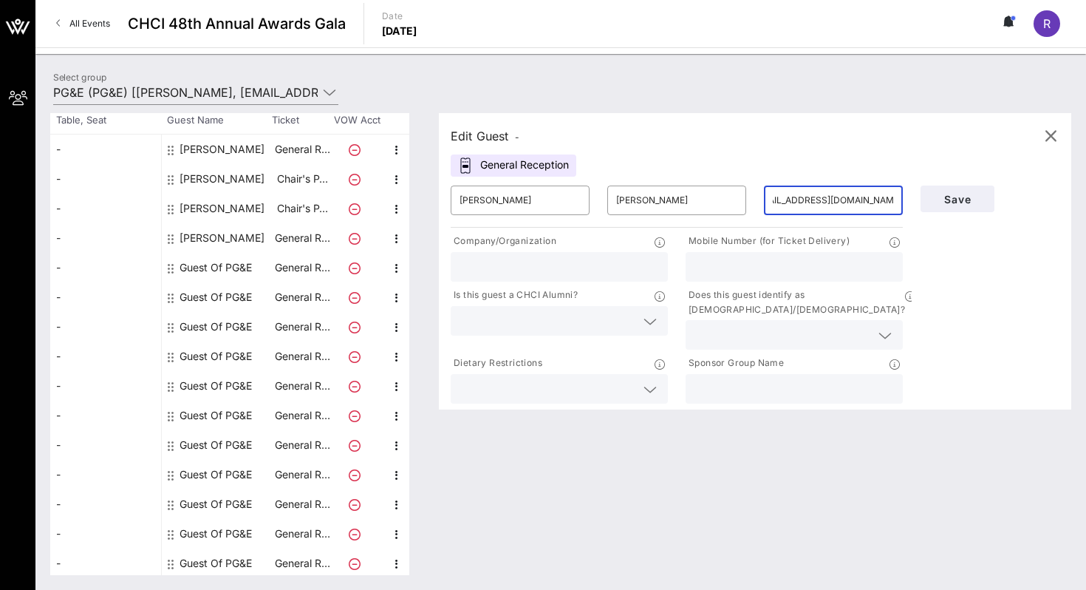
scroll to position [0, 0]
click at [587, 253] on div at bounding box center [559, 267] width 199 height 30
type input "D&P Creative Strategies"
type input "[PHONE_NUMBER]"
click at [576, 317] on input "text" at bounding box center [548, 320] width 176 height 19
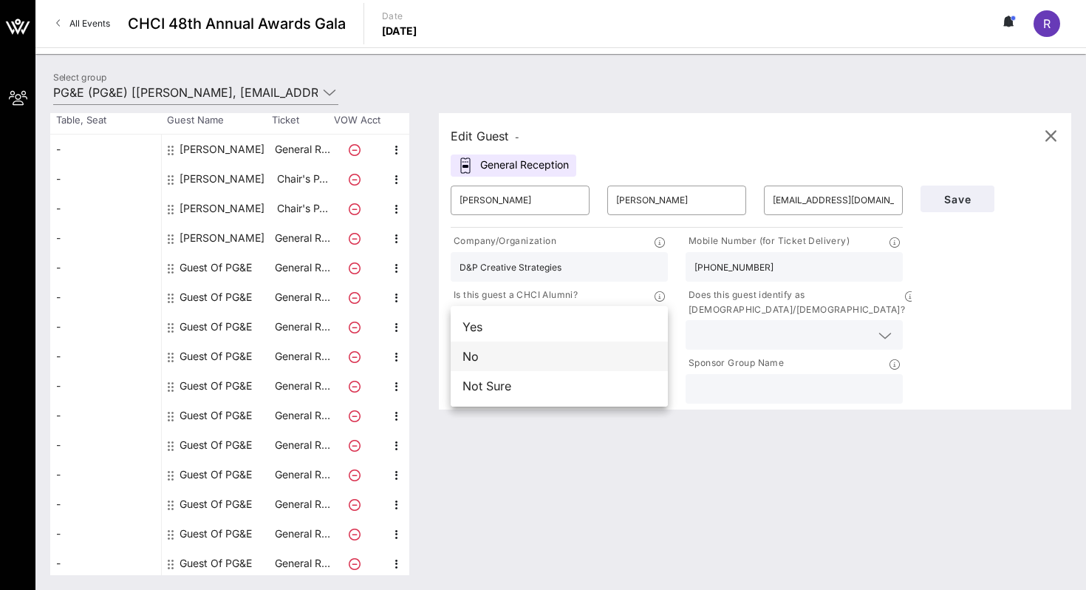
click at [547, 352] on div "No" at bounding box center [559, 356] width 217 height 30
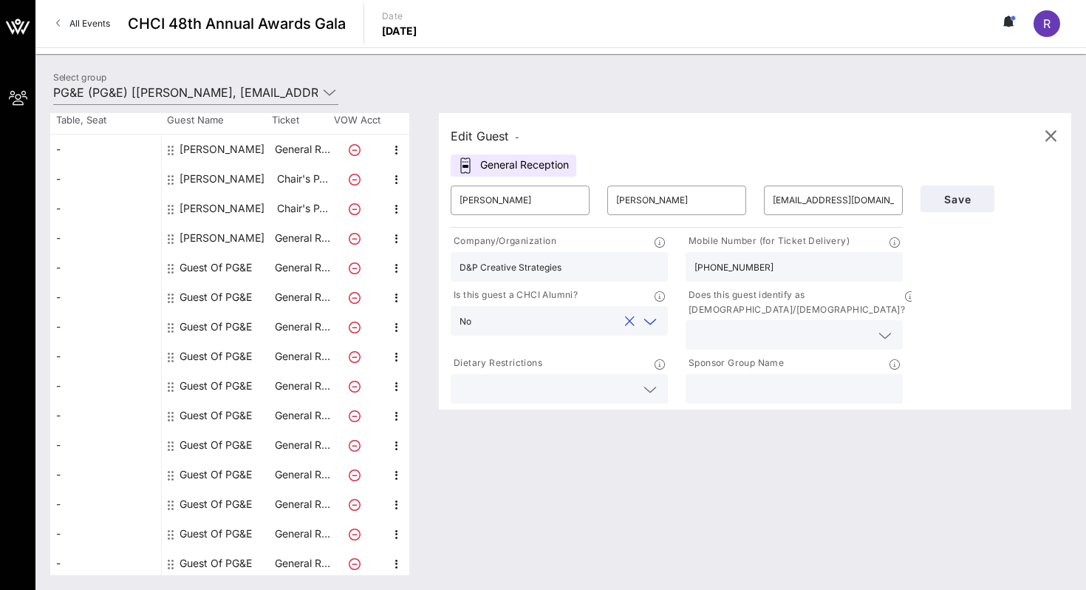
click at [738, 325] on input "text" at bounding box center [782, 334] width 176 height 19
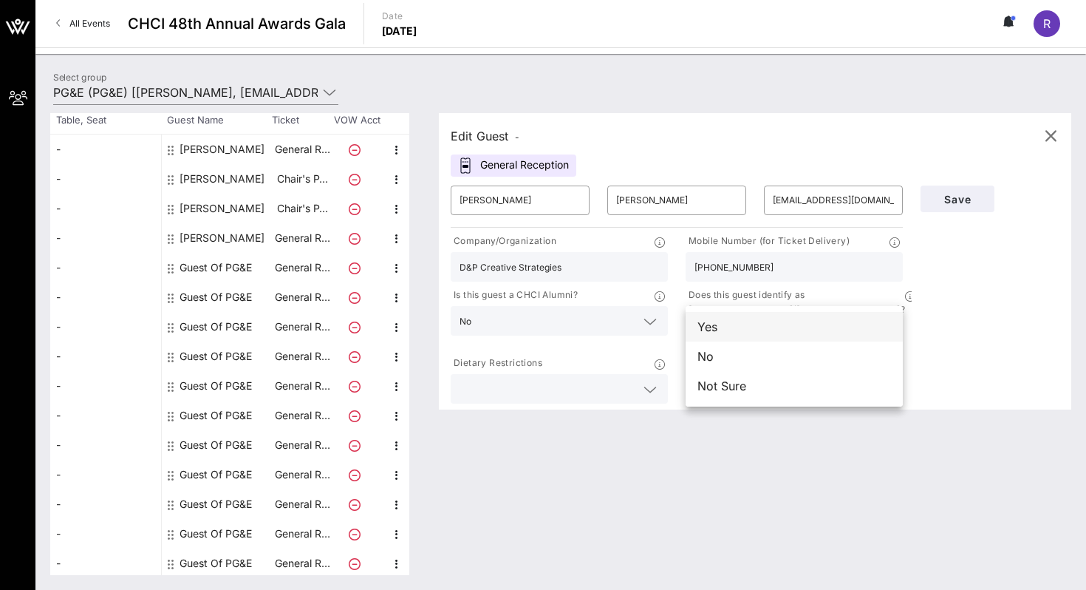
click at [736, 326] on div "Yes" at bounding box center [794, 327] width 217 height 30
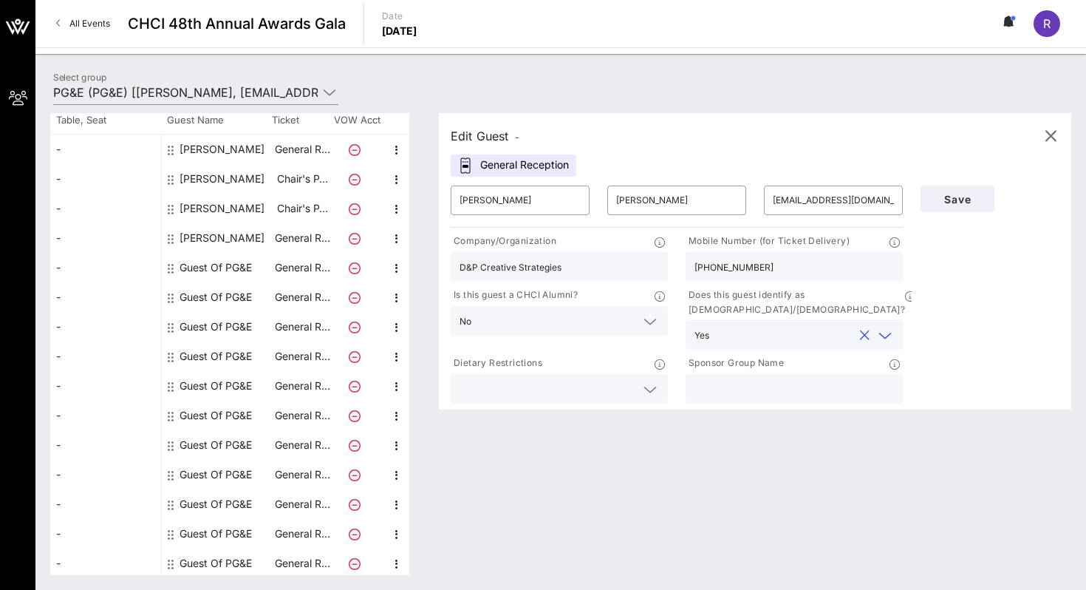
click at [735, 379] on input "text" at bounding box center [793, 388] width 199 height 19
type input "PG&E"
click at [954, 197] on span "Save" at bounding box center [957, 199] width 50 height 13
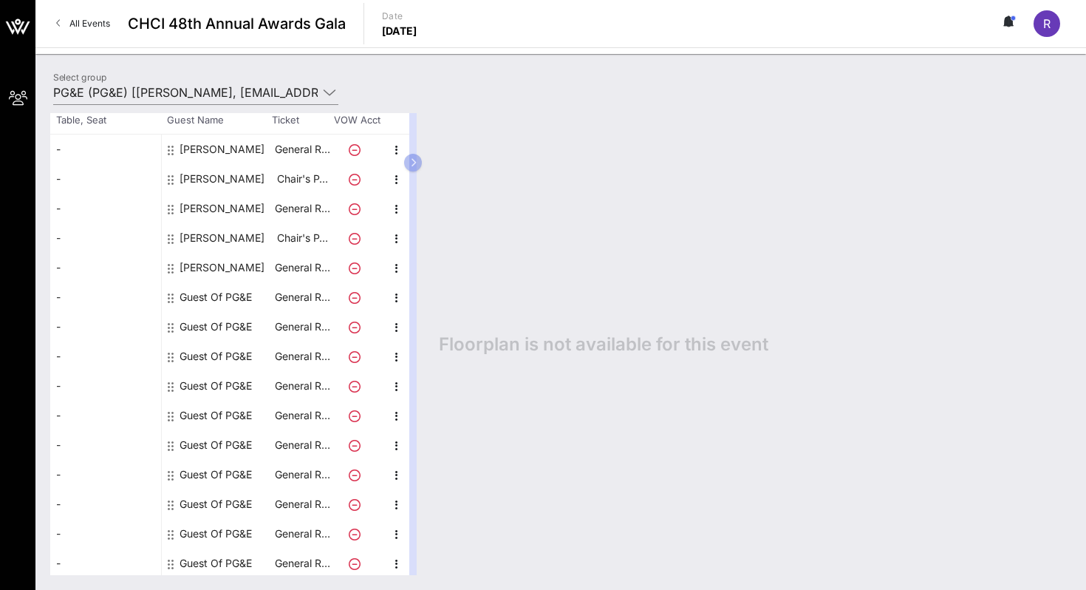
drag, startPoint x: 65, startPoint y: 171, endPoint x: 64, endPoint y: 151, distance: 19.2
click at [64, 152] on div "- - - - - - - - - - - - - - - - - - - -" at bounding box center [105, 429] width 111 height 591
click at [64, 151] on div "-" at bounding box center [105, 149] width 111 height 30
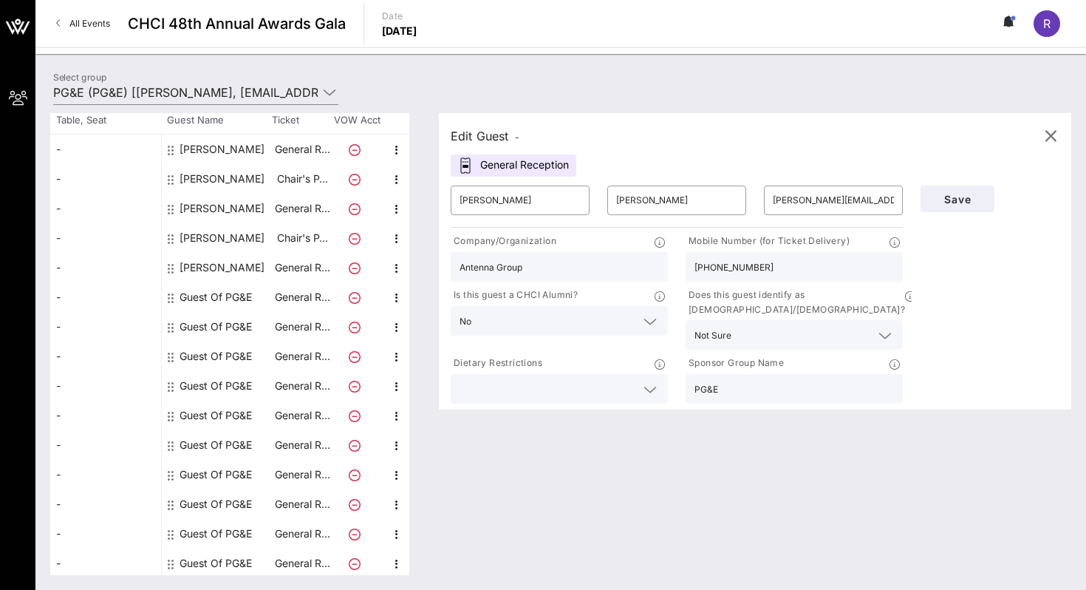
click at [500, 69] on div "Select group PG&E (PG&E) [[PERSON_NAME], [EMAIL_ADDRESS][DOMAIN_NAME]]; [[PERSO…" at bounding box center [560, 95] width 1033 height 52
click at [1039, 137] on span "button" at bounding box center [1050, 136] width 35 height 18
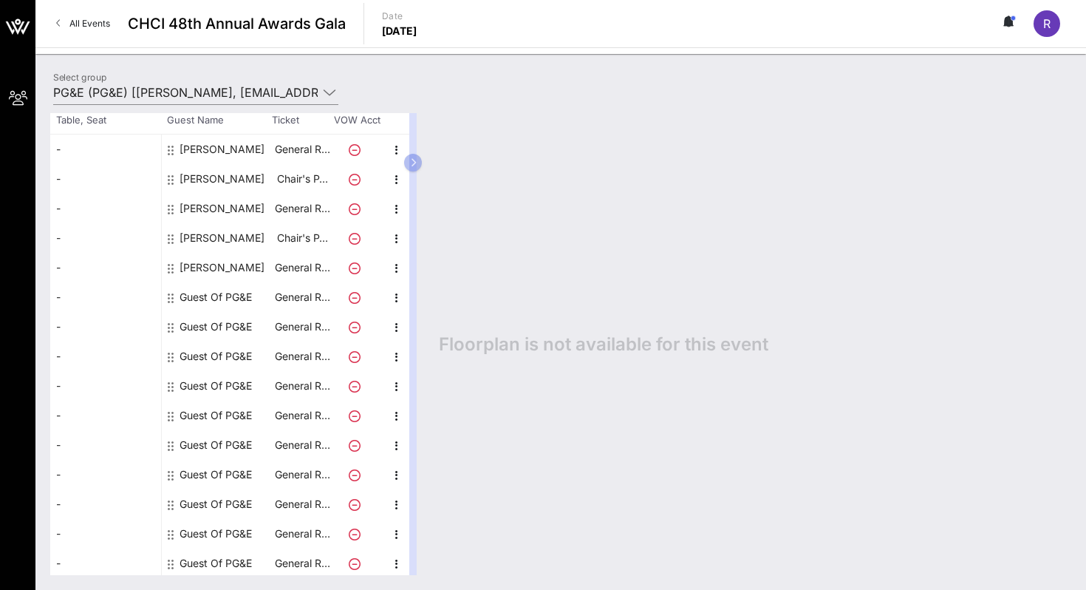
click at [245, 295] on div "Guest Of PG&E" at bounding box center [216, 297] width 72 height 30
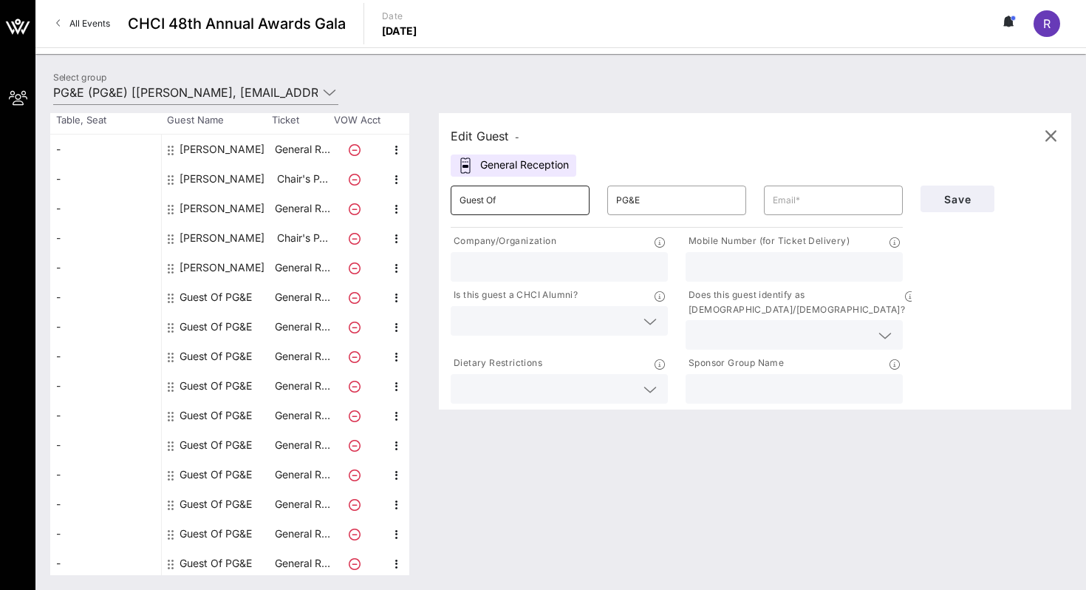
click at [508, 199] on input "Guest Of" at bounding box center [520, 200] width 121 height 24
type input "[PERSON_NAME]"
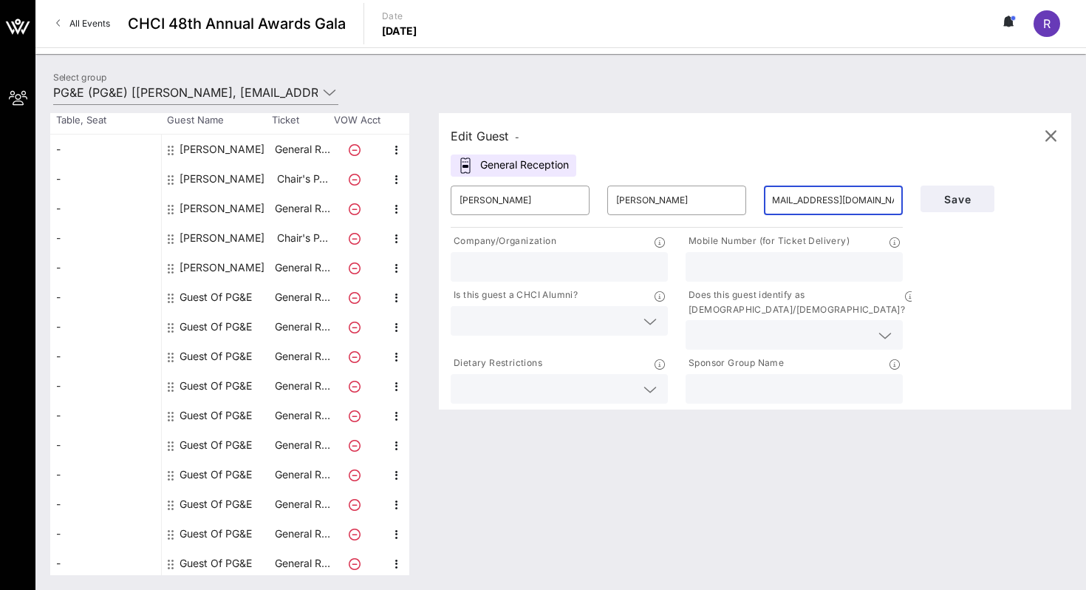
scroll to position [0, 16]
type input "[EMAIL_ADDRESS][DOMAIN_NAME]"
click at [487, 265] on input "text" at bounding box center [559, 266] width 199 height 19
type input "D&P Creative Strategies"
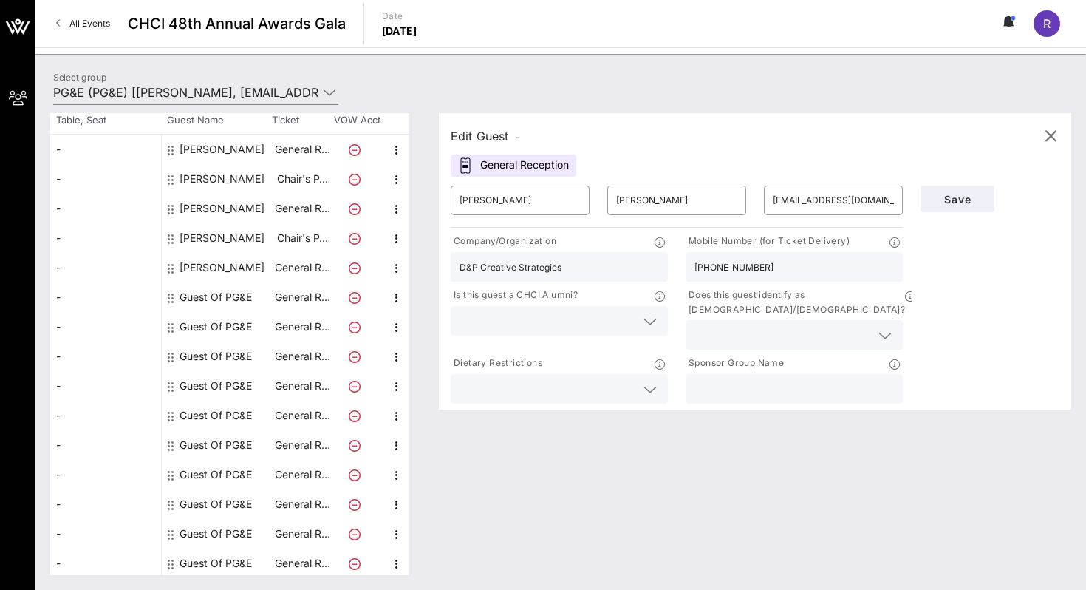
type input "[PHONE_NUMBER]"
click at [477, 324] on input "text" at bounding box center [548, 320] width 176 height 19
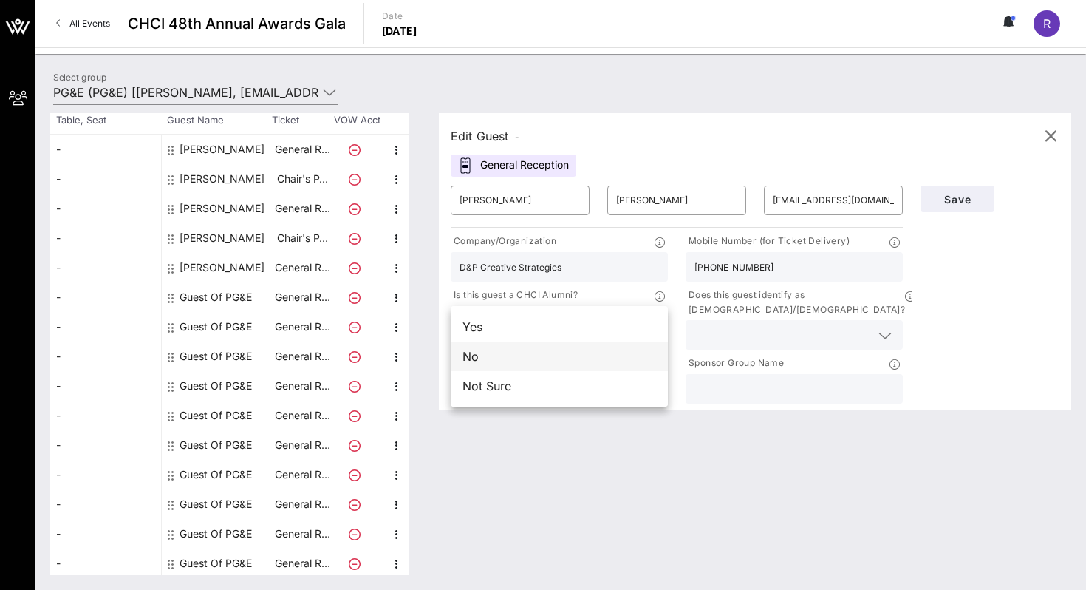
click at [498, 358] on div "No" at bounding box center [559, 356] width 217 height 30
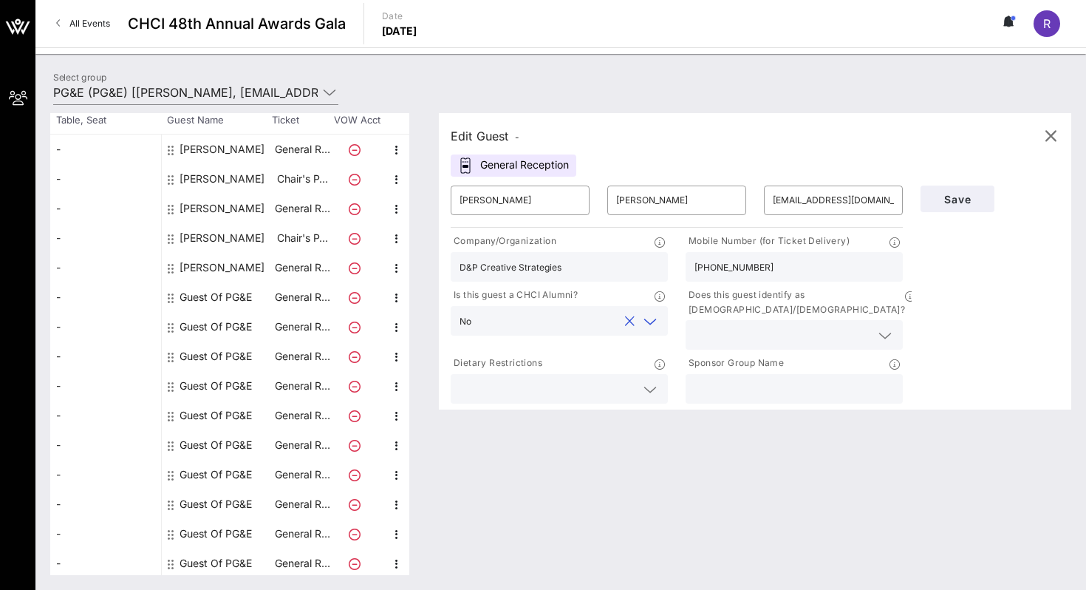
click at [724, 320] on div at bounding box center [793, 335] width 199 height 30
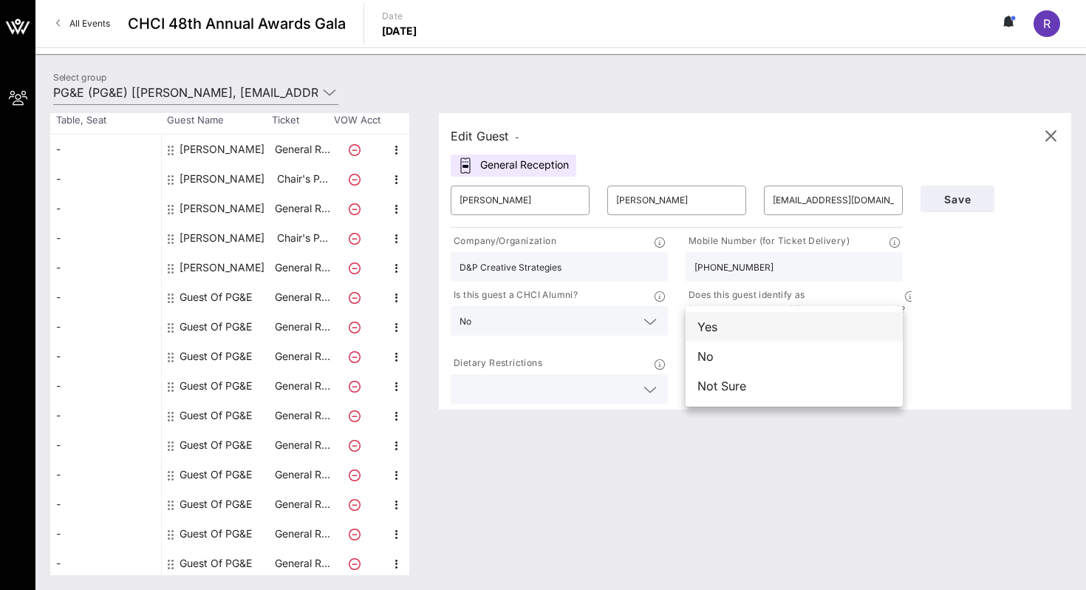
click at [718, 334] on div "Yes" at bounding box center [794, 327] width 217 height 30
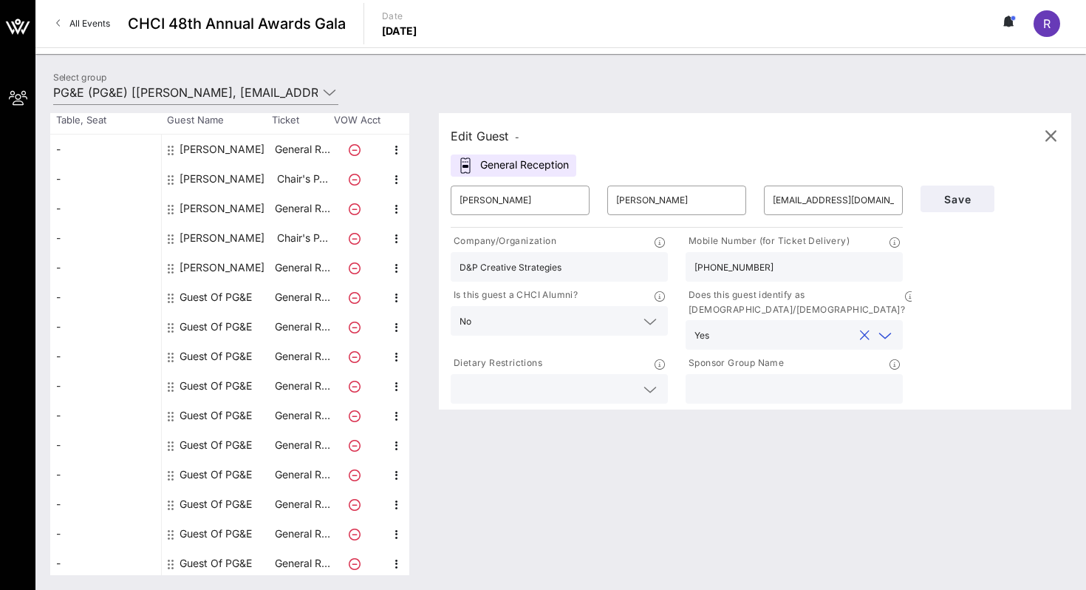
click at [735, 379] on input "text" at bounding box center [793, 388] width 199 height 19
type input "PG&E"
click at [978, 201] on span "Save" at bounding box center [957, 199] width 50 height 13
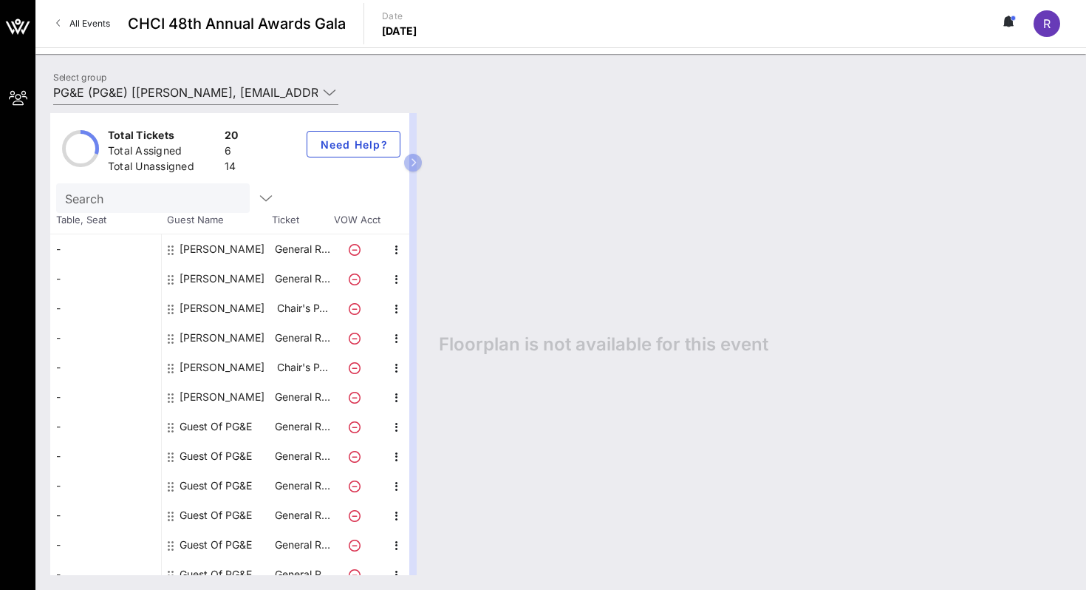
click at [485, 279] on div "Floorplan is not available for this event" at bounding box center [747, 344] width 647 height 462
click at [263, 92] on input "PG&E (PG&E) [[PERSON_NAME], [EMAIL_ADDRESS][DOMAIN_NAME]]; [[PERSON_NAME], [PER…" at bounding box center [185, 93] width 264 height 24
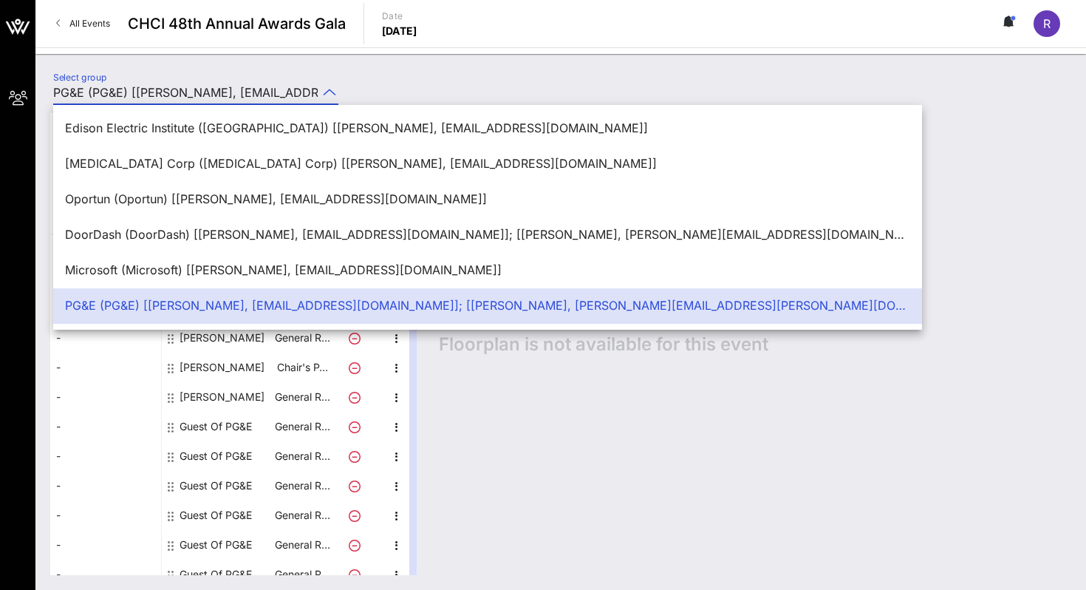
click at [264, 61] on div "Select group PG&E (PG&E) [[PERSON_NAME], [EMAIL_ADDRESS][DOMAIN_NAME]]; [[PERSO…" at bounding box center [560, 322] width 1051 height 536
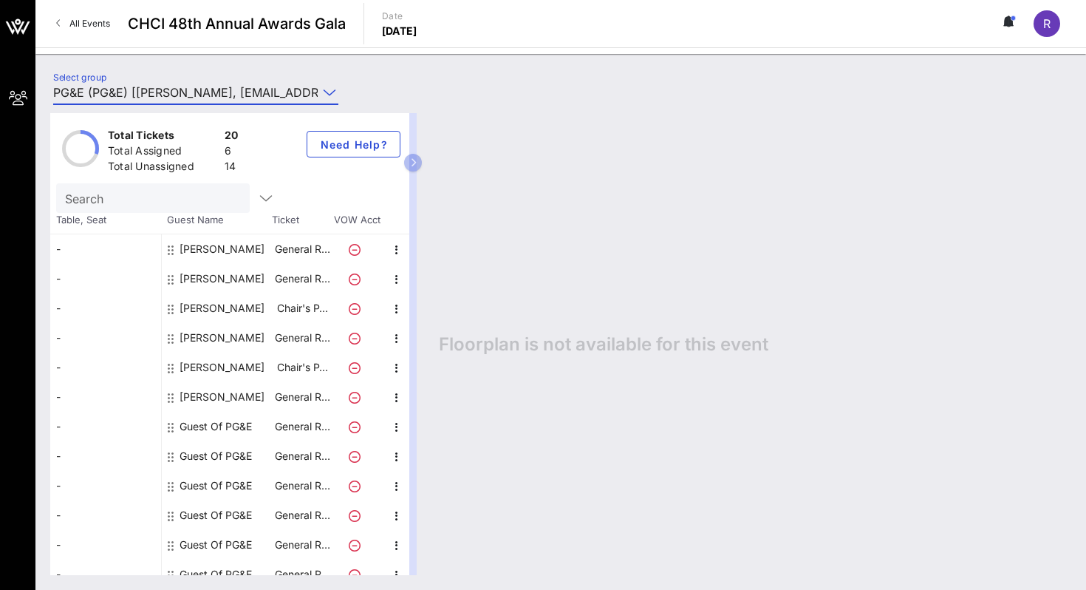
click at [248, 90] on input "PG&E (PG&E) [[PERSON_NAME], [EMAIL_ADDRESS][DOMAIN_NAME]]; [[PERSON_NAME], [PER…" at bounding box center [185, 93] width 264 height 24
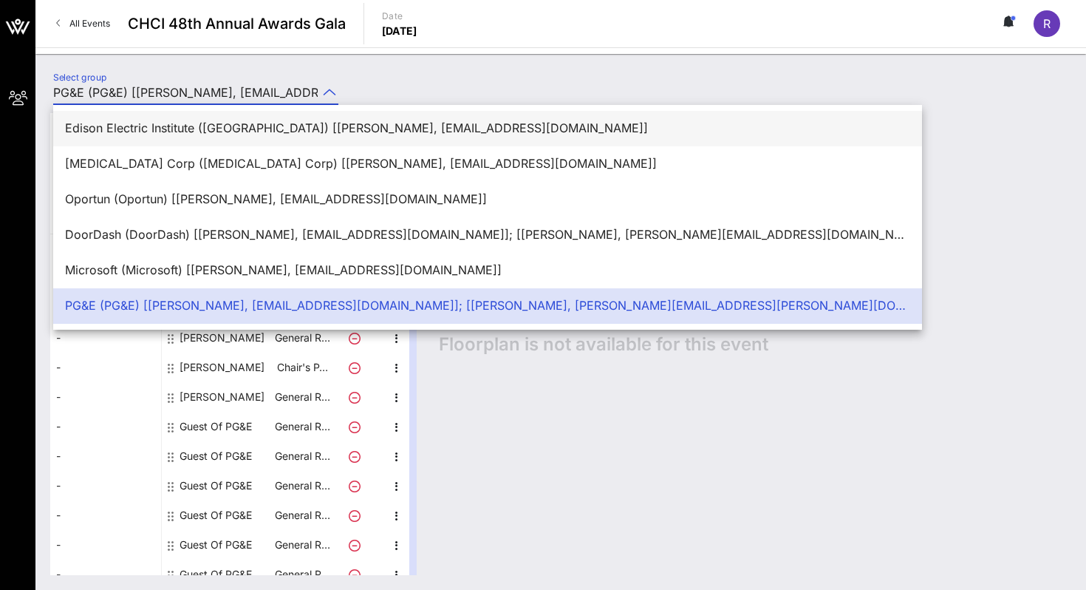
click at [233, 134] on div "Edison Electric Institute ([GEOGRAPHIC_DATA]) [[PERSON_NAME], [EMAIL_ADDRESS][D…" at bounding box center [487, 128] width 845 height 14
type input "Edison Electric Institute ([GEOGRAPHIC_DATA]) [[PERSON_NAME], [EMAIL_ADDRESS][D…"
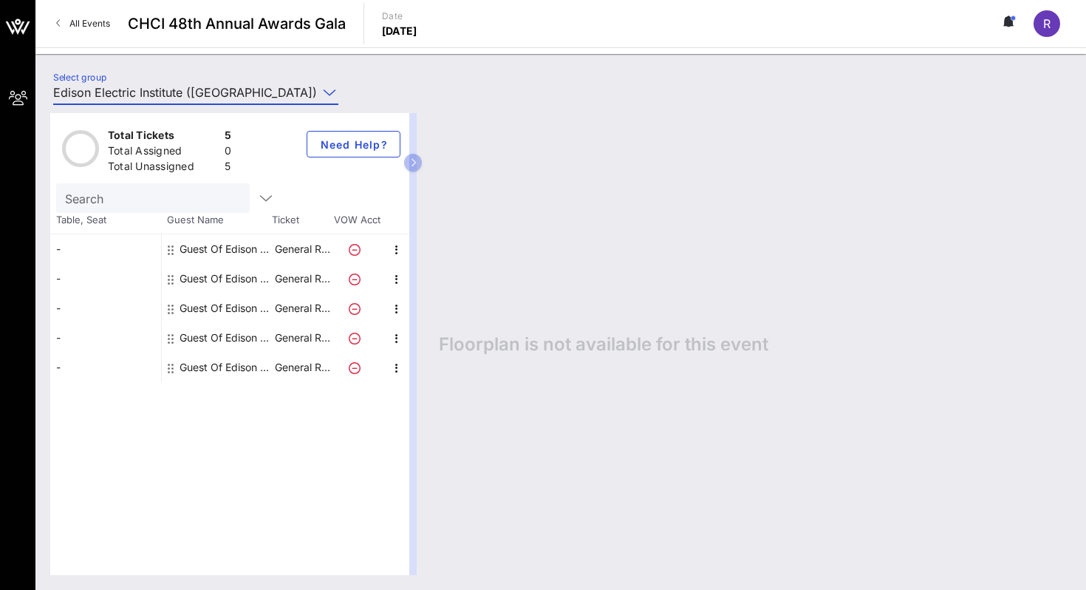
click at [259, 250] on div "Guest Of Edison Electric Institute" at bounding box center [226, 249] width 93 height 30
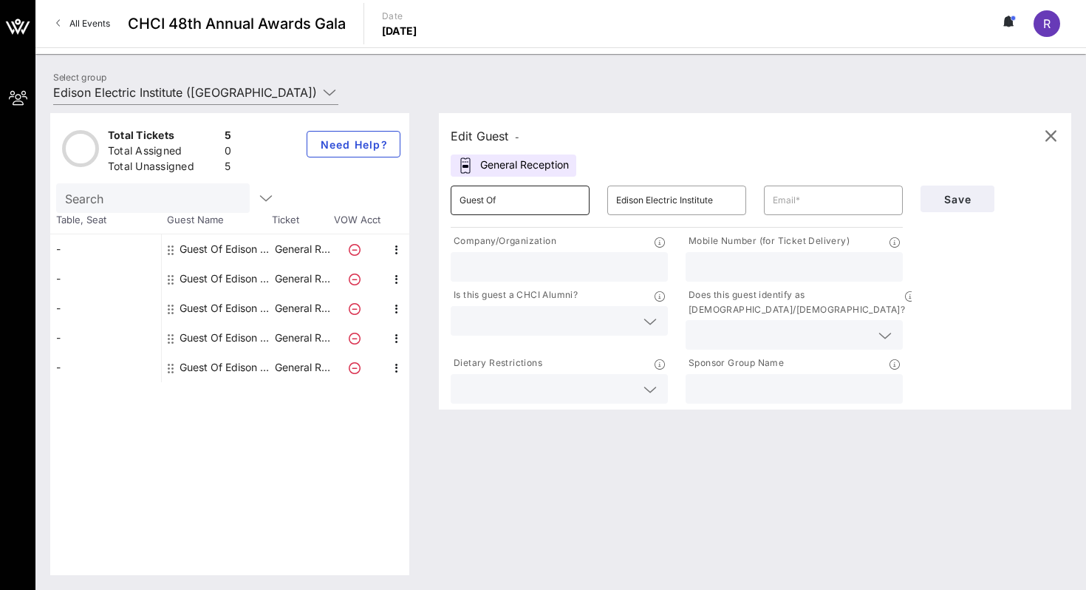
click at [551, 208] on input "Guest Of" at bounding box center [520, 200] width 121 height 24
type input "G"
type input "Kwame"
type input "[PERSON_NAME]"
type input "l"
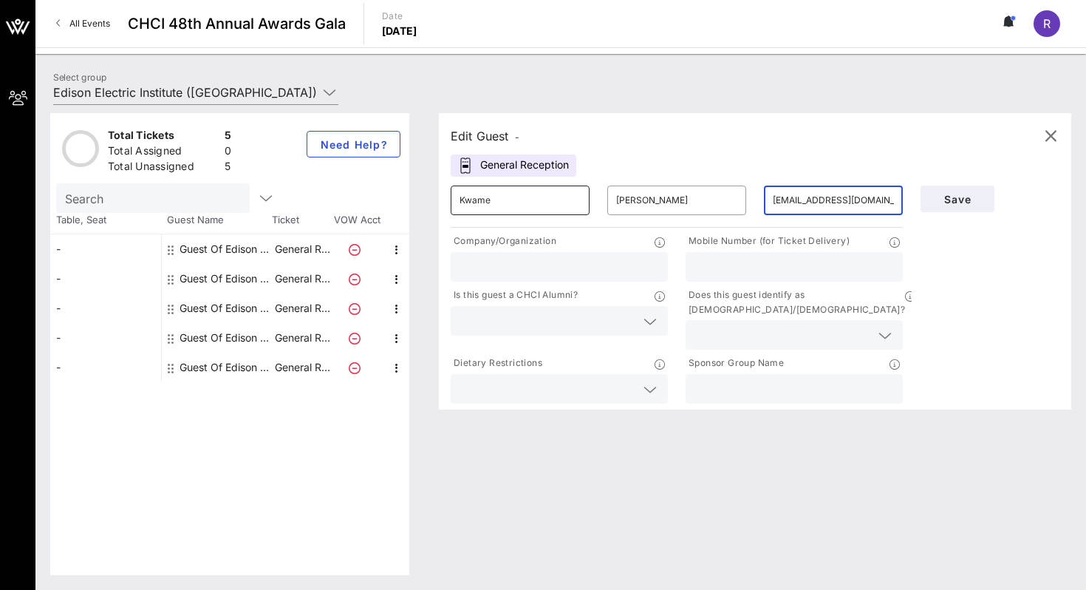
type input "[EMAIL_ADDRESS][DOMAIN_NAME]"
type input "EEI"
type input "("
type input "2"
type input "[PHONE_NUMBER]"
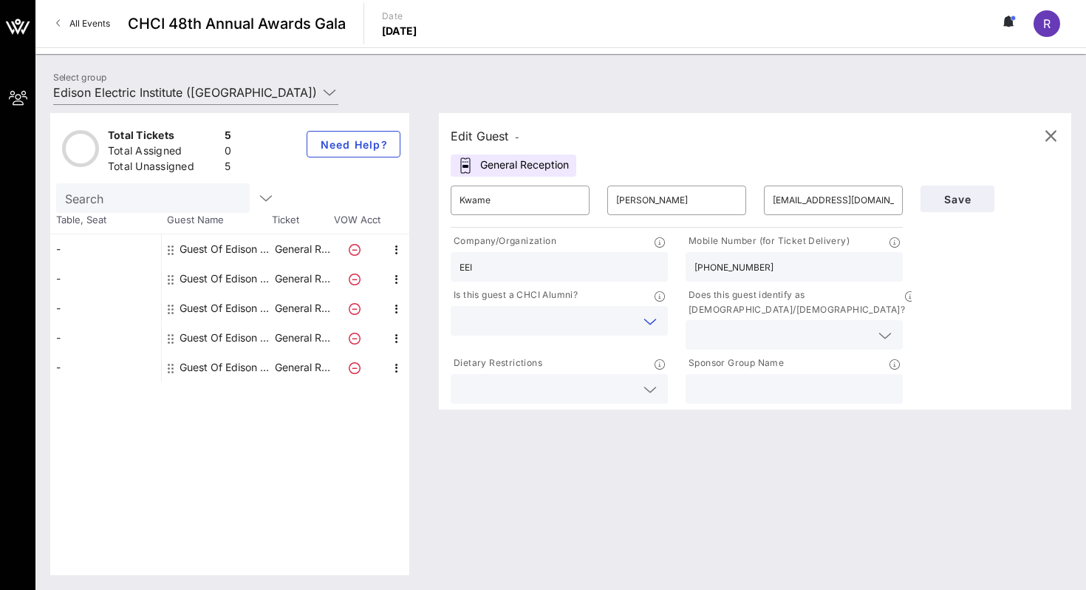
click at [543, 324] on input "text" at bounding box center [548, 320] width 176 height 19
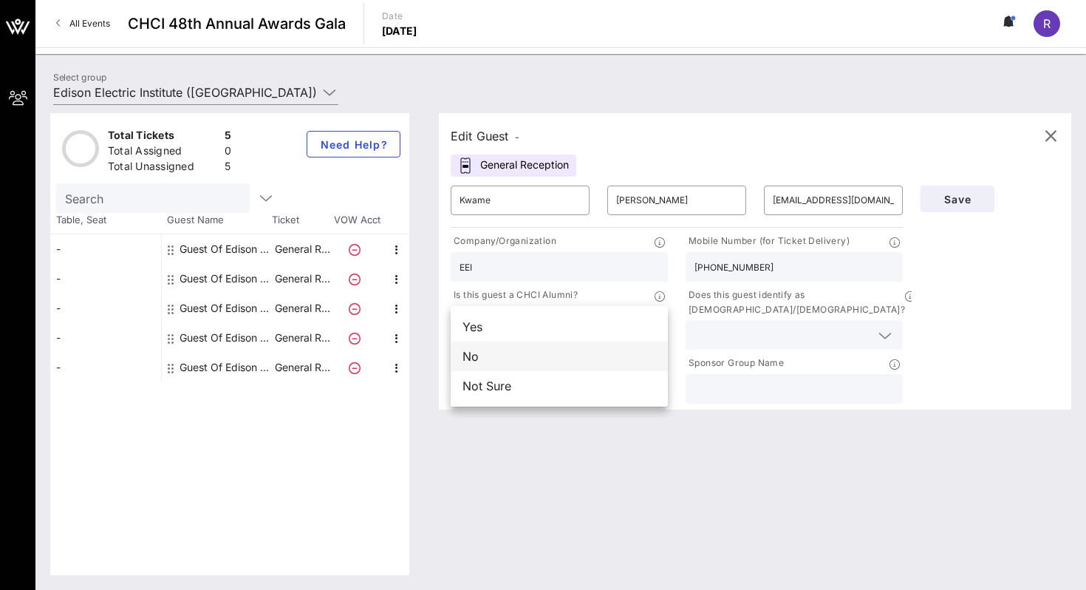
click at [532, 347] on div "No" at bounding box center [559, 356] width 217 height 30
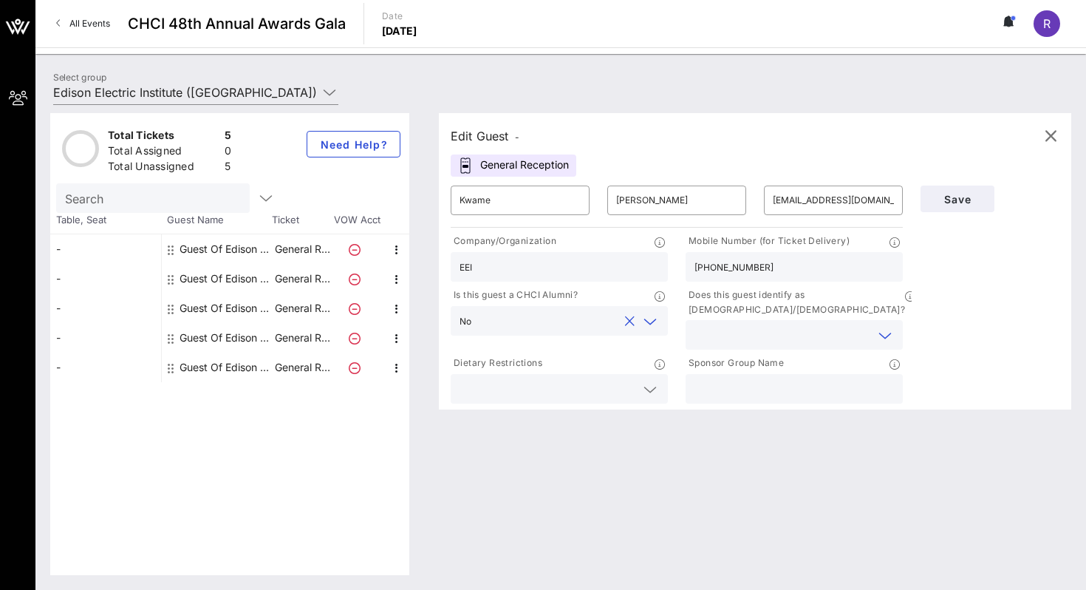
click at [753, 325] on input "text" at bounding box center [782, 334] width 176 height 19
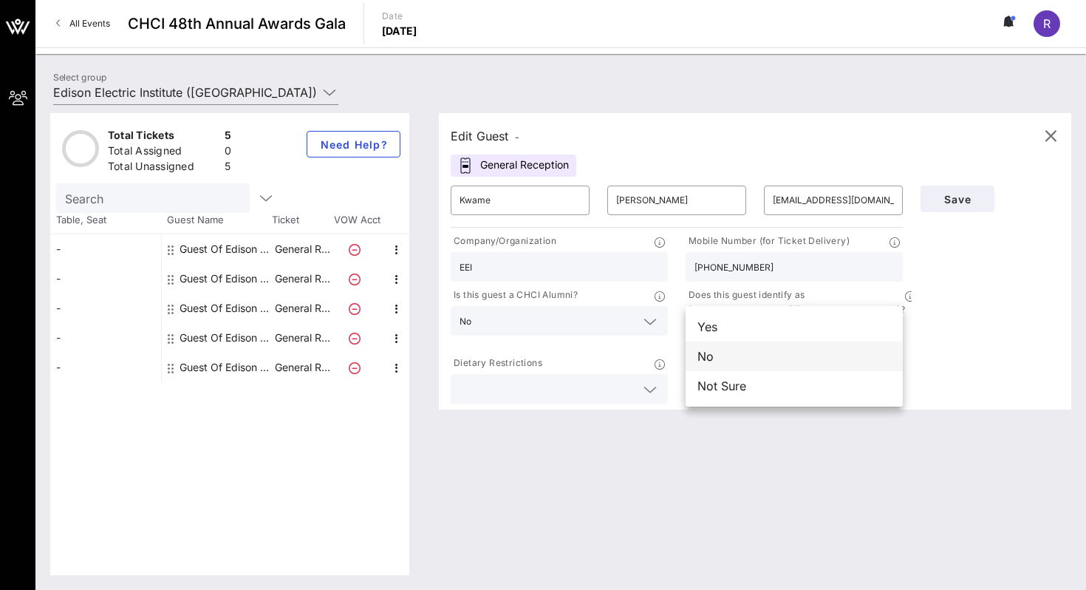
click at [728, 346] on div "No" at bounding box center [794, 356] width 217 height 30
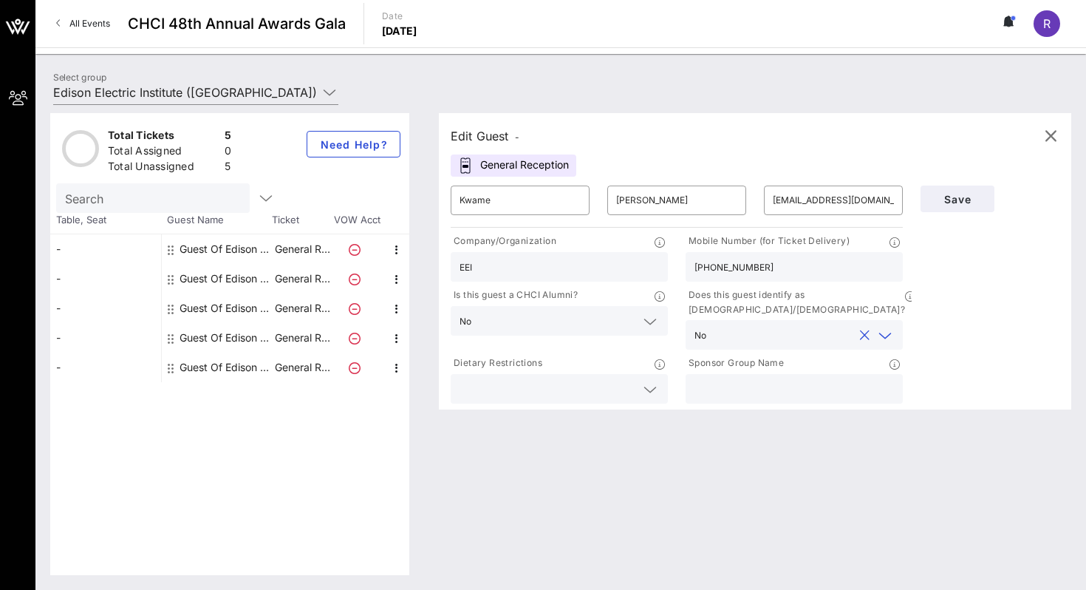
click at [635, 374] on div at bounding box center [559, 389] width 199 height 30
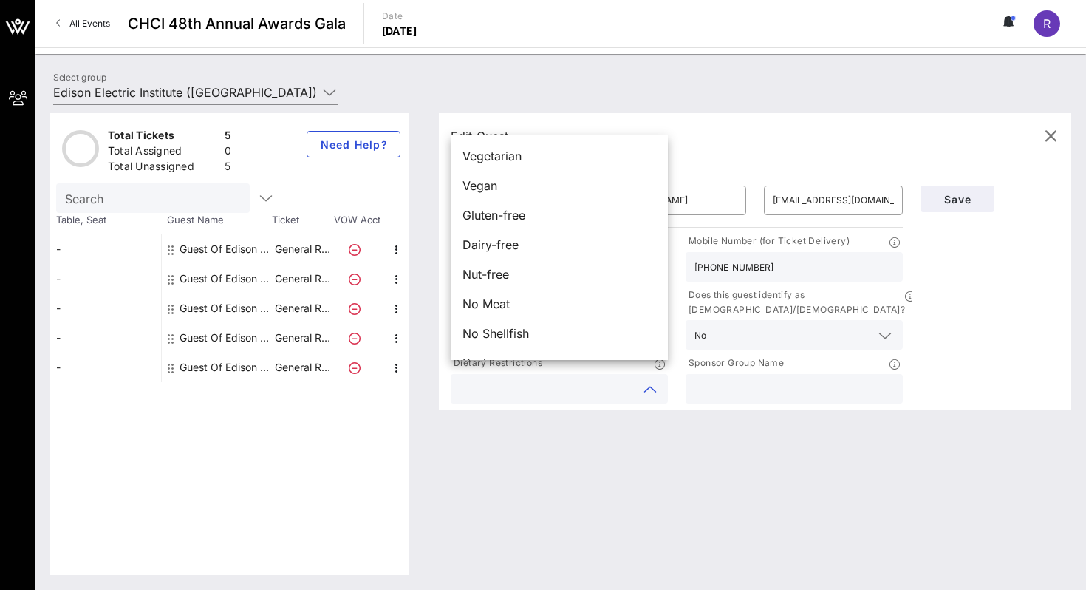
click at [766, 379] on input "text" at bounding box center [793, 388] width 199 height 19
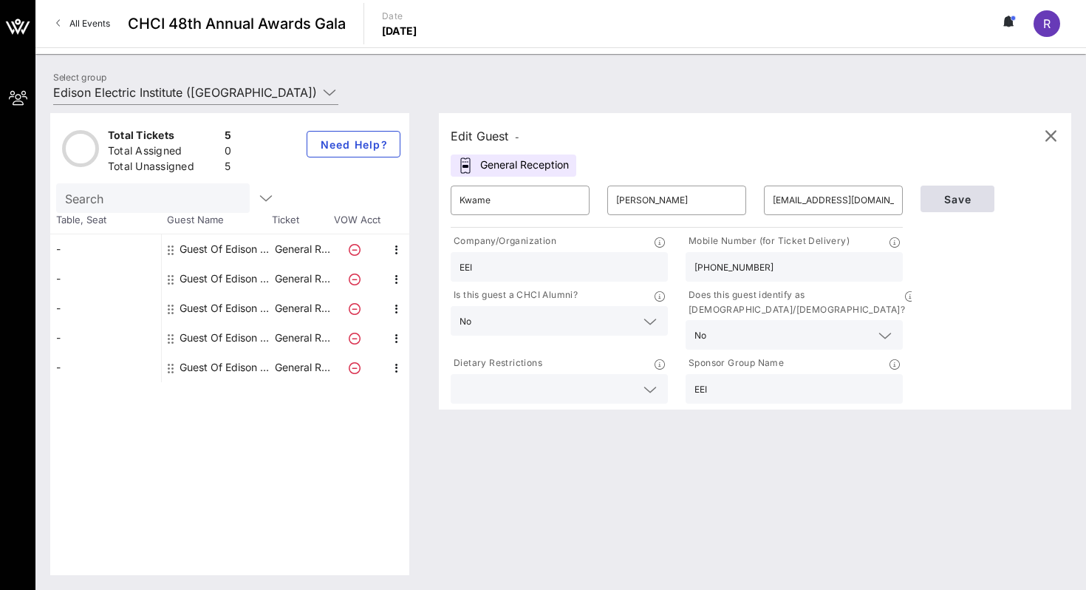
type input "EEI"
click at [974, 191] on button "Save" at bounding box center [958, 198] width 74 height 27
click at [492, 166] on div "General Reception" at bounding box center [514, 165] width 126 height 22
click at [500, 148] on div "Edit Guest - General Reception ​ Kwame ​ [PERSON_NAME] ​ [EMAIL_ADDRESS][DOMAIN…" at bounding box center [755, 261] width 632 height 296
click at [498, 126] on div "Edit Guest -" at bounding box center [485, 136] width 69 height 21
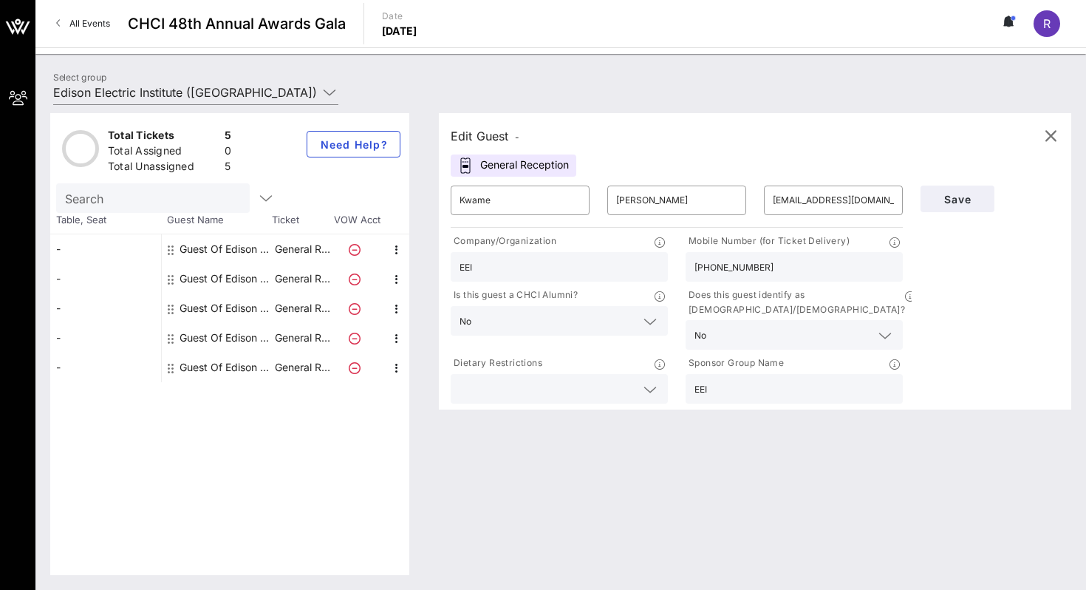
click at [526, 174] on div "General Reception" at bounding box center [514, 165] width 126 height 22
click at [539, 165] on div "General Reception" at bounding box center [514, 165] width 126 height 22
click at [958, 197] on span "Save" at bounding box center [957, 199] width 50 height 13
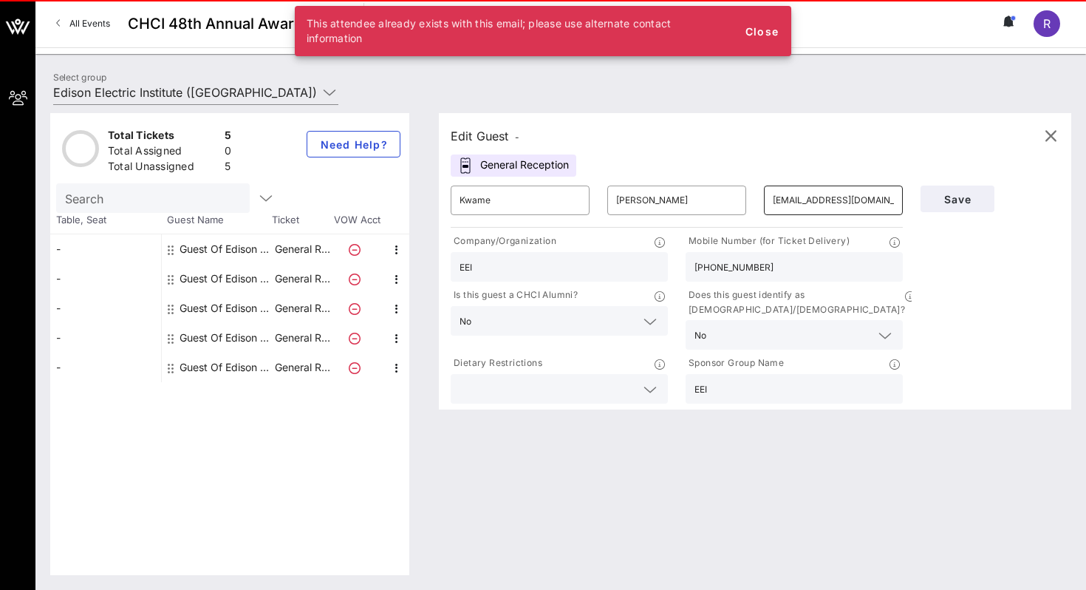
click at [867, 192] on input "[EMAIL_ADDRESS][DOMAIN_NAME]" at bounding box center [833, 200] width 121 height 24
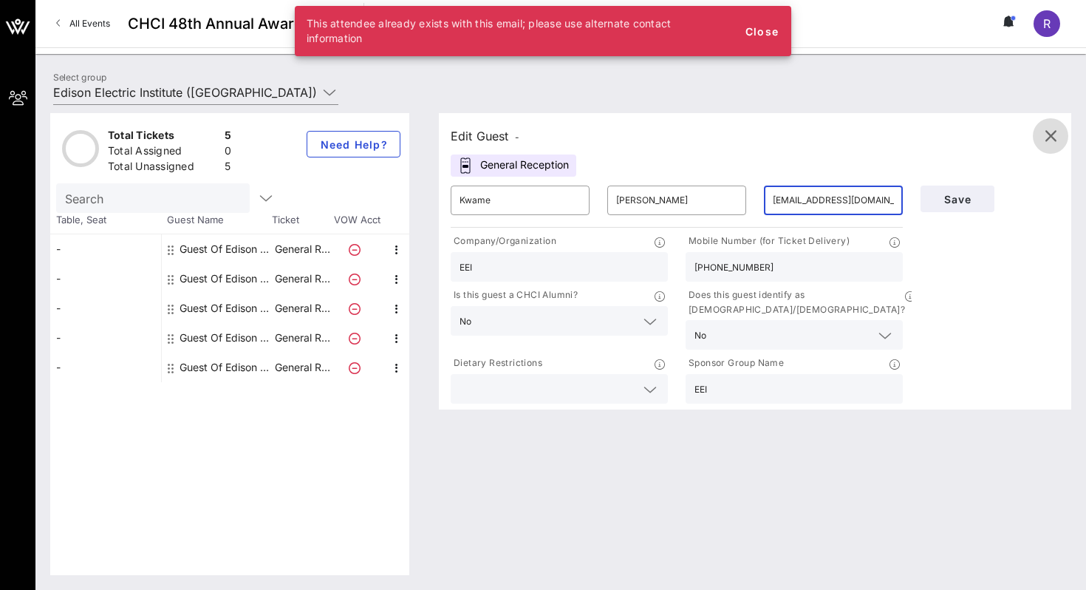
click at [1052, 137] on icon "button" at bounding box center [1051, 136] width 18 height 18
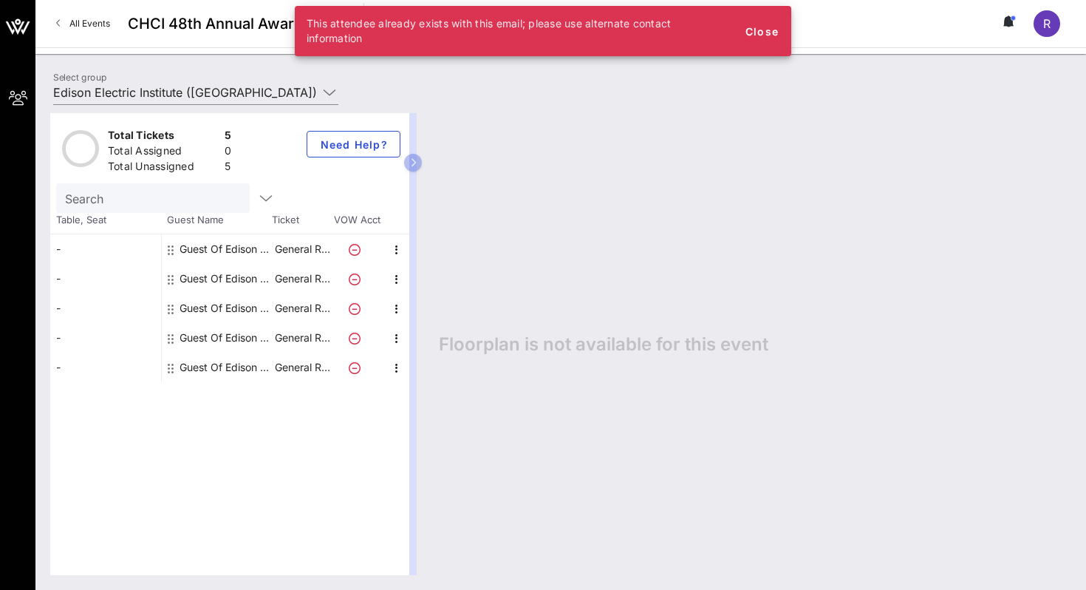
click at [223, 282] on div "Guest Of Edison Electric Institute" at bounding box center [226, 279] width 93 height 30
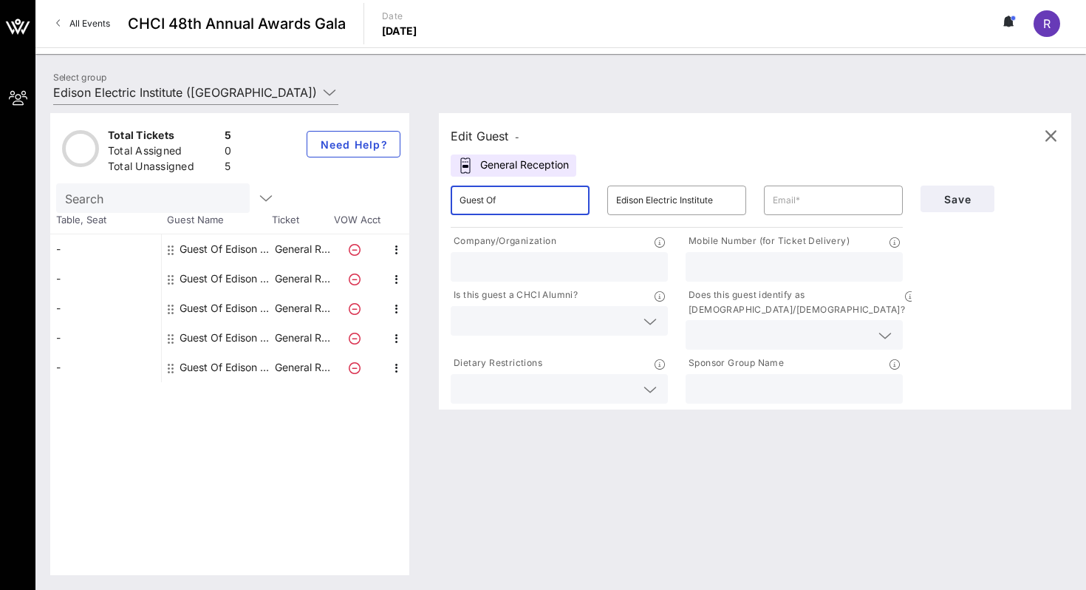
click at [494, 203] on input "Guest Of" at bounding box center [520, 200] width 121 height 24
click at [519, 423] on div "Edit Guest - General Reception ​ Guest Of ​ Edison Electric Institute ​ Company…" at bounding box center [747, 344] width 647 height 462
